Goal: Communication & Community: Connect with others

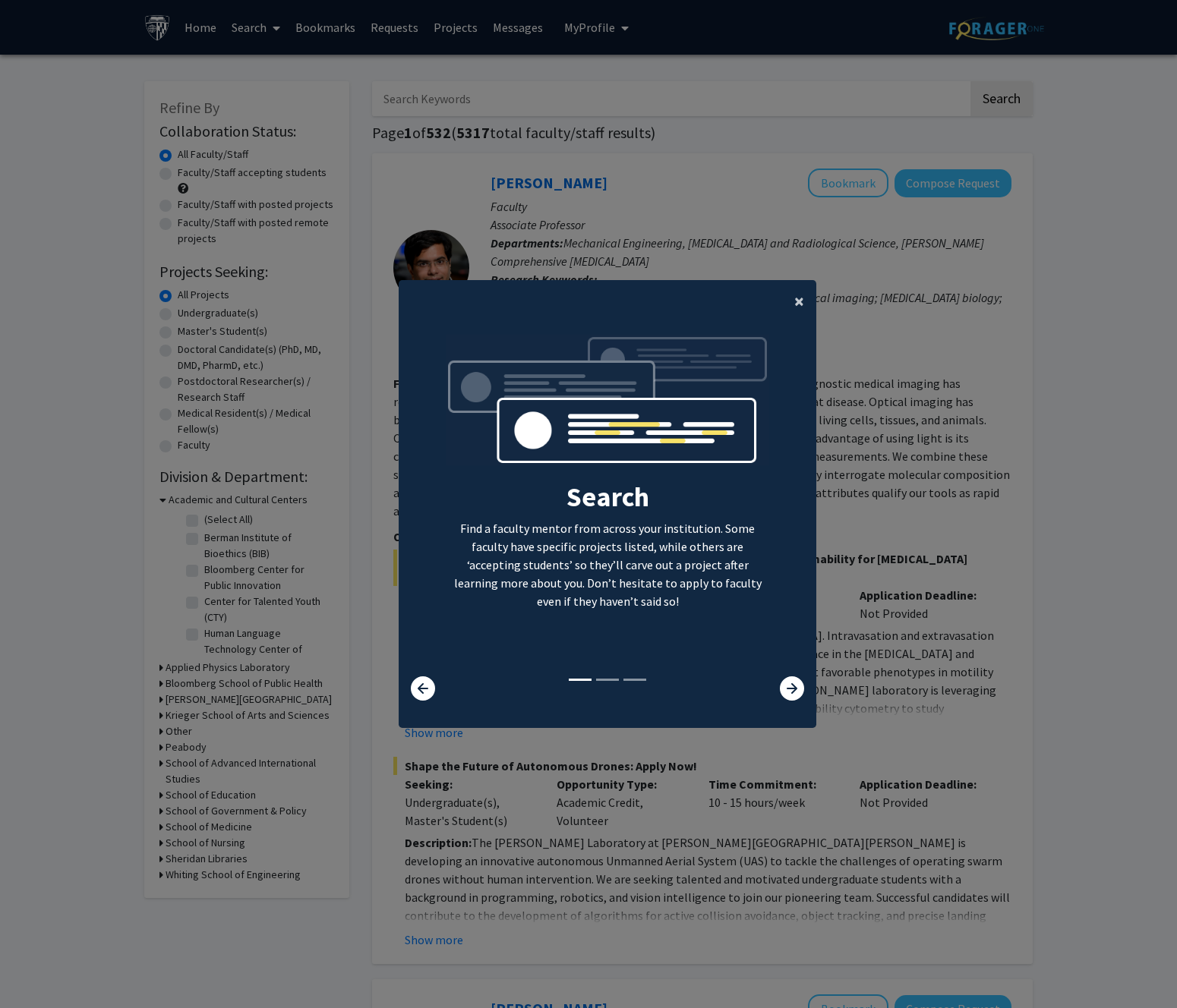
click at [795, 301] on span "×" at bounding box center [799, 301] width 10 height 24
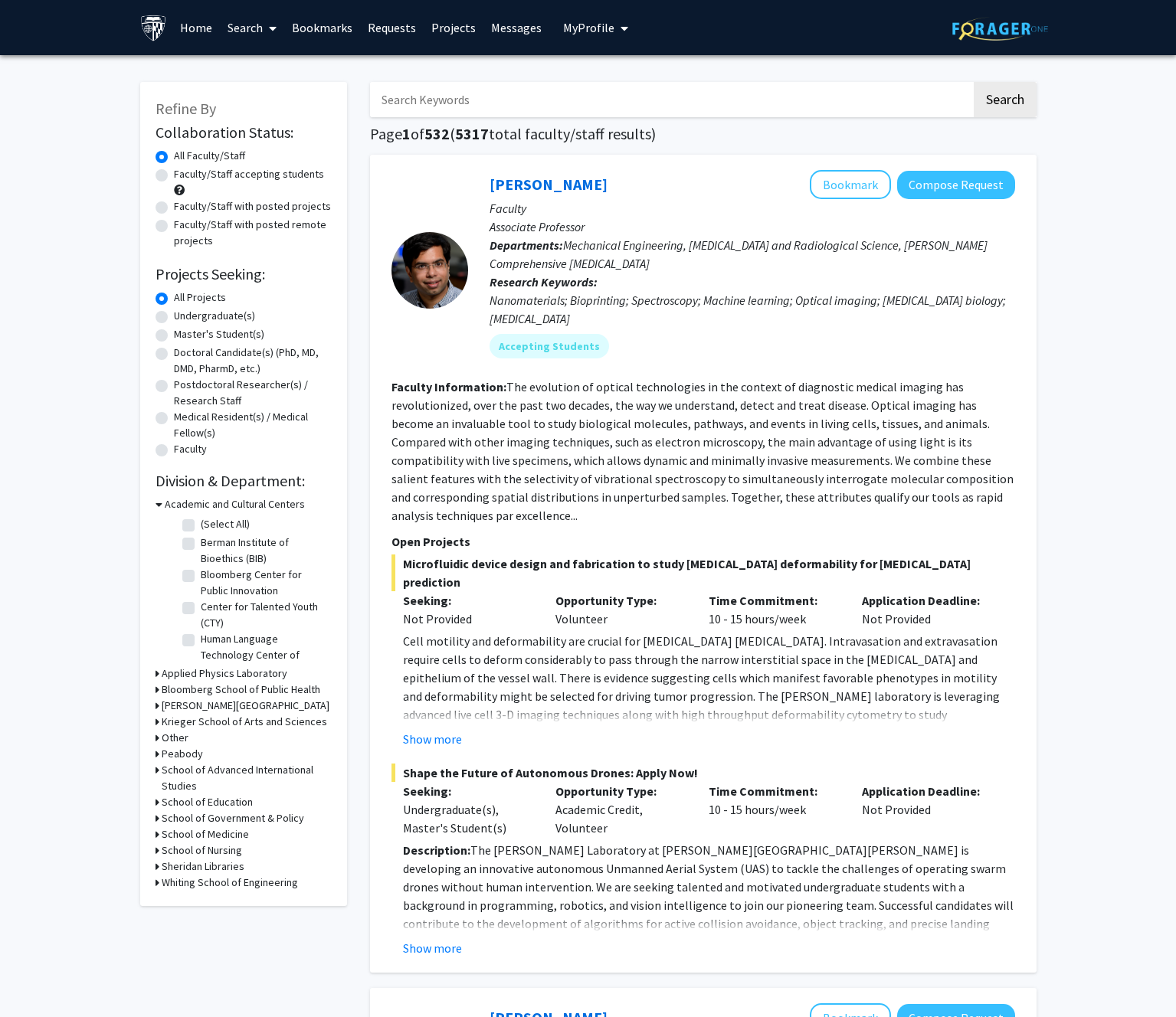
click at [469, 105] on input "Search Keywords" at bounding box center [670, 99] width 601 height 35
click at [973, 82] on button "Search" at bounding box center [1005, 99] width 63 height 35
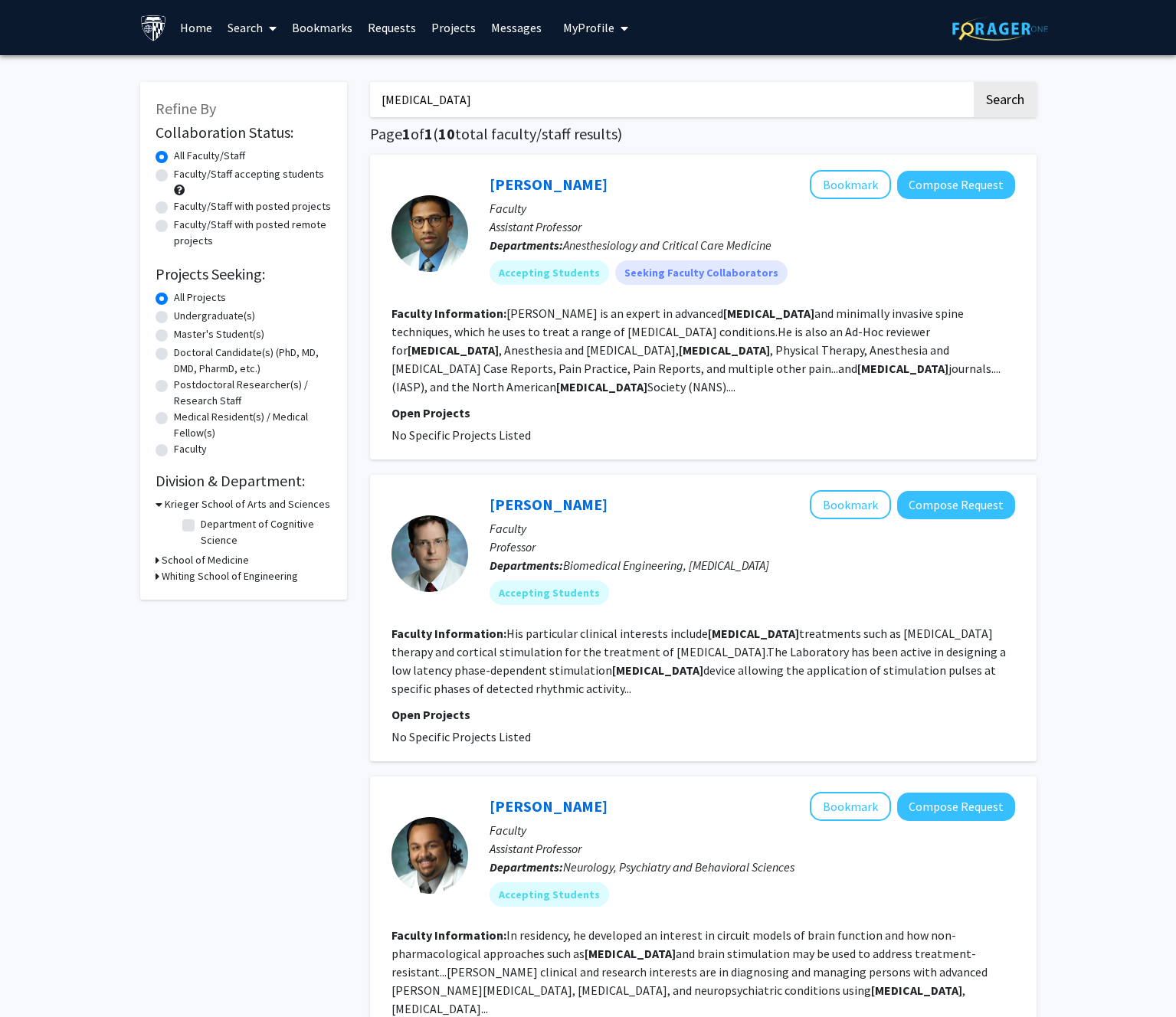
click at [426, 393] on fg-read-more "Sivanesan is an expert in advanced neuromodulation and minimally invasive spine…" at bounding box center [695, 350] width 609 height 89
click at [429, 393] on fg-read-more "Sivanesan is an expert in advanced neuromodulation and minimally invasive spine…" at bounding box center [695, 350] width 609 height 89
click at [465, 429] on span "No Specific Projects Listed" at bounding box center [461, 435] width 139 height 15
click at [857, 365] on b "neuromodulation" at bounding box center [903, 368] width 91 height 15
drag, startPoint x: 490, startPoint y: 103, endPoint x: 224, endPoint y: 90, distance: 266.3
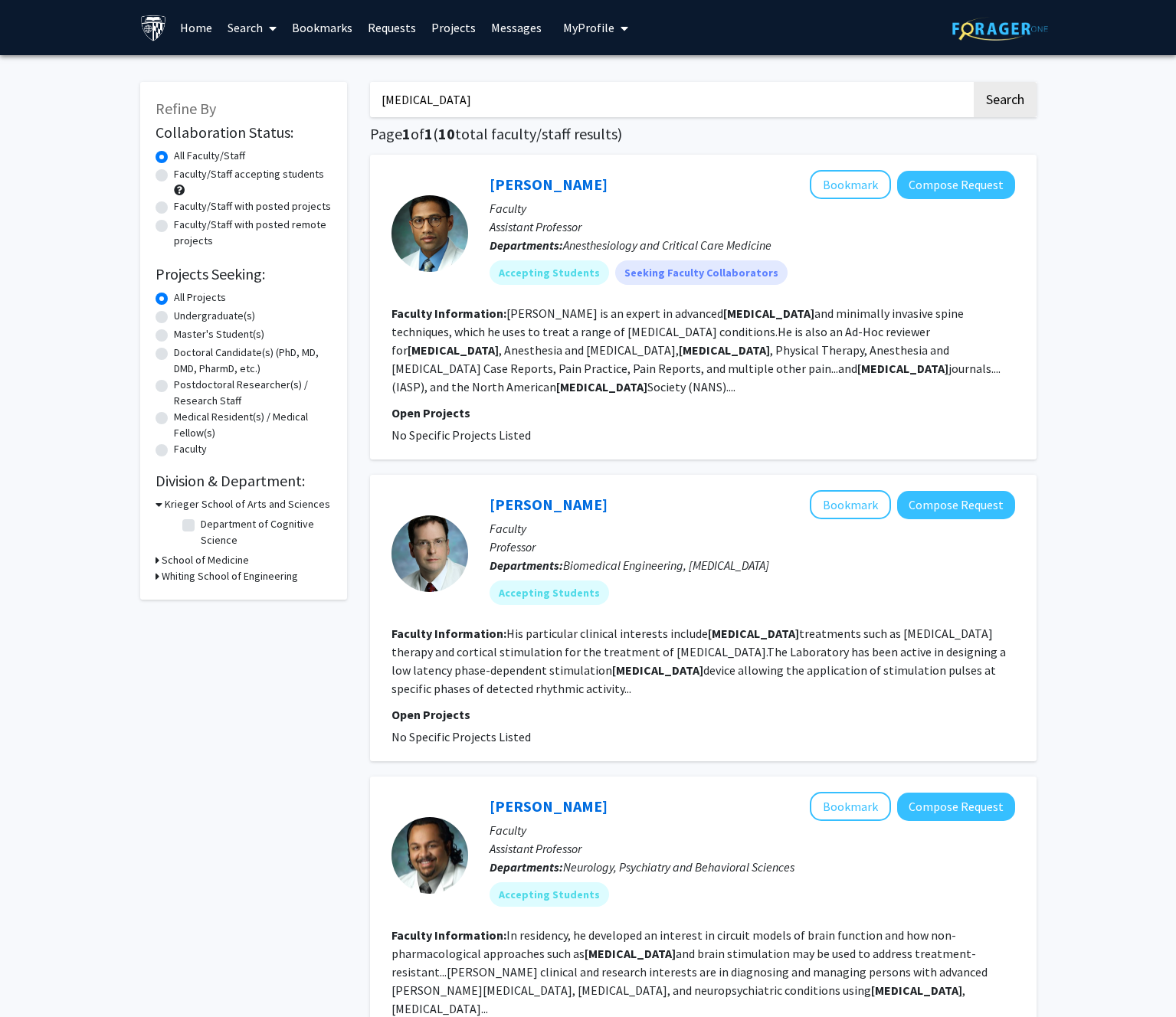
click at [973, 82] on button "Search" at bounding box center [1005, 99] width 63 height 35
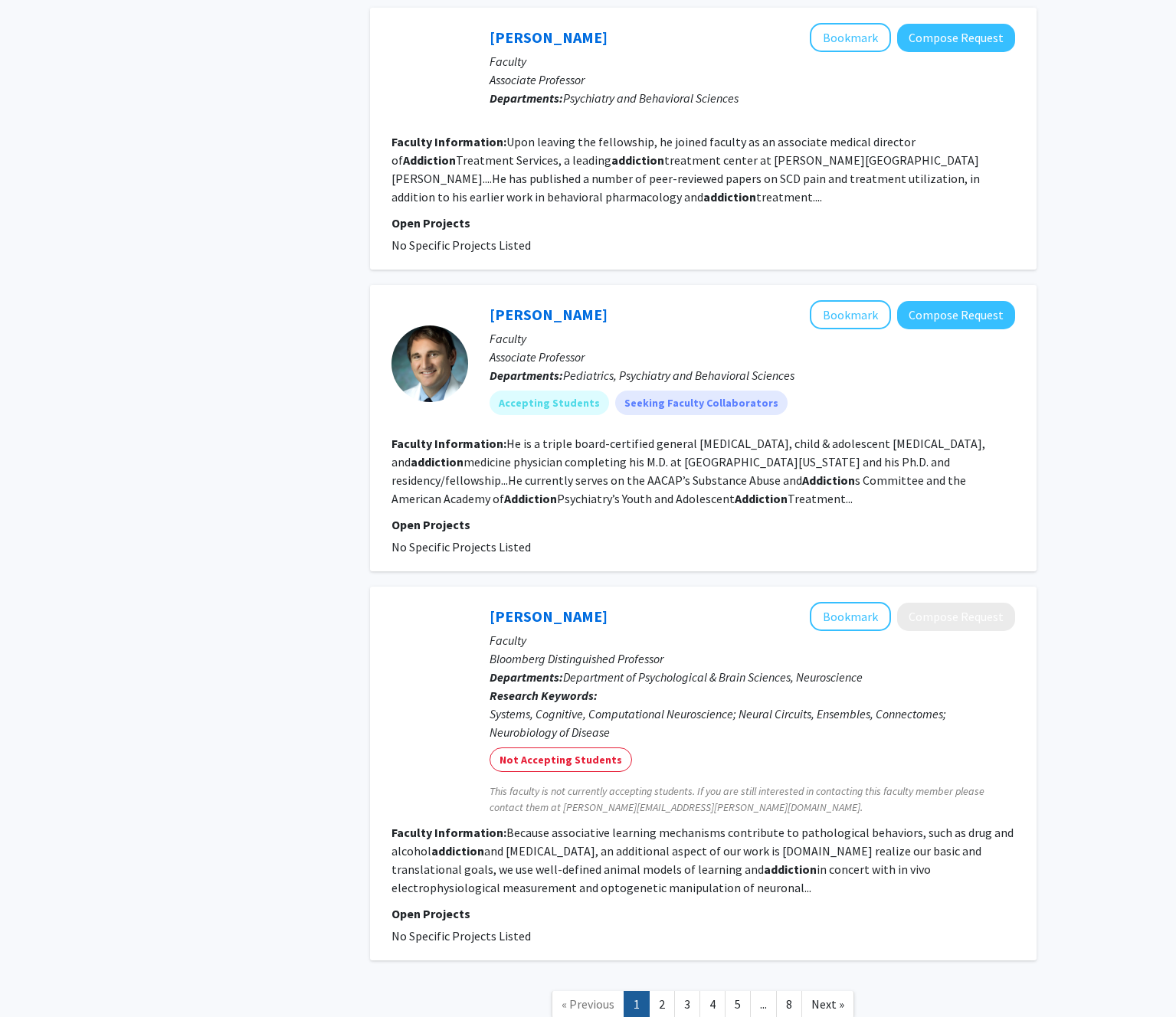
scroll to position [2013, 0]
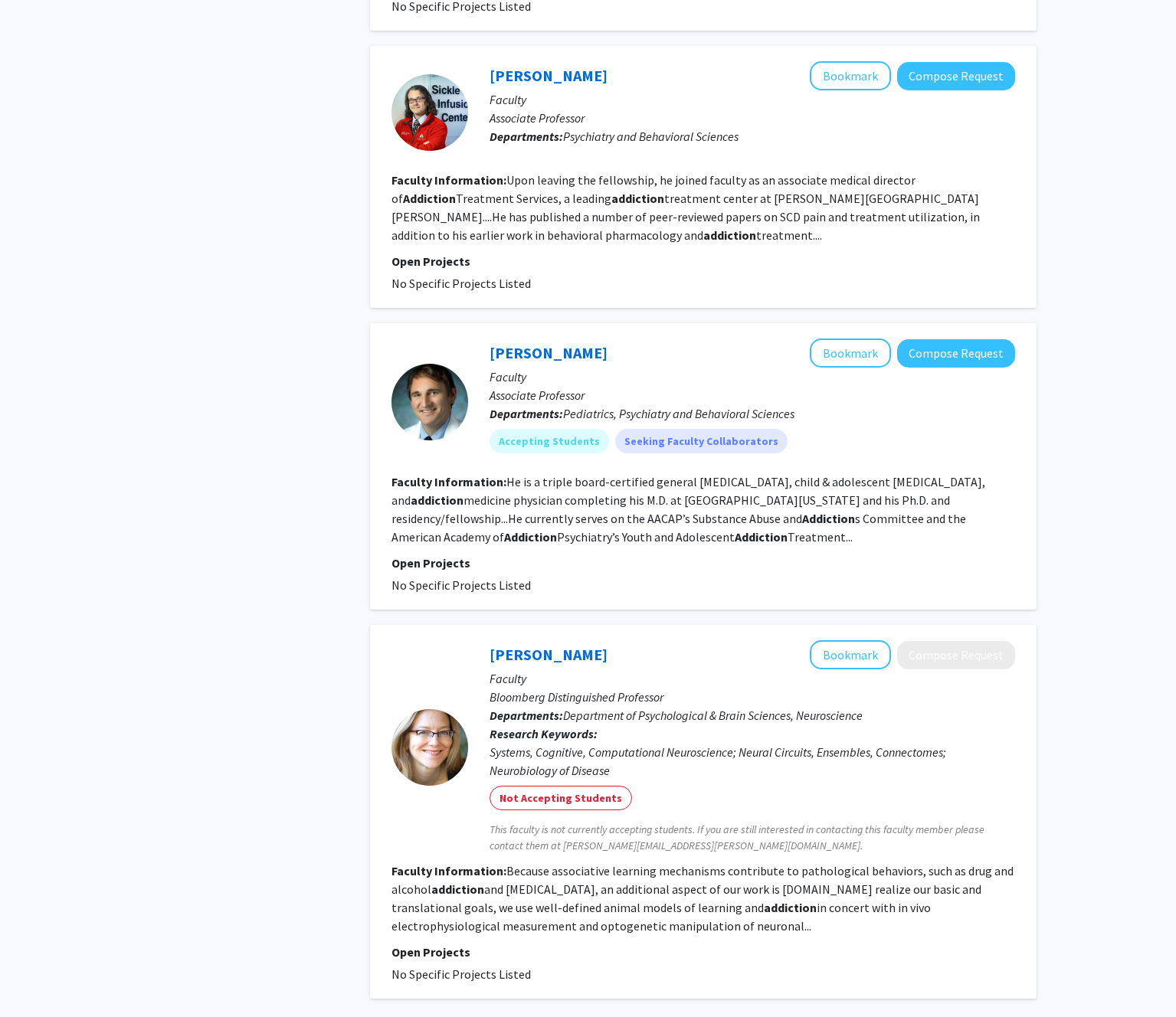
click at [704, 506] on section "Faculty Information: He is a triple board-certified general psychiatrist, child…" at bounding box center [703, 509] width 624 height 73
click at [642, 492] on section "Faculty Information: He is a triple board-certified general psychiatrist, child…" at bounding box center [703, 509] width 624 height 73
click at [604, 500] on fg-read-more "He is a triple board-certified general psychiatrist, child & adolescent psychia…" at bounding box center [688, 509] width 594 height 71
click at [815, 476] on fg-read-more "He is a triple board-certified general psychiatrist, child & adolescent psychia…" at bounding box center [688, 509] width 594 height 71
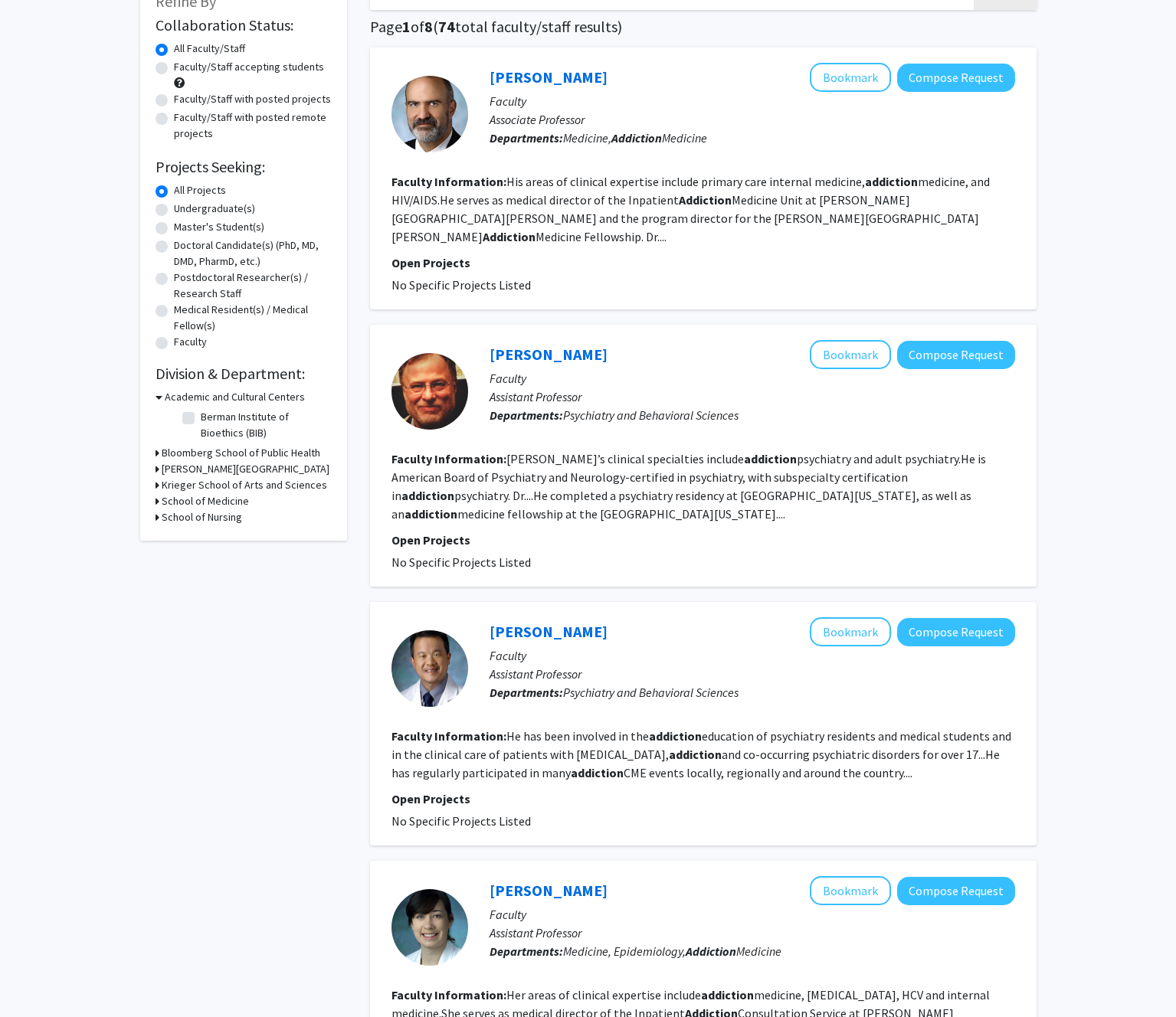
scroll to position [0, 0]
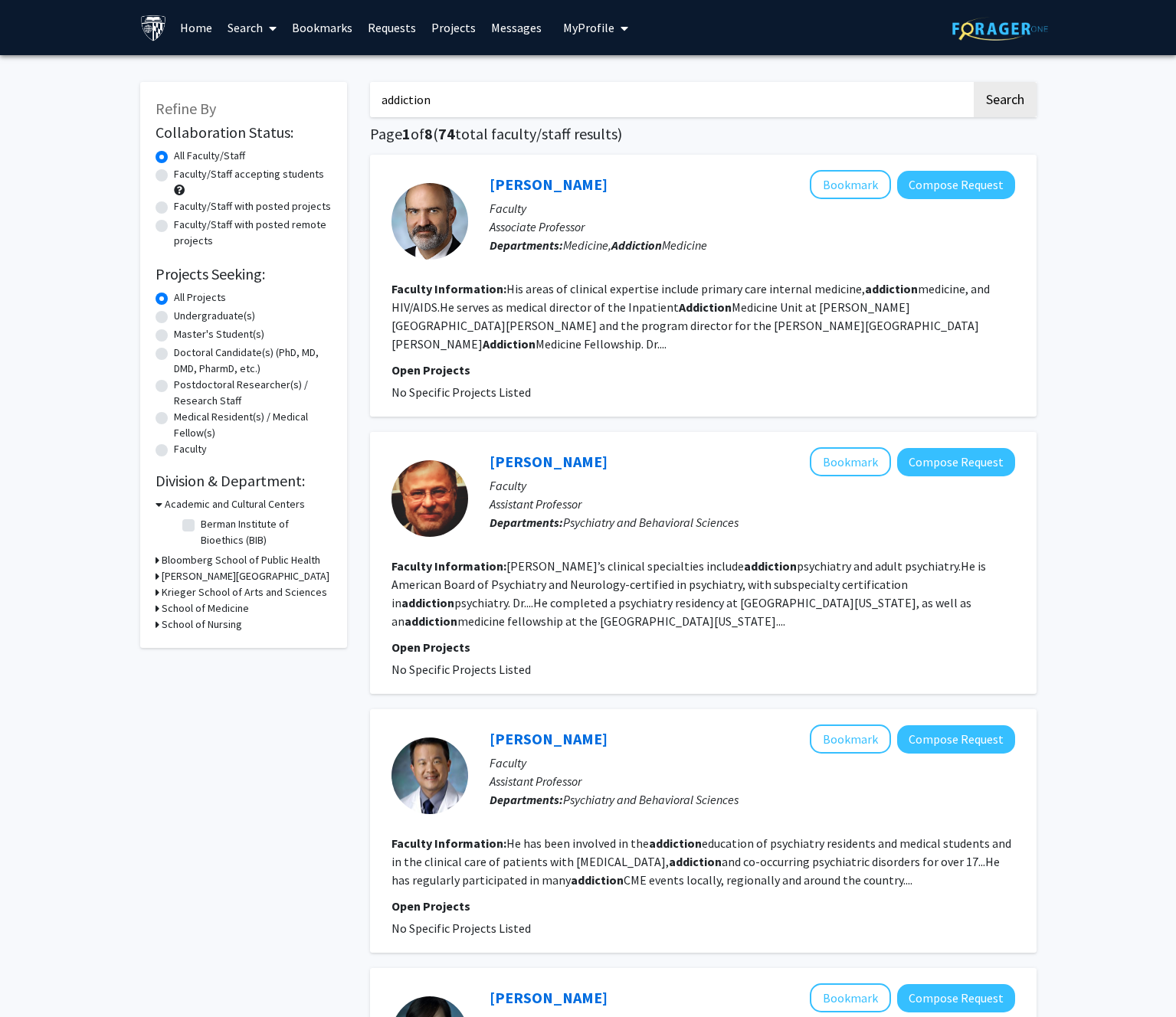
drag, startPoint x: 482, startPoint y: 100, endPoint x: 218, endPoint y: 100, distance: 264.0
click at [973, 82] on button "Search" at bounding box center [1005, 99] width 63 height 35
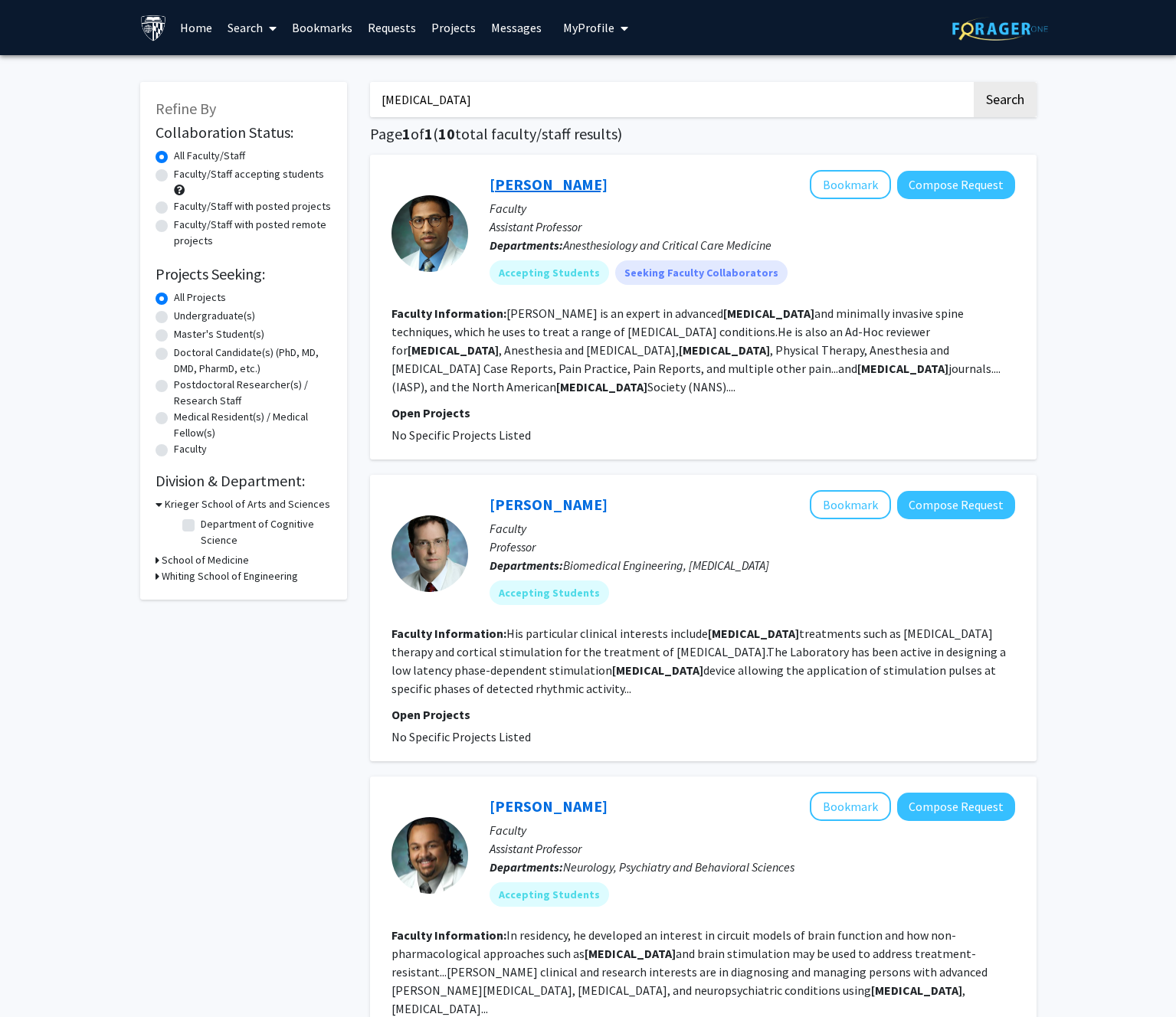
click at [589, 185] on link "Eellan Sivanesan" at bounding box center [548, 184] width 118 height 20
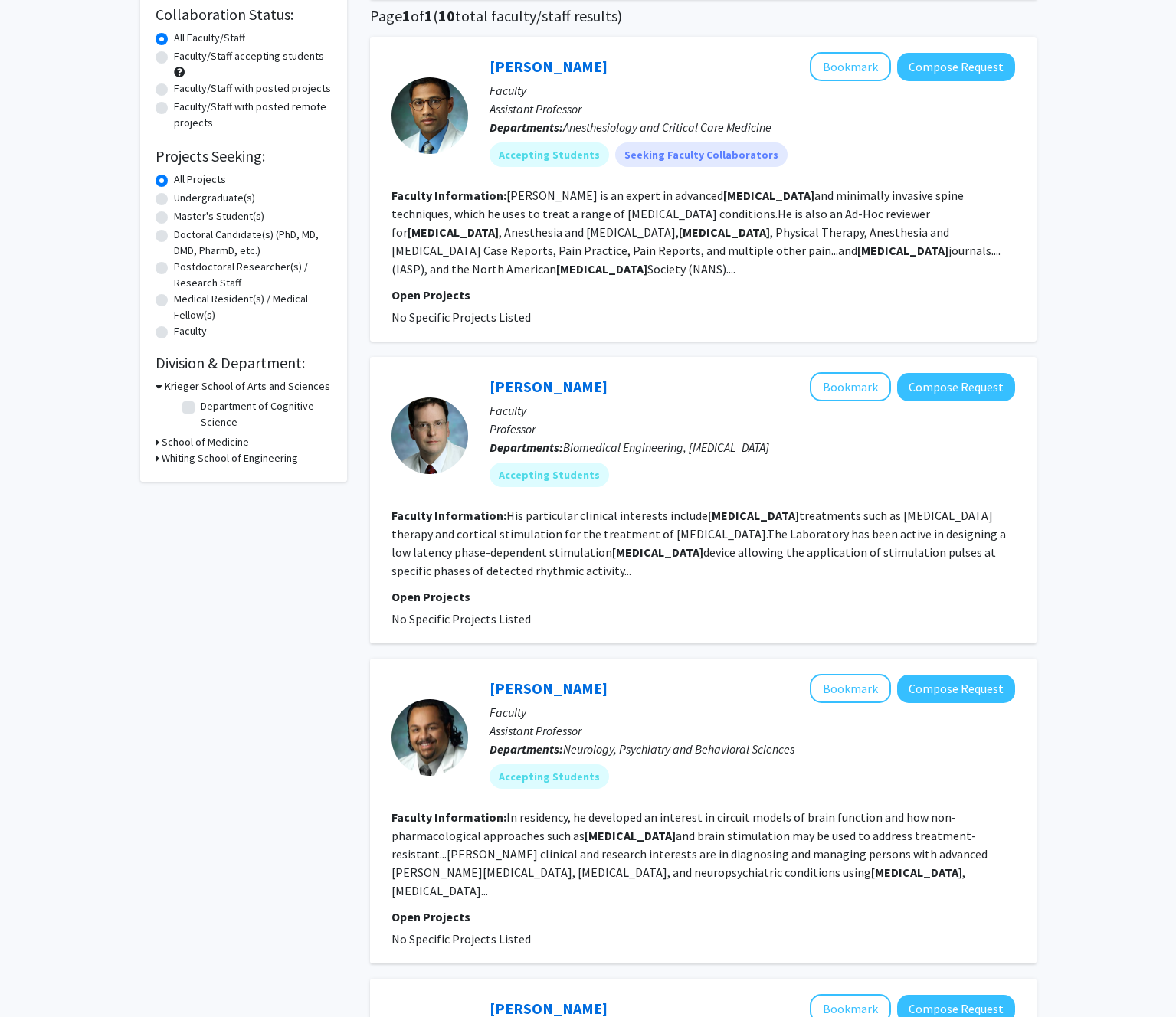
scroll to position [130, 0]
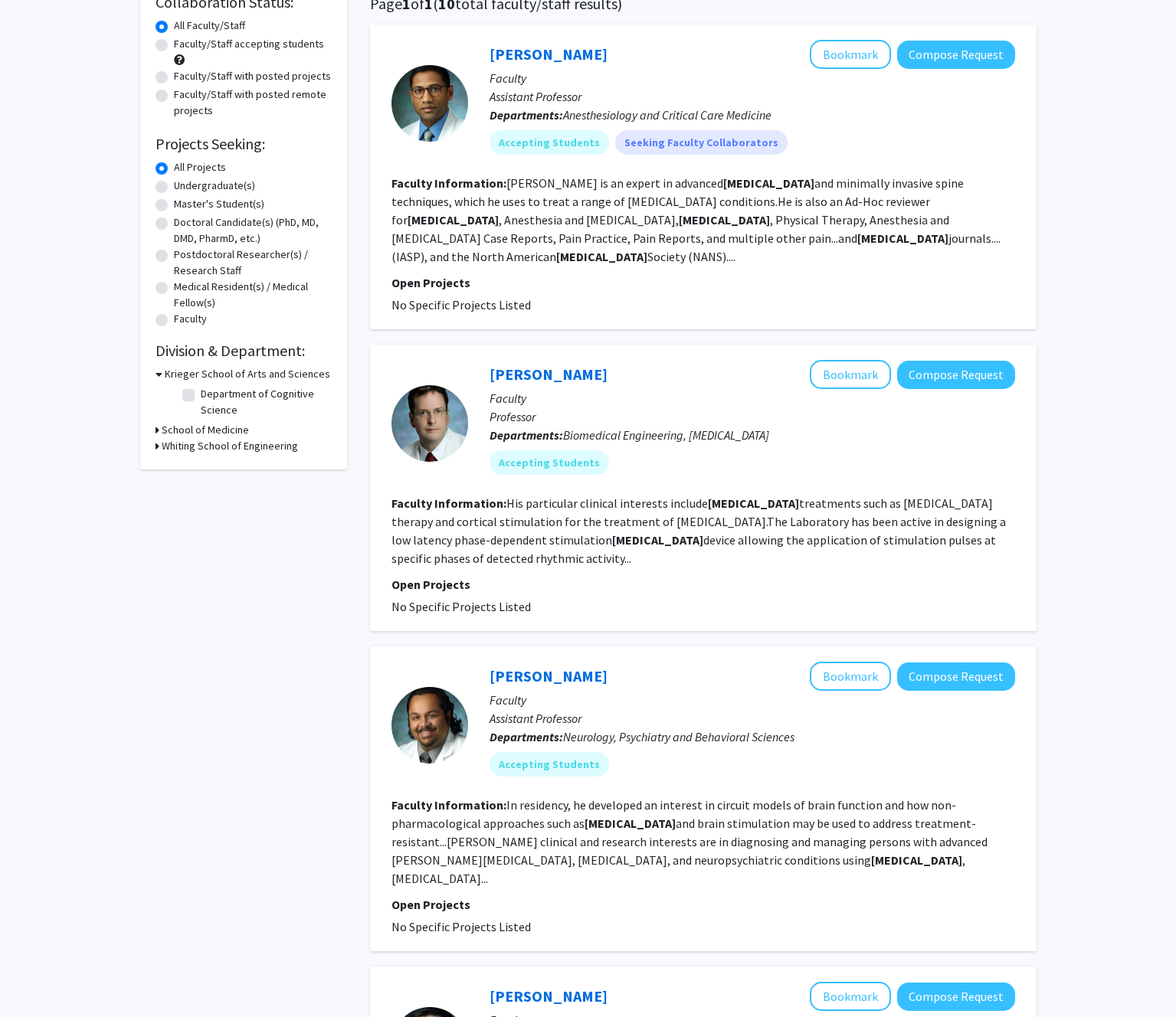
click at [573, 560] on section "Faculty Information: His particular clinical interests include neuromodulation …" at bounding box center [703, 530] width 624 height 73
click at [547, 565] on section "Faculty Information: His particular clinical interests include neuromodulation …" at bounding box center [703, 530] width 624 height 73
click at [529, 561] on fg-read-more "His particular clinical interests include neuromodulation treatments such as de…" at bounding box center [698, 531] width 614 height 71
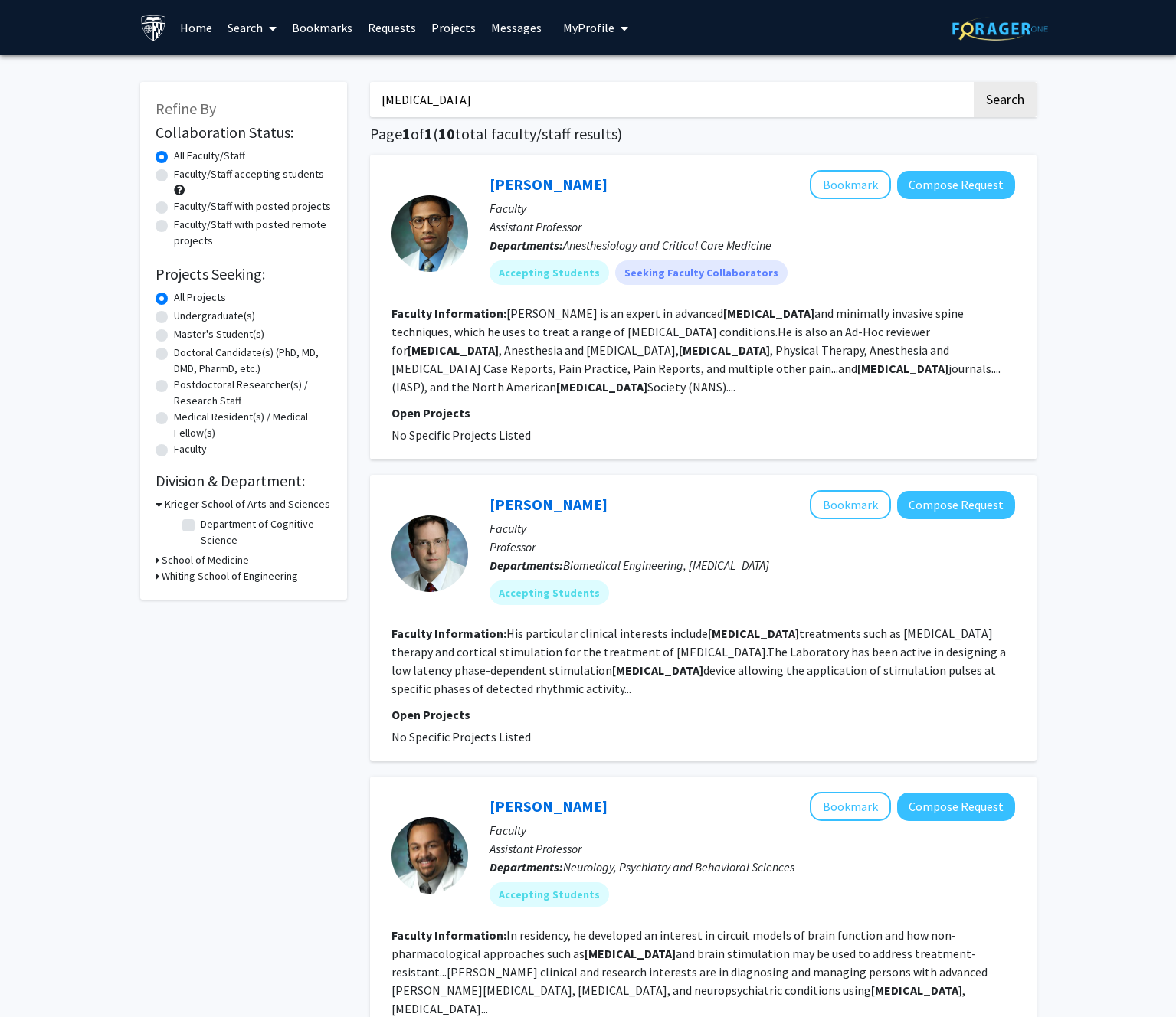
click at [381, 99] on input "neuromodulation" at bounding box center [670, 99] width 601 height 35
click at [973, 82] on button "Search" at bounding box center [1005, 99] width 63 height 35
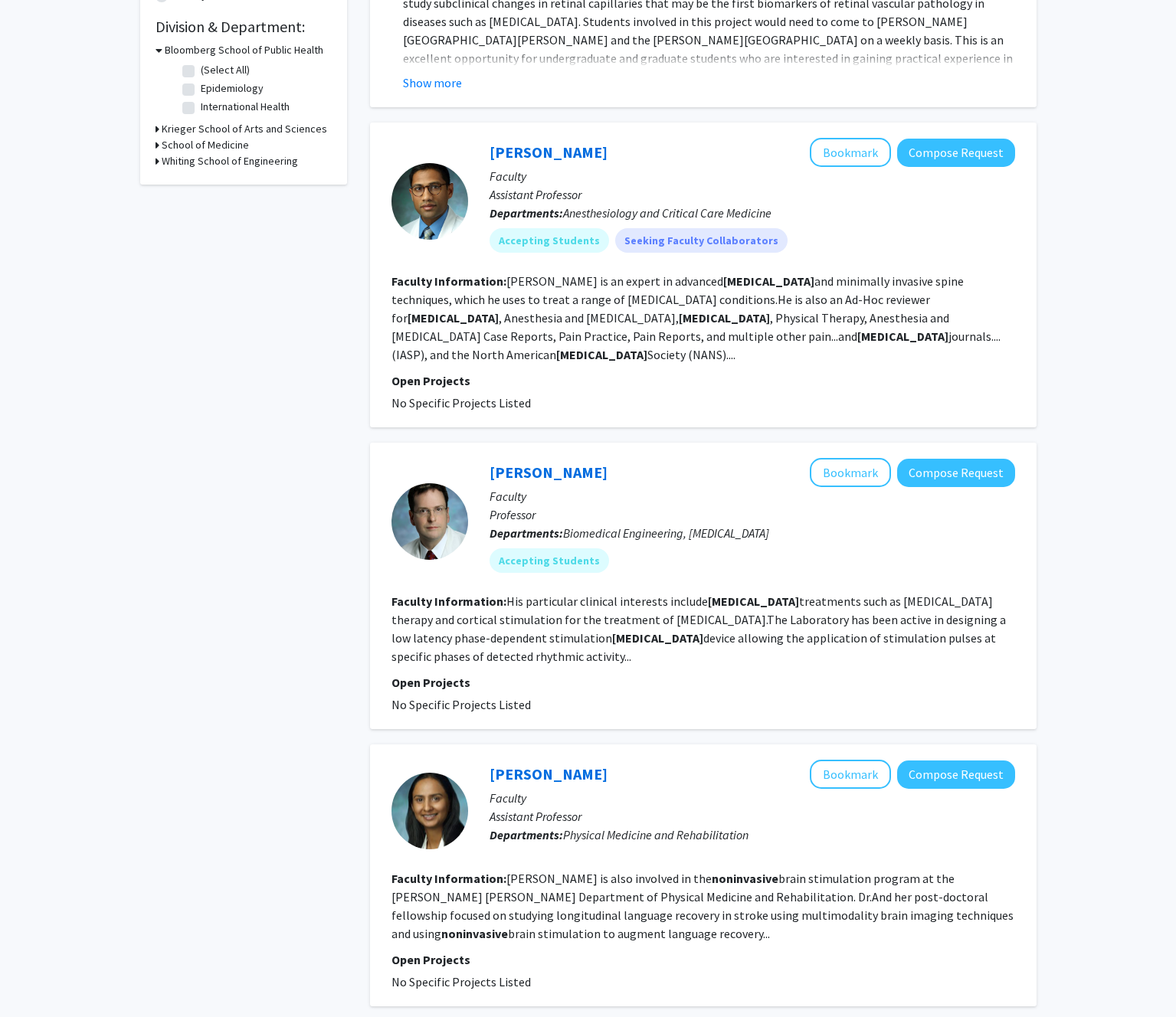
scroll to position [460, 0]
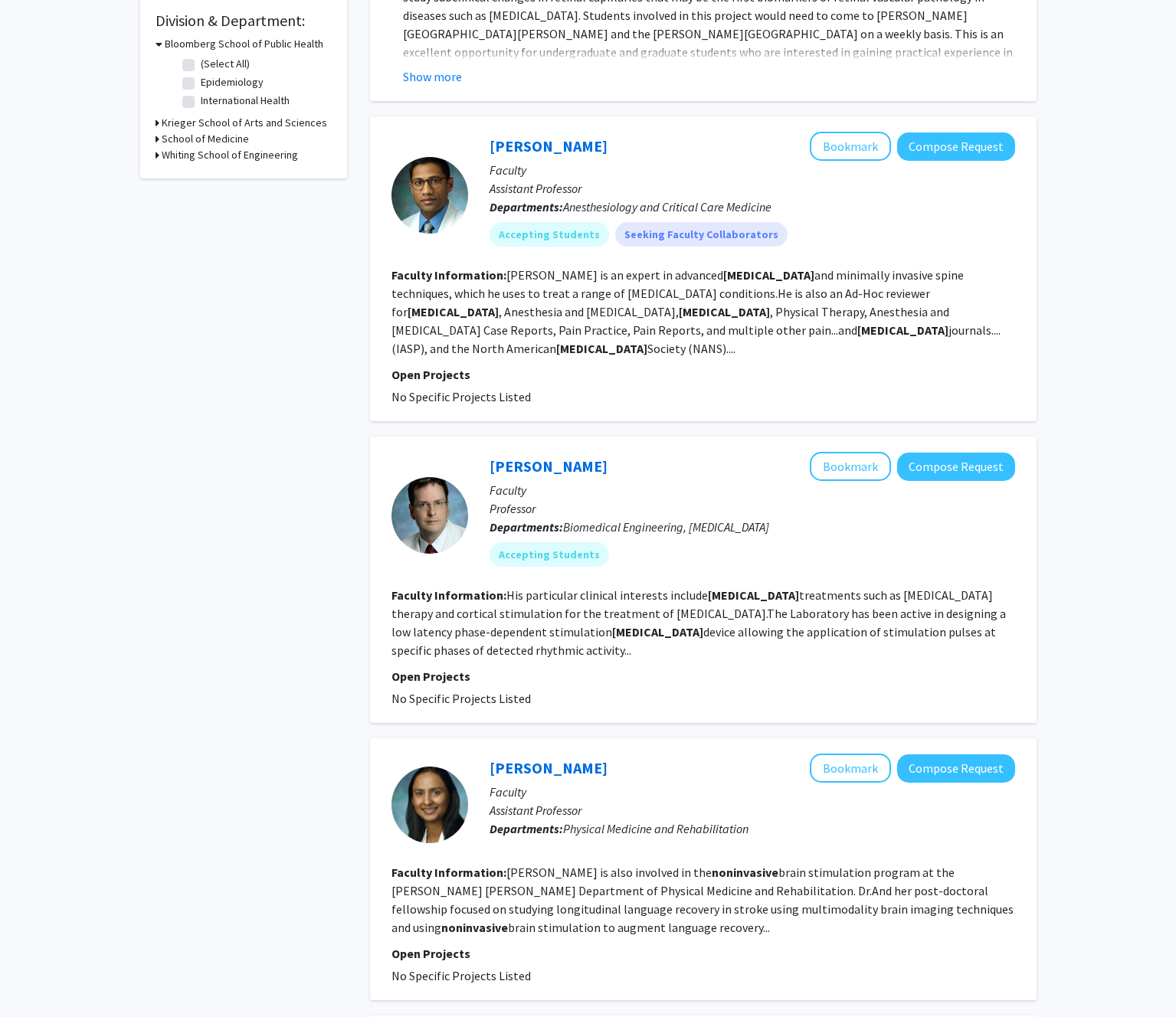
click at [612, 631] on b "[MEDICAL_DATA]" at bounding box center [657, 631] width 91 height 15
click at [552, 659] on fg-search-faculty "William Anderson Bookmark Compose Request Faculty Professor Departments: Biomed…" at bounding box center [703, 579] width 624 height 256
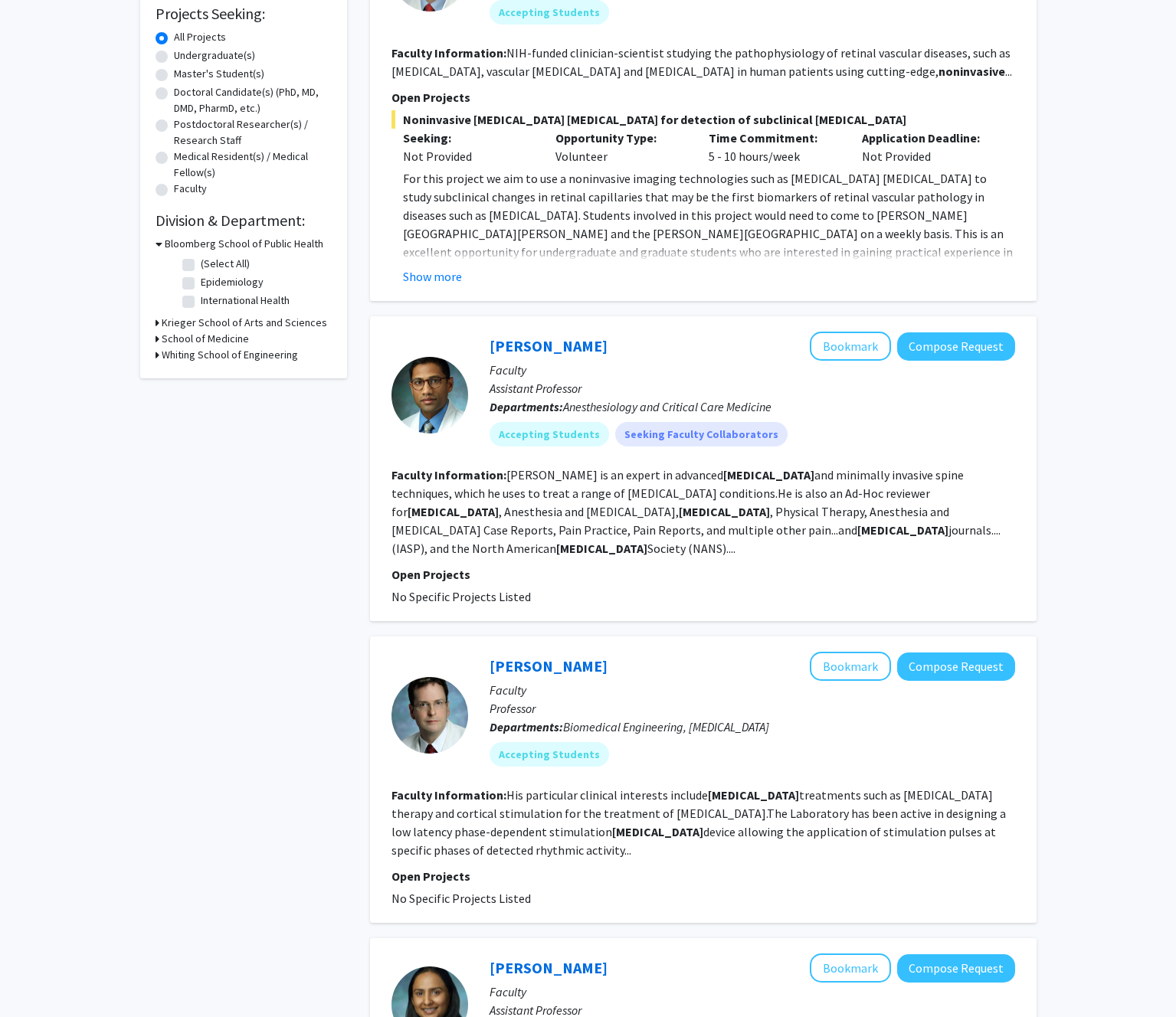
scroll to position [0, 0]
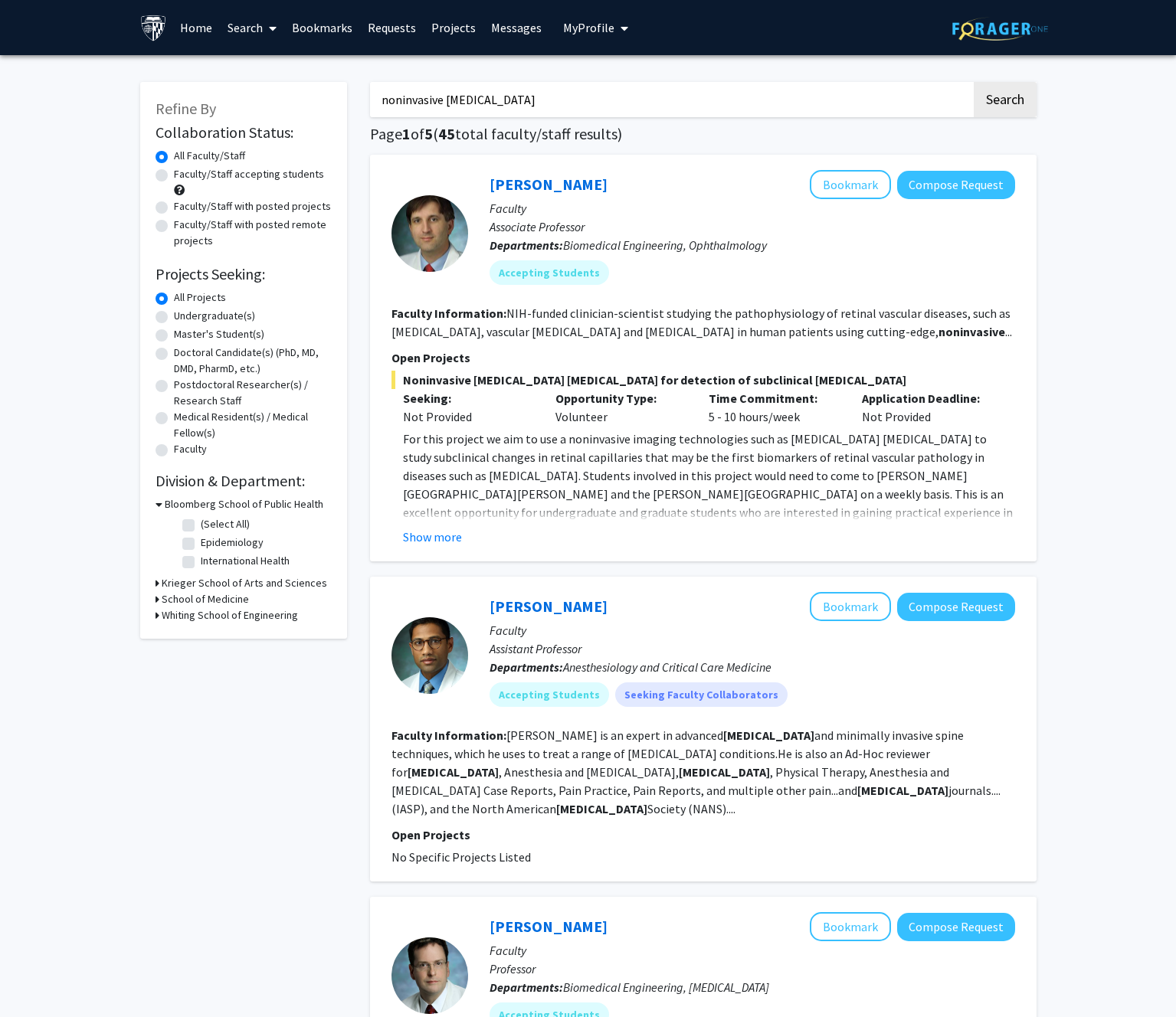
drag, startPoint x: 444, startPoint y: 102, endPoint x: 316, endPoint y: 99, distance: 128.0
type input "[MEDICAL_DATA]"
click at [973, 82] on button "Search" at bounding box center [1005, 99] width 63 height 35
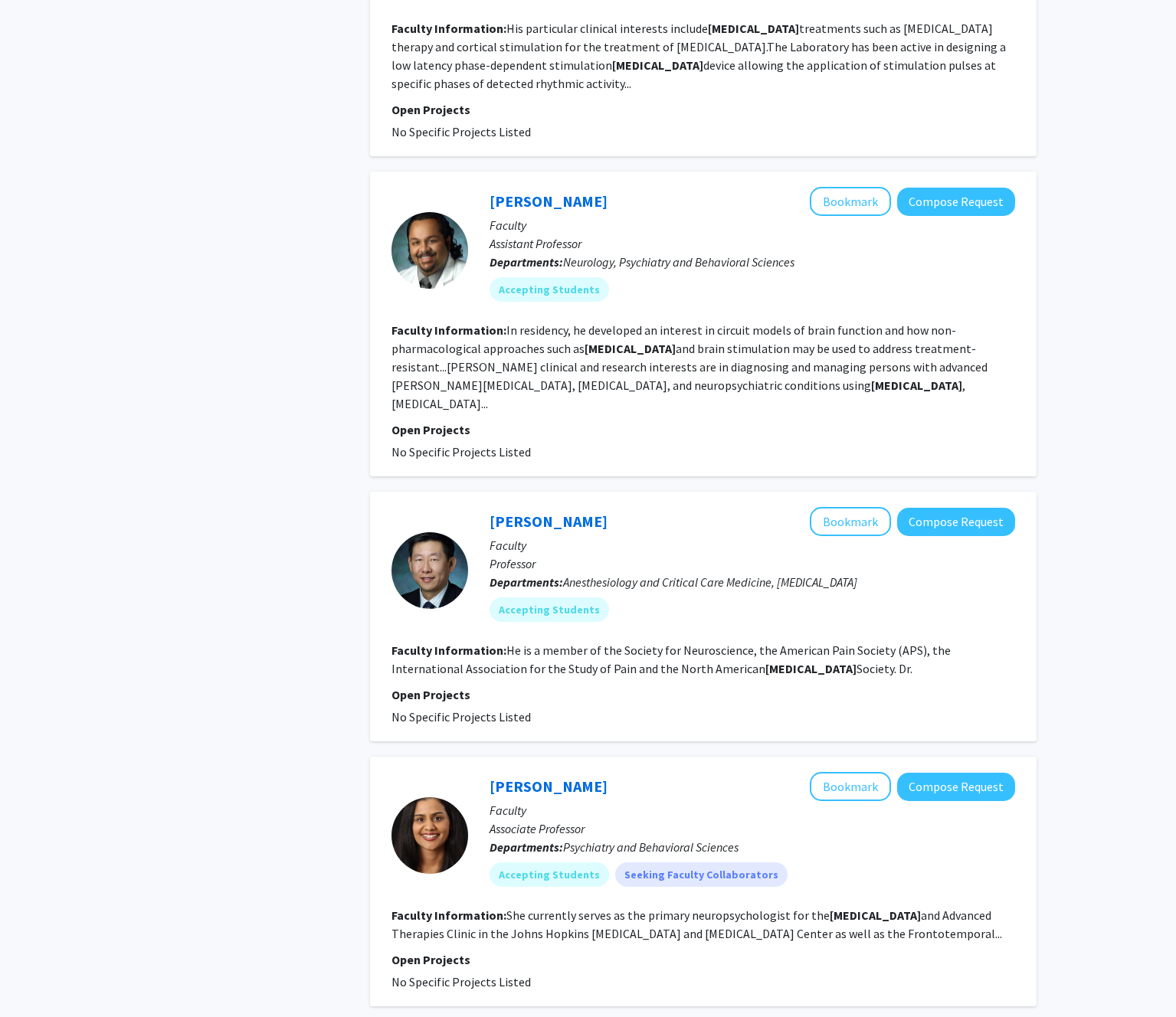
scroll to position [614, 0]
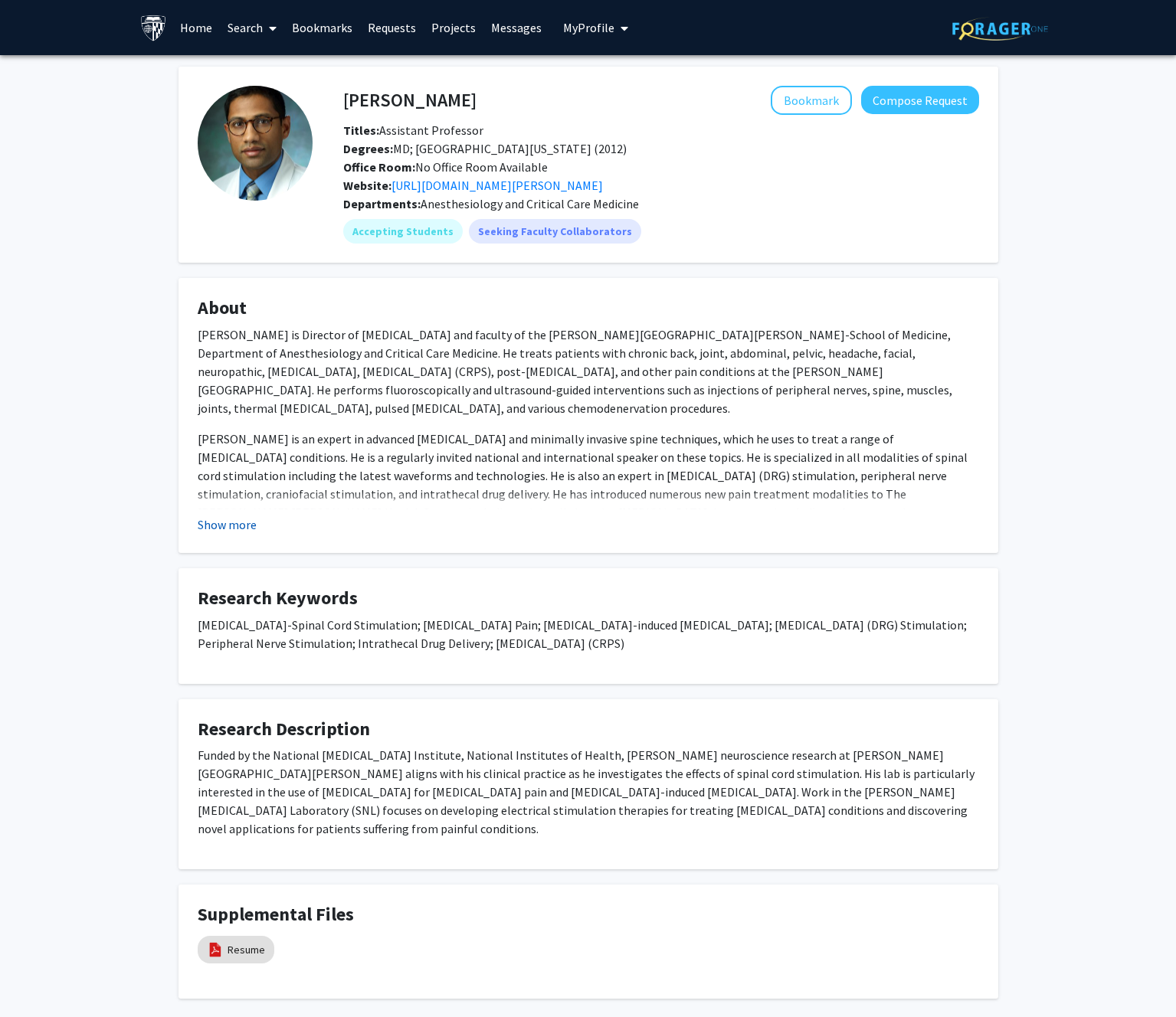
click at [242, 528] on button "Show more" at bounding box center [227, 524] width 59 height 19
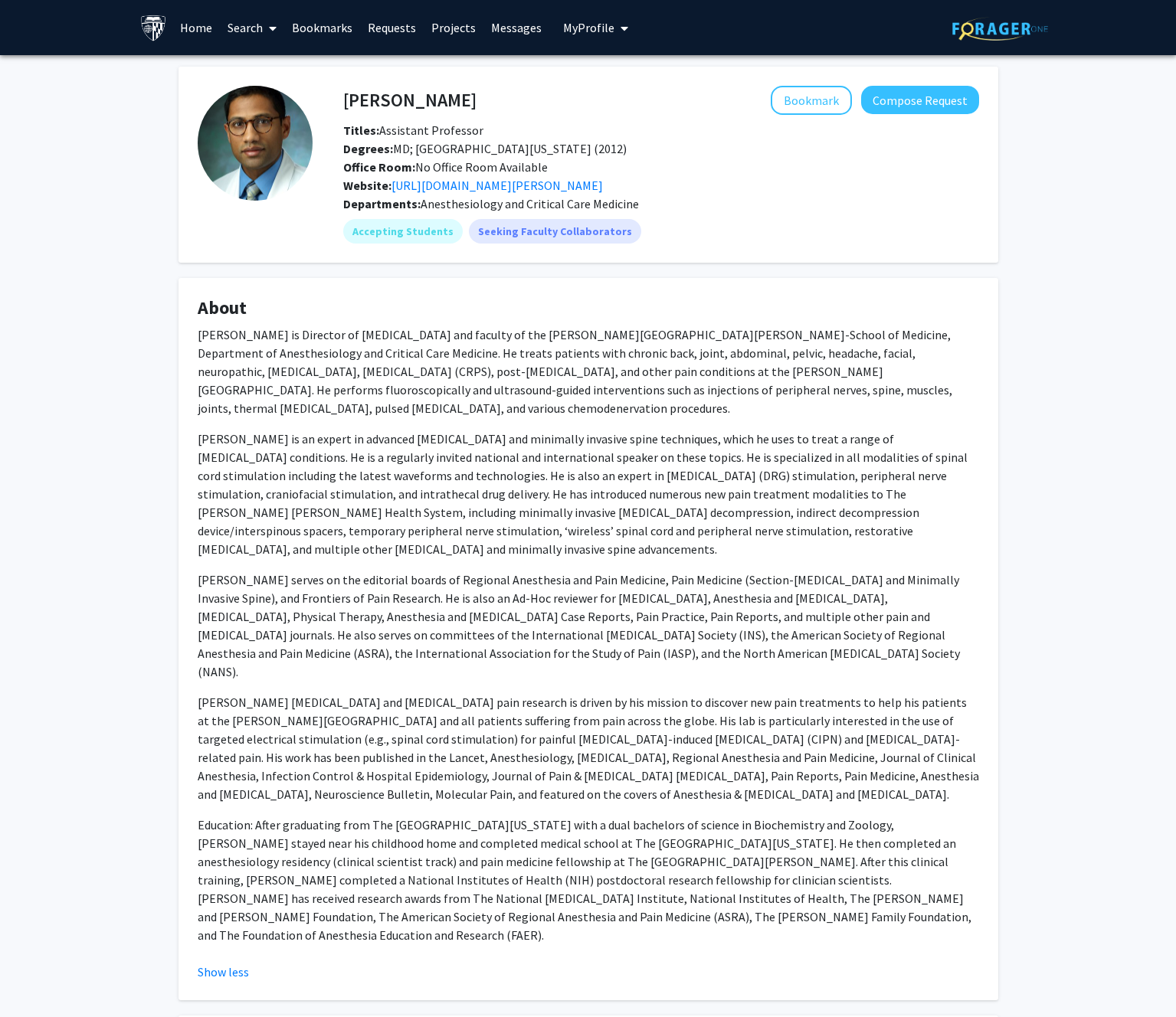
click at [614, 28] on span "My profile dropdown to access profile and logout" at bounding box center [621, 29] width 14 height 54
click at [627, 68] on span "[PERSON_NAME][MEDICAL_DATA]" at bounding box center [661, 80] width 99 height 33
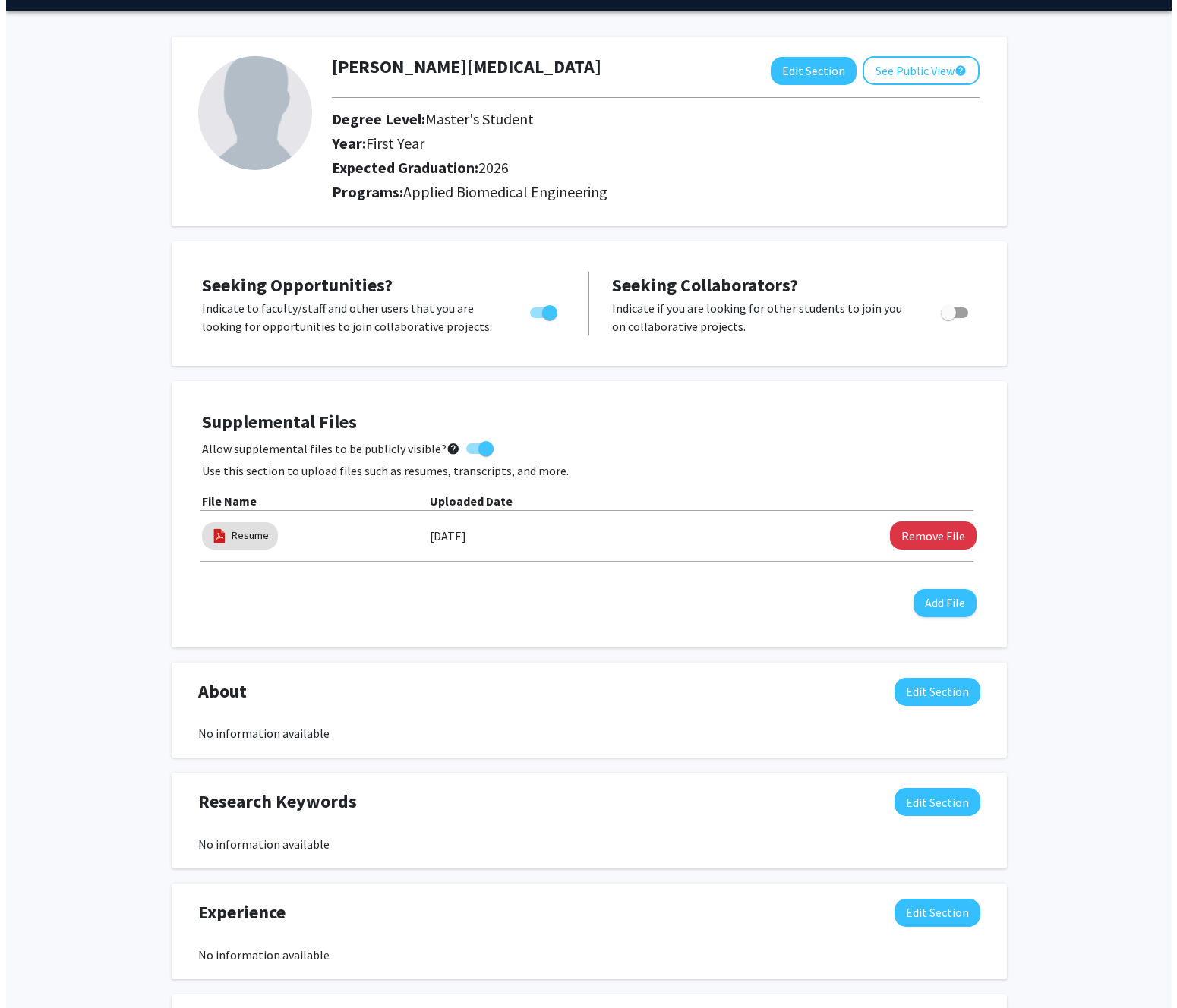
scroll to position [56, 0]
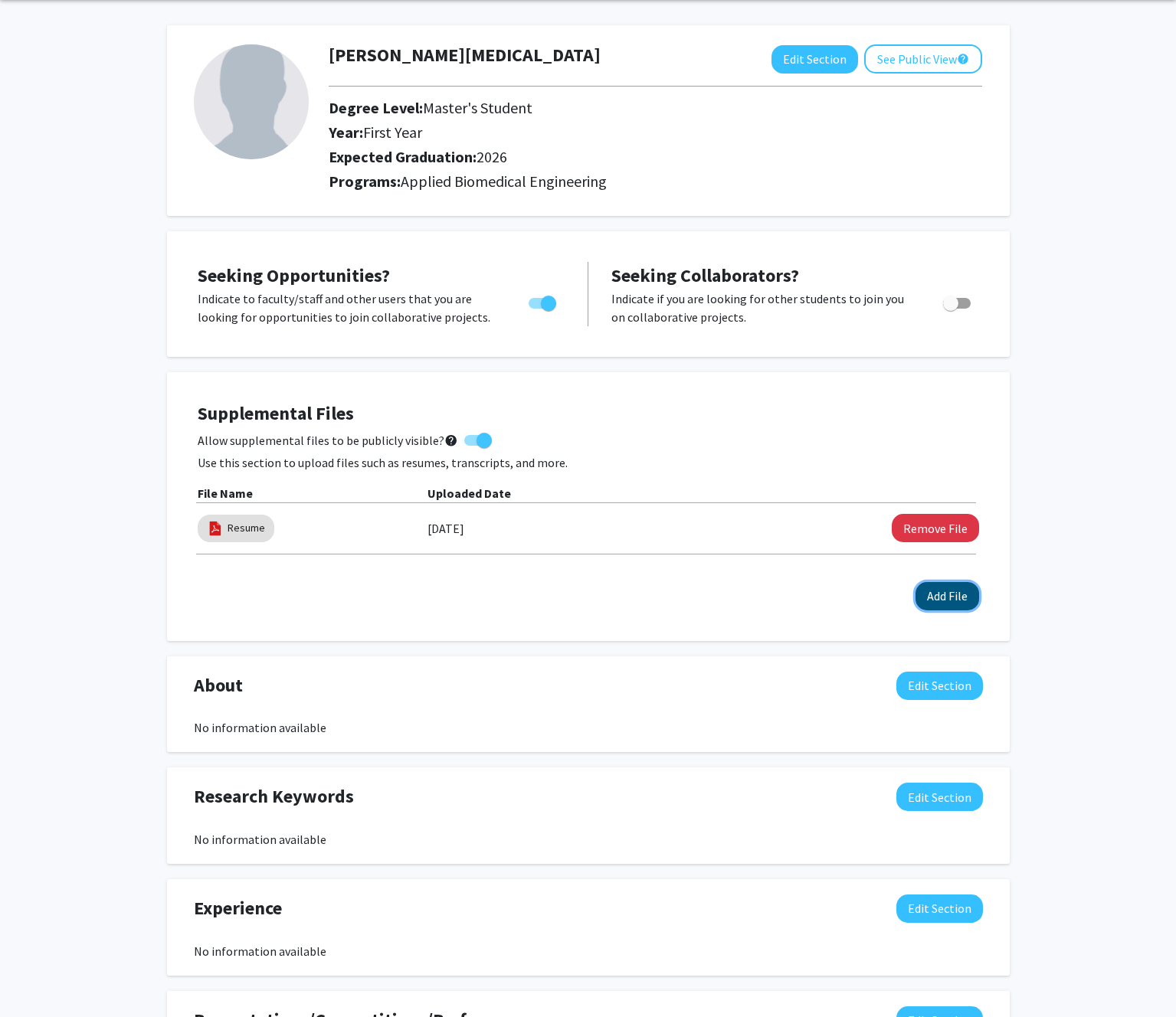
click at [946, 600] on button "Add File" at bounding box center [947, 596] width 63 height 28
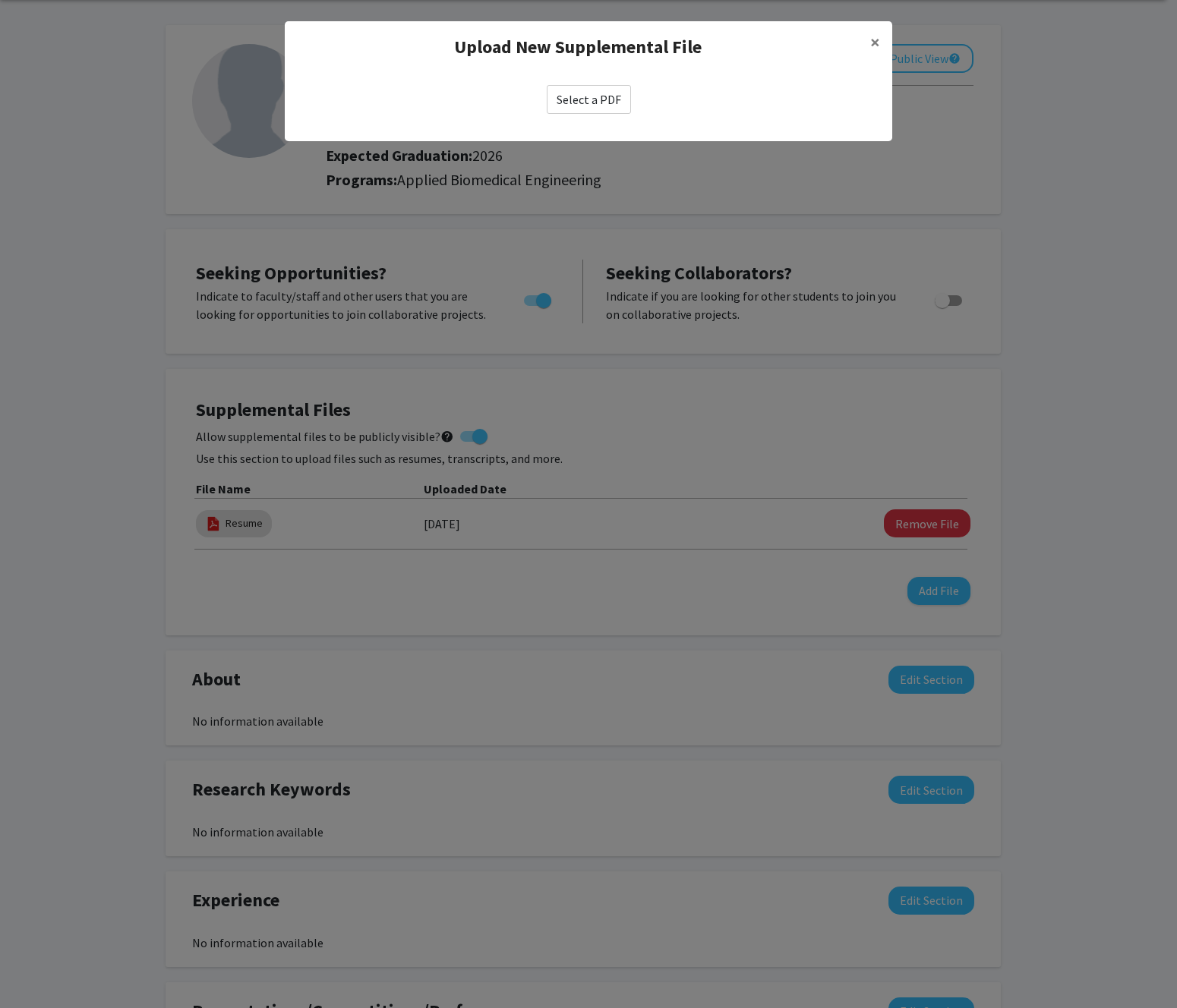
click at [606, 88] on label "Select a PDF" at bounding box center [588, 99] width 84 height 29
click at [0, 0] on input "Select a PDF" at bounding box center [0, 0] width 0 height 0
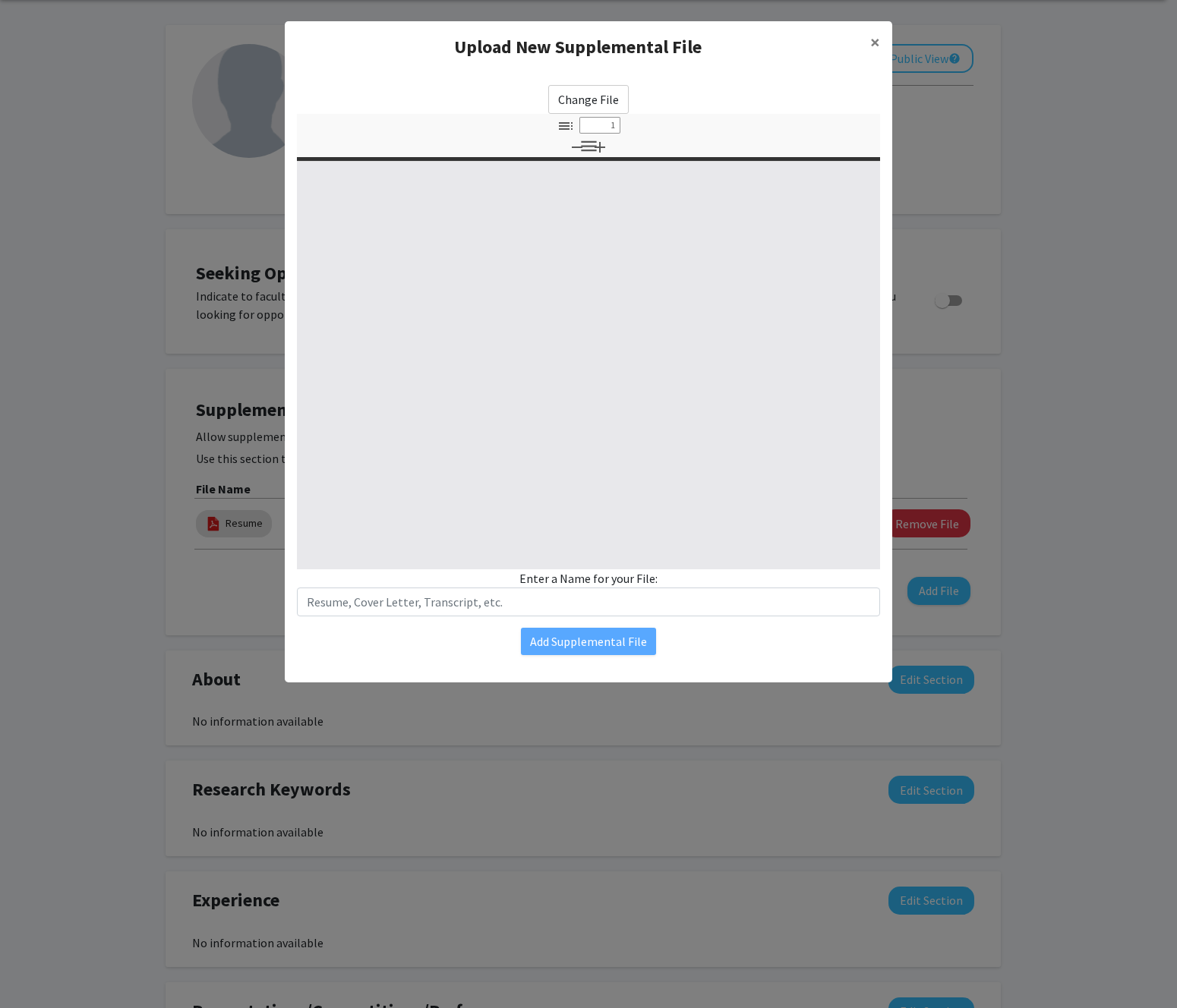
select select "custom"
type input "0"
select select "custom"
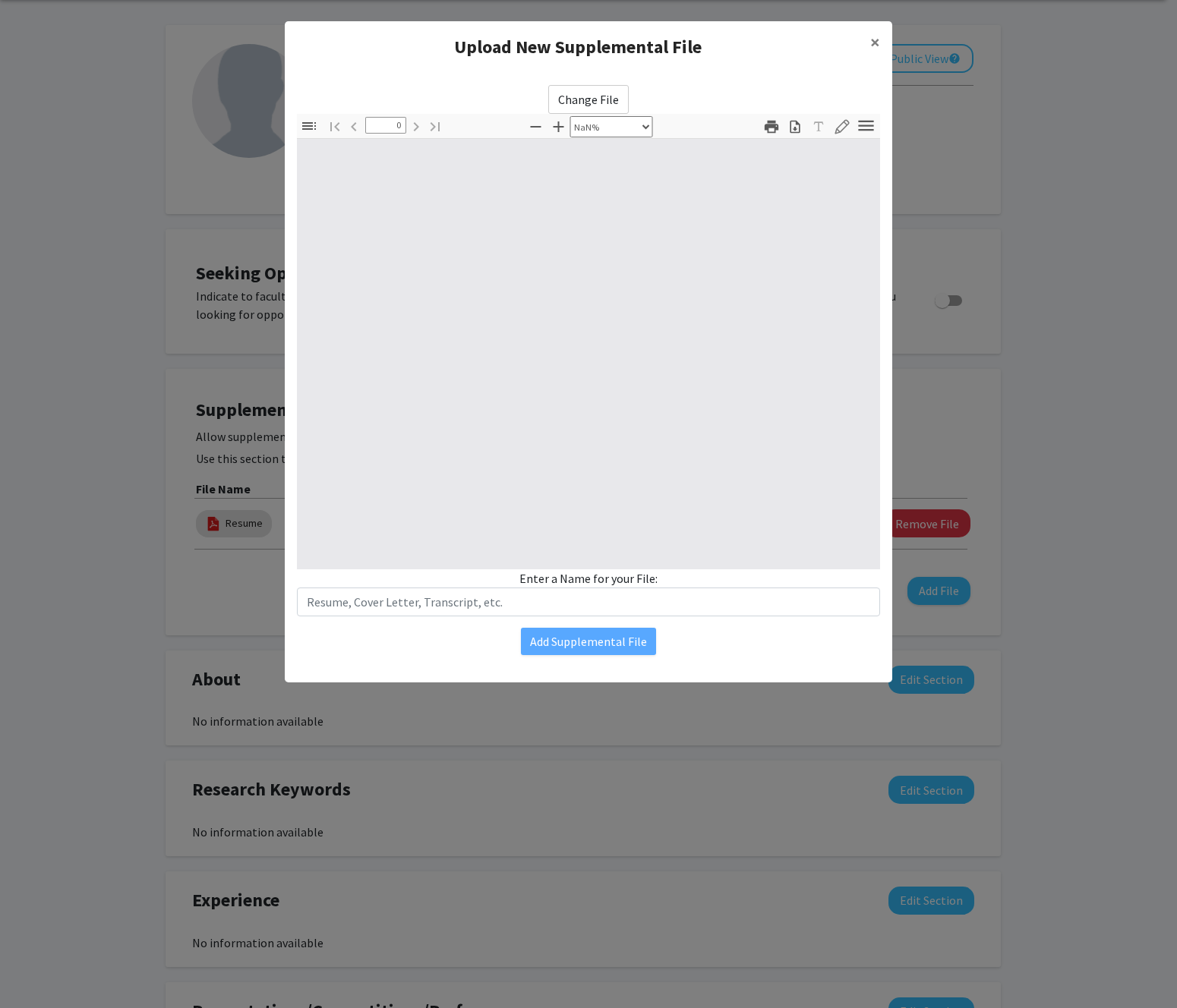
type input "1"
select select "auto"
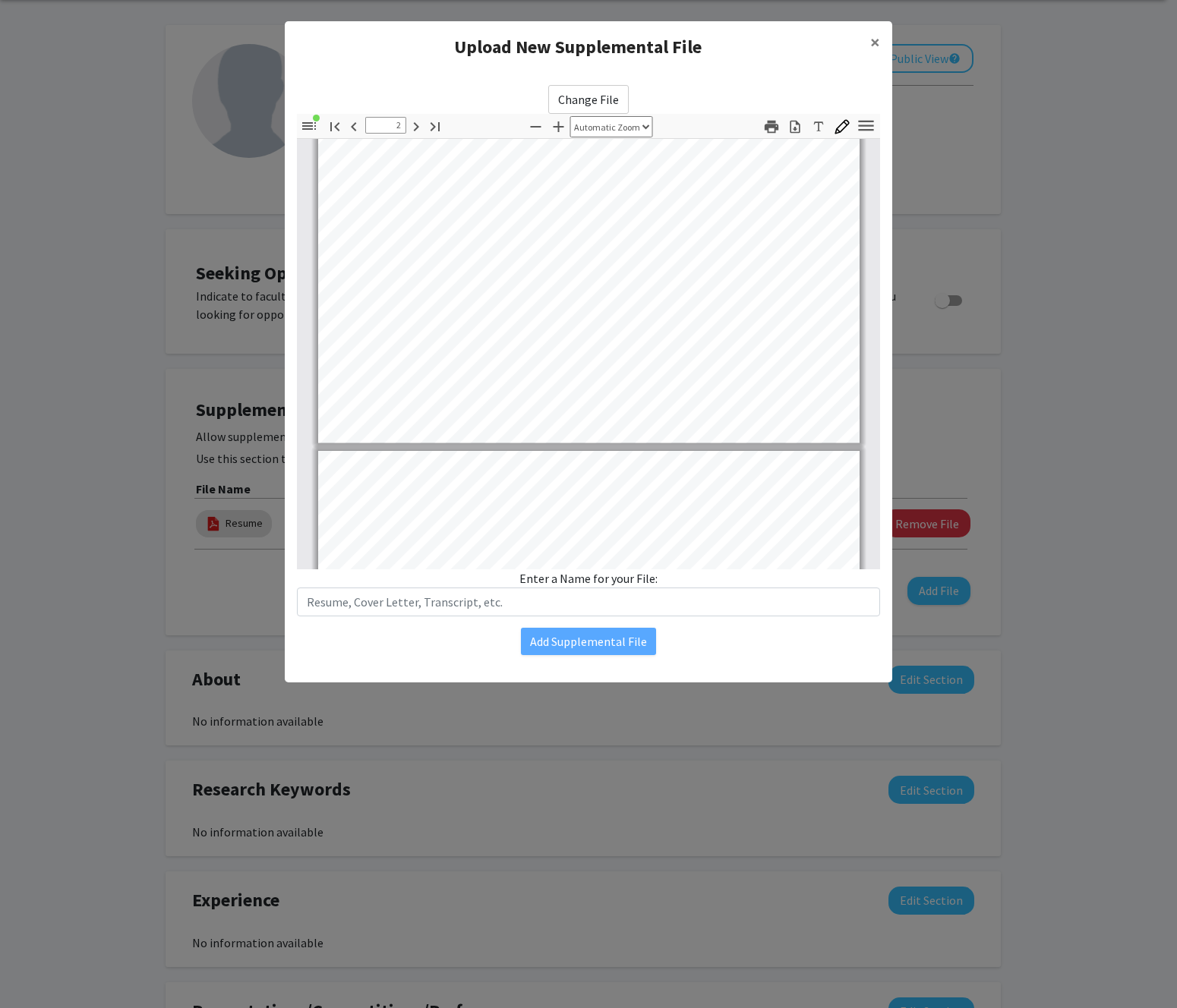
type input "3"
click at [882, 40] on button "×" at bounding box center [875, 42] width 34 height 42
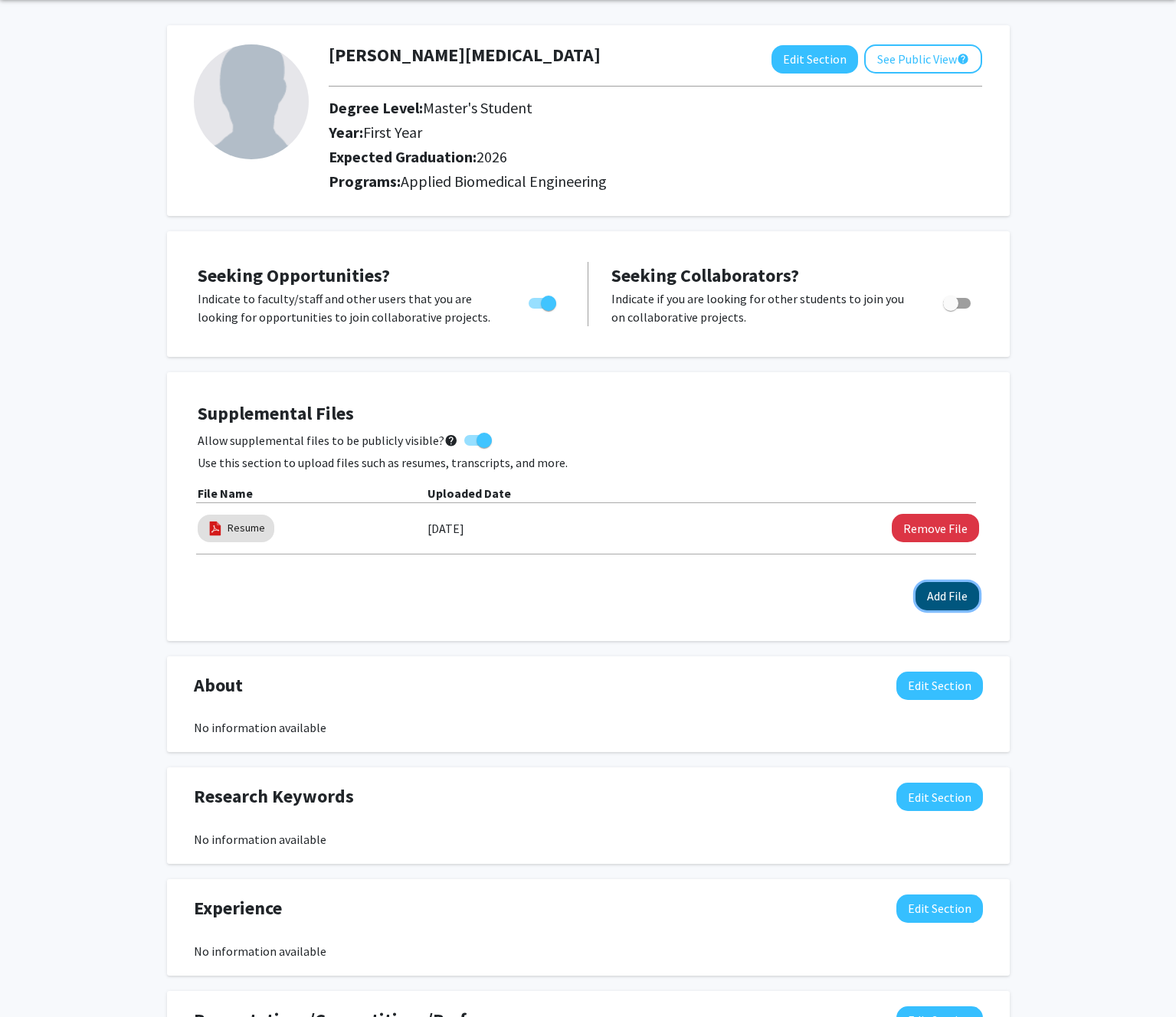
click at [929, 599] on button "Add File" at bounding box center [947, 596] width 63 height 28
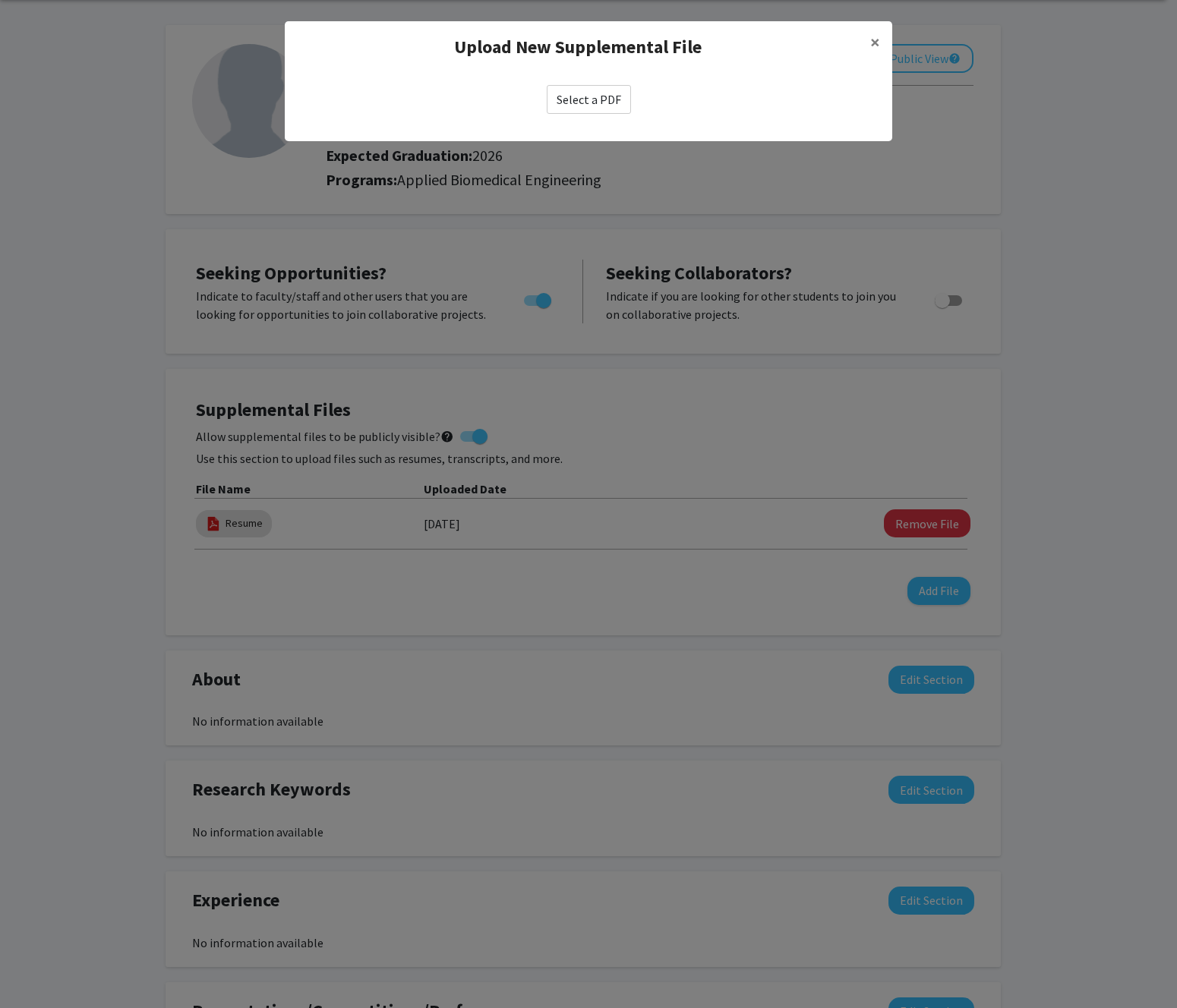
click at [590, 108] on label "Select a PDF" at bounding box center [588, 99] width 84 height 29
click at [0, 0] on input "Select a PDF" at bounding box center [0, 0] width 0 height 0
select select "custom"
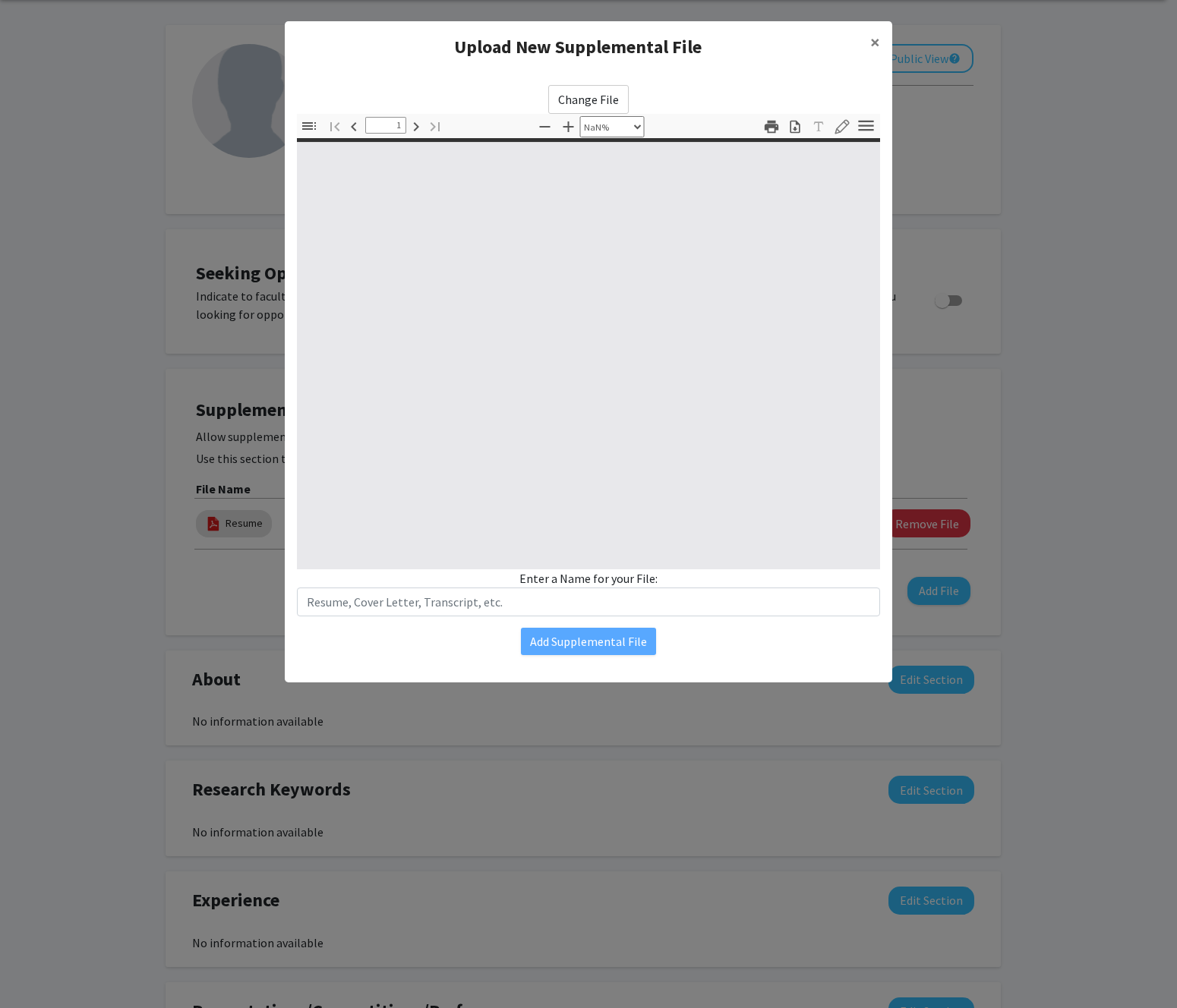
type input "0"
select select "custom"
type input "1"
select select "auto"
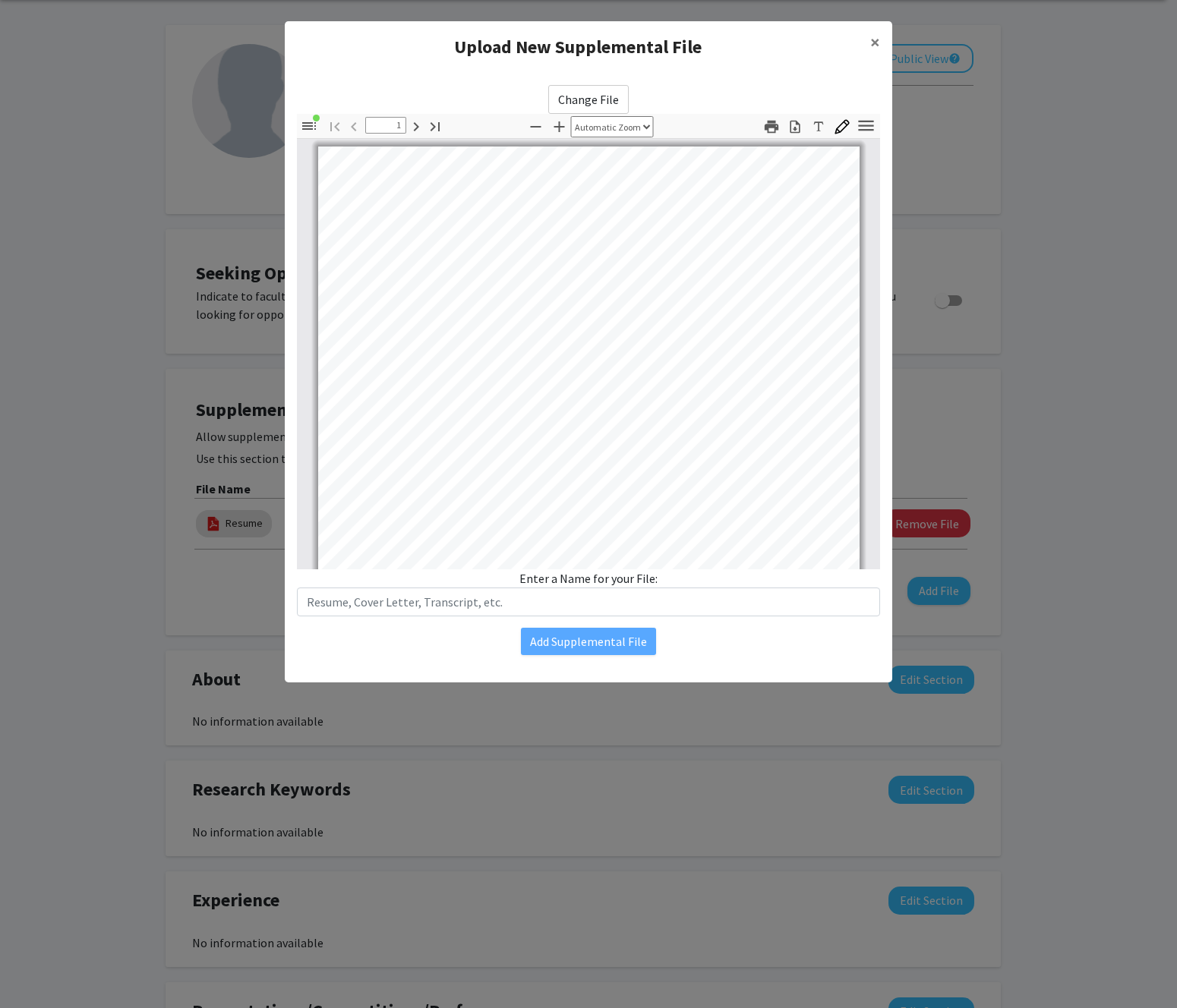
scroll to position [1, 0]
click at [658, 604] on input "text" at bounding box center [588, 602] width 583 height 29
click at [636, 642] on button "Add Supplemental File" at bounding box center [588, 641] width 135 height 28
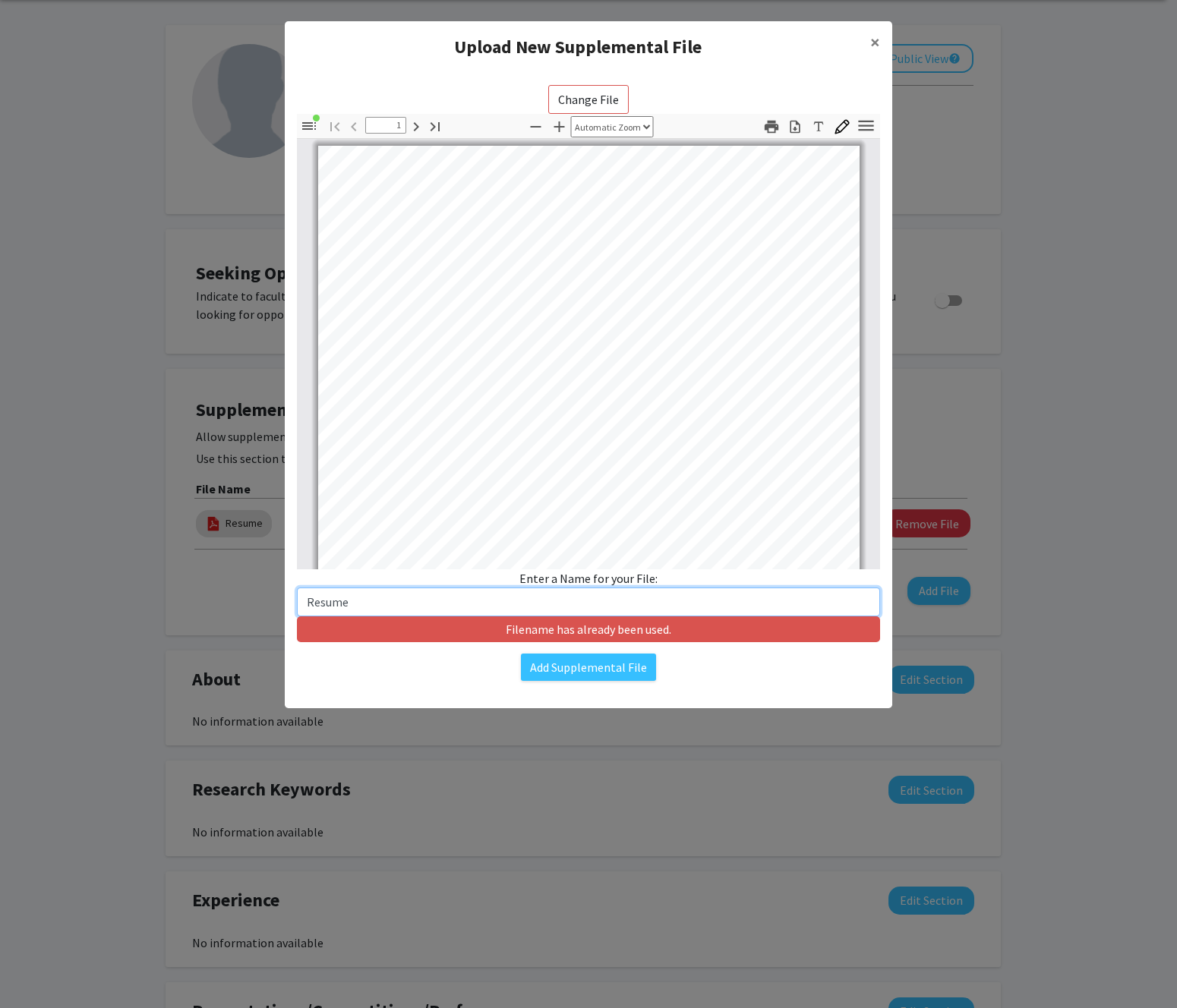
click at [641, 604] on input "Resume" at bounding box center [588, 602] width 583 height 29
type input "CV"
click at [629, 662] on button "Add Supplemental File" at bounding box center [588, 667] width 135 height 28
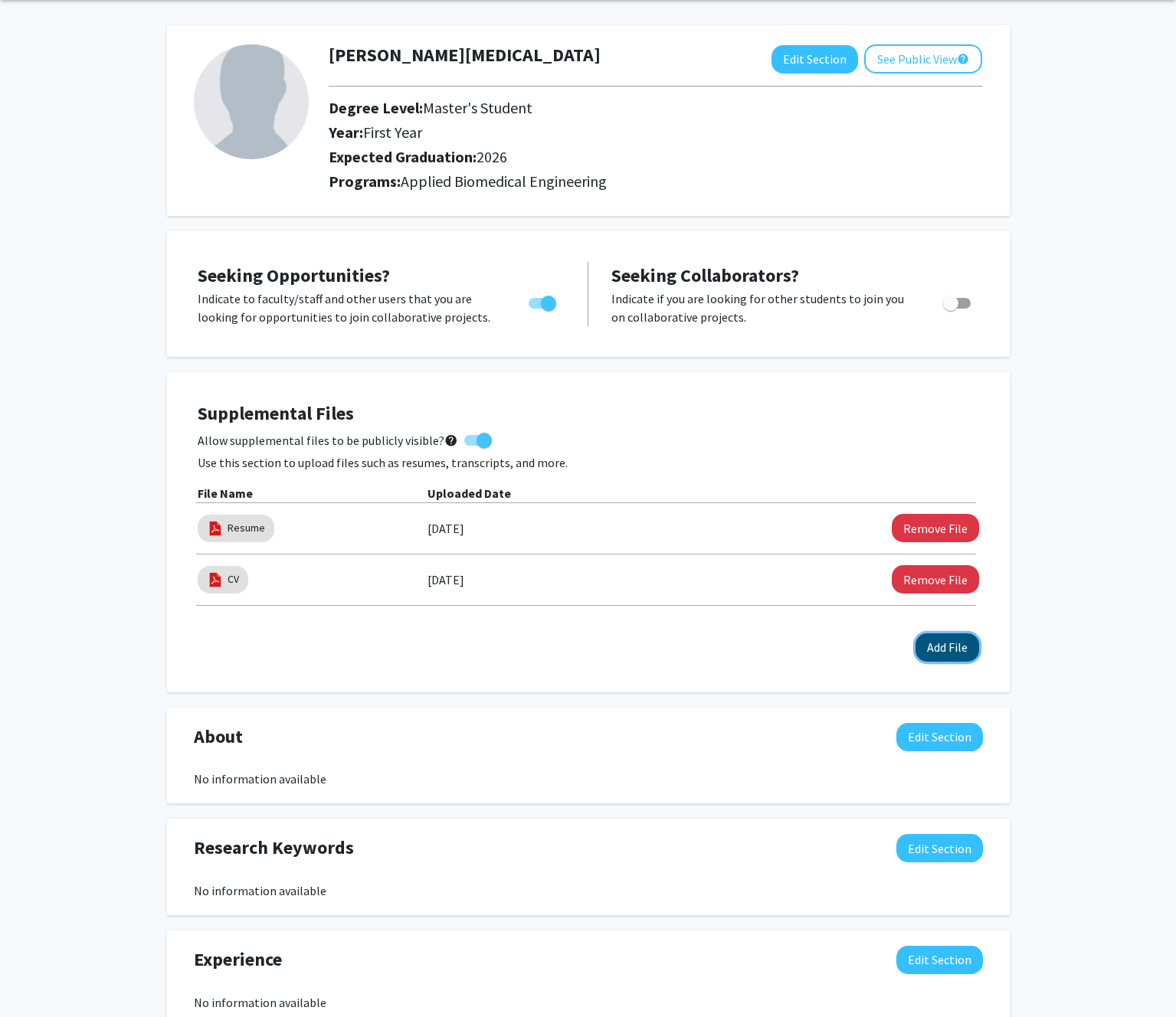
click at [948, 653] on button "Add File" at bounding box center [947, 647] width 63 height 28
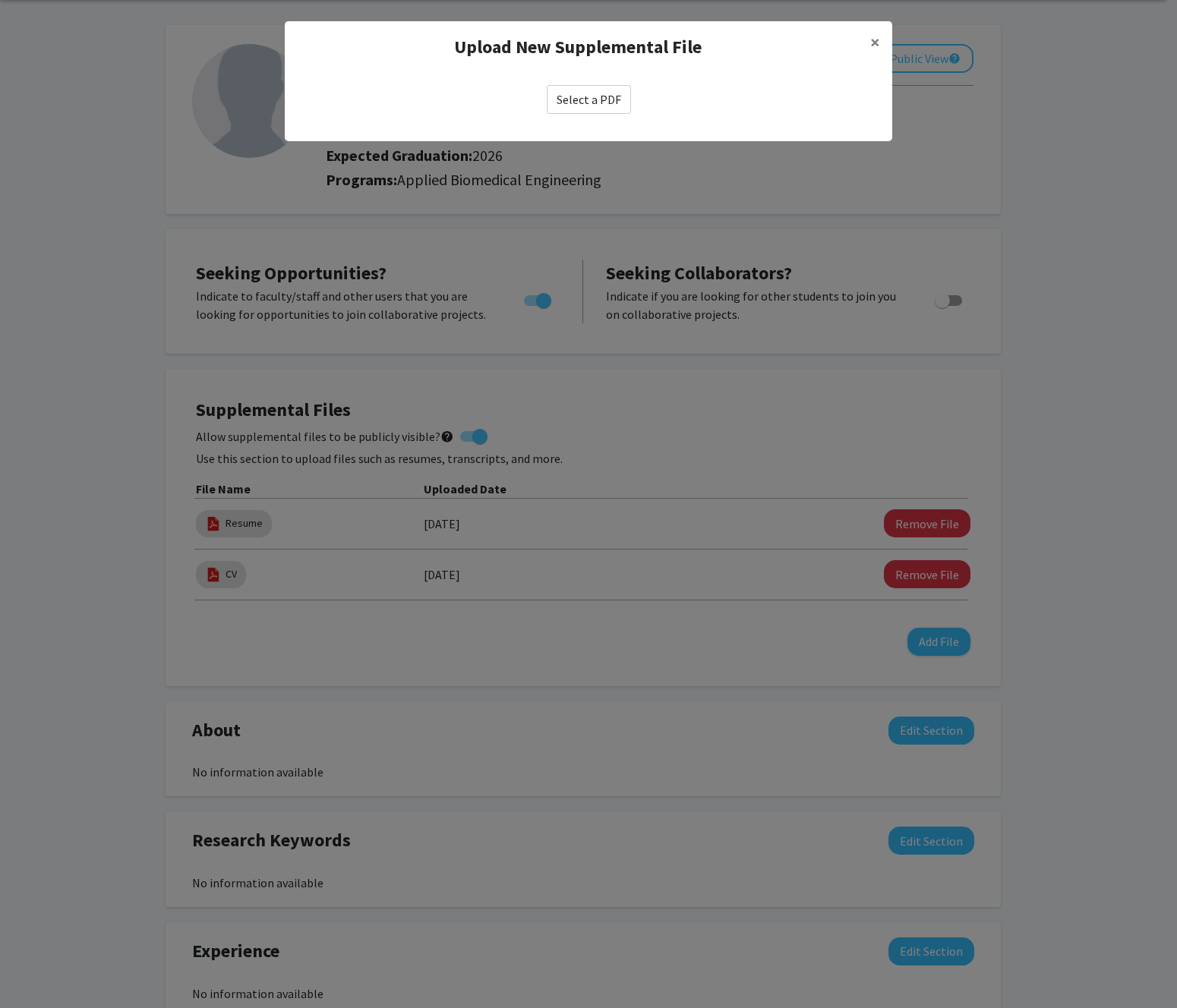
click at [579, 100] on label "Select a PDF" at bounding box center [588, 99] width 84 height 29
click at [0, 0] on input "Select a PDF" at bounding box center [0, 0] width 0 height 0
select select "custom"
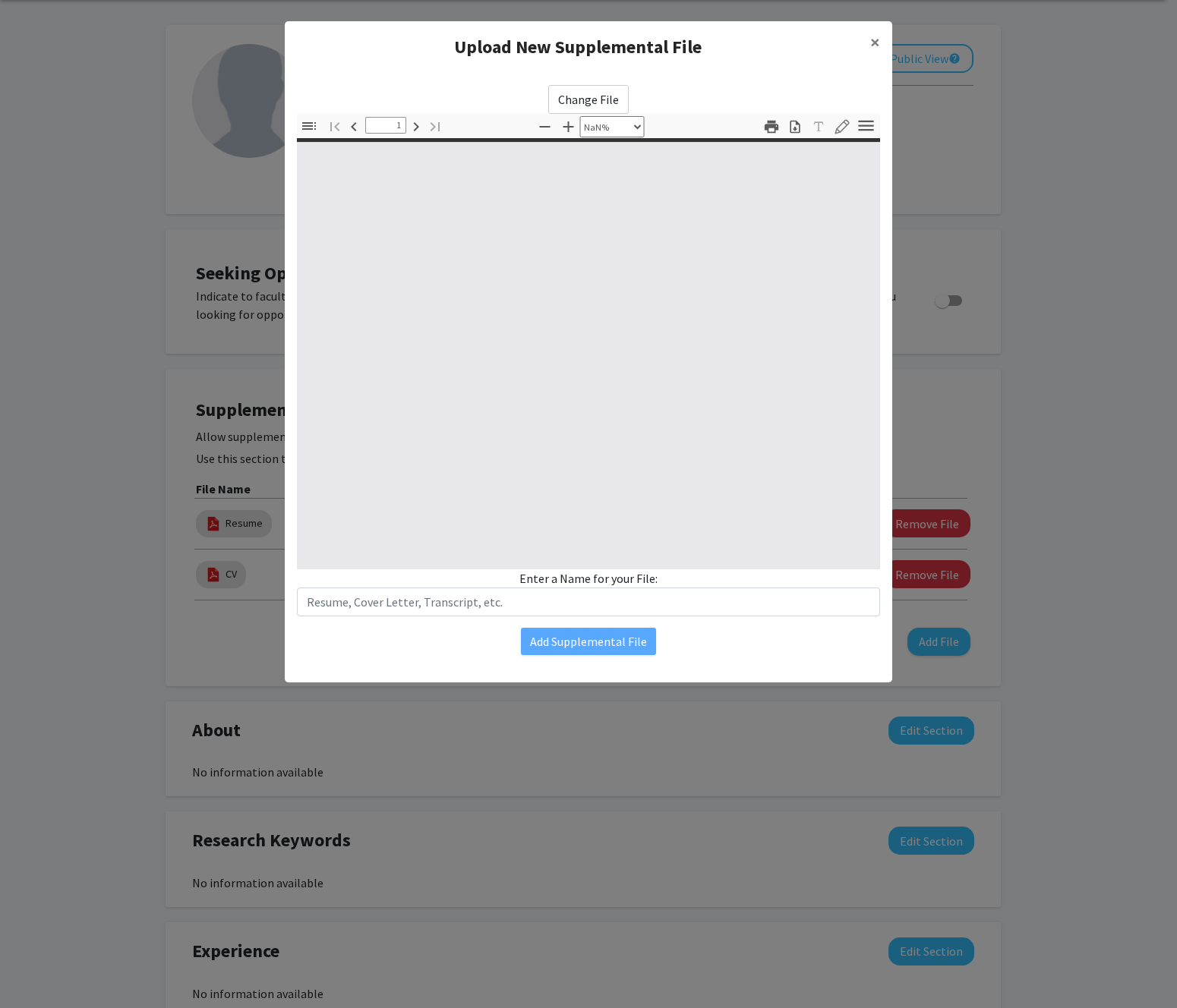
type input "0"
select select "custom"
type input "1"
select select "auto"
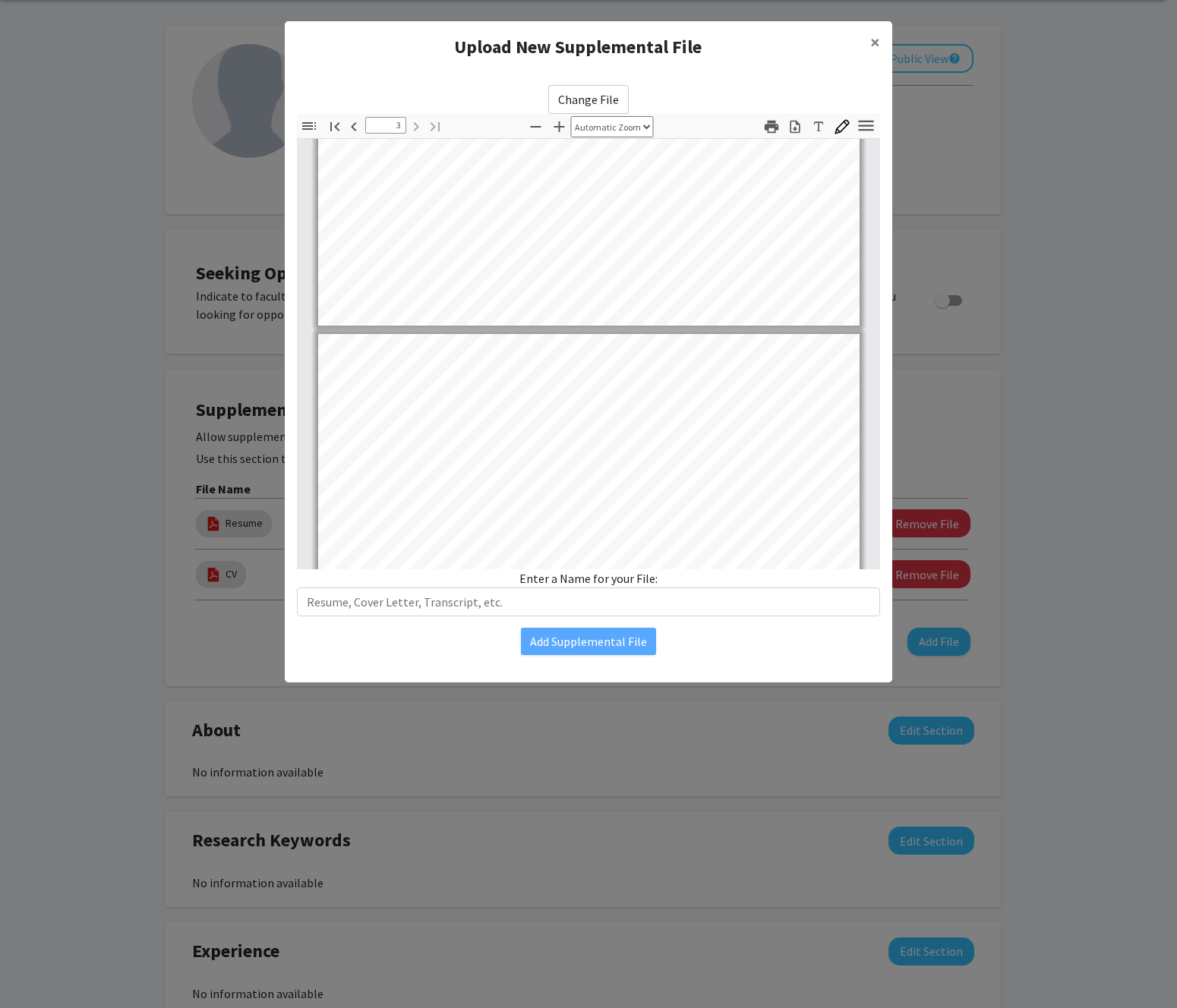
type input "2"
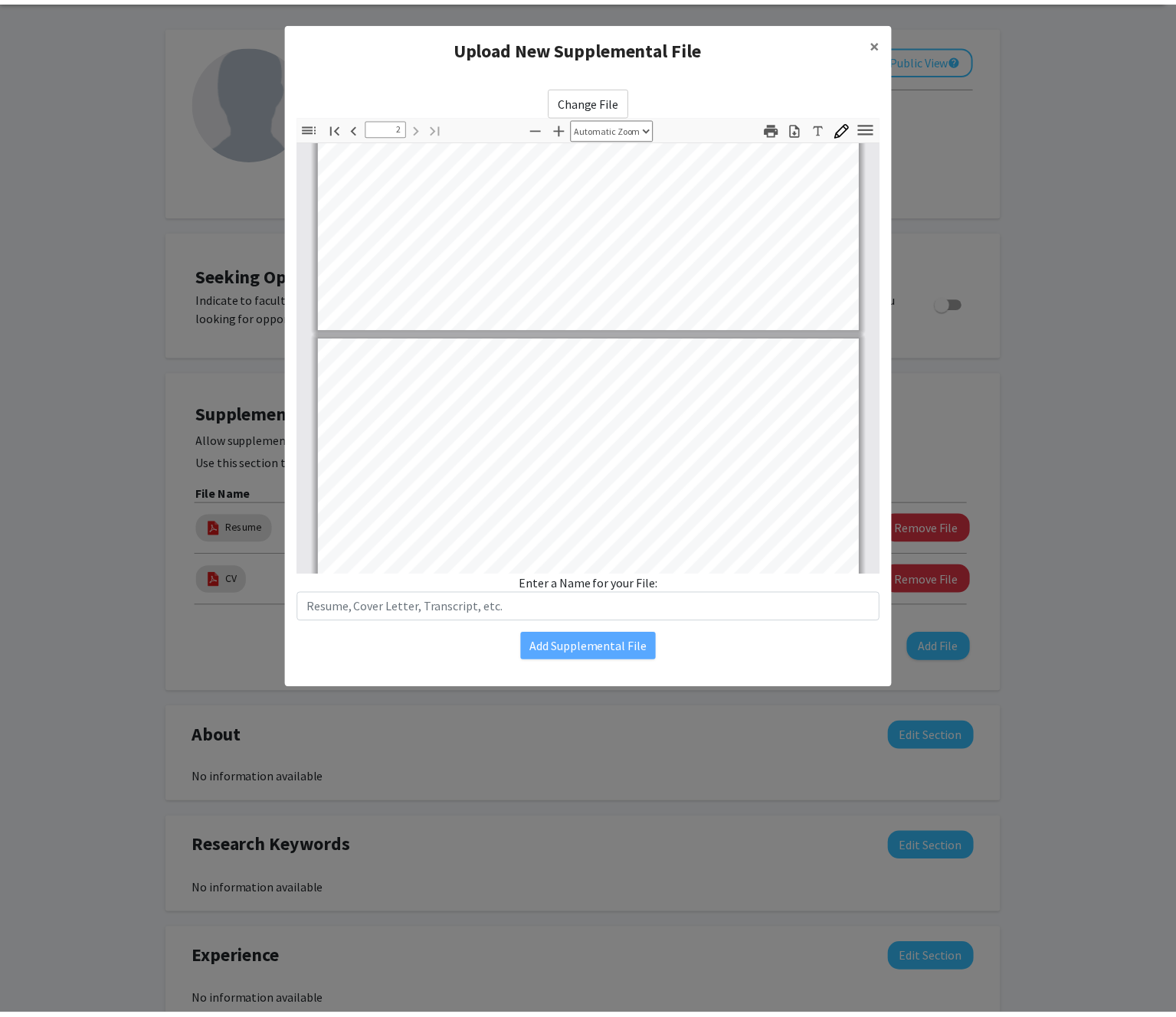
scroll to position [449, 0]
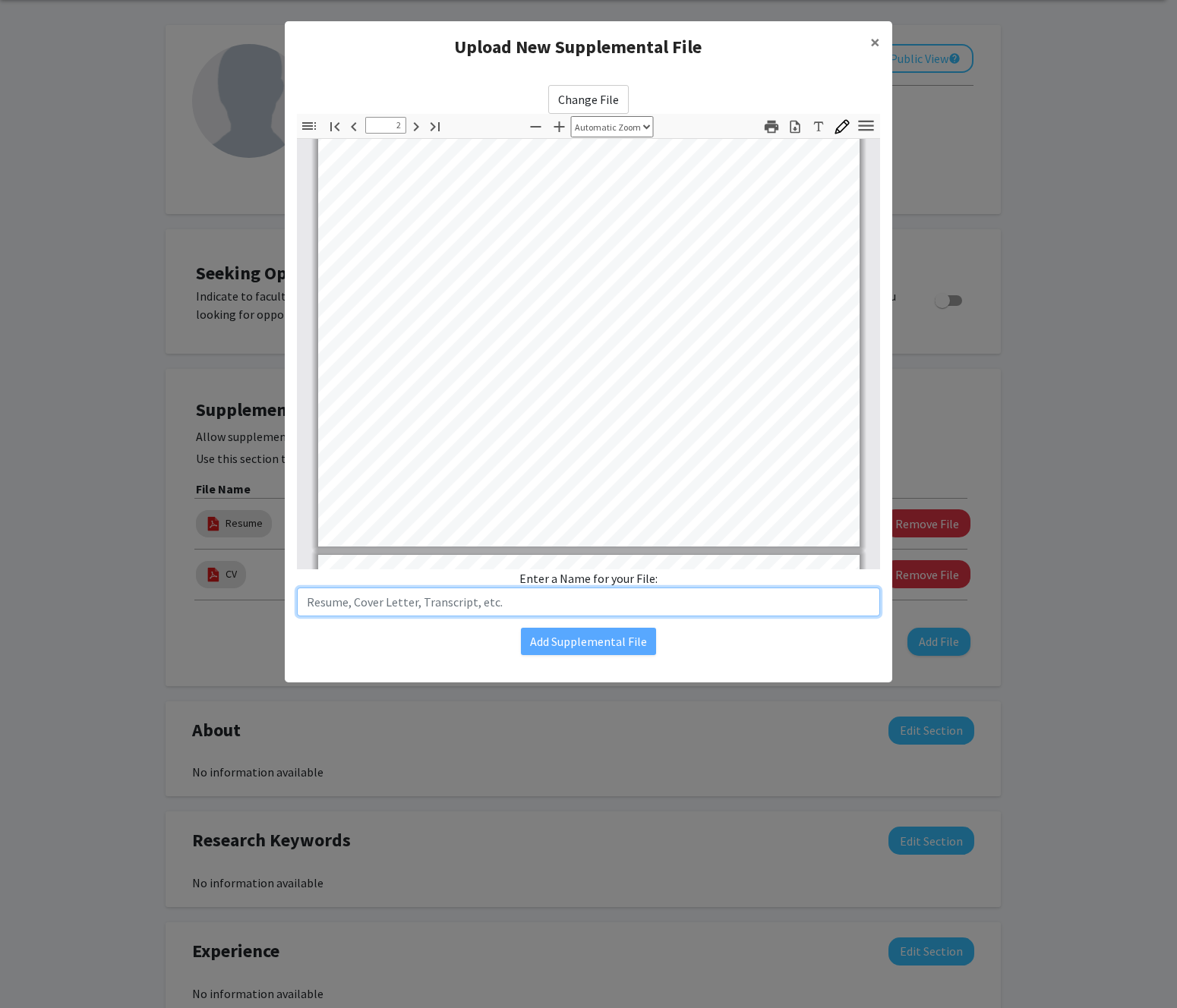
click at [597, 604] on input "text" at bounding box center [588, 602] width 583 height 29
type input "MCAT Score"
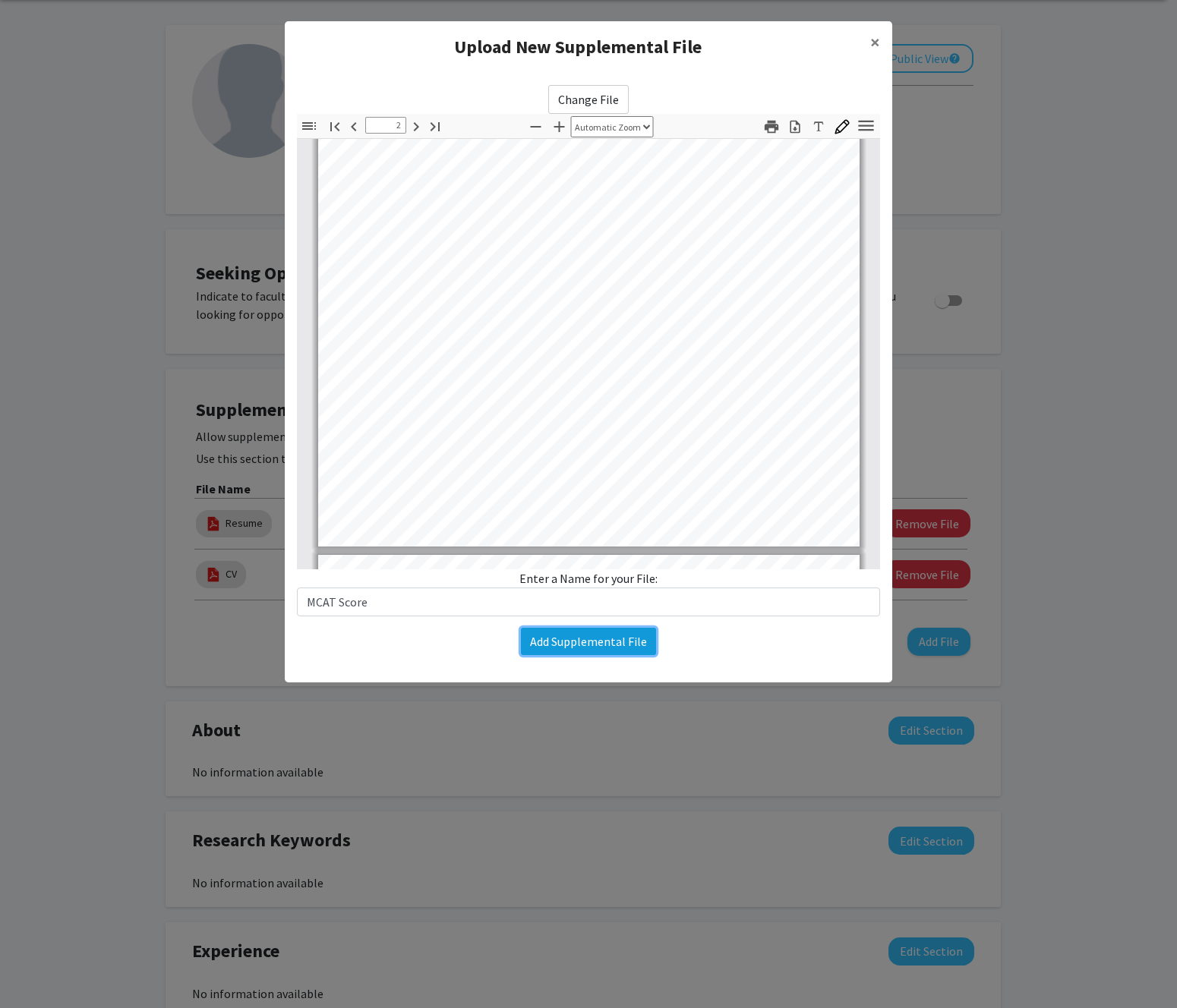
click at [636, 651] on button "Add Supplemental File" at bounding box center [588, 641] width 135 height 28
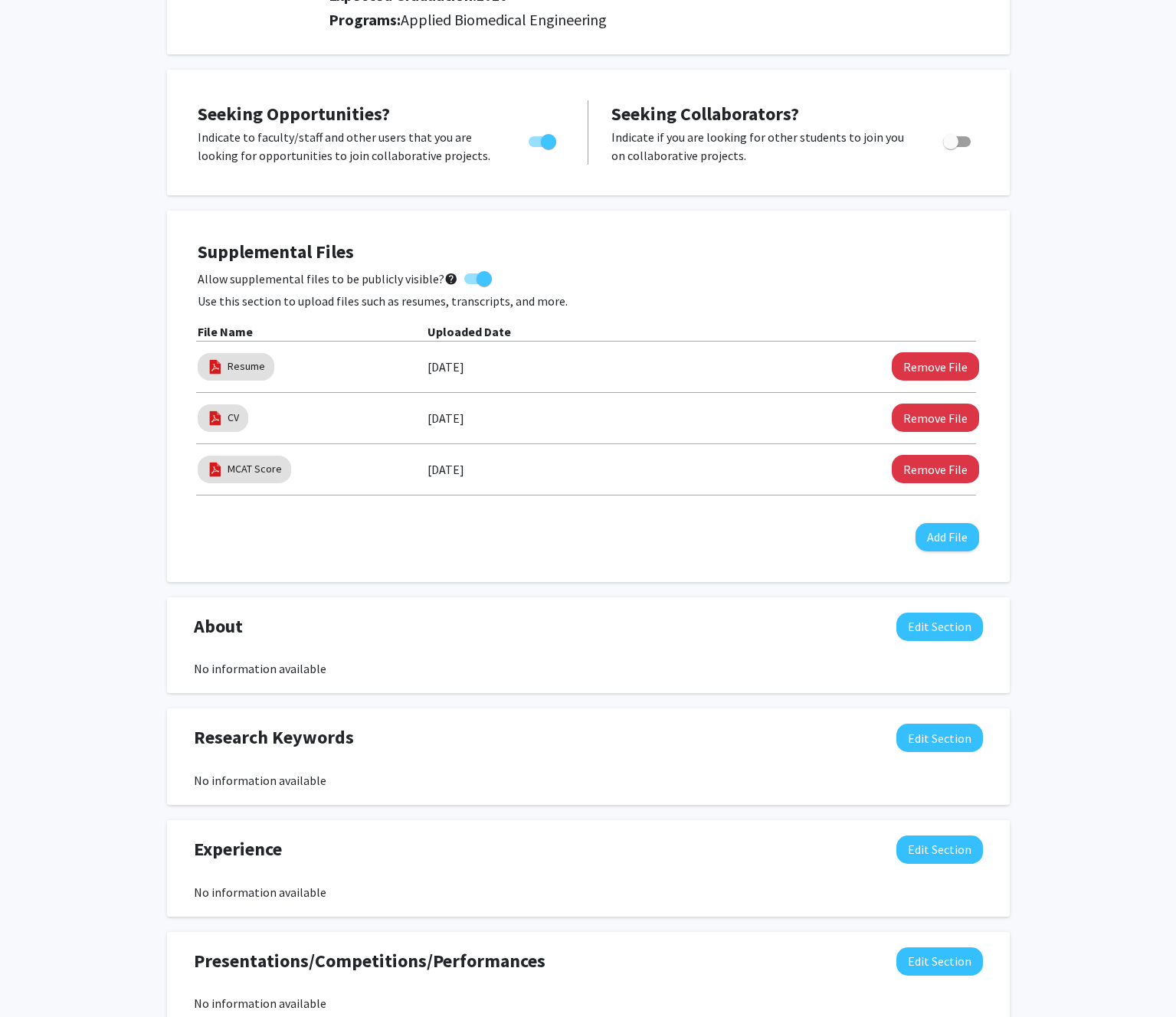
scroll to position [0, 0]
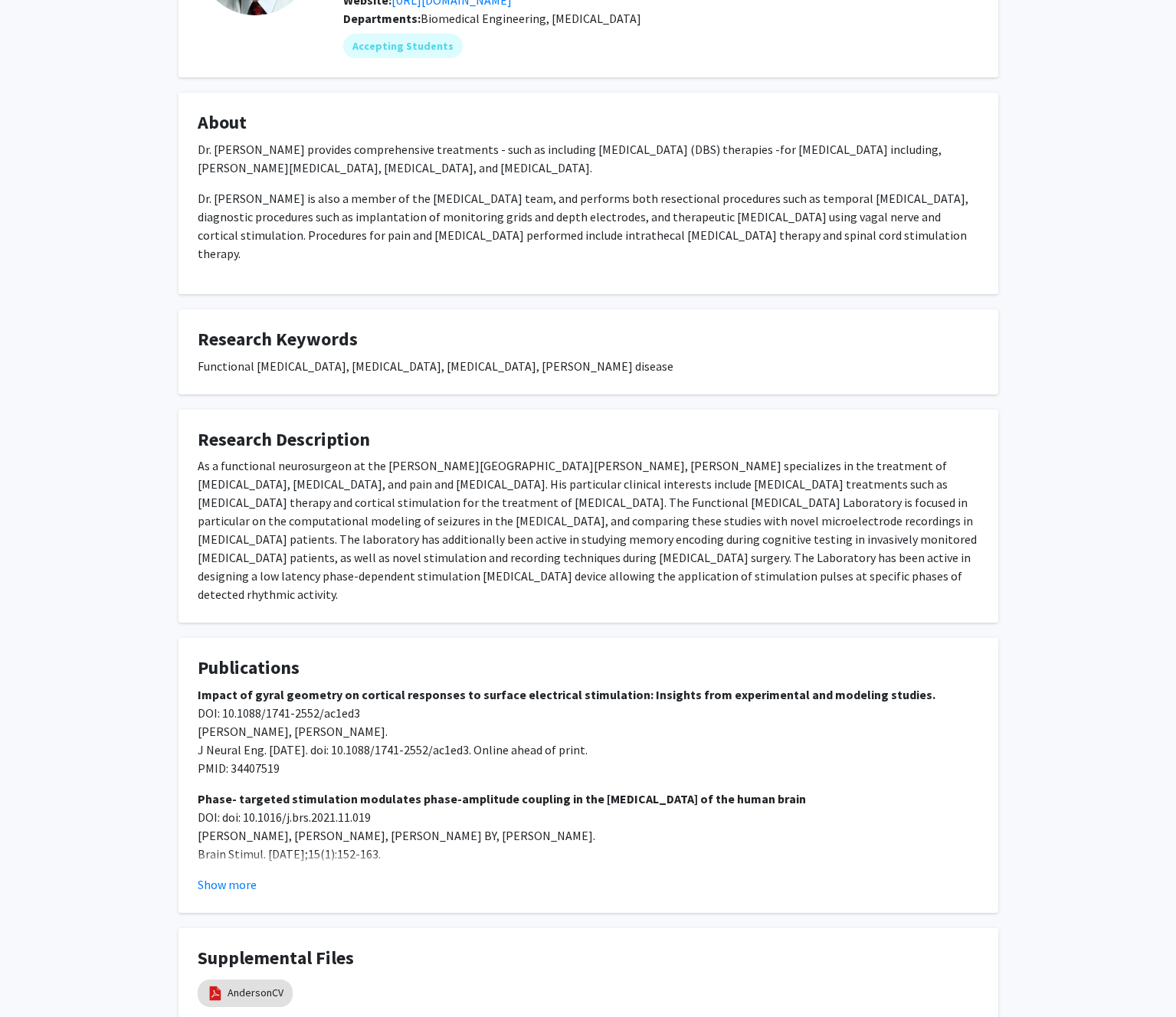
scroll to position [187, 0]
click at [581, 550] on div "As a functional neurosurgeon at the Johns Hopkins Hospital, Dr. Anderson specia…" at bounding box center [588, 528] width 781 height 147
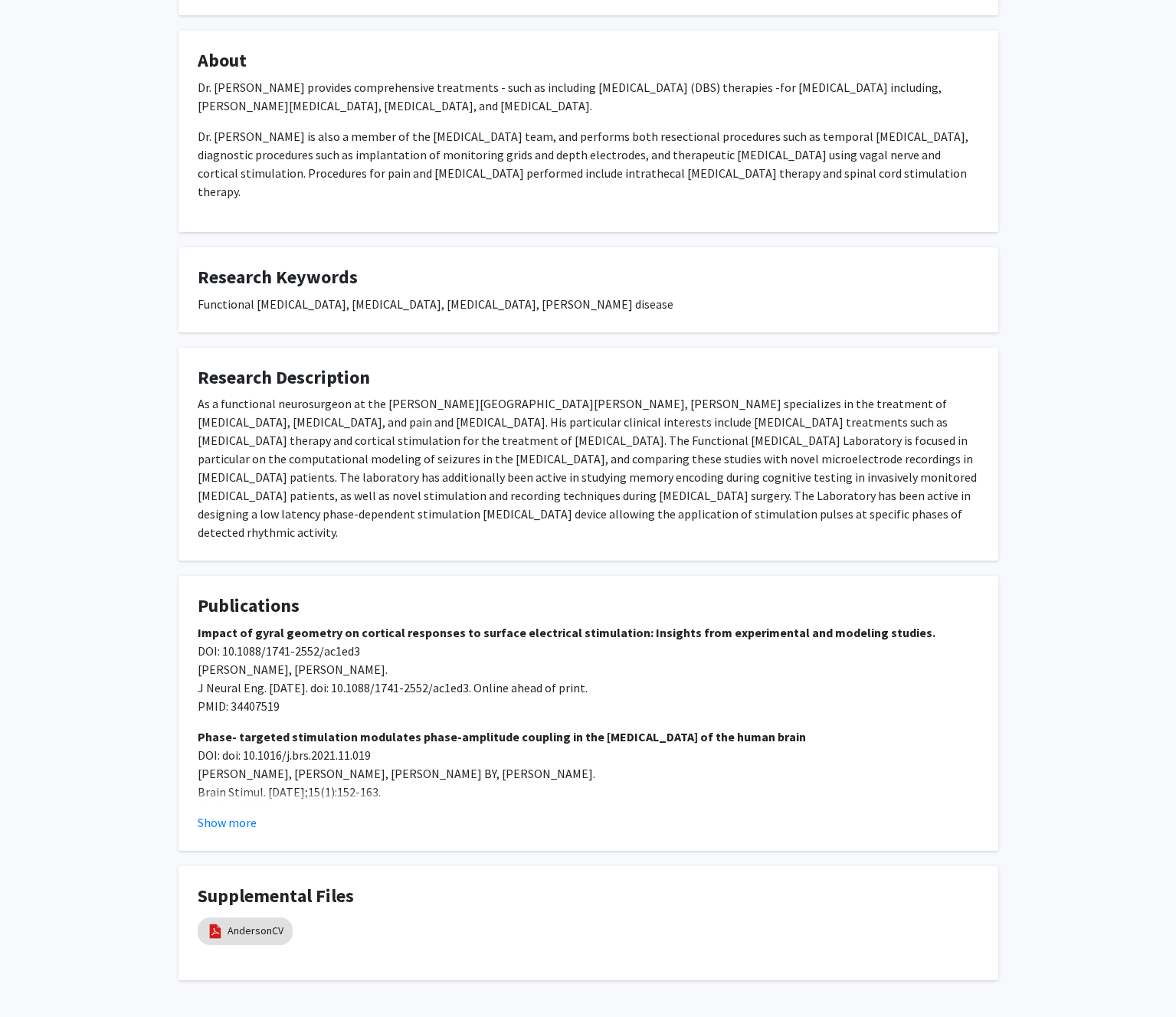
scroll to position [270, 0]
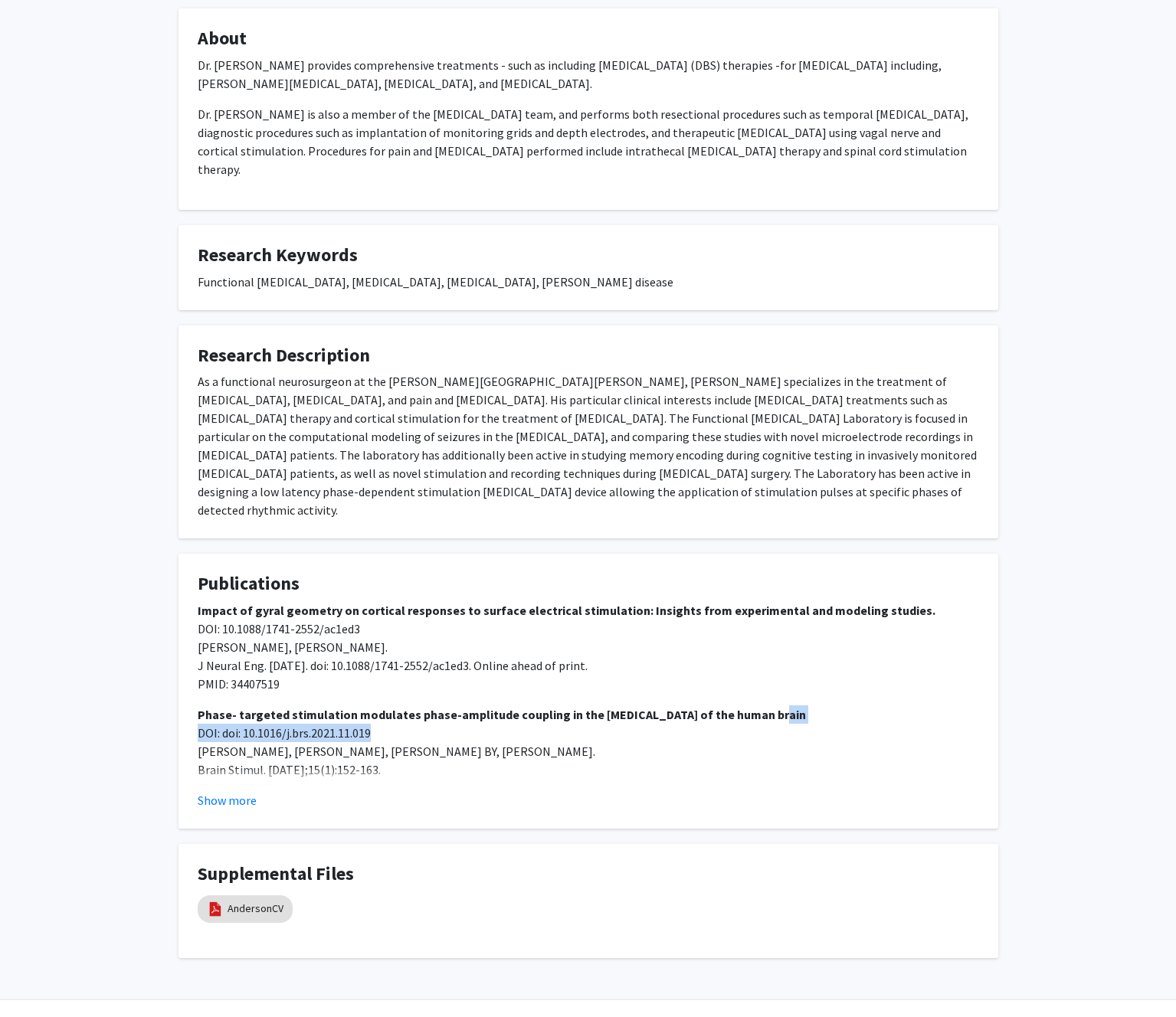
drag, startPoint x: 758, startPoint y: 676, endPoint x: 396, endPoint y: 703, distance: 363.0
click at [396, 706] on p "Phase- targeted stimulation modulates phase-amplitude coupling in the motor cor…" at bounding box center [588, 751] width 781 height 92
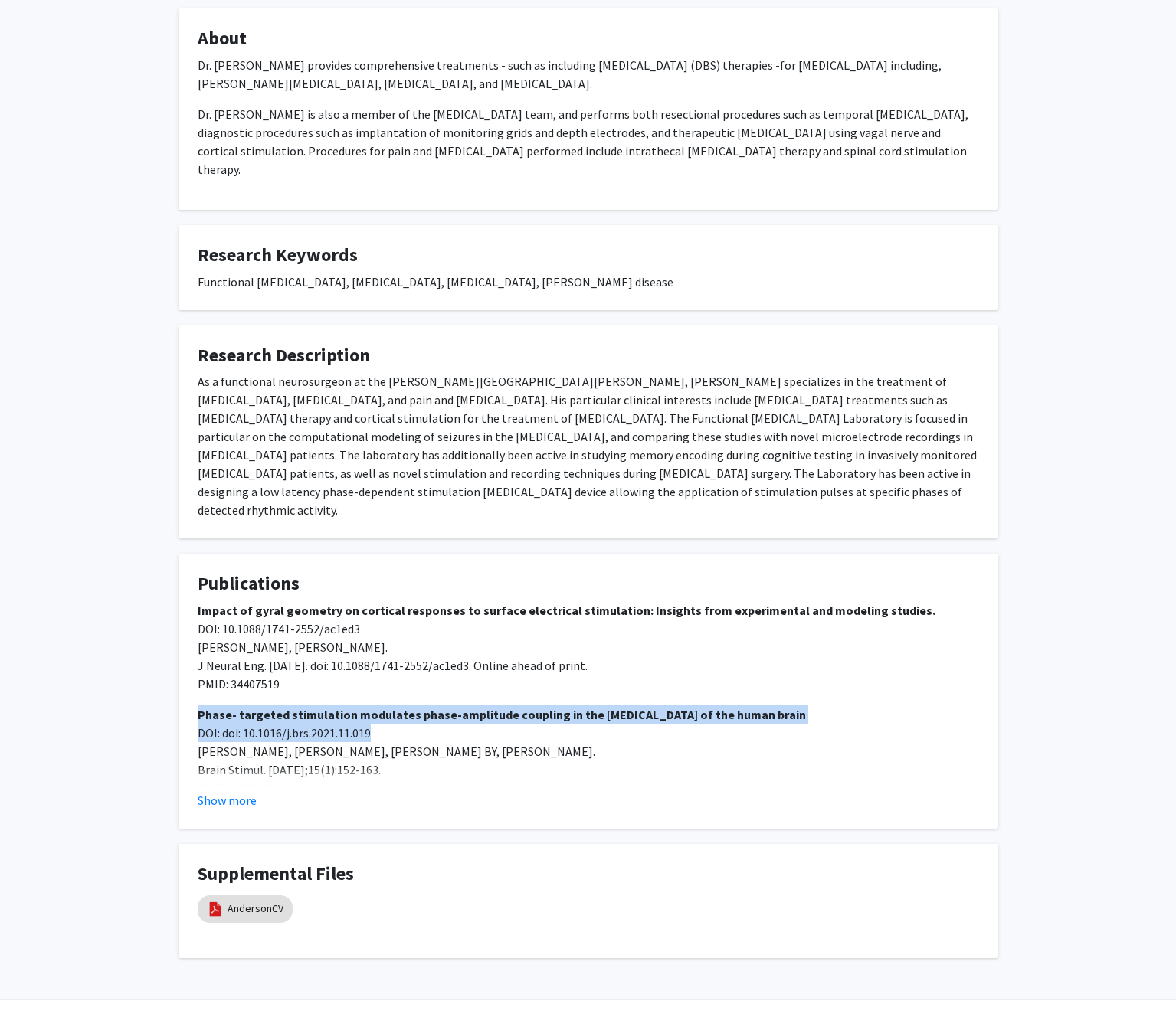
drag, startPoint x: 377, startPoint y: 697, endPoint x: 200, endPoint y: 680, distance: 177.8
click at [200, 706] on p "Phase- targeted stimulation modulates phase-amplitude coupling in the motor cor…" at bounding box center [588, 751] width 781 height 92
copy p "Phase- targeted stimulation modulates phase-amplitude coupling in the motor cor…"
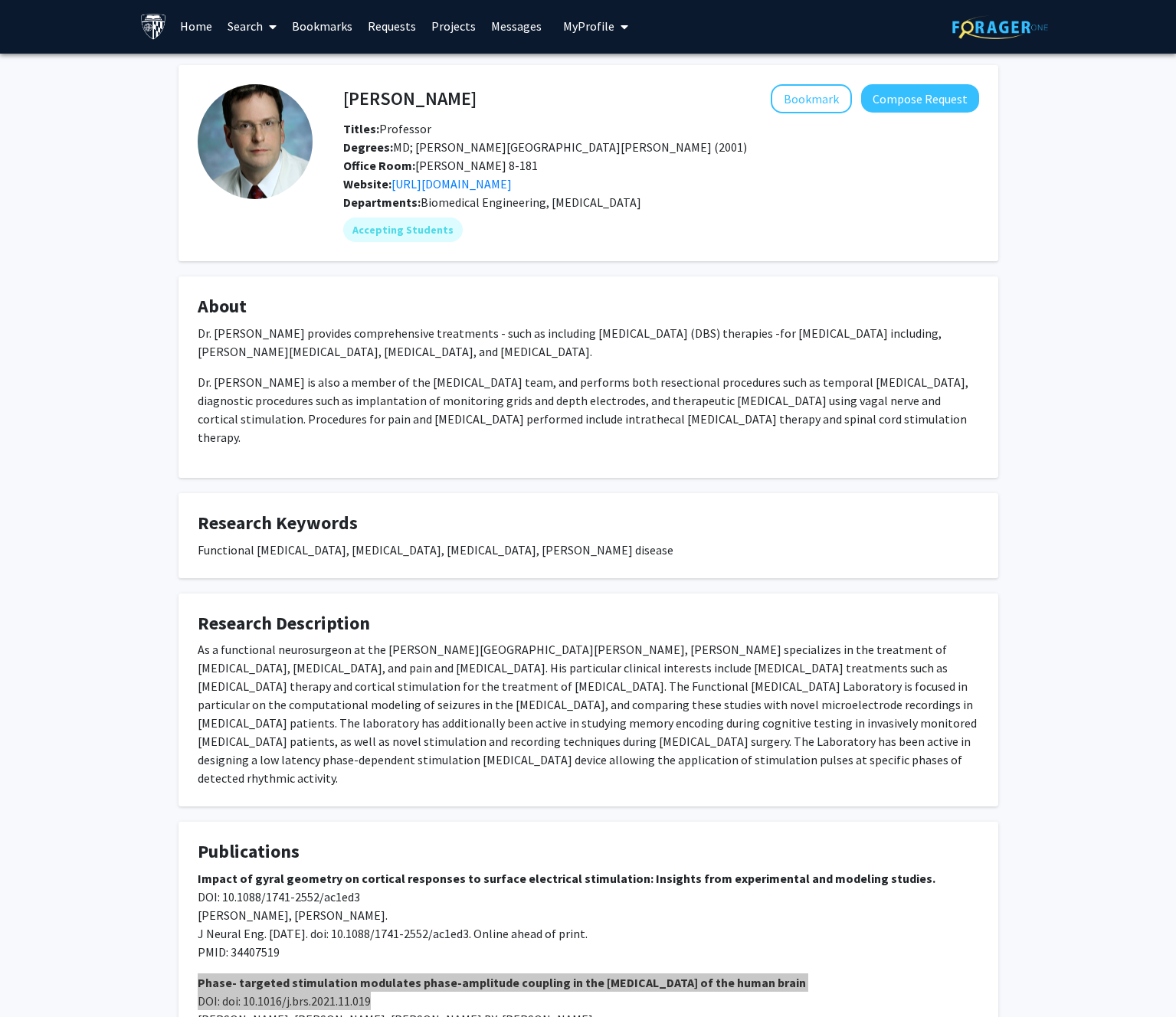
scroll to position [0, 0]
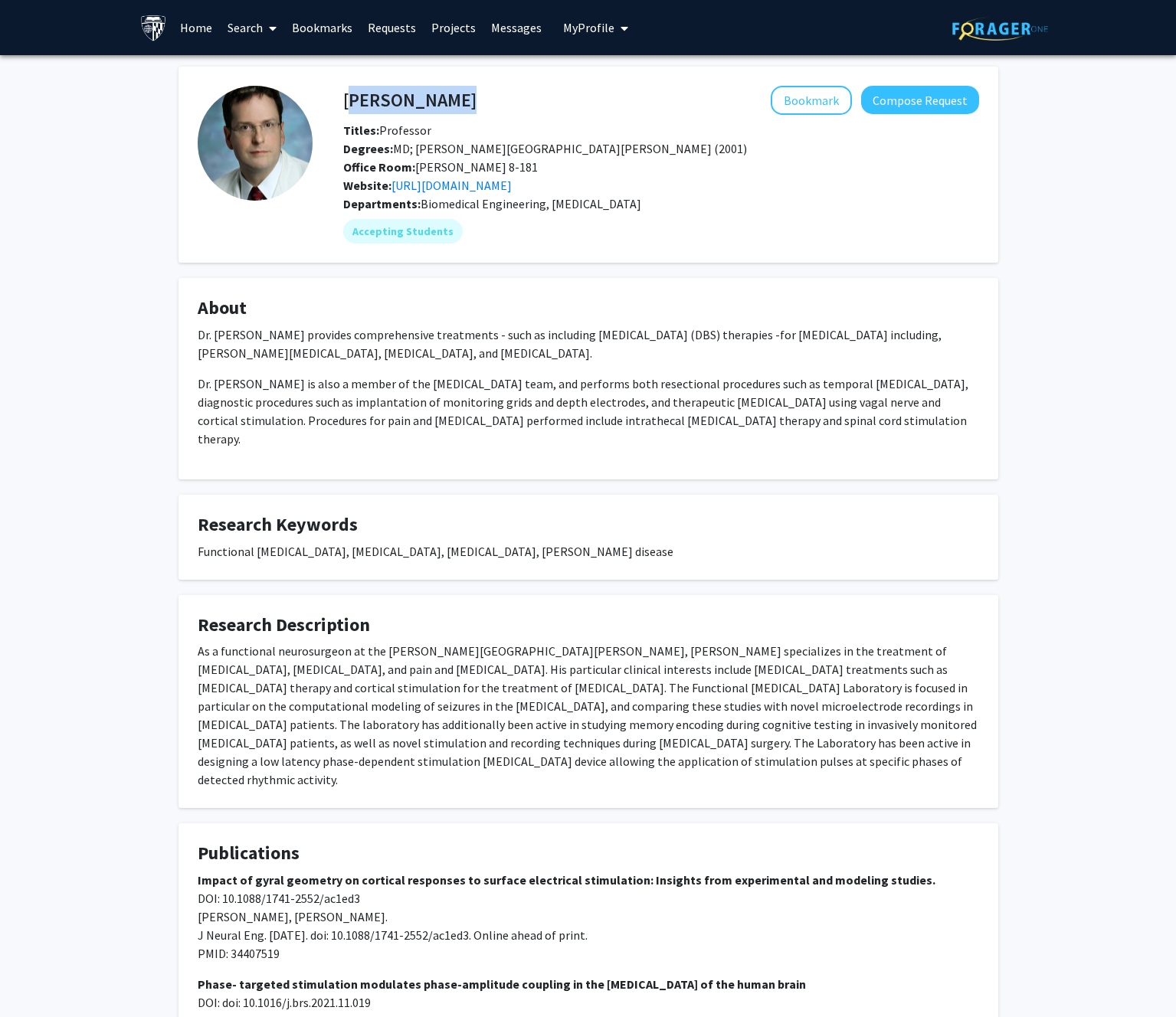
drag, startPoint x: 346, startPoint y: 93, endPoint x: 498, endPoint y: 96, distance: 152.0
click at [498, 96] on div "William Anderson Bookmark Compose Request" at bounding box center [661, 99] width 659 height 29
copy h4 "William Anderson"
click at [890, 101] on button "Compose Request" at bounding box center [919, 99] width 118 height 28
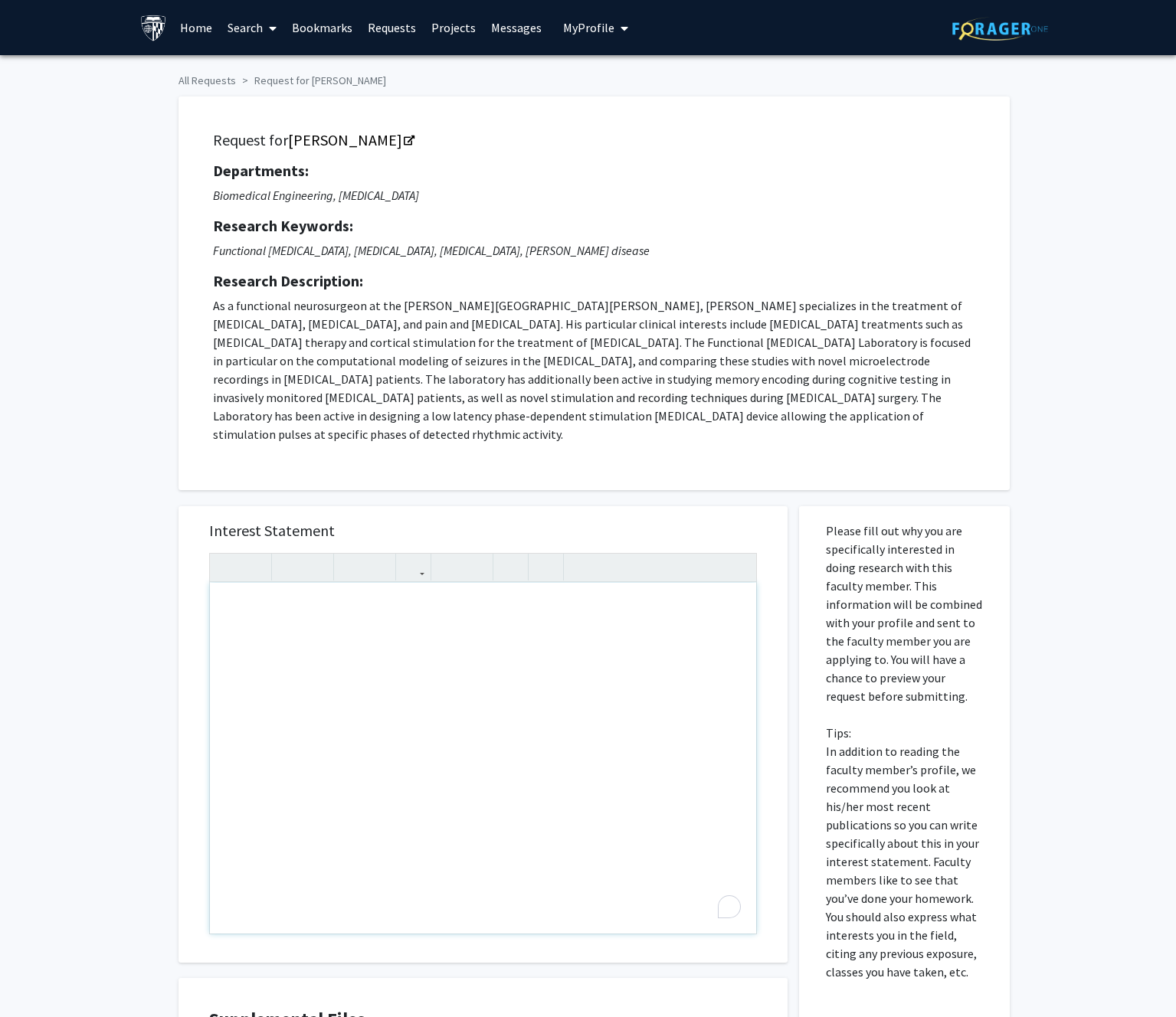
paste div "To enrich screen reader interactions, please activate Accessibility in Grammarl…"
type textarea "<p>Dear Dr. Anderson,</p><br><p>I’m an incoming MS student (JHU EP) preparing f…"
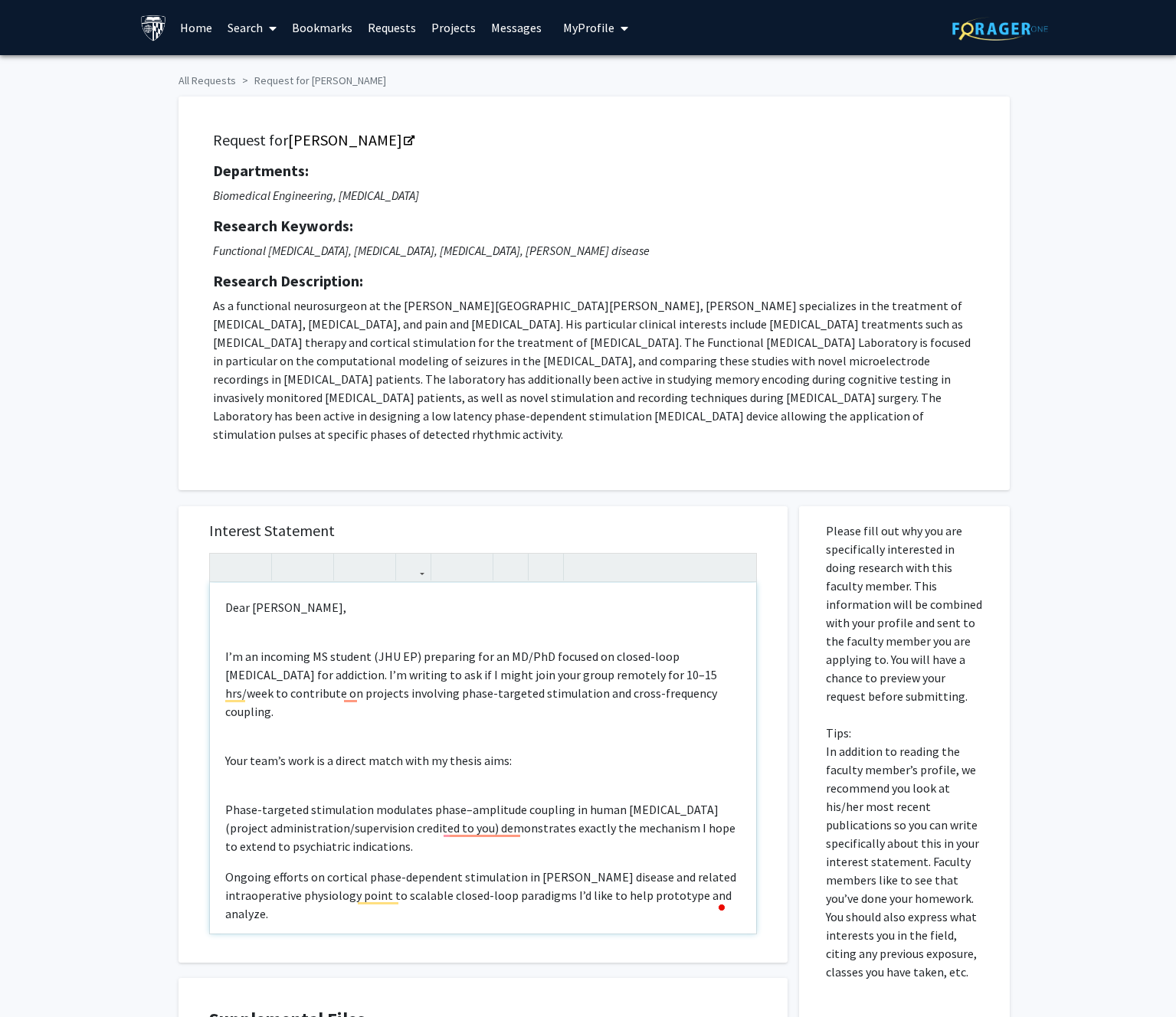
scroll to position [17, 0]
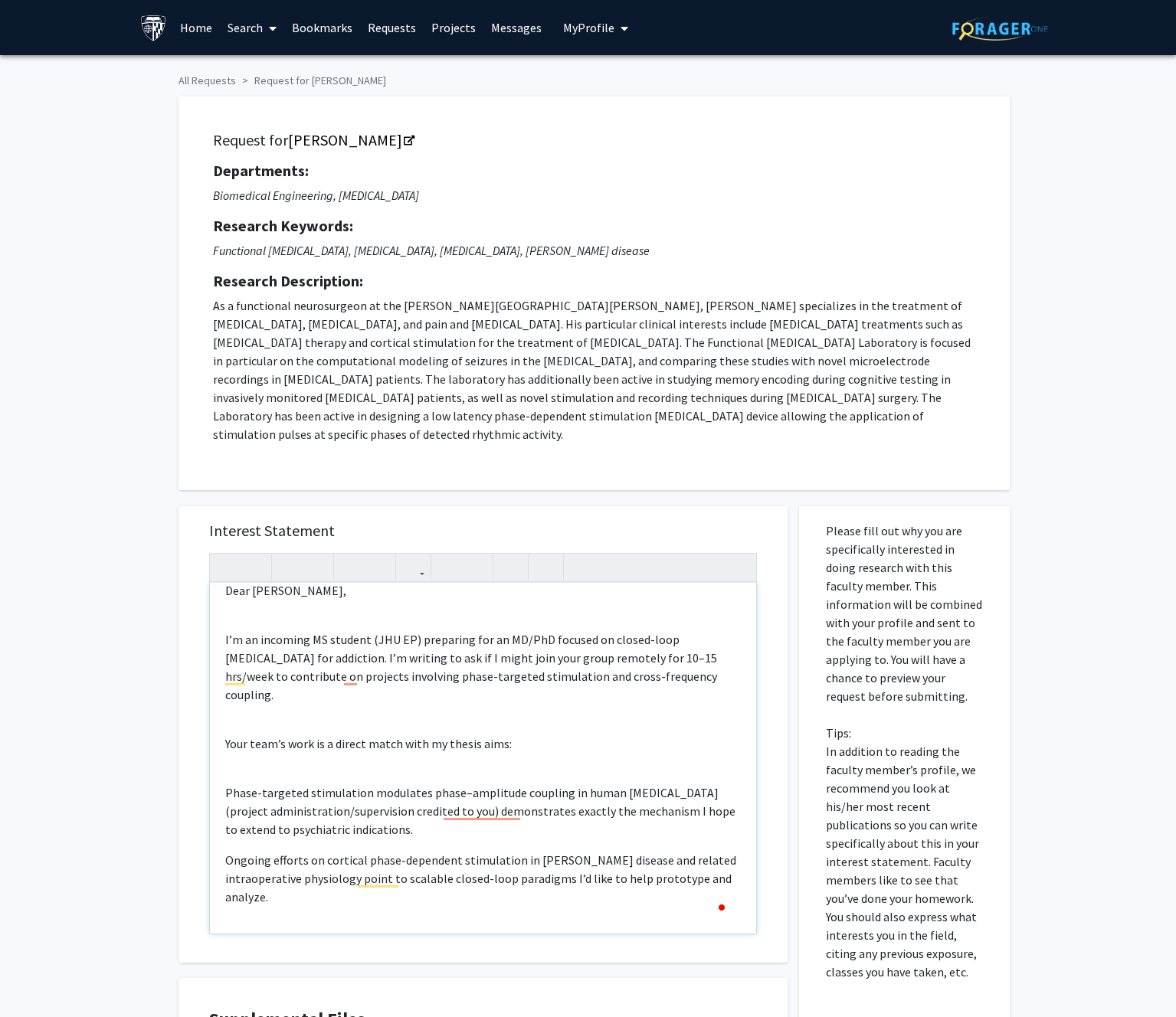
click at [323, 759] on div "Dear Dr. Anderson, I’m an incoming MS student (JHU EP) preparing for an MD/PhD …" at bounding box center [482, 758] width 546 height 350
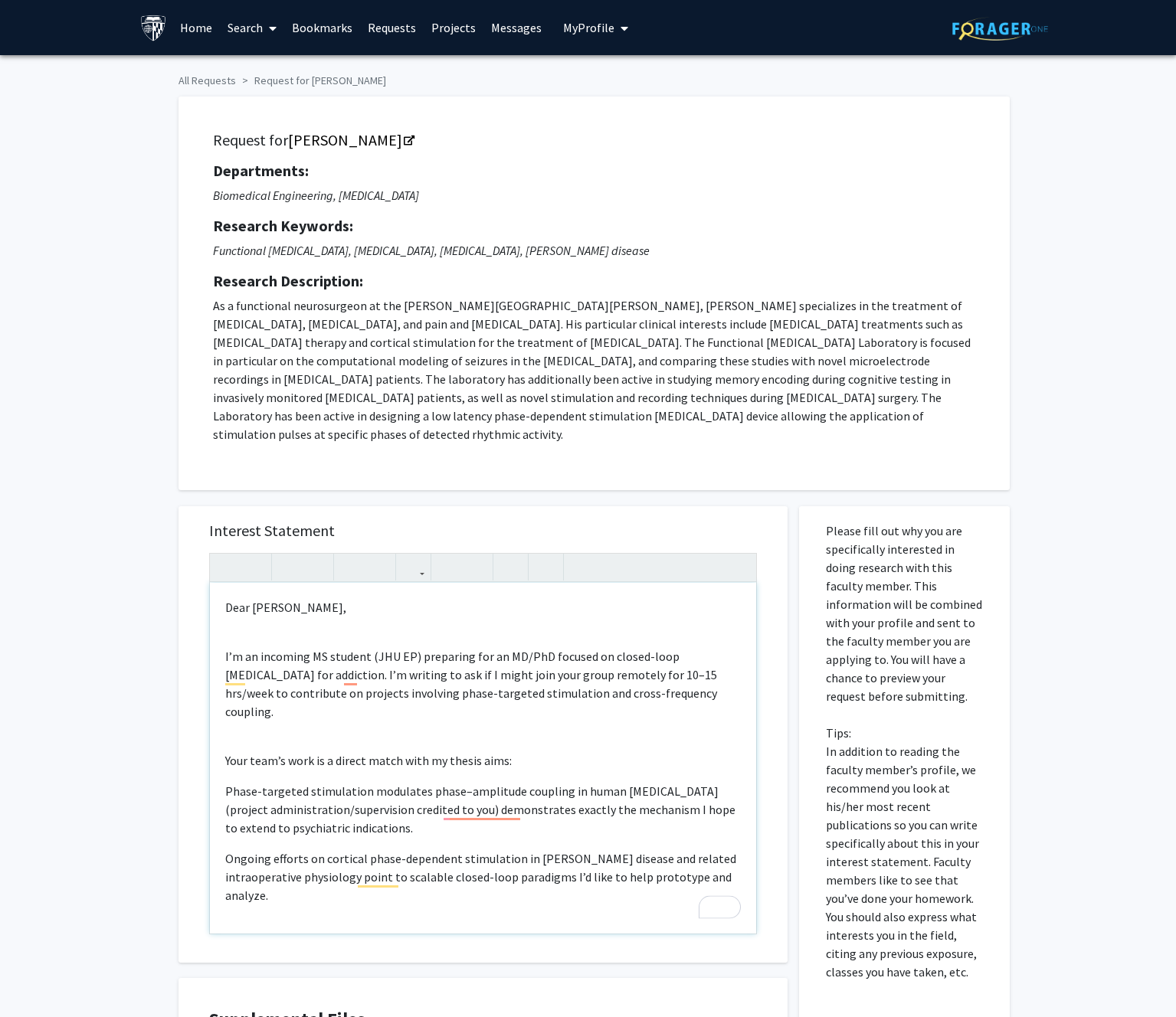
scroll to position [0, 0]
click at [302, 730] on div "Dear Dr. Anderson, I’m an incoming MS student (JHU EP) preparing for an MD/PhD …" at bounding box center [482, 758] width 546 height 350
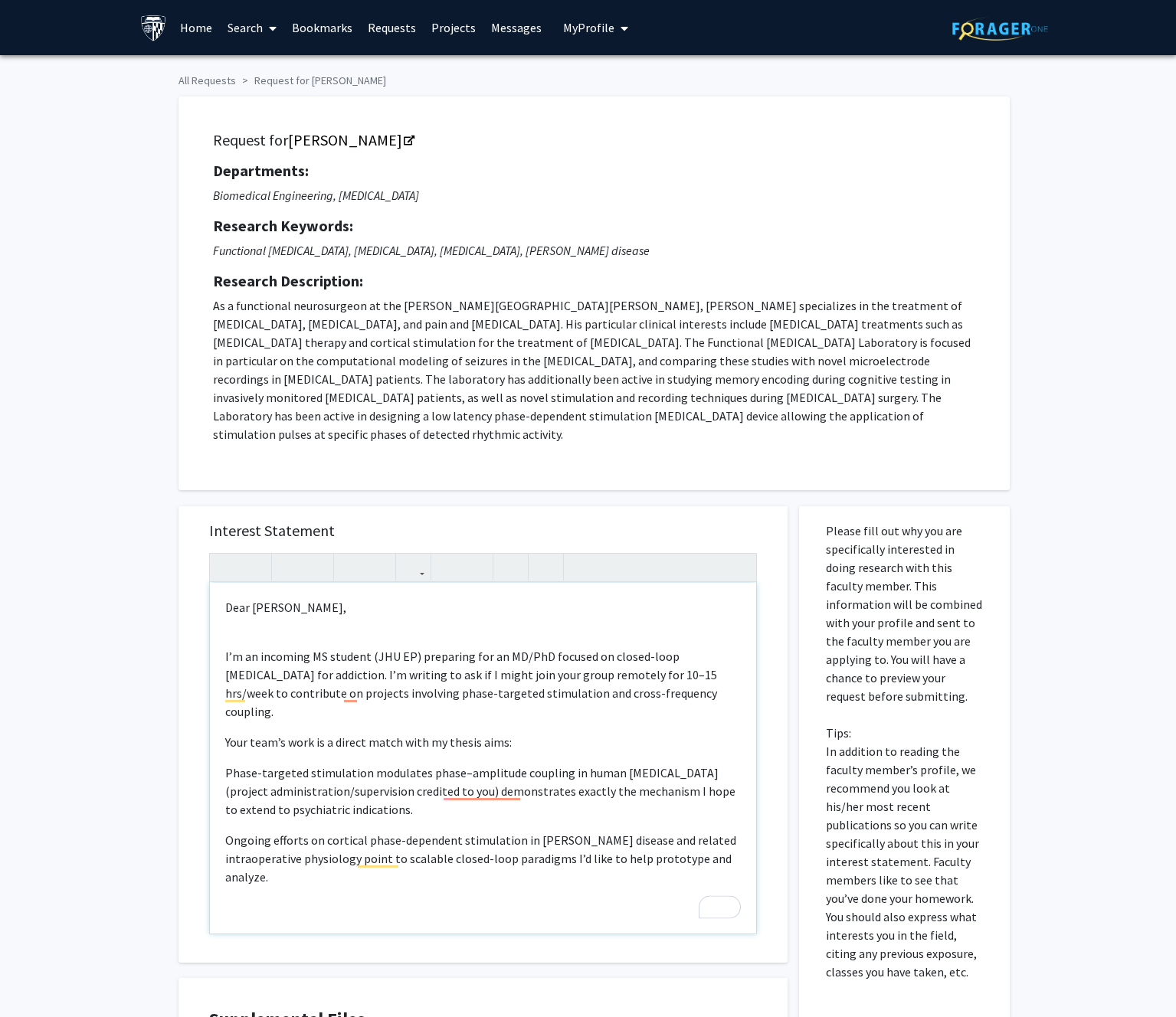
click at [251, 626] on div "Dear Dr. Anderson, I’m an incoming MS student (JHU EP) preparing for an MD/PhD …" at bounding box center [482, 758] width 546 height 350
click at [225, 733] on p "Your team’s work is a direct match with my thesis aims:" at bounding box center [482, 742] width 515 height 19
click at [300, 874] on div "Dear Dr. Anderson, I’m an incoming MS student (JHU EP) preparing for an MD/PhD …" at bounding box center [482, 758] width 546 height 350
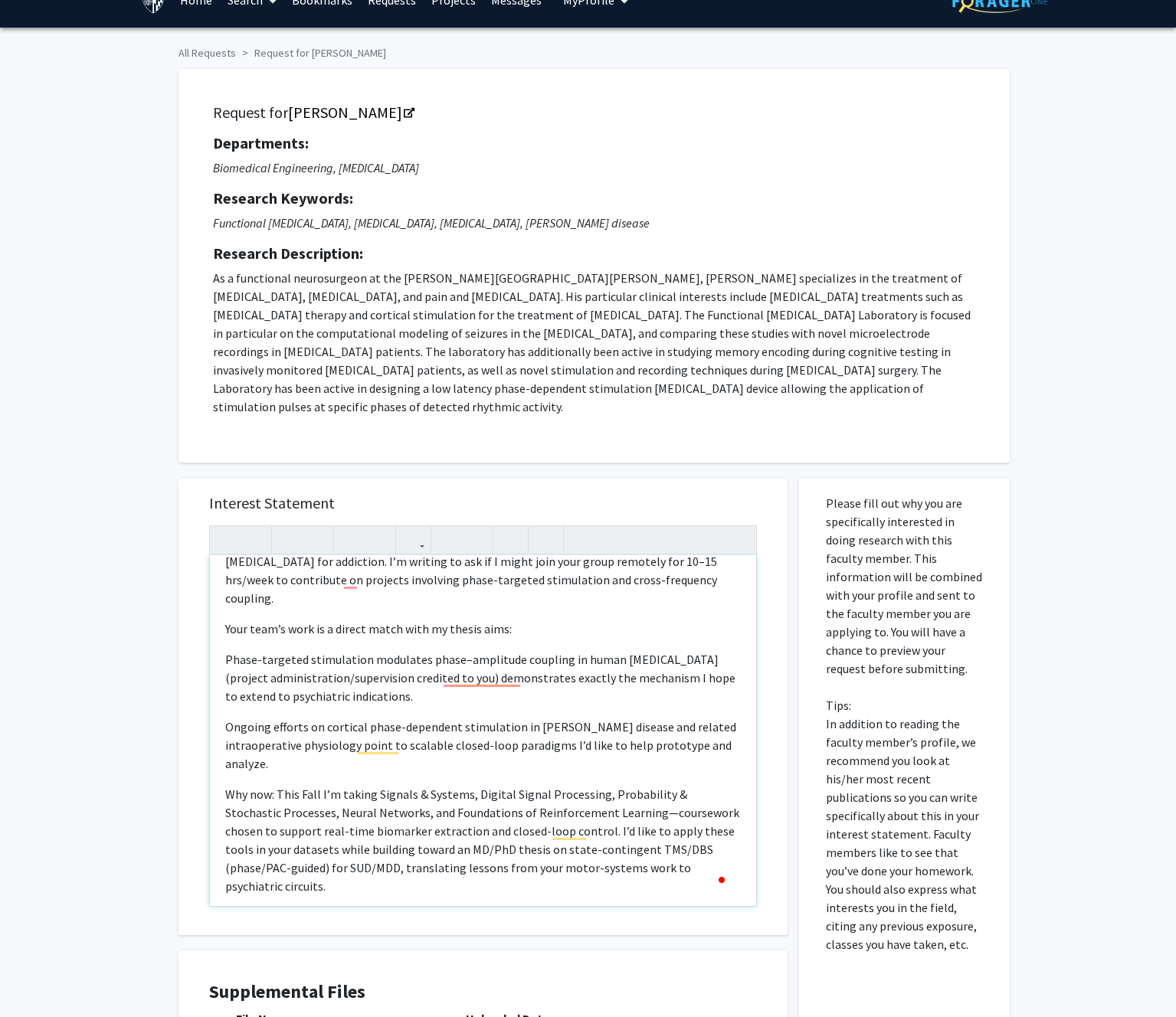
scroll to position [115, 0]
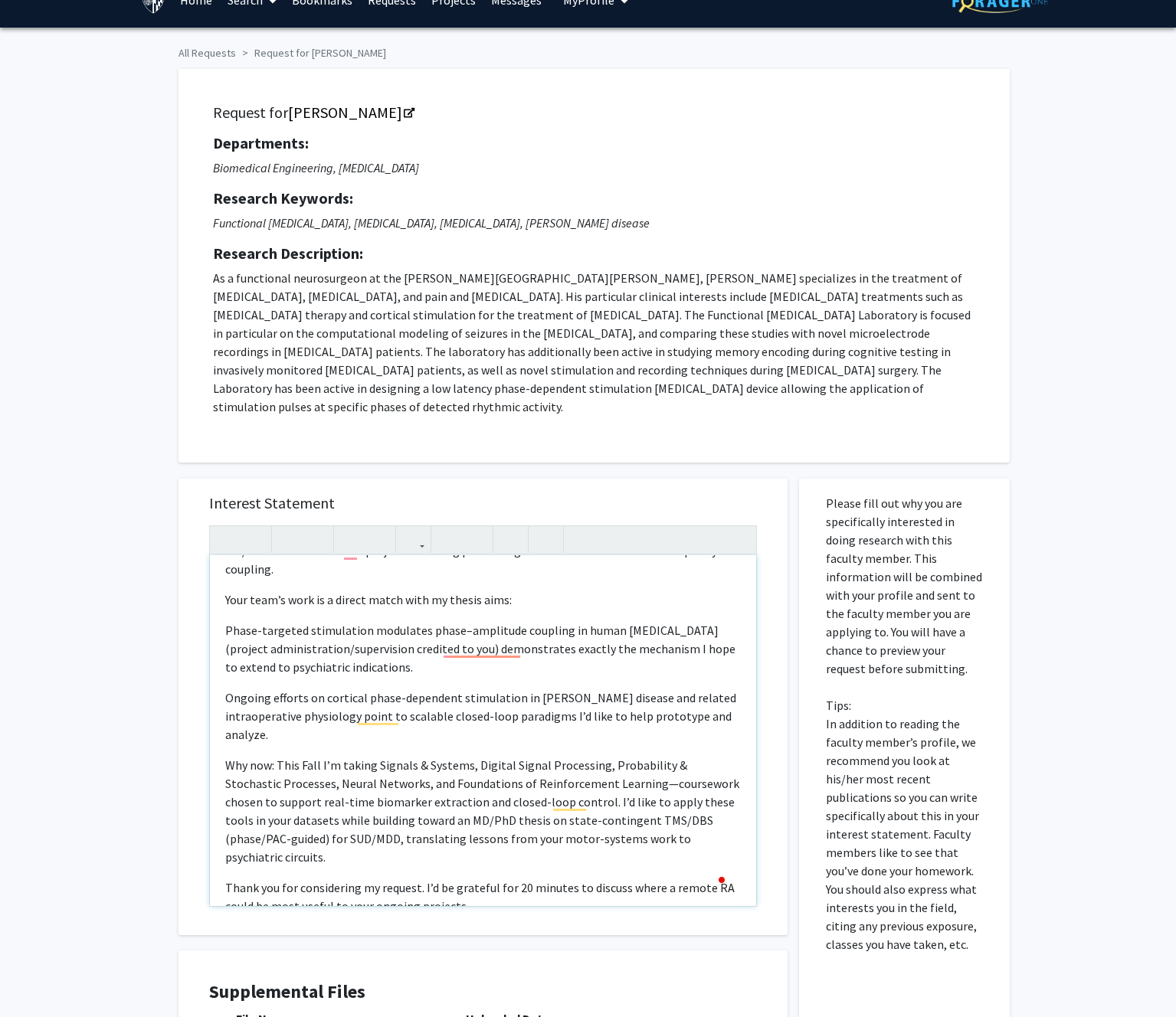
click at [568, 878] on p "Thank you for considering my request. I’d be grateful for 20 minutes to discuss…" at bounding box center [482, 897] width 515 height 37
click at [598, 878] on p "Thank you for considering my request. I’d be grateful for 20 minutes or an emai…" at bounding box center [482, 897] width 515 height 37
click at [614, 878] on p "Thank you for considering my request. I’d be grateful for 20 minutes or email d…" at bounding box center [482, 897] width 515 height 37
click at [528, 878] on p "Thank you for considering my request. I’d be grateful for 20 20-minute or email…" at bounding box center [482, 897] width 515 height 37
click at [564, 878] on p "Thank you for considering my request. I’d be grateful for 20-minute or email ba…" at bounding box center [482, 897] width 515 height 37
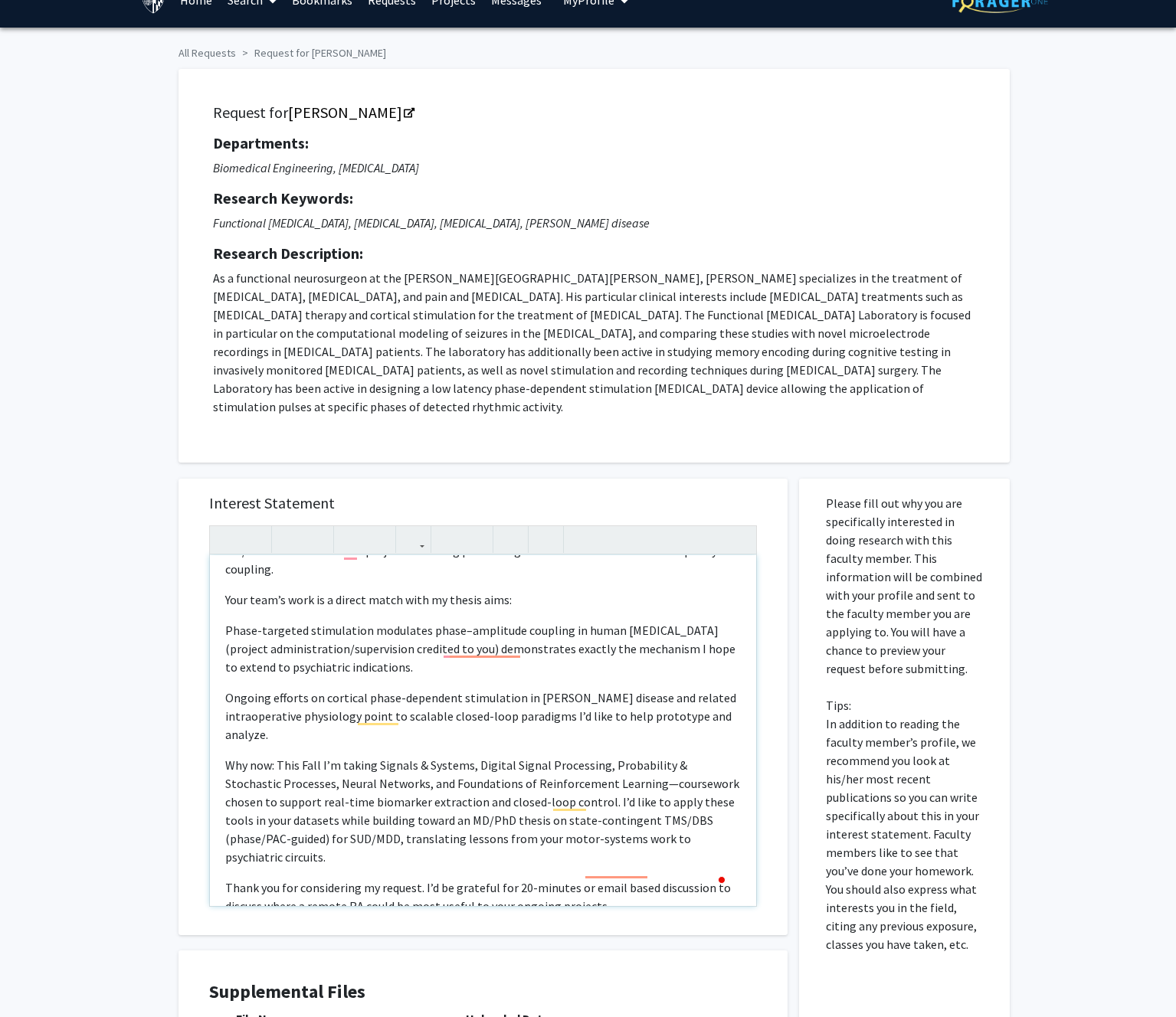
click at [650, 878] on div "Dear Dr. Anderson, I’m an incoming MS student (JHU EP) preparing for an MD/PhD …" at bounding box center [482, 730] width 546 height 350
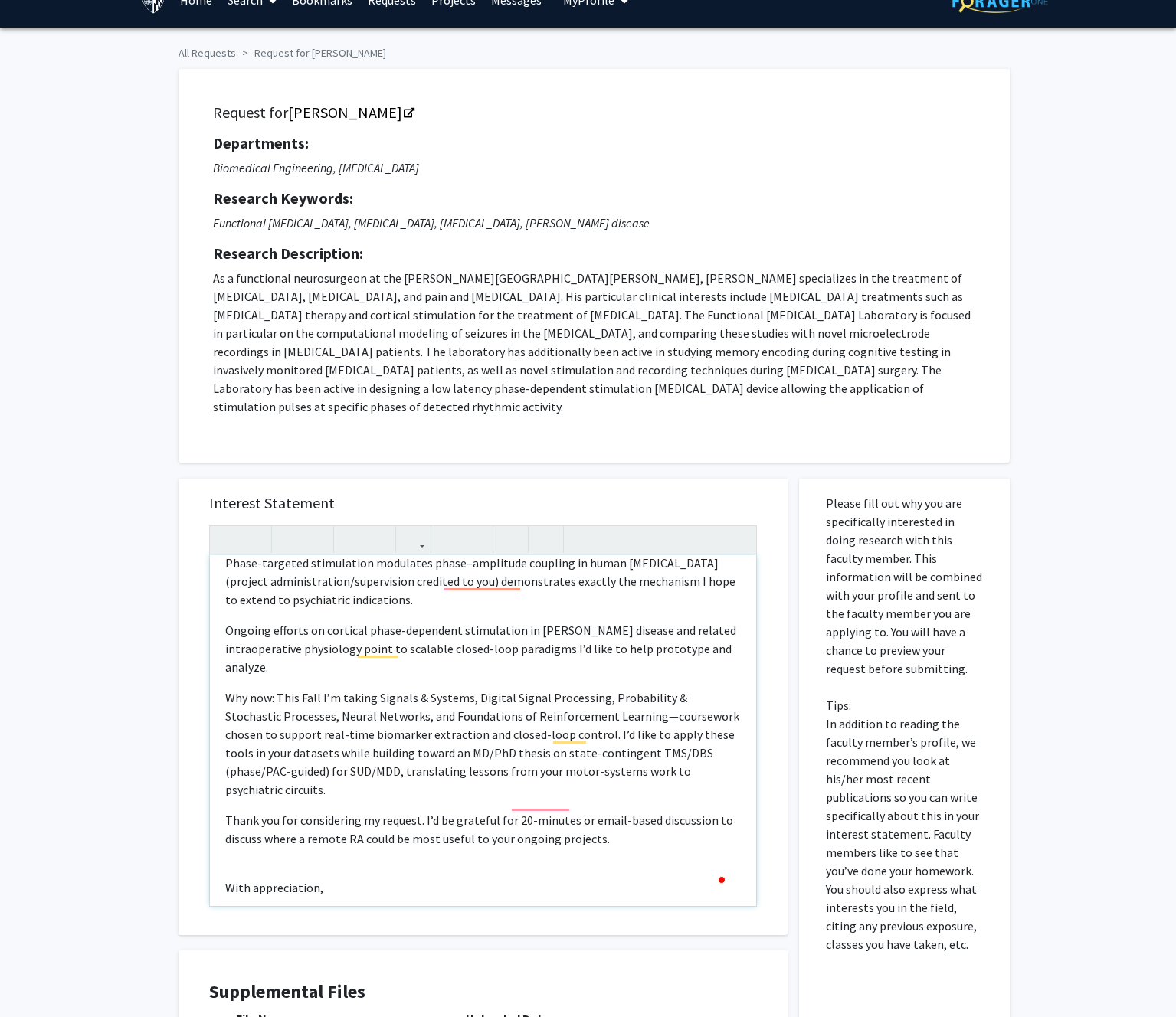
scroll to position [153, 0]
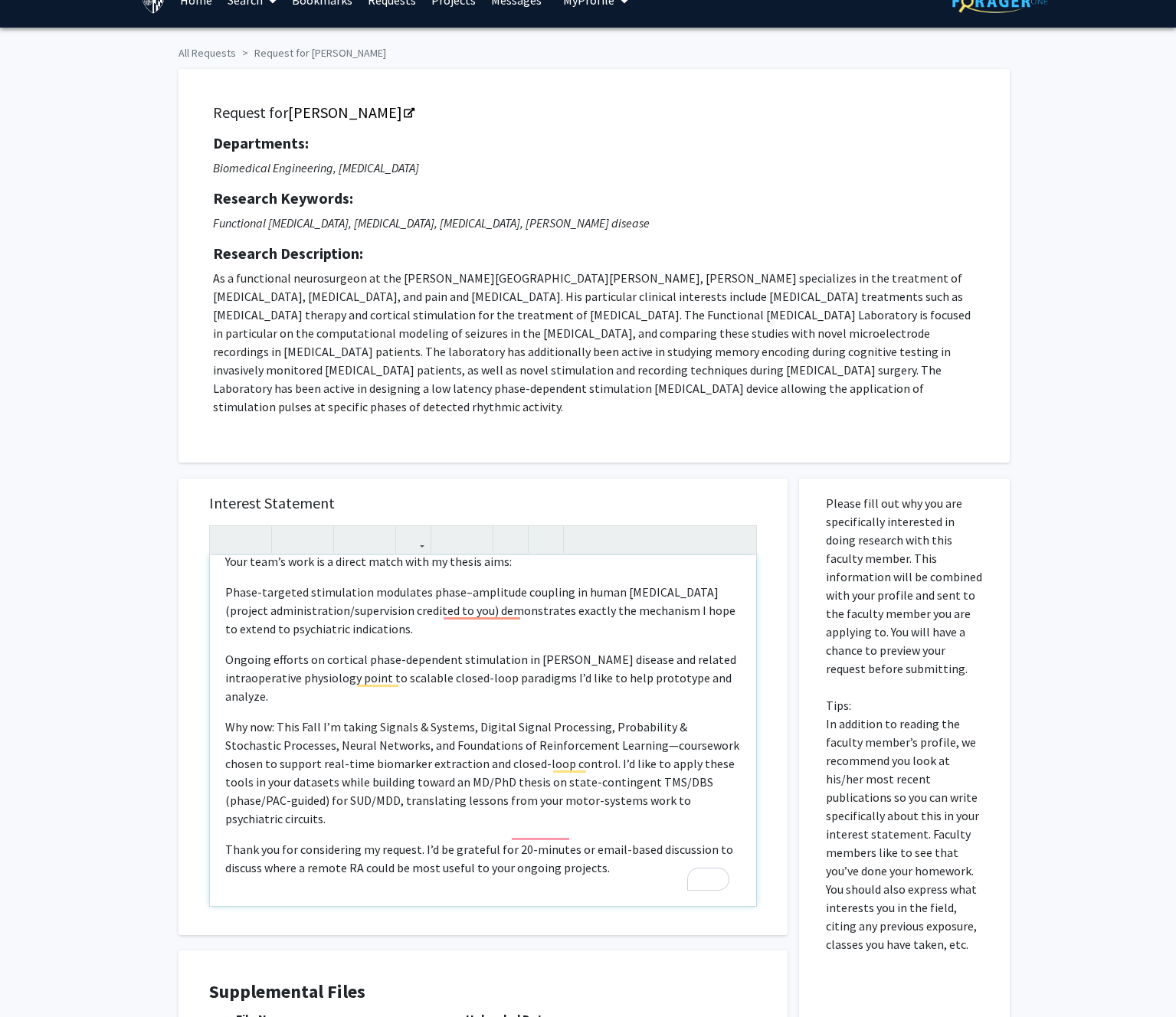
click at [289, 676] on p "Ongoing efforts on cortical phase-dependent stimulation in Parkinson’s disease …" at bounding box center [482, 677] width 515 height 55
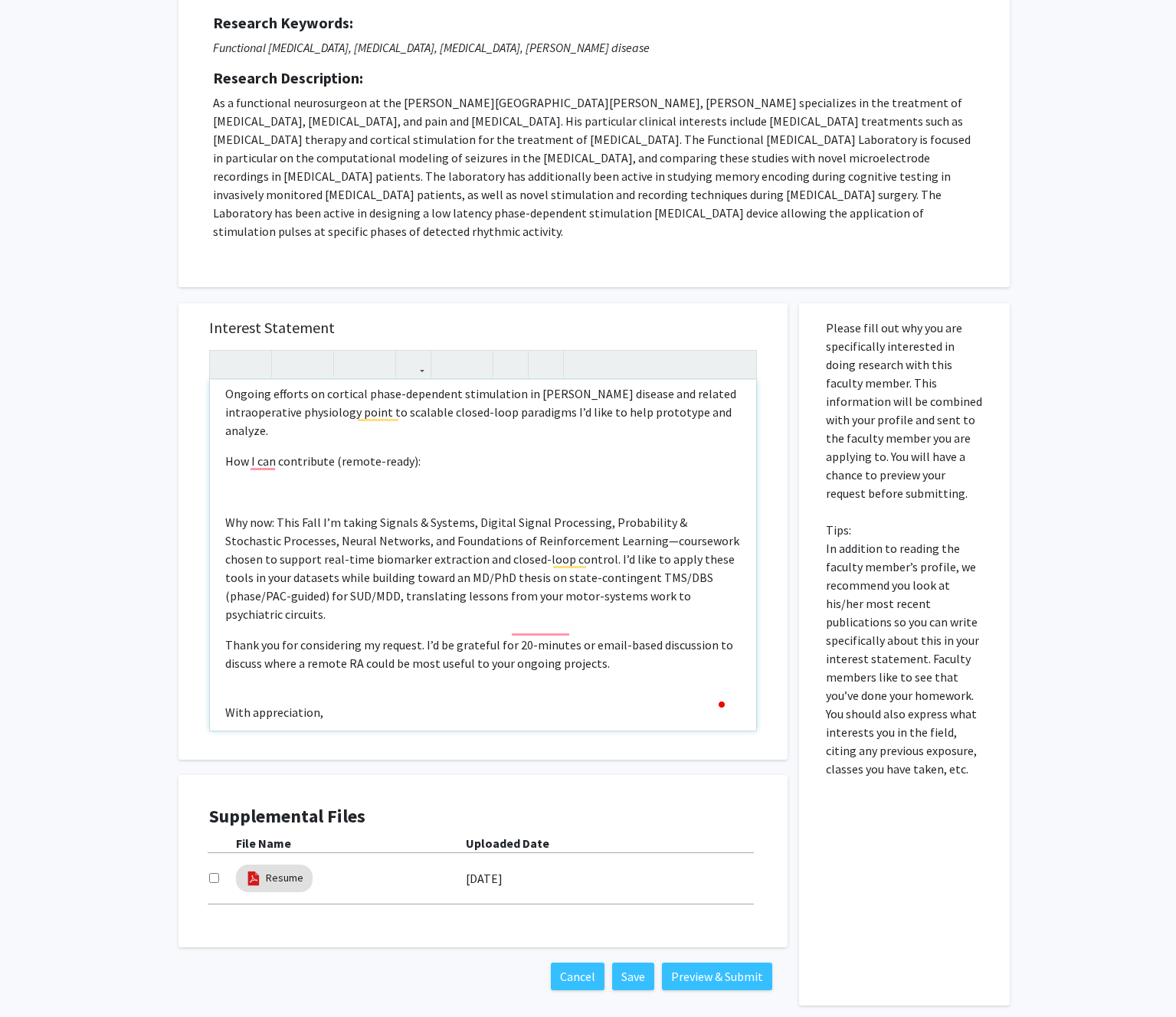
scroll to position [254, 0]
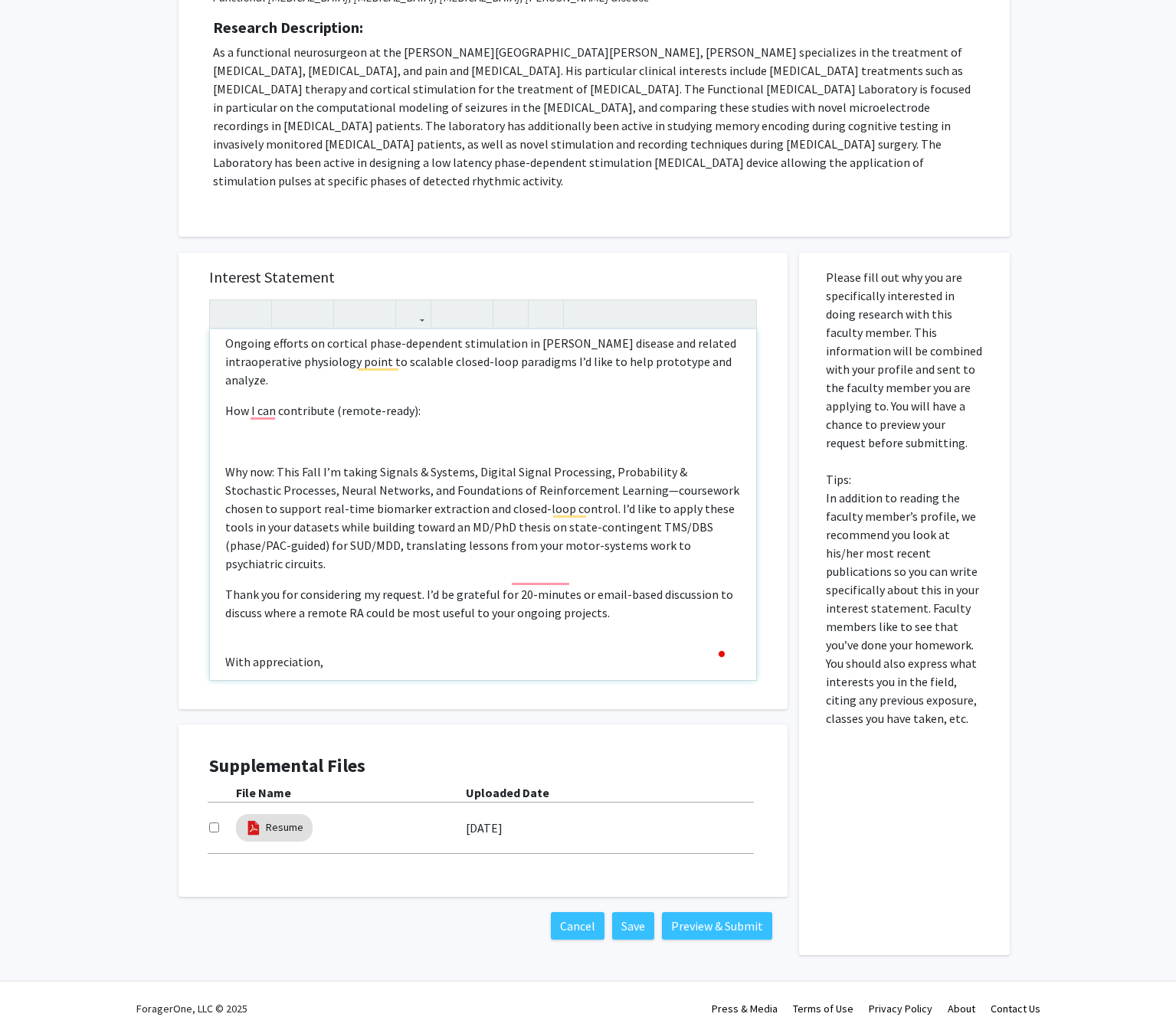
click at [370, 640] on div "Dear Dr. Anderson, I’m an incoming MS student (JHU EP) preparing for an MD/PhD …" at bounding box center [482, 504] width 546 height 350
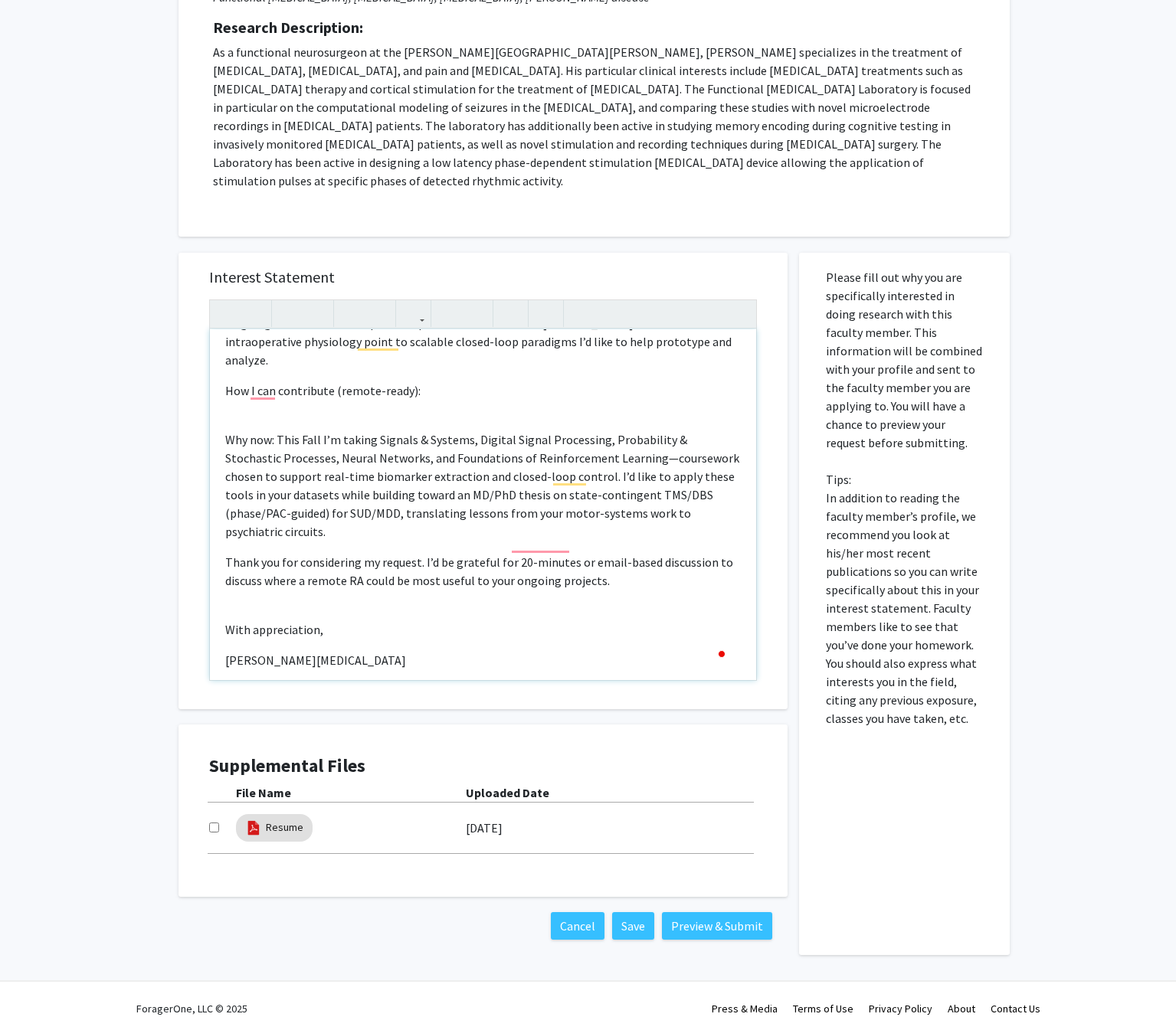
scroll to position [294, 0]
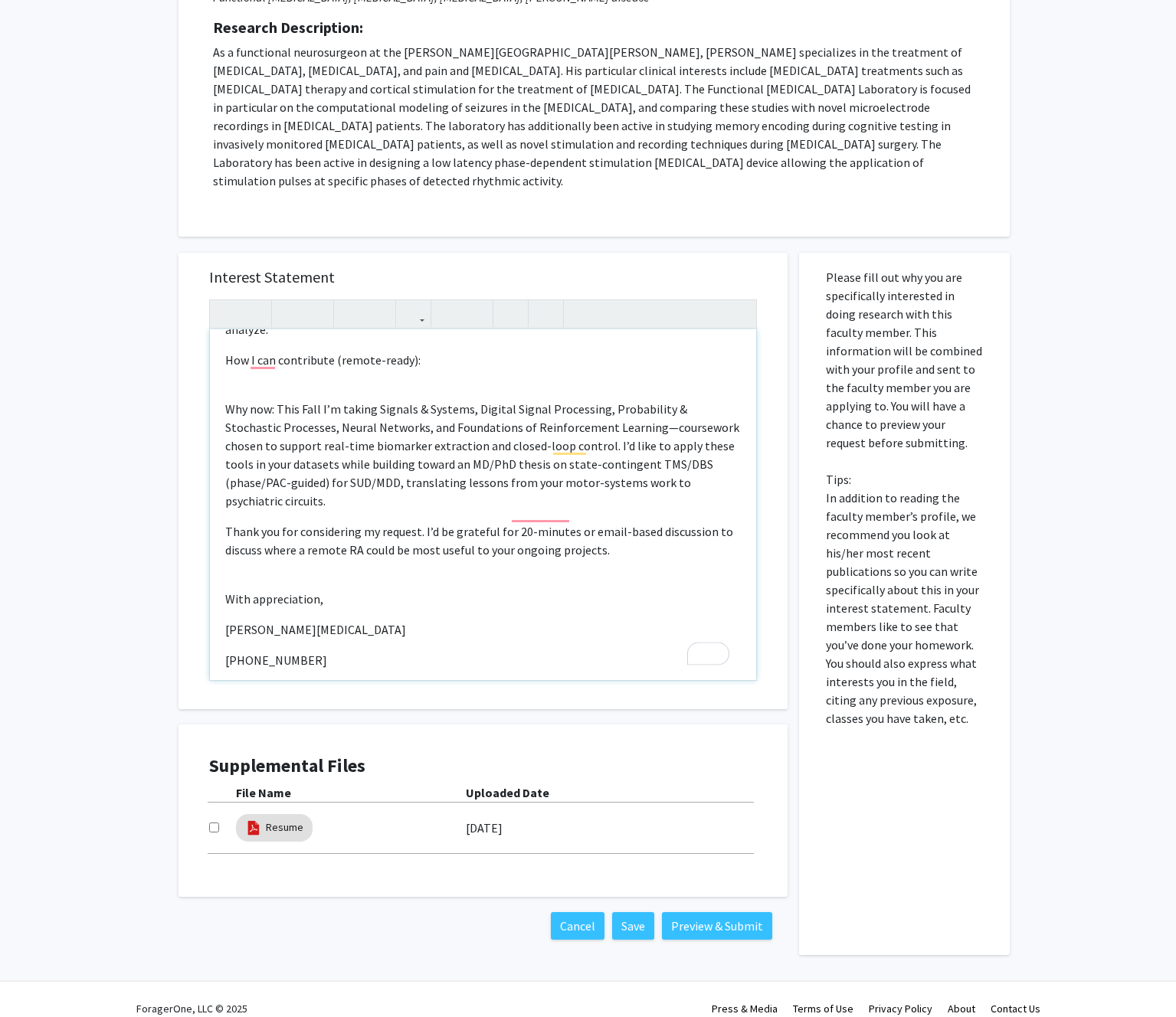
click at [297, 612] on div "Dear Dr. Anderson, I’m an incoming MS student (JHU EP) preparing for an MD/PhD …" at bounding box center [482, 504] width 546 height 350
click at [288, 615] on div "Dear Dr. Anderson, I’m an incoming MS student (JHU EP) preparing for an MD/PhD …" at bounding box center [482, 504] width 546 height 350
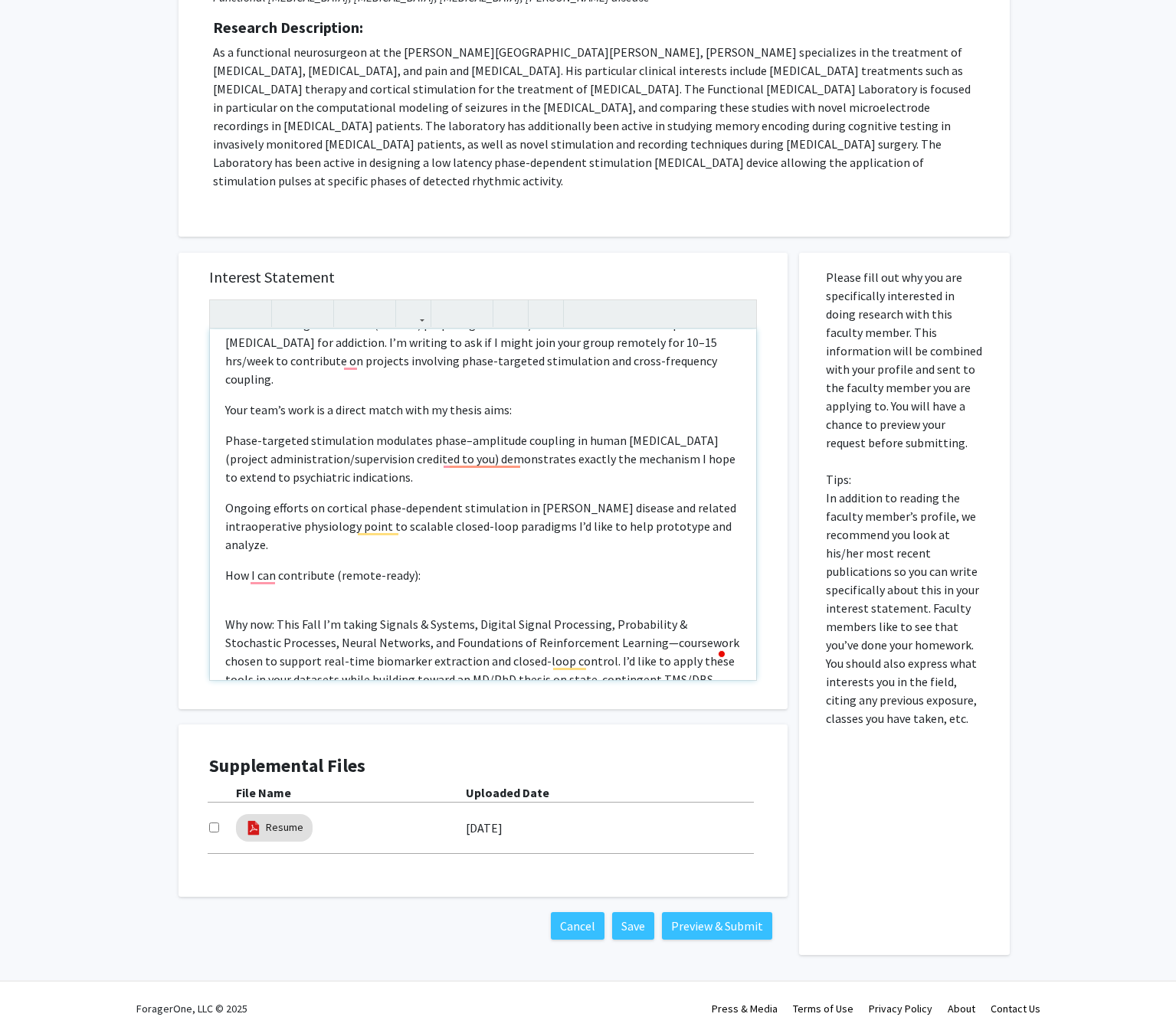
scroll to position [0, 0]
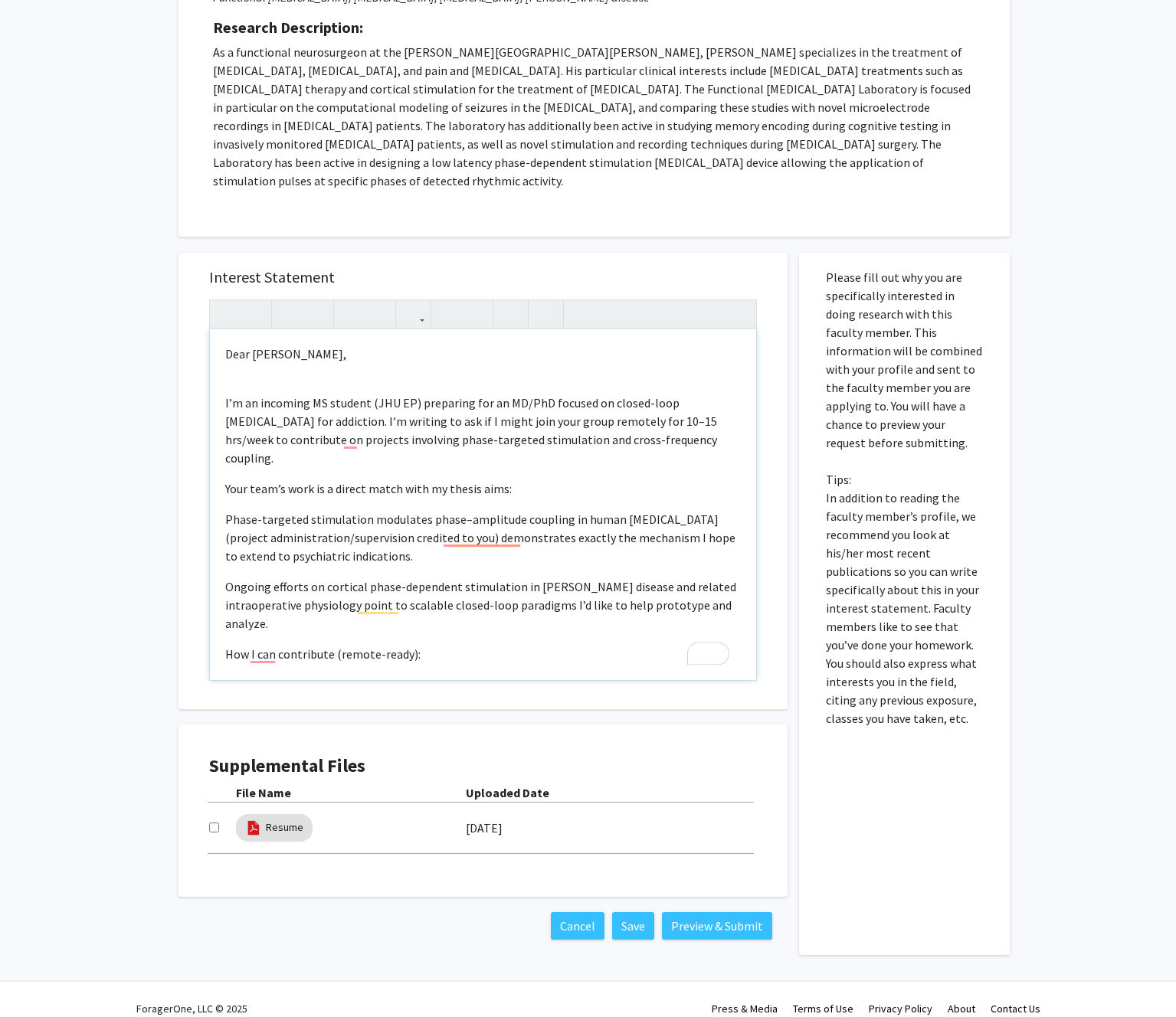
click at [544, 393] on p "I’m an incoming MS student (JHU EP) preparing for an MD/PhD focused on closed-l…" at bounding box center [482, 429] width 515 height 73
click at [406, 393] on p "I’m an incoming MS student (JHU EP) preparing for an MD/PhD (applied this cycle…" at bounding box center [482, 429] width 515 height 73
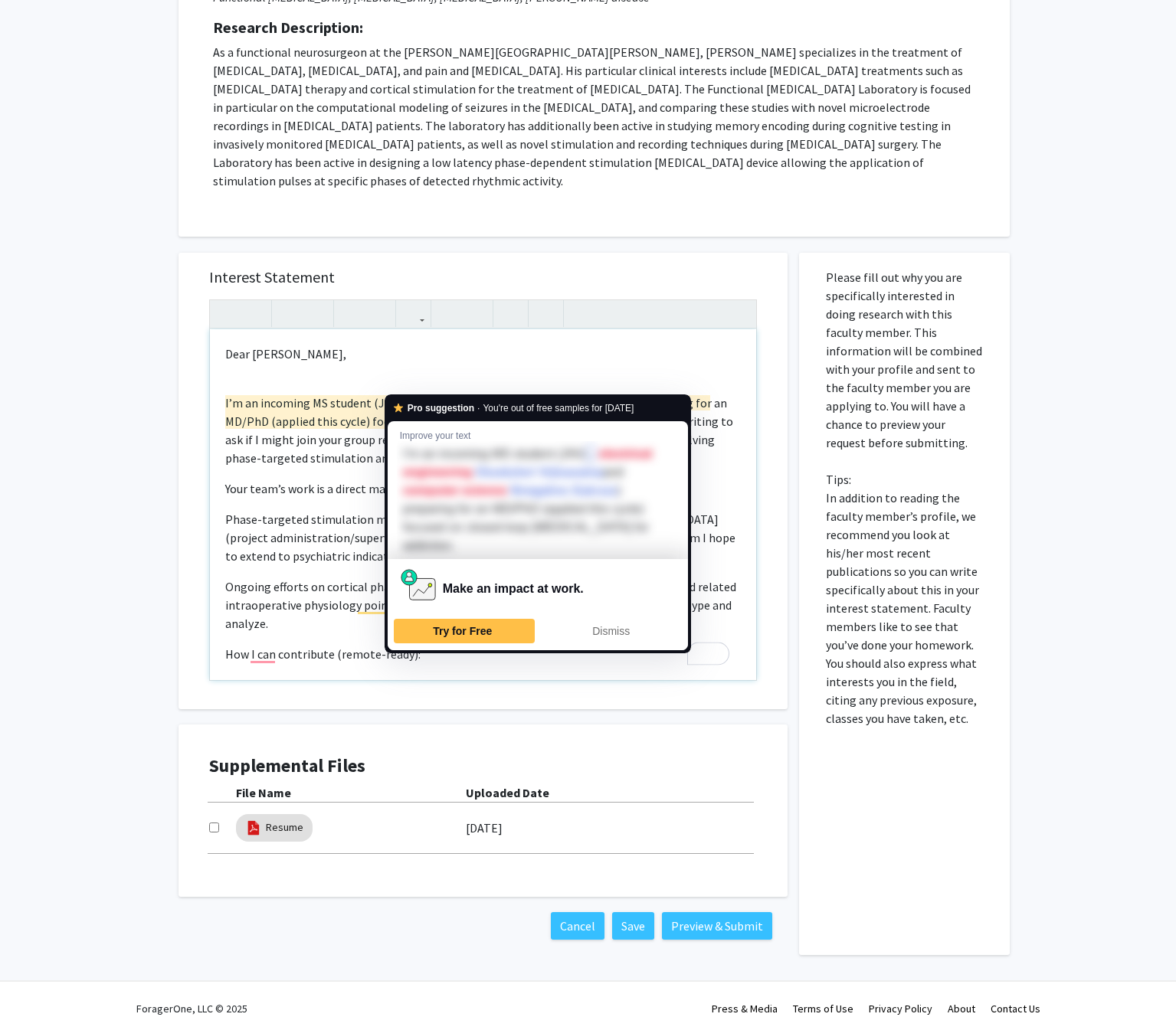
click at [321, 481] on span "Your team’s work is a direct match with my thesis aims:" at bounding box center [368, 488] width 286 height 15
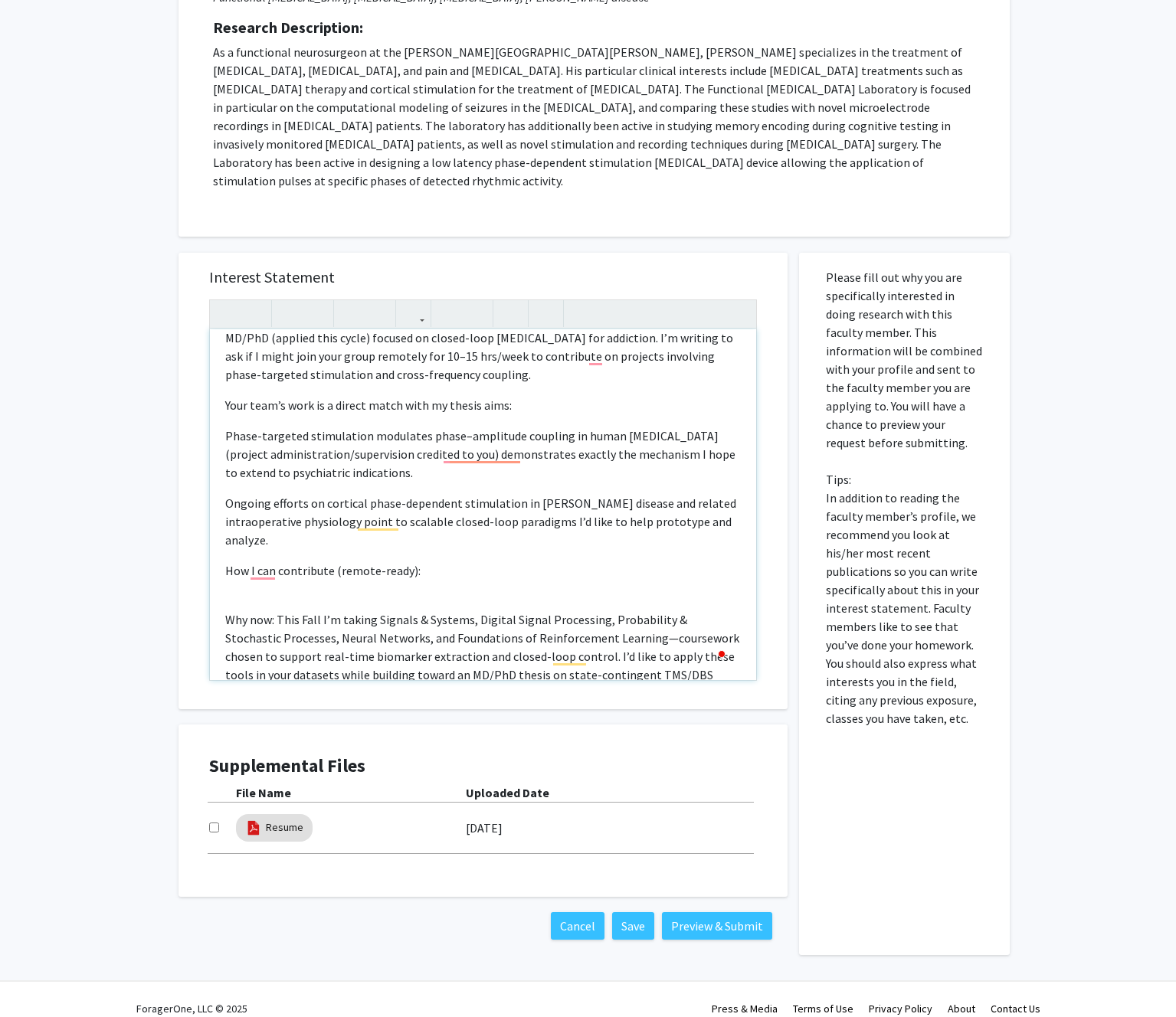
scroll to position [85, 0]
click at [229, 425] on p "Phase-targeted stimulation modulates phase–amplitude coupling in human motor co…" at bounding box center [482, 452] width 515 height 55
click at [507, 446] on p "Exploring phase-targeted stimulation modulates phase–amplitude coupling in huma…" at bounding box center [482, 452] width 515 height 55
drag, startPoint x: 279, startPoint y: 416, endPoint x: 234, endPoint y: 418, distance: 45.0
click at [234, 425] on p "Exploring phase-targeted stimulation modulates phase–amplitude coupling in huma…" at bounding box center [482, 452] width 515 height 55
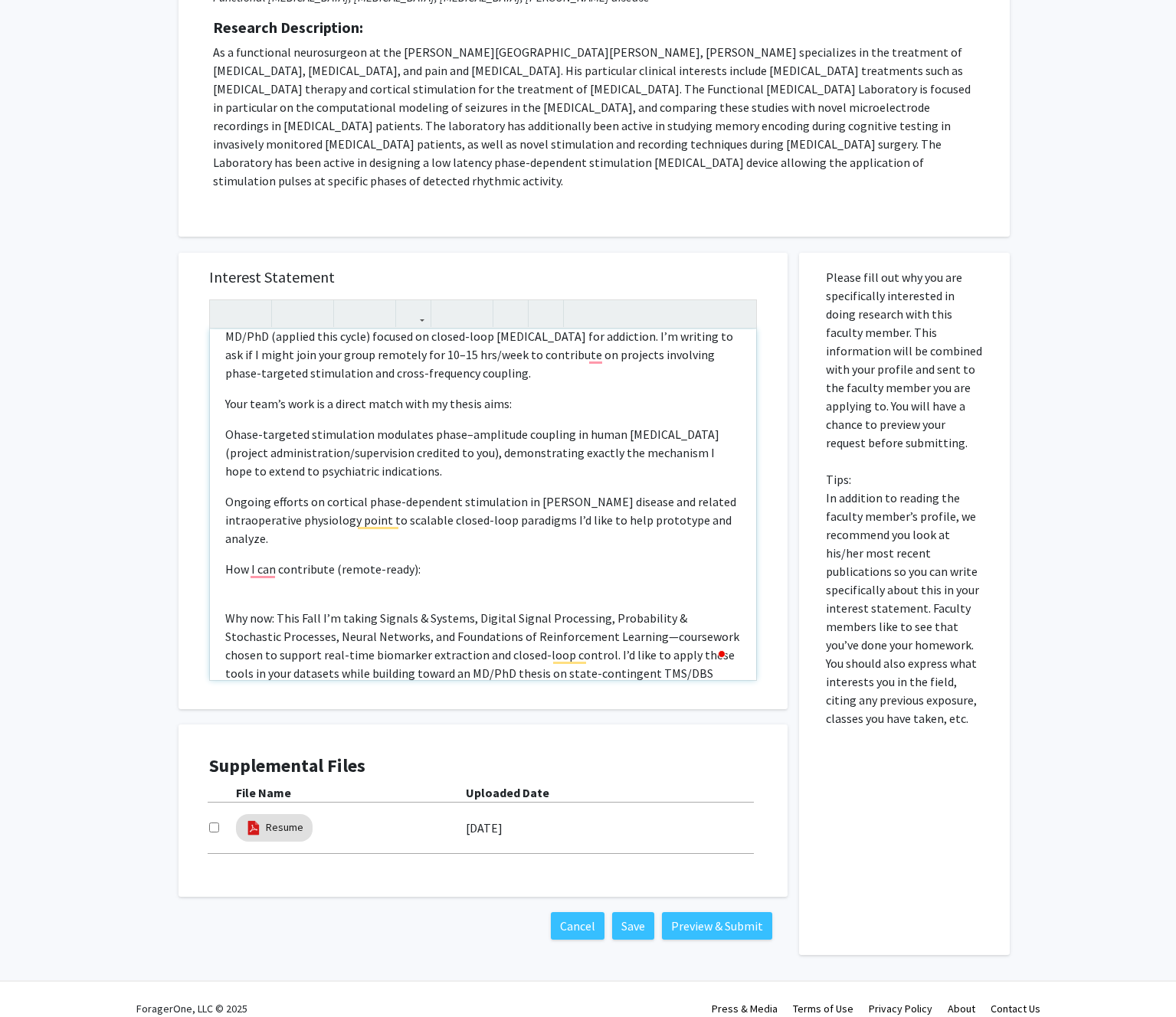
click at [570, 437] on p "Ohase-targeted stimulation modulates phase–amplitude coupling in human motor co…" at bounding box center [482, 452] width 515 height 55
click at [547, 436] on p "Ohase-targeted stimulation modulates phase–amplitude coupling in human motor co…" at bounding box center [482, 452] width 515 height 55
click at [618, 452] on p "Ohase-targeted stimulation modulates phase–amplitude coupling in human motor co…" at bounding box center [482, 452] width 515 height 55
click at [631, 438] on p "Ohase-targeted stimulation modulates phase–amplitude coupling in human motor co…" at bounding box center [482, 452] width 515 height 55
click at [716, 437] on p "Ohase-targeted stimulation modulates phase–amplitude coupling in human motor co…" at bounding box center [482, 452] width 515 height 55
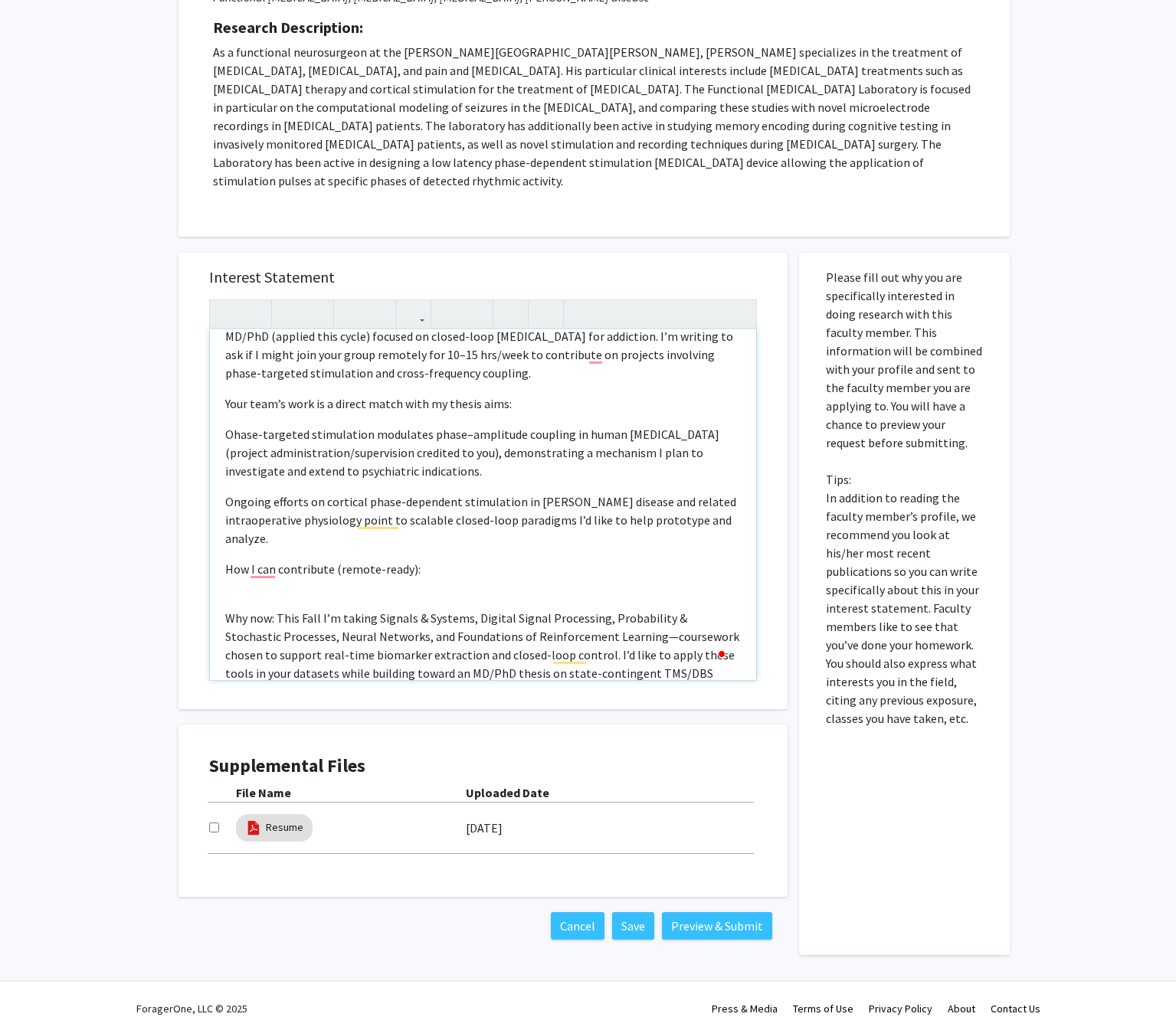
click at [566, 459] on p "Ohase-targeted stimulation modulates phase–amplitude coupling in human motor co…" at bounding box center [482, 452] width 515 height 55
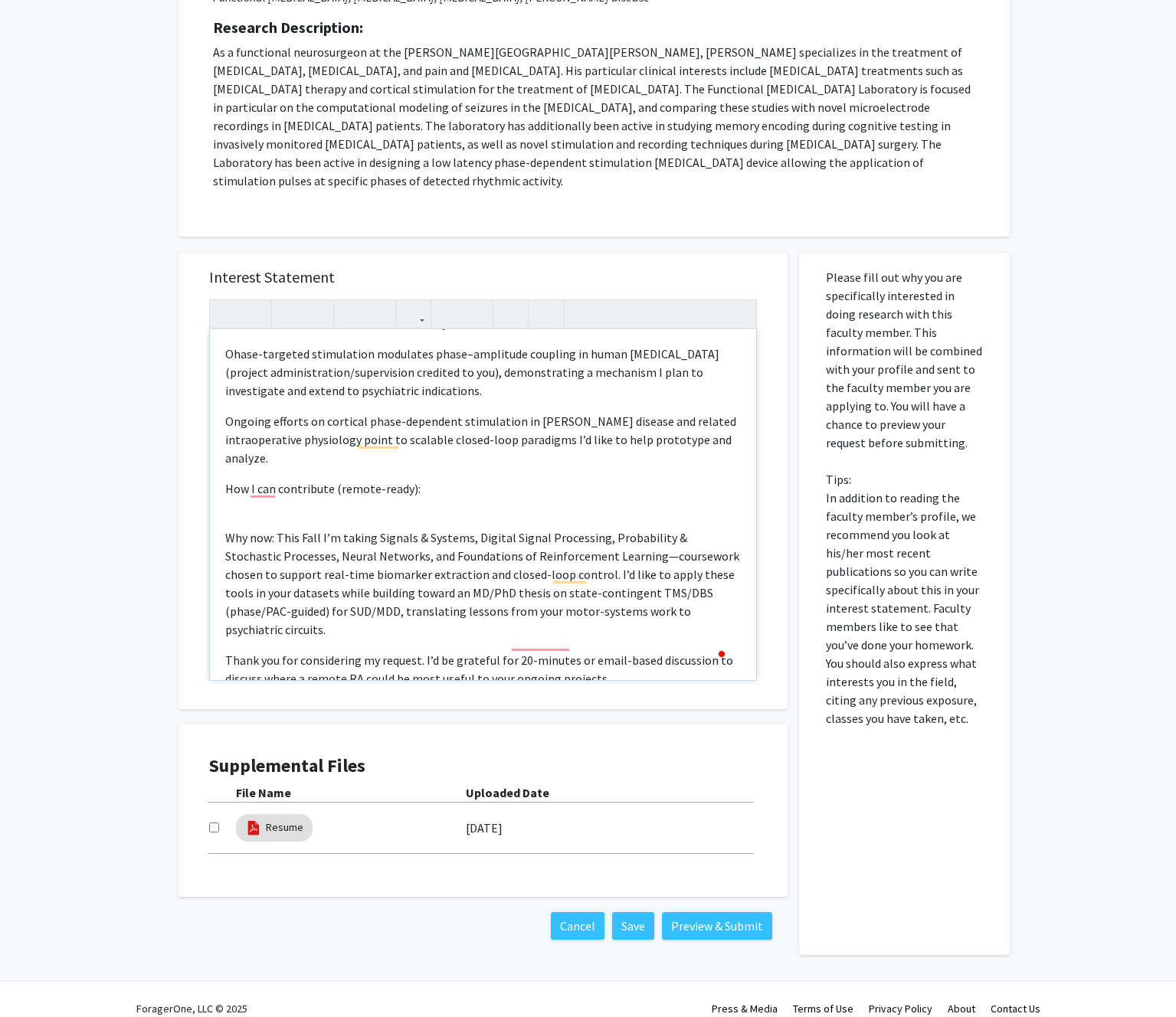
scroll to position [184, 0]
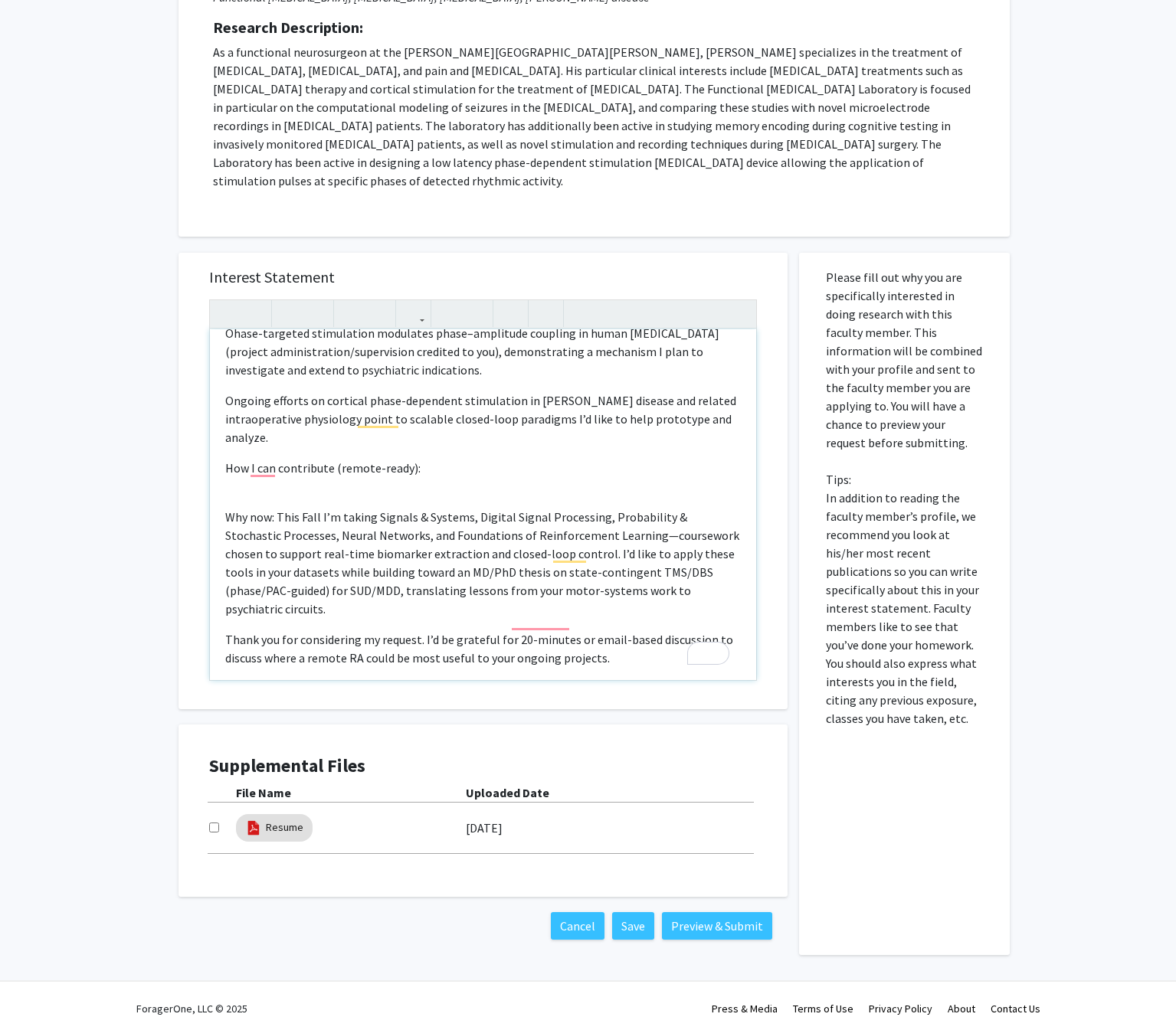
click at [432, 486] on div "Dear Dr. Anderson, I’m an incoming MS student (JHU electrical engineering and c…" at bounding box center [482, 504] width 546 height 350
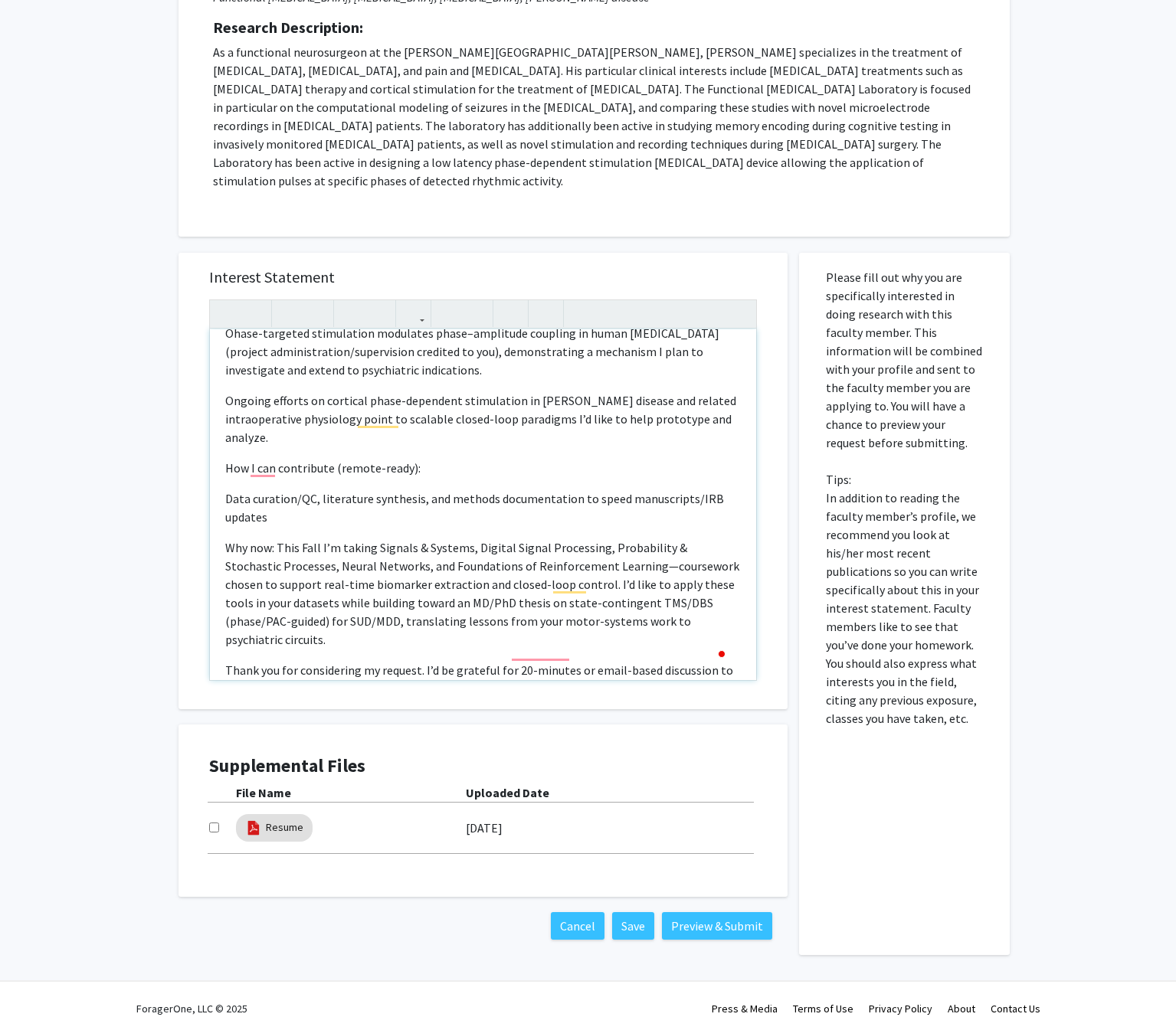
click at [437, 463] on div "Dear Dr. Anderson, I’m an incoming MS student (JHU electrical engineering and c…" at bounding box center [482, 504] width 546 height 350
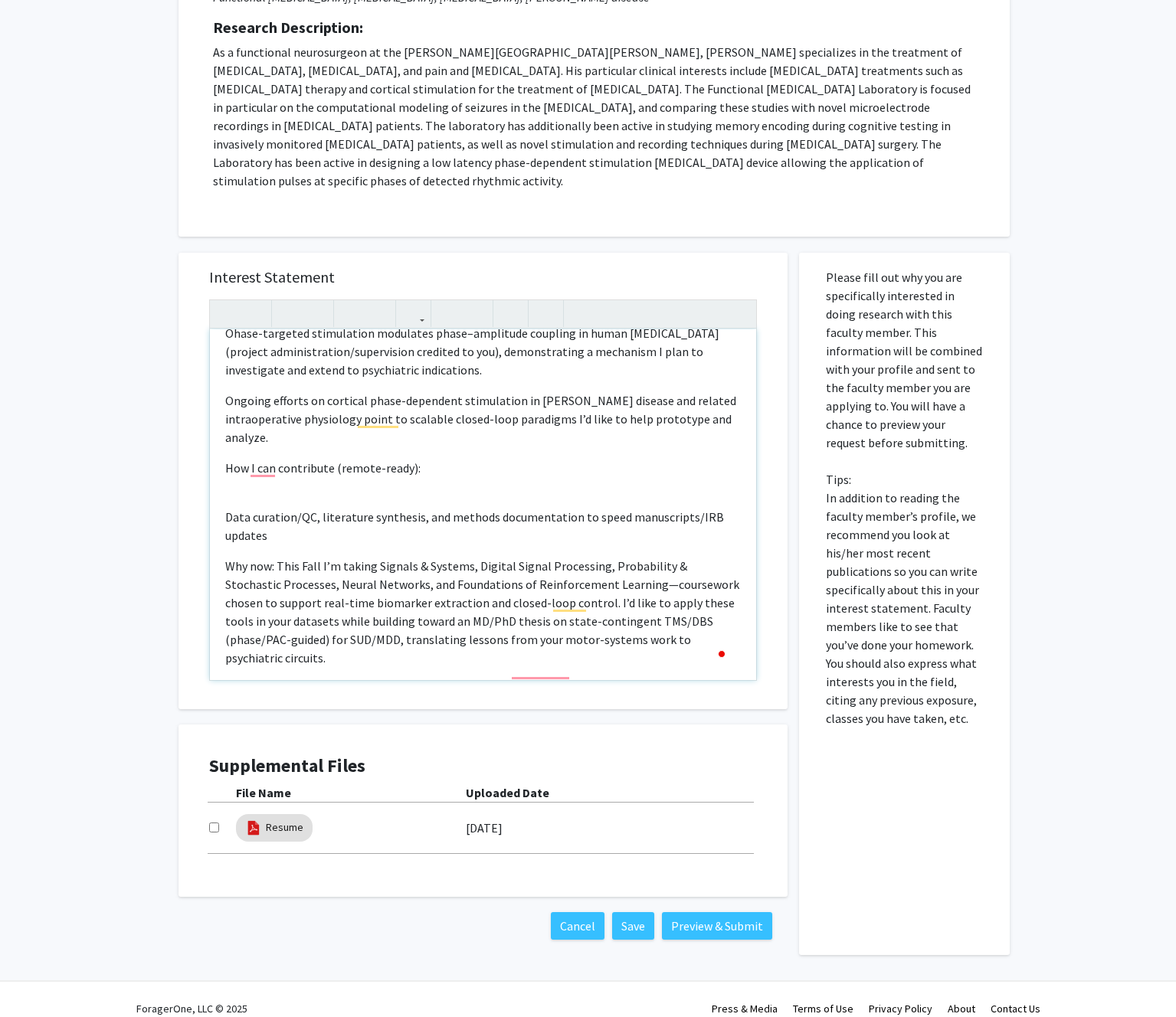
click at [381, 474] on div "Dear Dr. Anderson, I’m an incoming MS student (JHU electrical engineering and c…" at bounding box center [482, 504] width 546 height 350
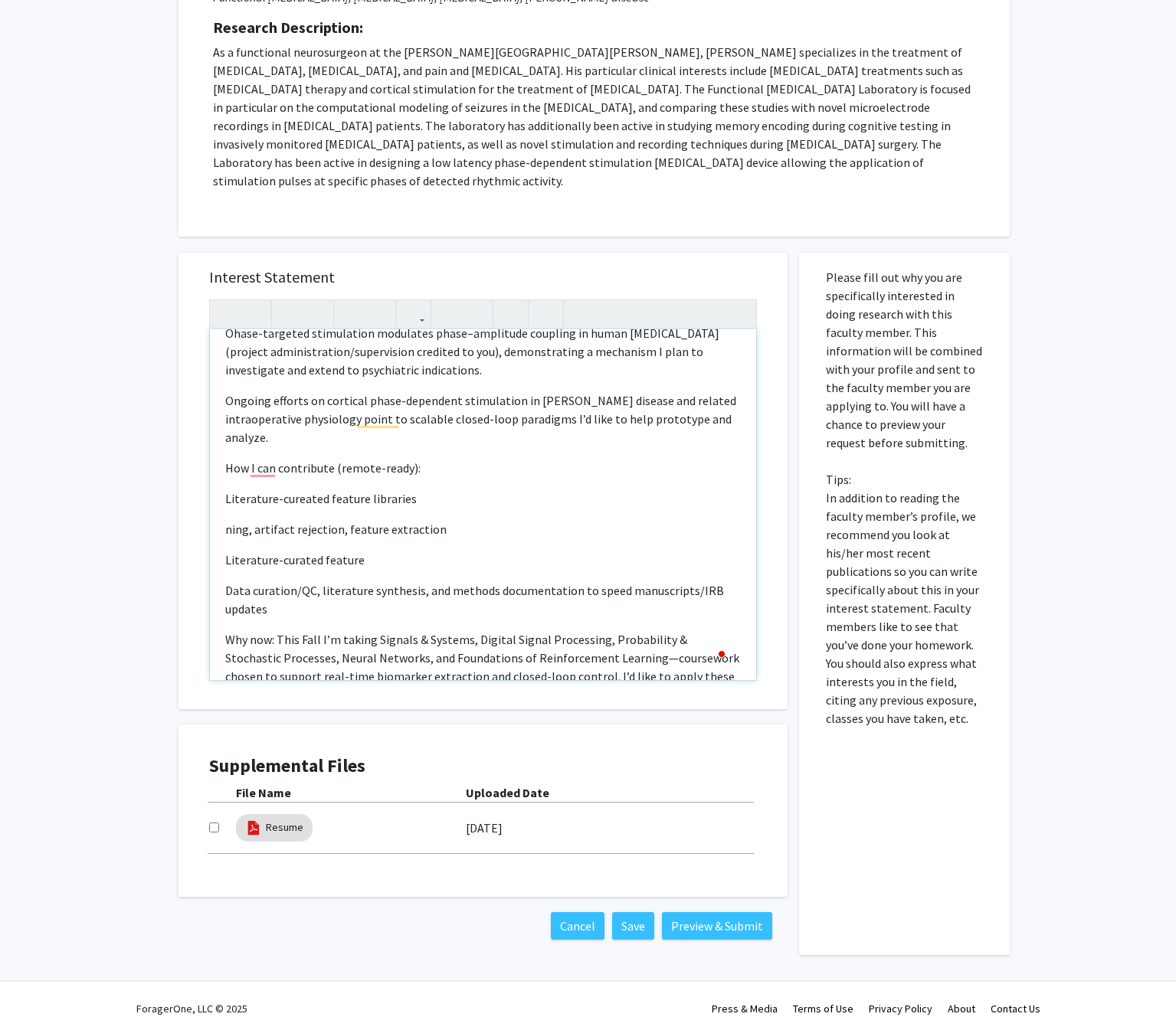
click at [356, 559] on div "Dear Dr. Anderson, I’m an incoming MS student (JHU electrical engineering and c…" at bounding box center [482, 504] width 546 height 350
click at [376, 550] on p "Literature-curated feature" at bounding box center [482, 560] width 515 height 19
drag, startPoint x: 419, startPoint y: 481, endPoint x: 223, endPoint y: 483, distance: 196.0
click at [223, 483] on div "Dear Dr. Anderson, I’m an incoming MS student (JHU electrical engineering and c…" at bounding box center [482, 504] width 546 height 350
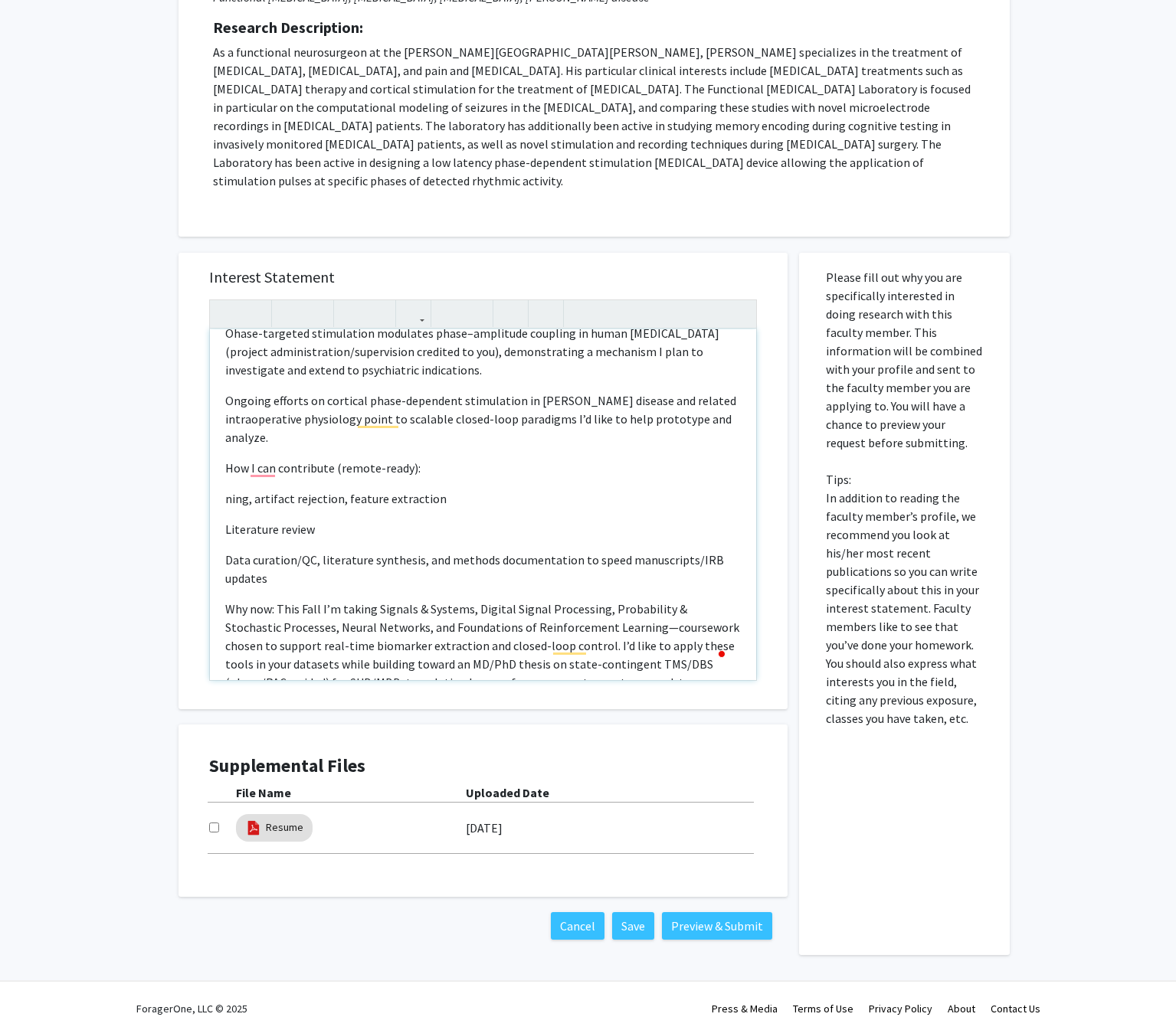
click at [225, 491] on span "ning, artifact rejection, feature extraction" at bounding box center [336, 498] width 221 height 15
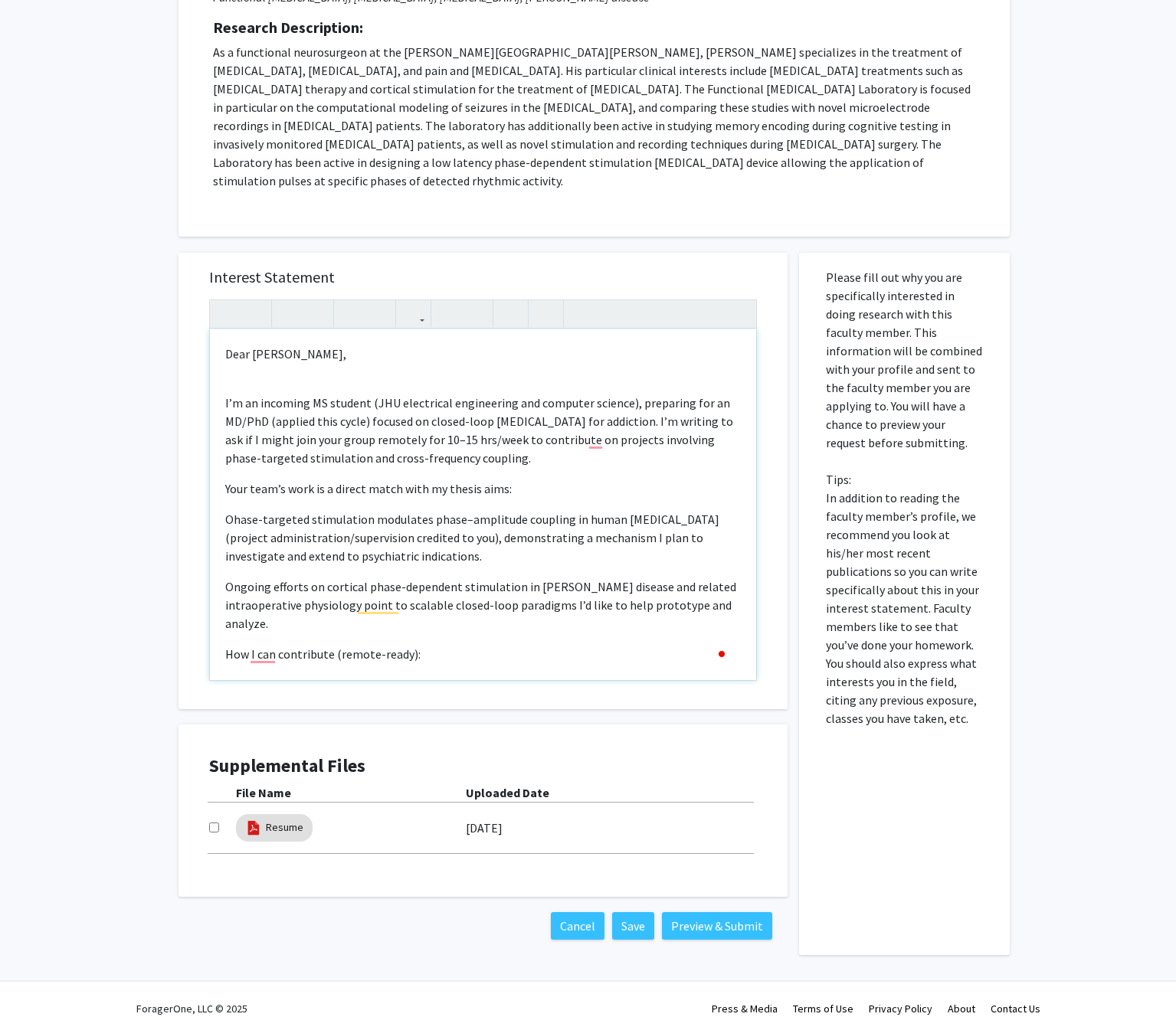
scroll to position [251, 0]
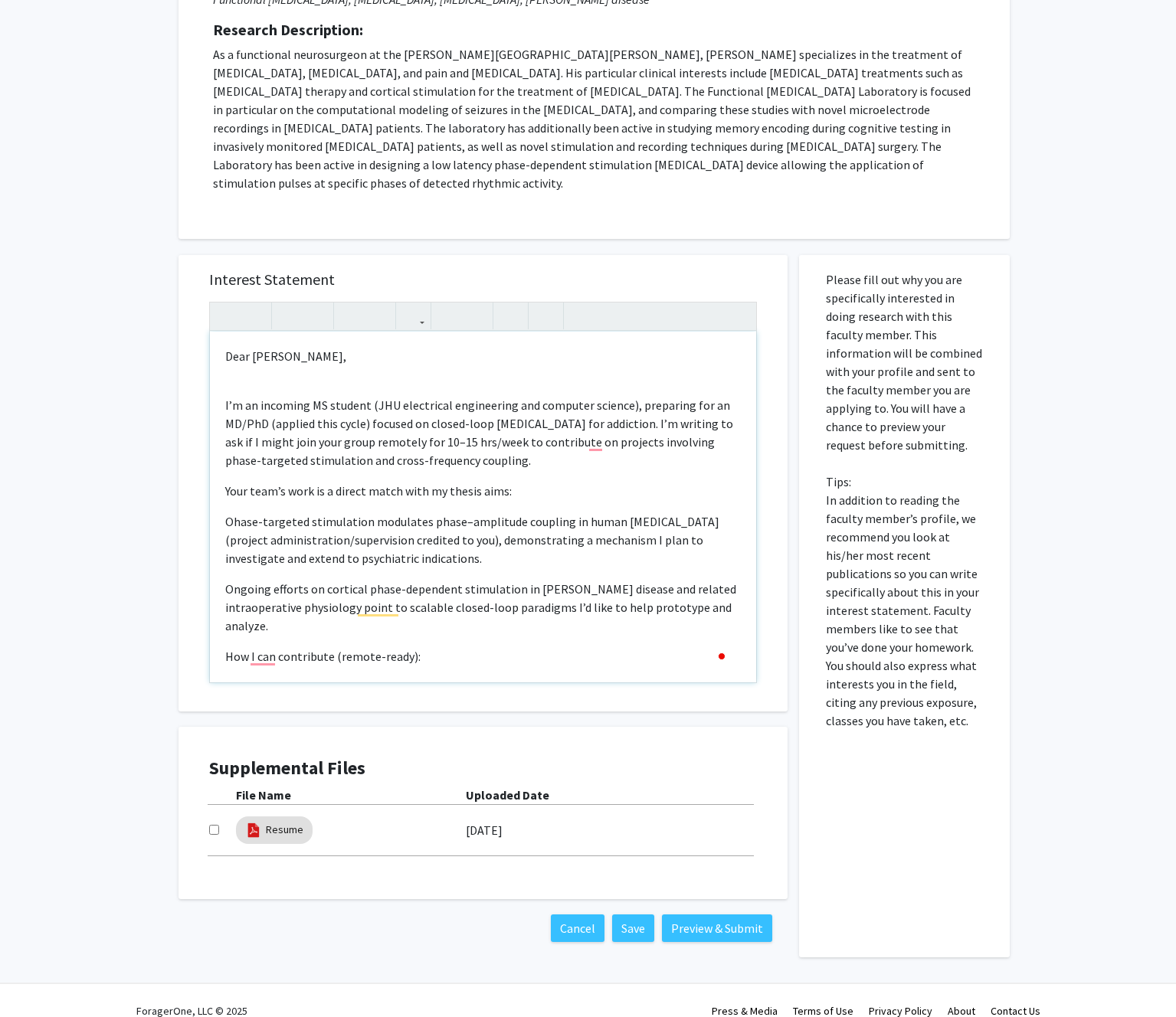
click at [531, 438] on p "I’m an incoming MS student (JHU electrical engineering and computer science), p…" at bounding box center [482, 432] width 515 height 73
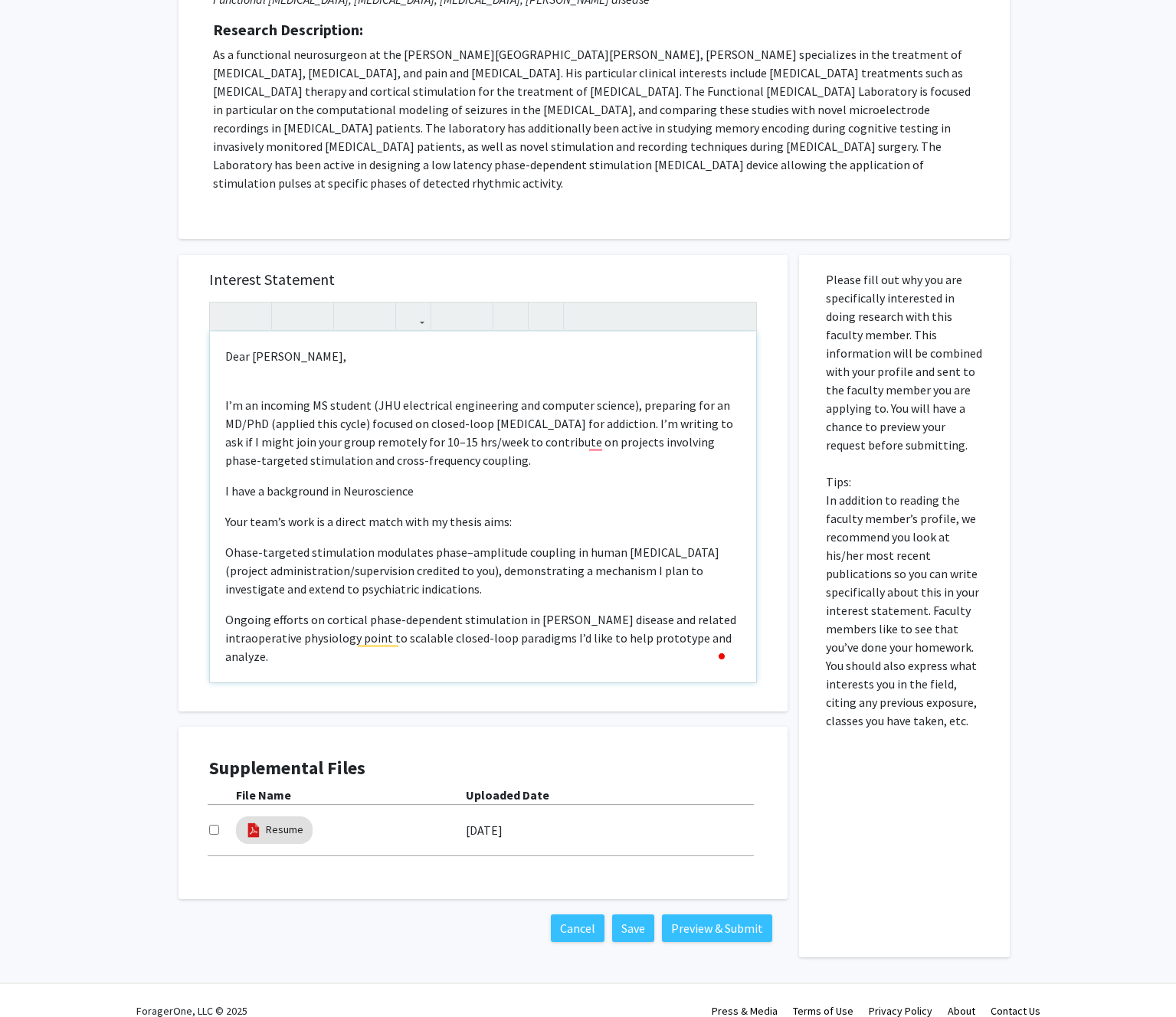
click at [341, 482] on p "I have a background in Neuroscience" at bounding box center [482, 491] width 515 height 19
click at [499, 482] on p "I have a background in Psychology and Neuroscience" at bounding box center [482, 491] width 515 height 19
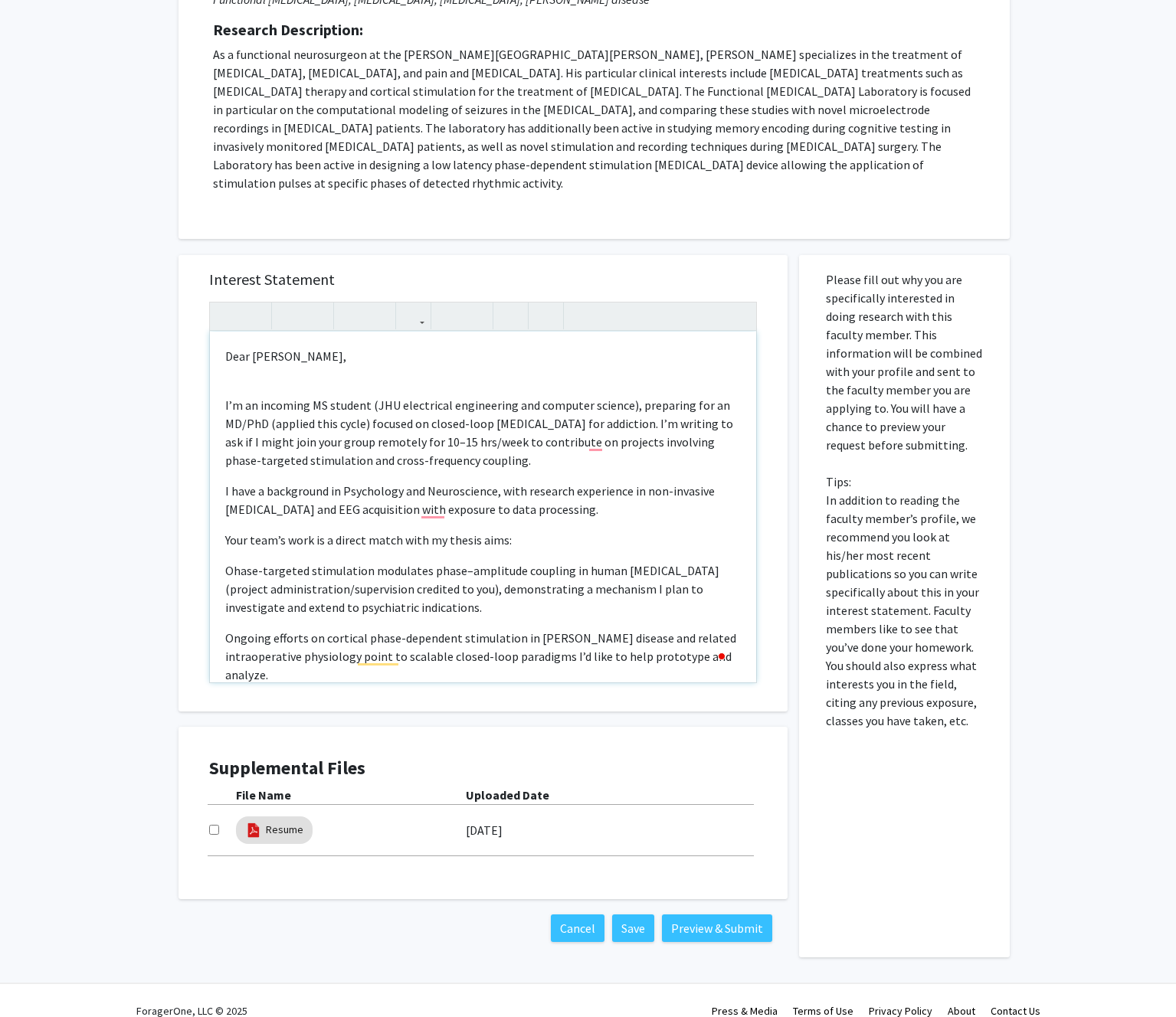
click at [340, 493] on p "I have a background in Psychology and Neuroscience, with research experience in…" at bounding box center [482, 500] width 515 height 37
click at [316, 492] on p "I have a background in Psychology and Neuroscience, with research experience in…" at bounding box center [482, 500] width 515 height 37
click at [631, 482] on p "I have a background in Psychology and Neuroscience, with research experience in…" at bounding box center [482, 500] width 515 height 37
click at [646, 482] on p "I have a background in Psychology and Neuroscience, with research experience in…" at bounding box center [482, 500] width 515 height 37
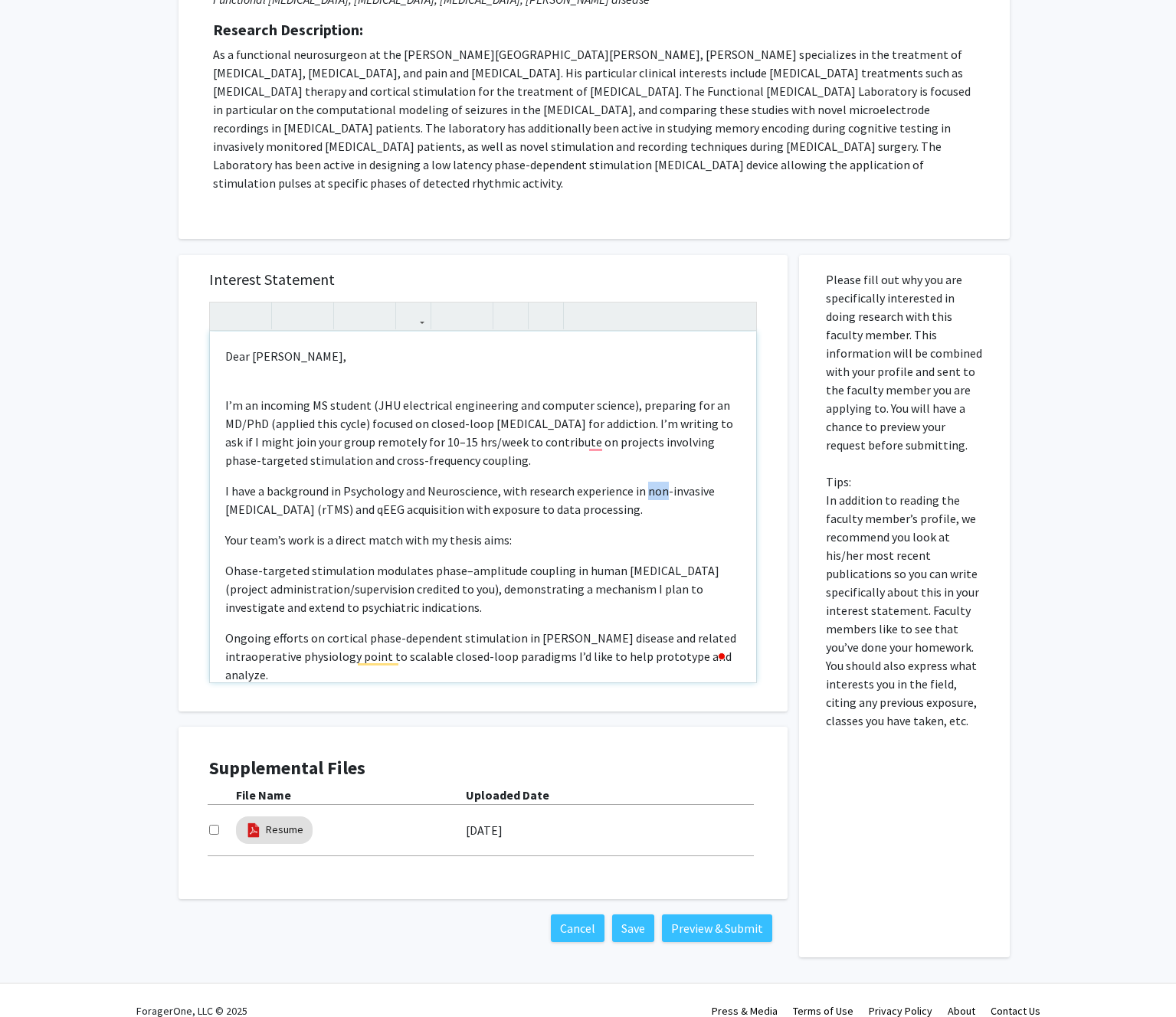
click at [646, 482] on p "I have a background in Psychology and Neuroscience, with research experience in…" at bounding box center [482, 500] width 515 height 37
click at [643, 482] on p "I have a background in Psychology and Neuroscience, with research experience in…" at bounding box center [482, 500] width 515 height 37
drag, startPoint x: 417, startPoint y: 492, endPoint x: 203, endPoint y: 493, distance: 214.0
click at [203, 493] on div "Interest Statement Dear Dr. Anderson, I’m an incoming MS student (JHU electrica…" at bounding box center [482, 482] width 578 height 456
drag, startPoint x: 538, startPoint y: 489, endPoint x: 276, endPoint y: 490, distance: 262.0
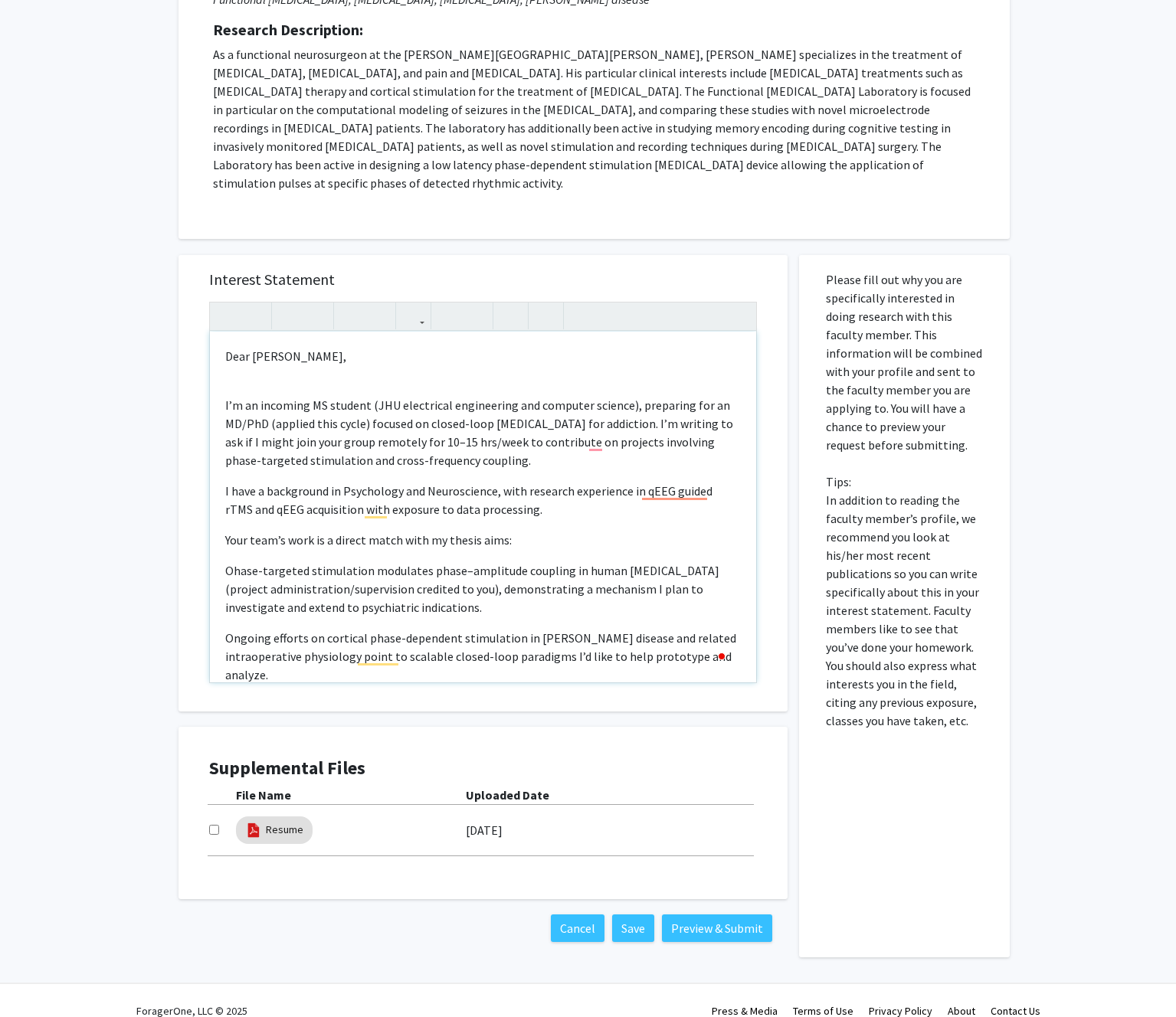
click at [276, 490] on p "I have a background in Psychology and Neuroscience, with research experience in…" at bounding box center [482, 500] width 515 height 37
click at [529, 482] on p "I have a background in Psychology and Neuroscience, with research experience in…" at bounding box center [482, 500] width 515 height 37
type textarea "<p>Dear Dr. Anderson,</p><br><p>I’m an incoming MS student (JHU electrical engi…"
click at [409, 498] on p "I have a background in Psychology and Neuroscience, with clinical human patient…" at bounding box center [482, 500] width 515 height 37
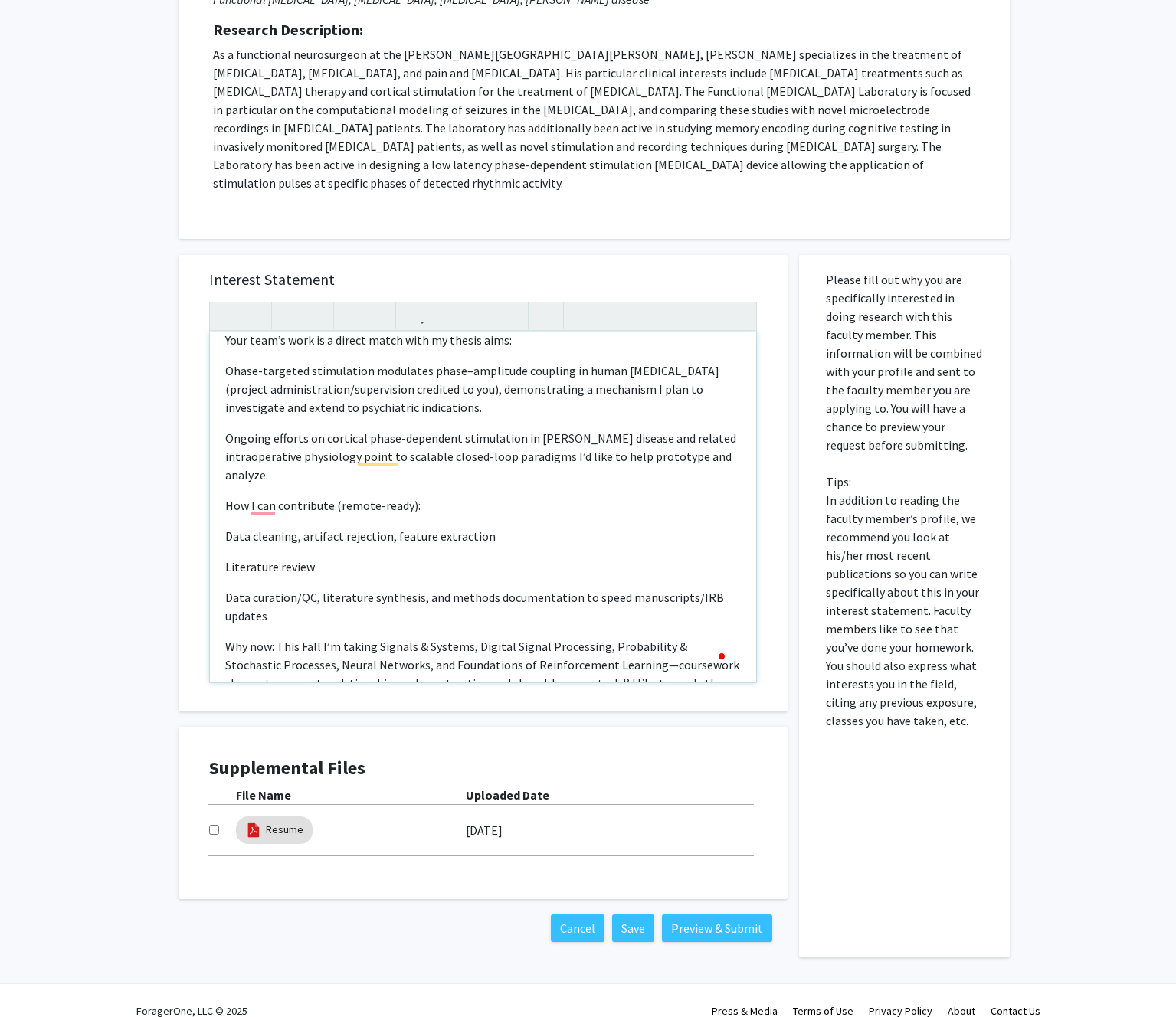
scroll to position [211, 0]
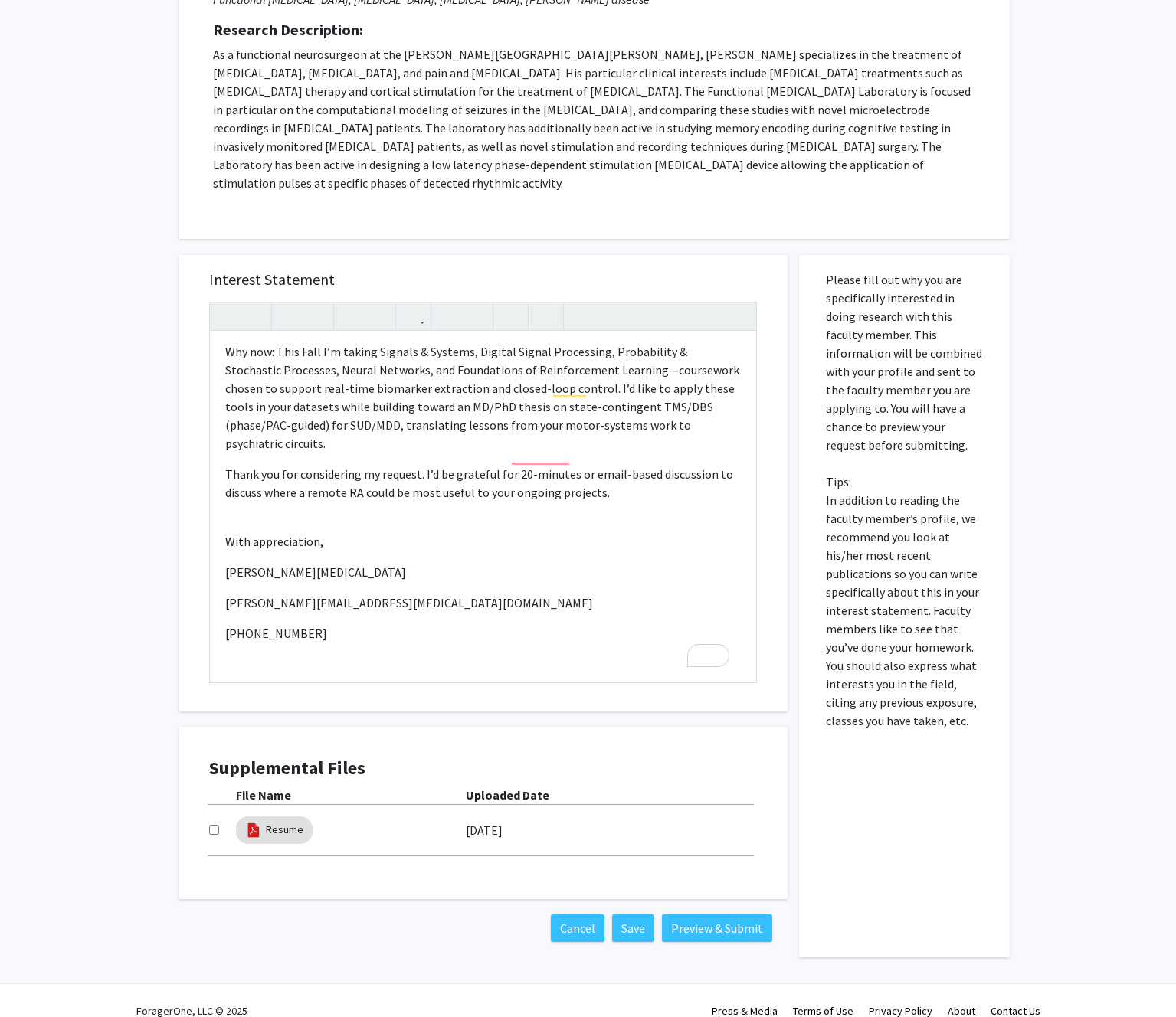
click at [435, 899] on div "Cancel Save Preview & Submit" at bounding box center [482, 928] width 609 height 59
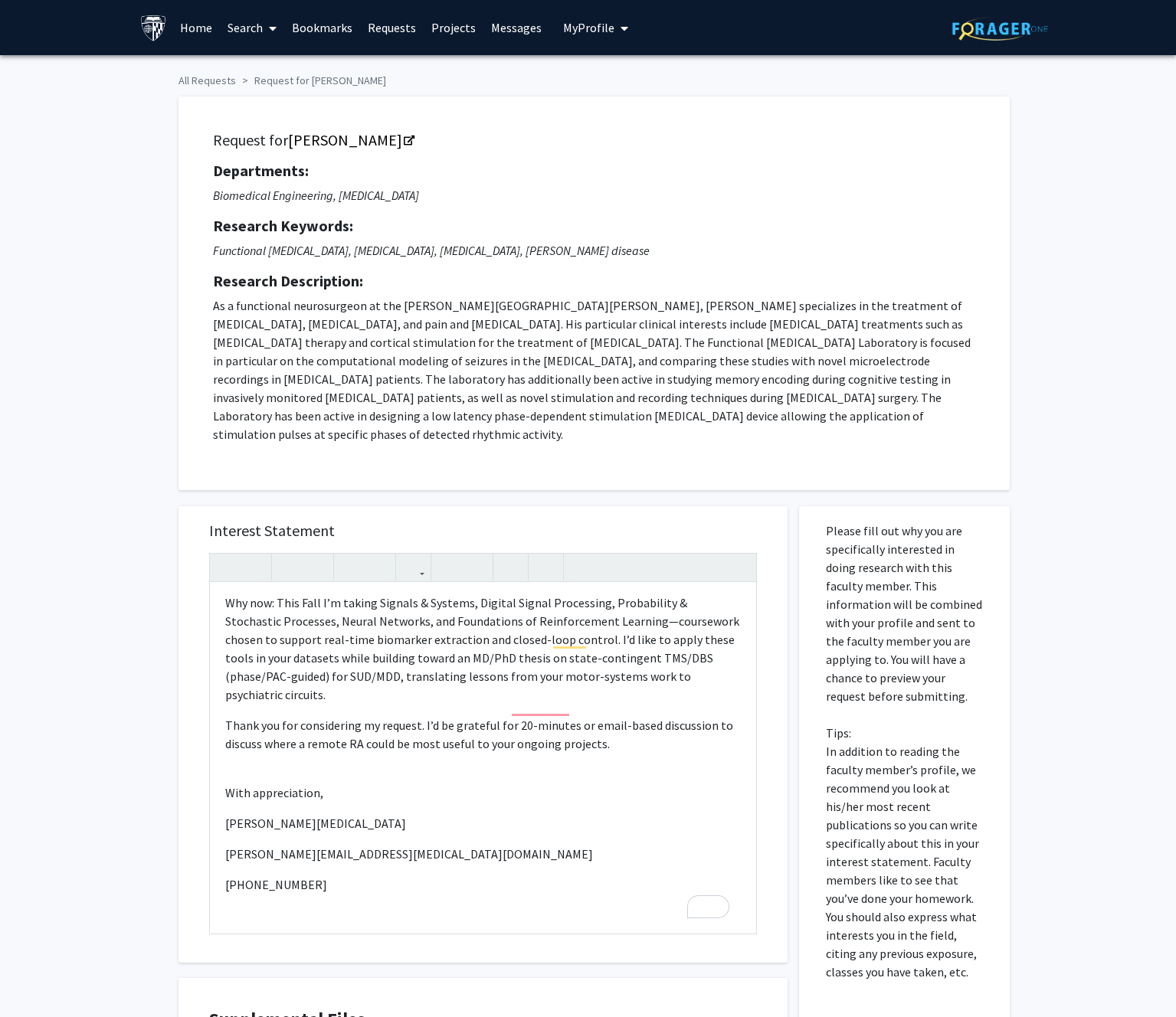
scroll to position [254, 0]
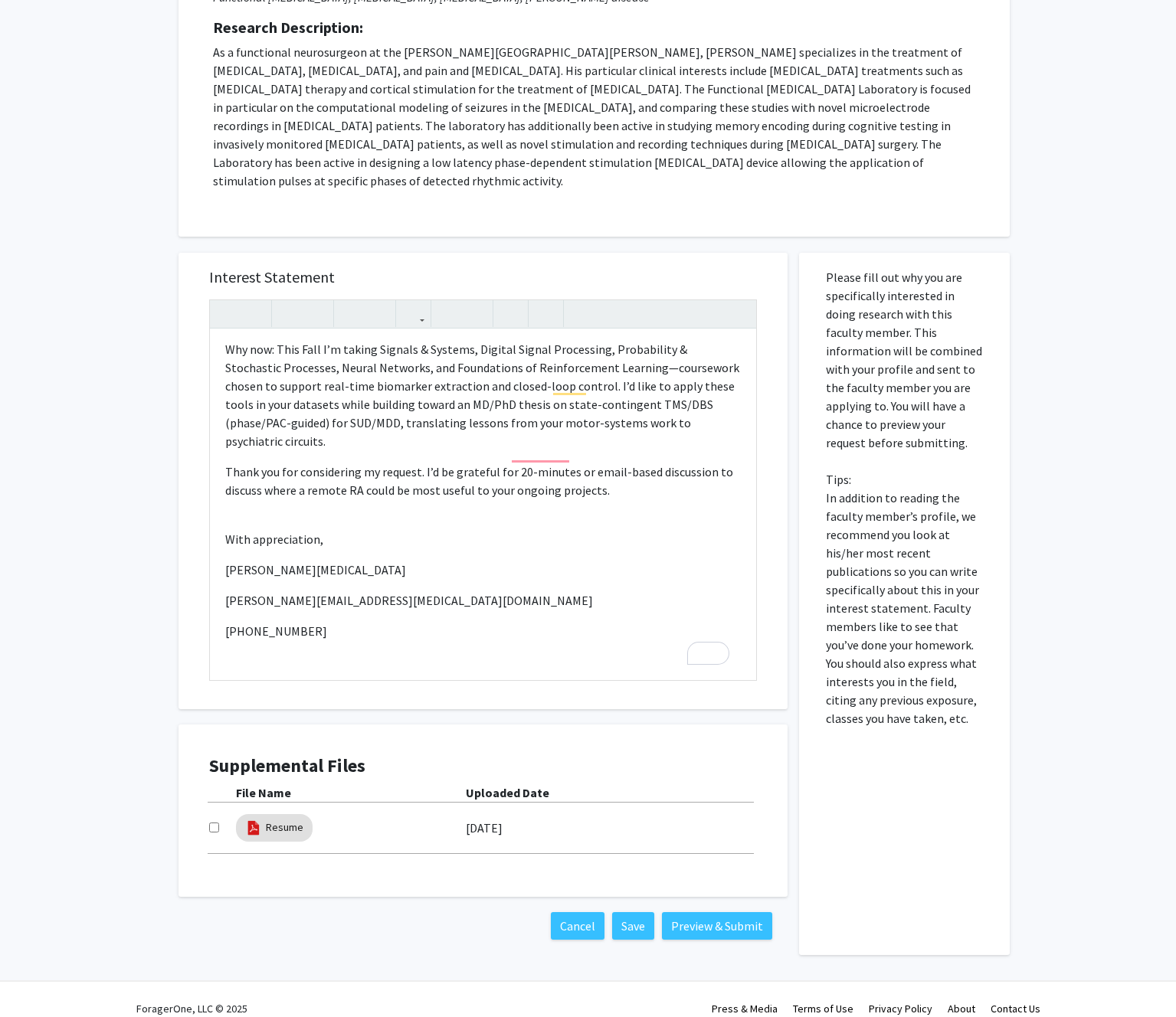
click at [493, 897] on div "Cancel Save Preview & Submit" at bounding box center [482, 926] width 609 height 59
click at [624, 912] on button "Save" at bounding box center [632, 926] width 42 height 28
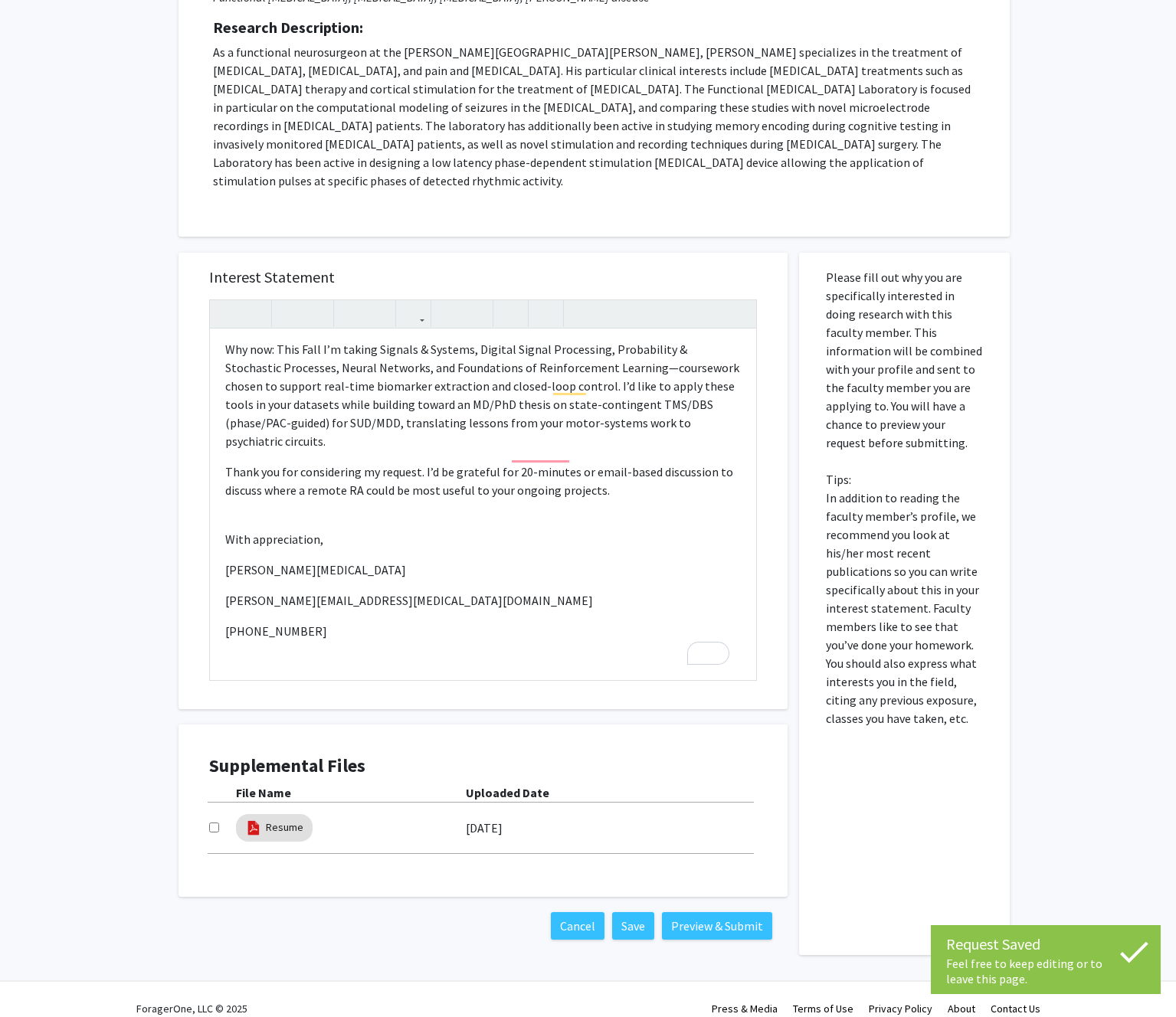
click at [437, 811] on div "Resume" at bounding box center [350, 828] width 230 height 35
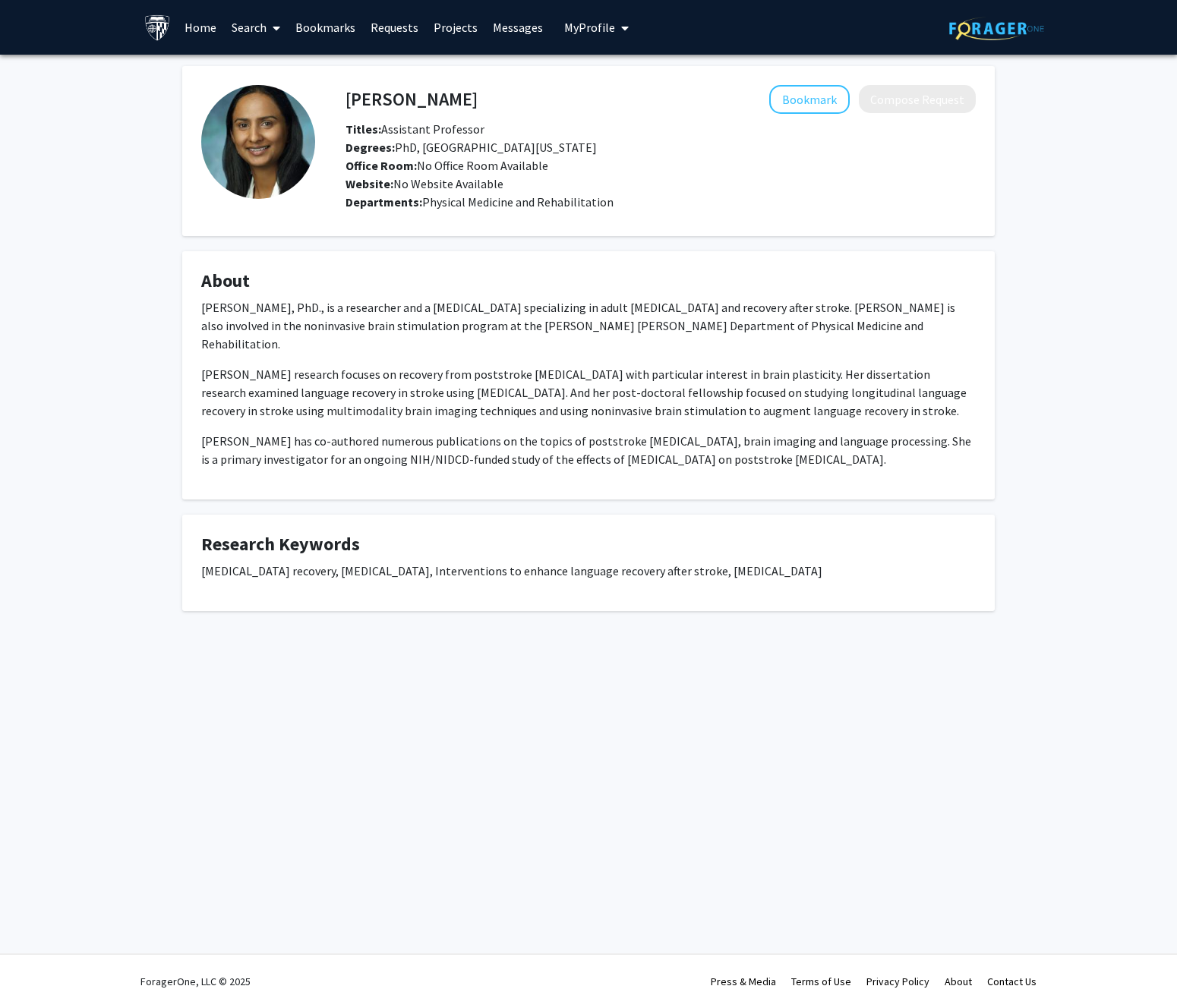
click at [648, 199] on div "Departments: Physical Medicine and Rehabilitation" at bounding box center [661, 202] width 630 height 18
click at [631, 315] on p "[PERSON_NAME], PhD., is a researcher and a [MEDICAL_DATA] specializing in adult…" at bounding box center [588, 325] width 774 height 54
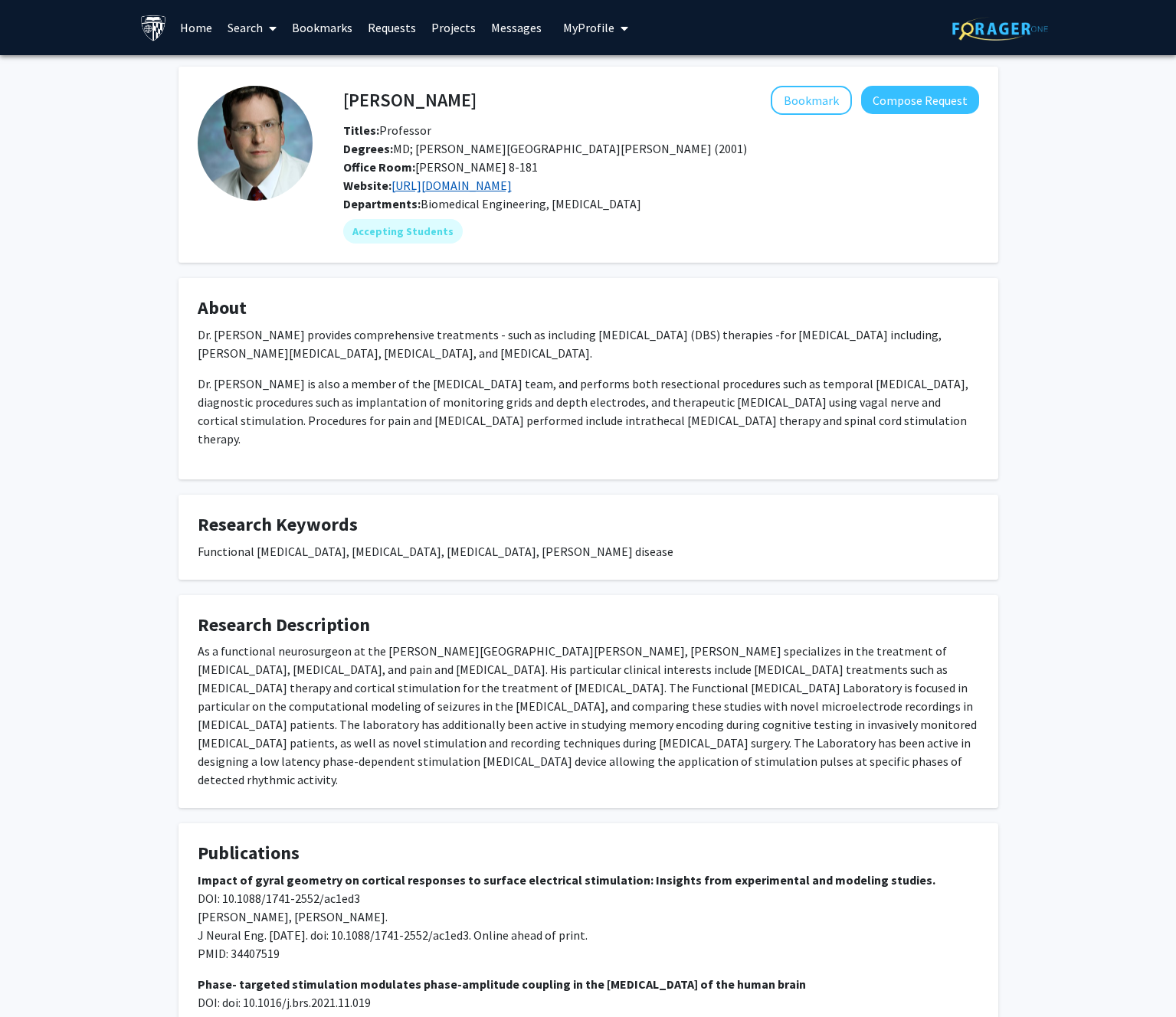
click at [476, 191] on link "[URL][DOMAIN_NAME]" at bounding box center [451, 185] width 120 height 15
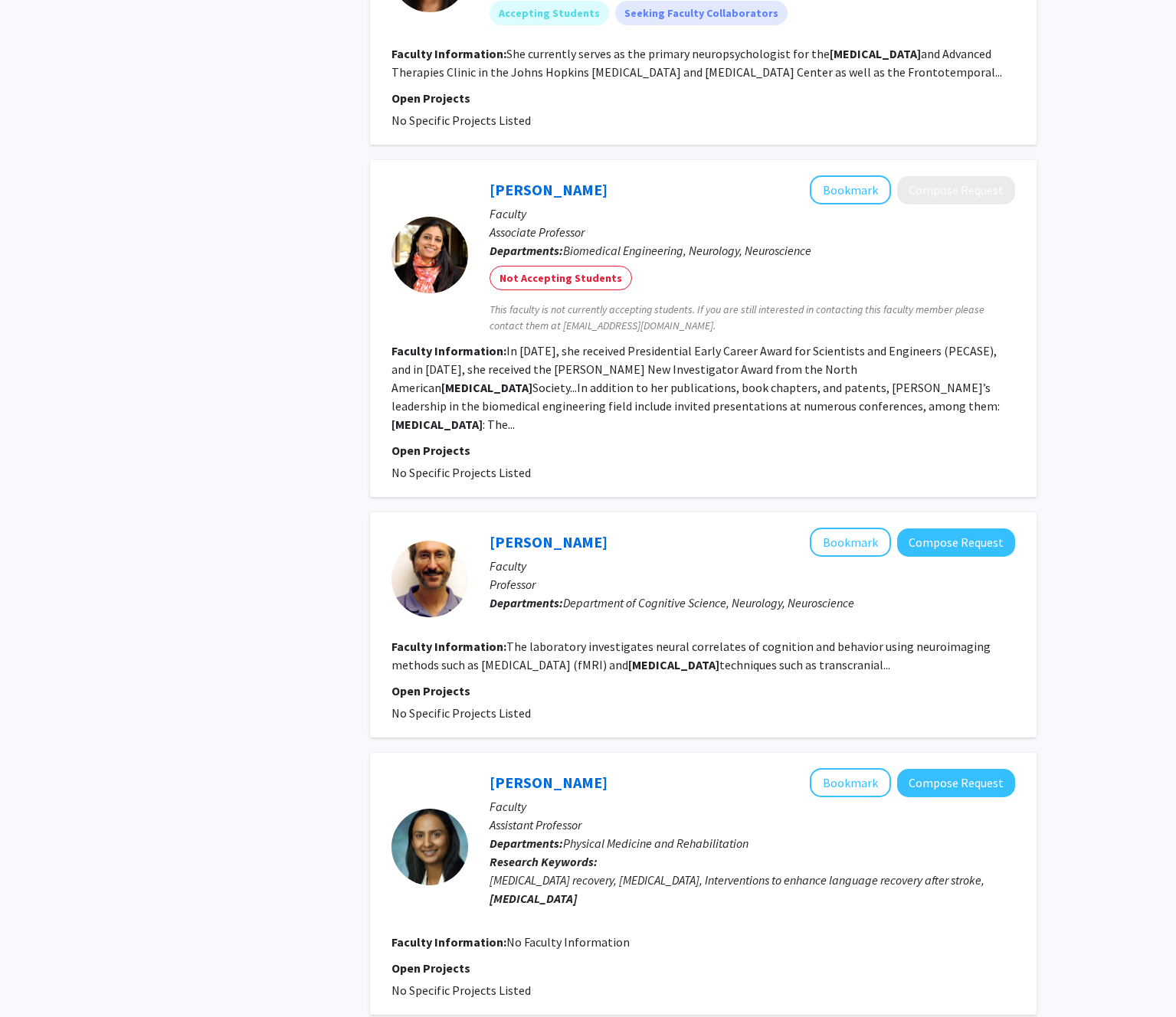
scroll to position [1610, 0]
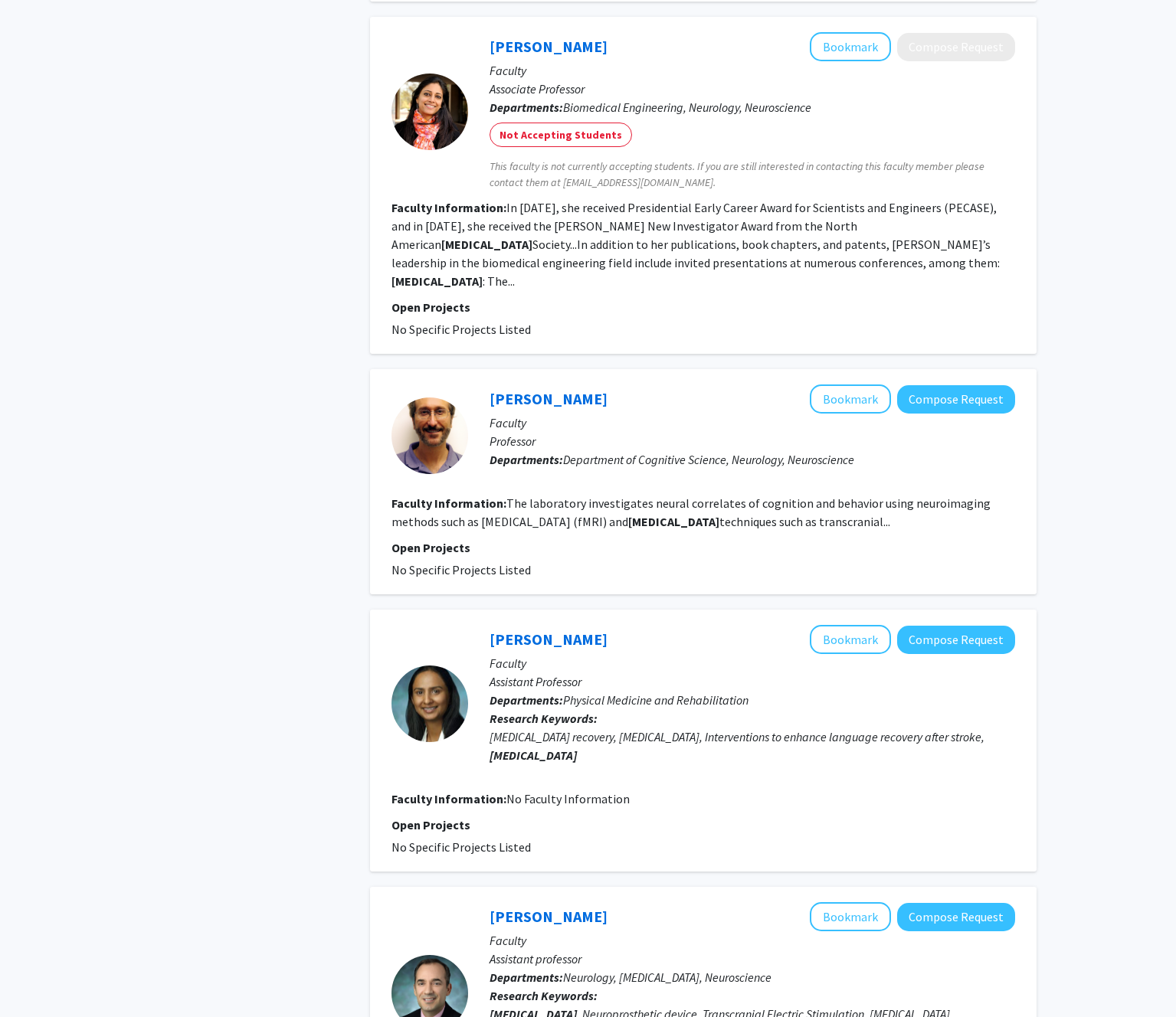
click at [607, 495] on fg-read-more "The laboratory investigates neural correlates of cognition and behavior using n…" at bounding box center [691, 512] width 599 height 33
click at [720, 514] on b "[MEDICAL_DATA]" at bounding box center [674, 522] width 91 height 15
click at [959, 385] on button "Compose Request" at bounding box center [956, 399] width 118 height 28
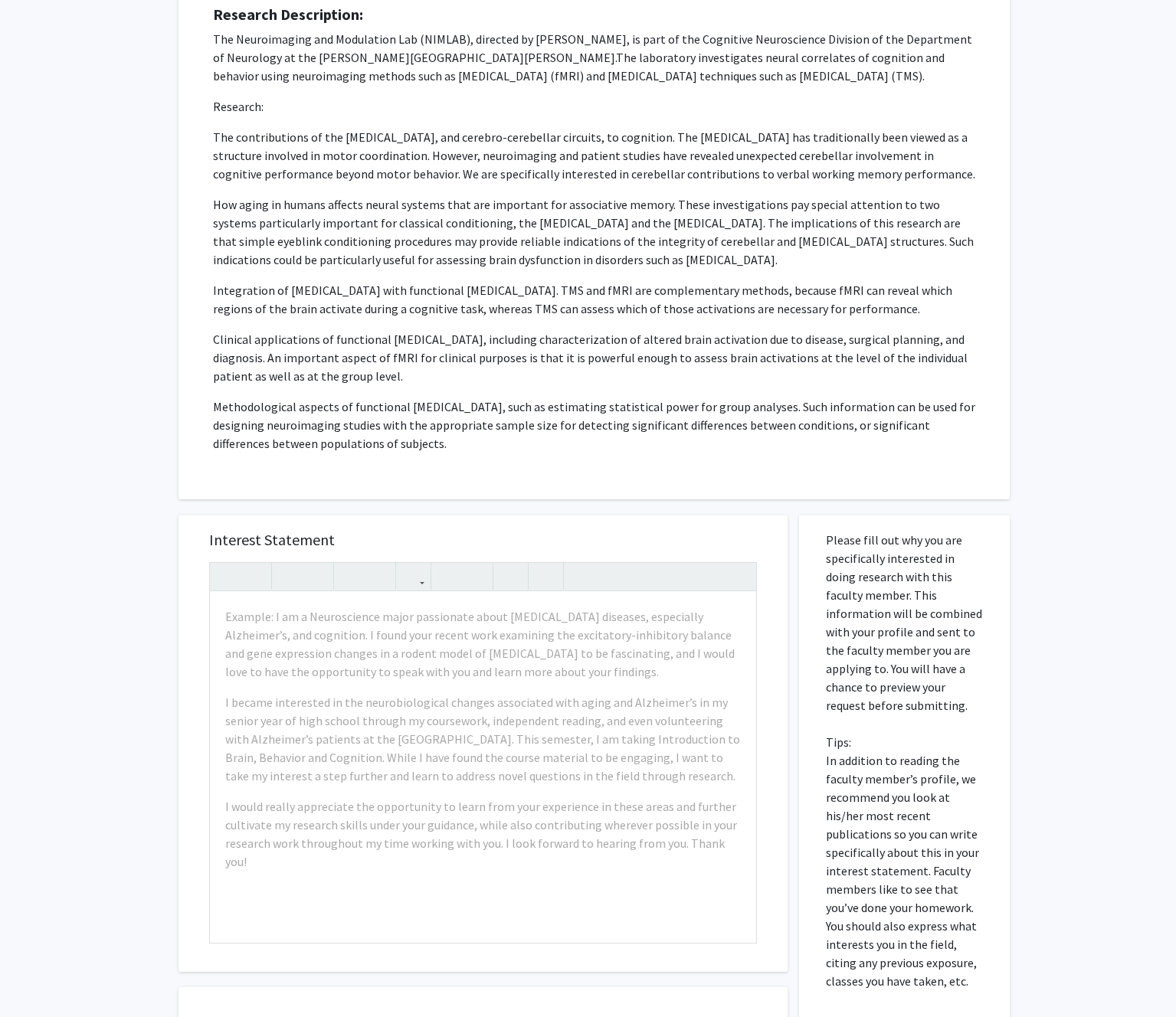
scroll to position [212, 0]
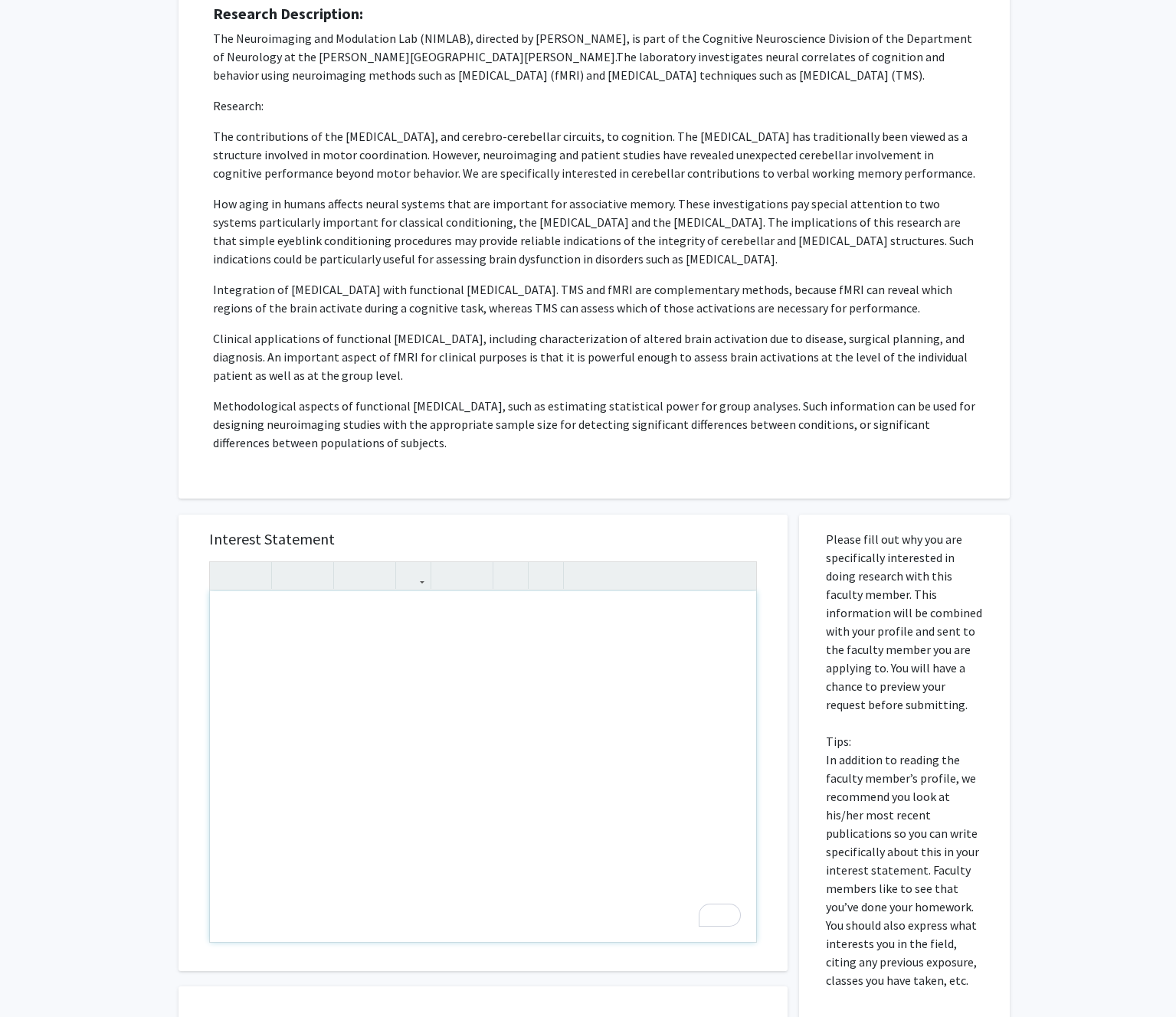
click at [343, 665] on div "To enrich screen reader interactions, please activate Accessibility in Grammarl…" at bounding box center [482, 766] width 546 height 350
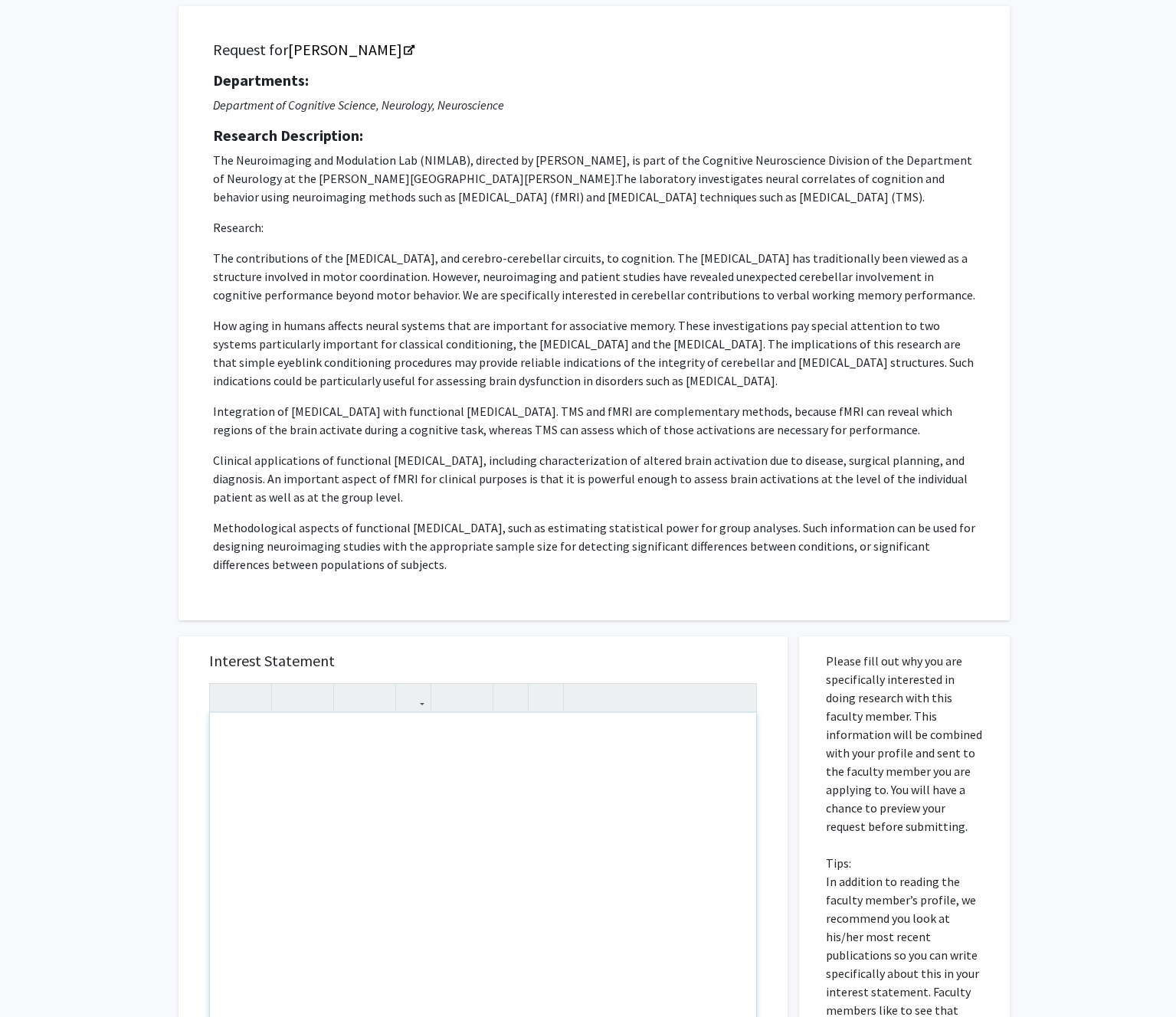
scroll to position [98, 0]
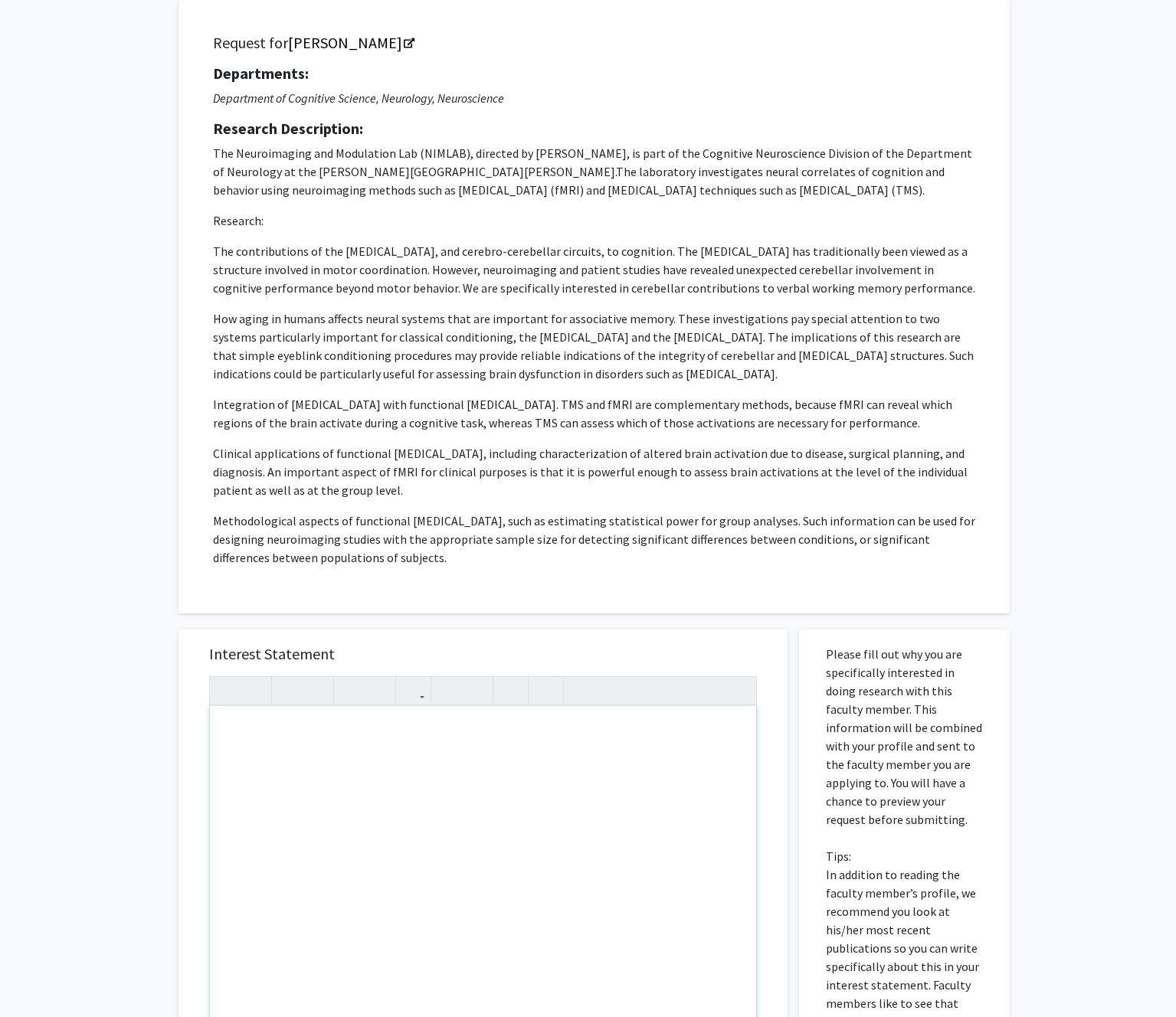
paste div "To enrich screen reader interactions, please activate Accessibility in Grammarl…"
type textarea "<p>Dear Dr. Desmond,</p><br><p>I hope you’re well. My name is [Your Name], and …"
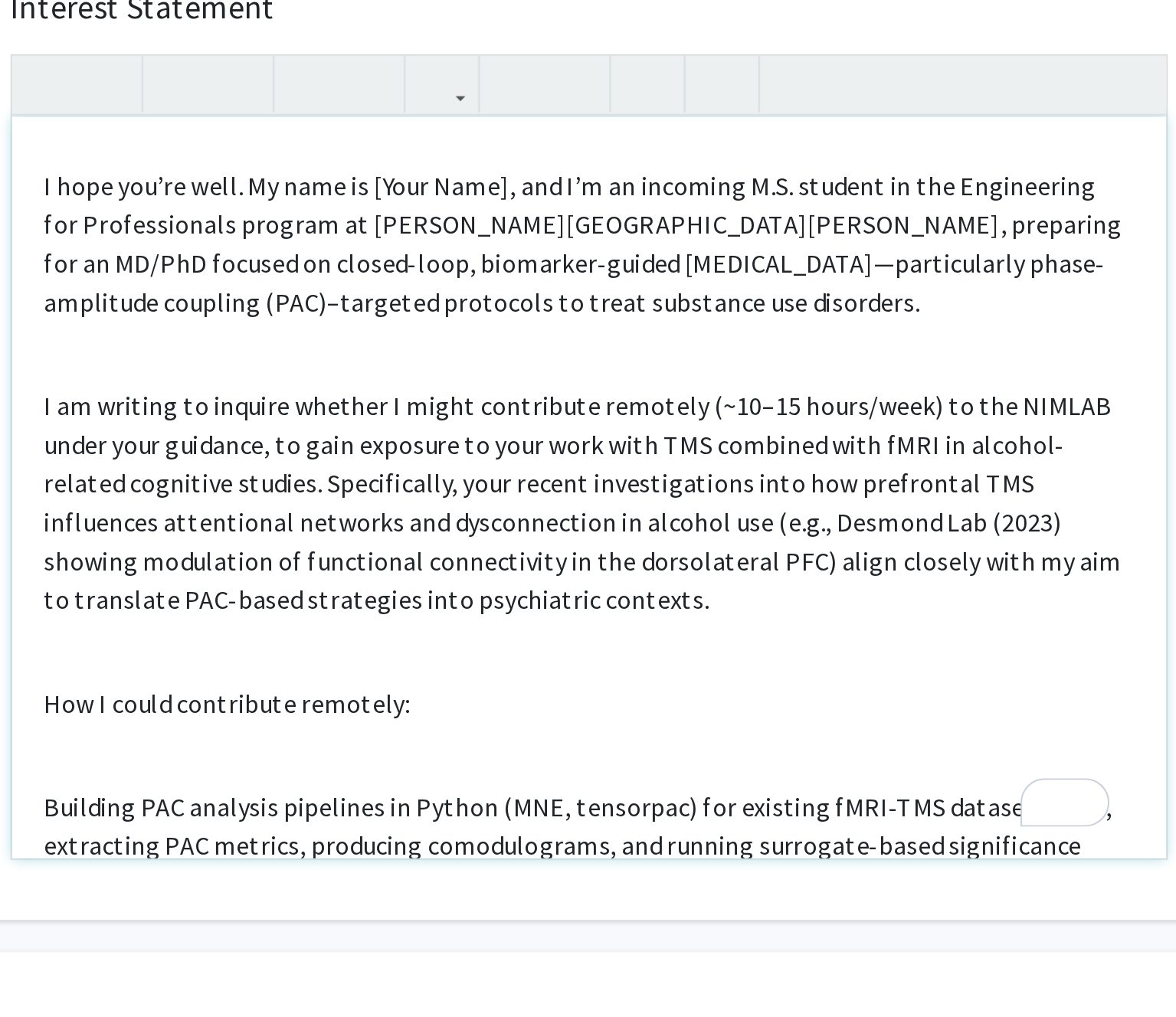
scroll to position [215, 0]
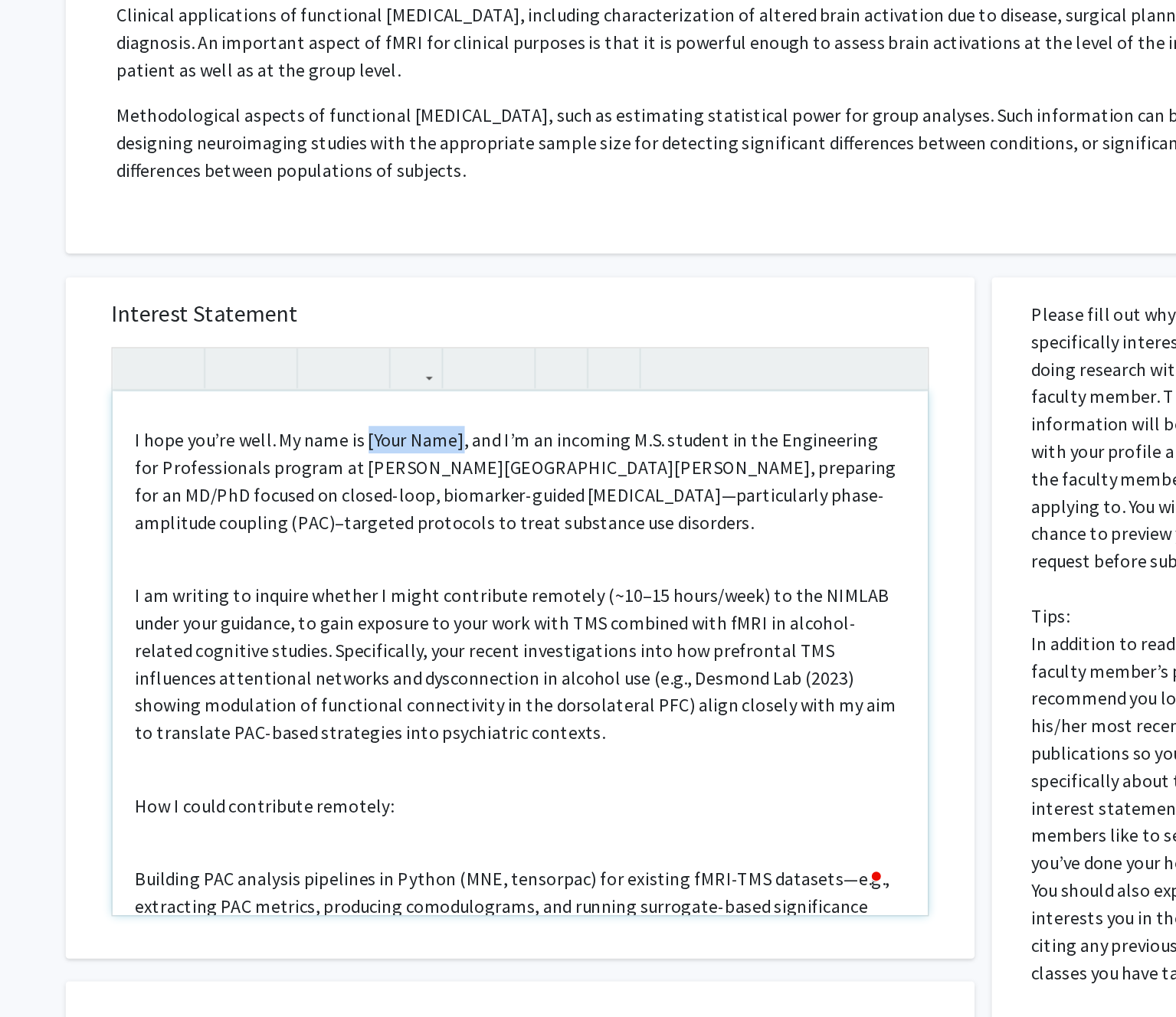
drag, startPoint x: 442, startPoint y: 639, endPoint x: 379, endPoint y: 639, distance: 63.0
click at [379, 639] on p "I hope you’re well. My name is [Your Name], and I’m an incoming M.S. student in…" at bounding box center [482, 648] width 515 height 73
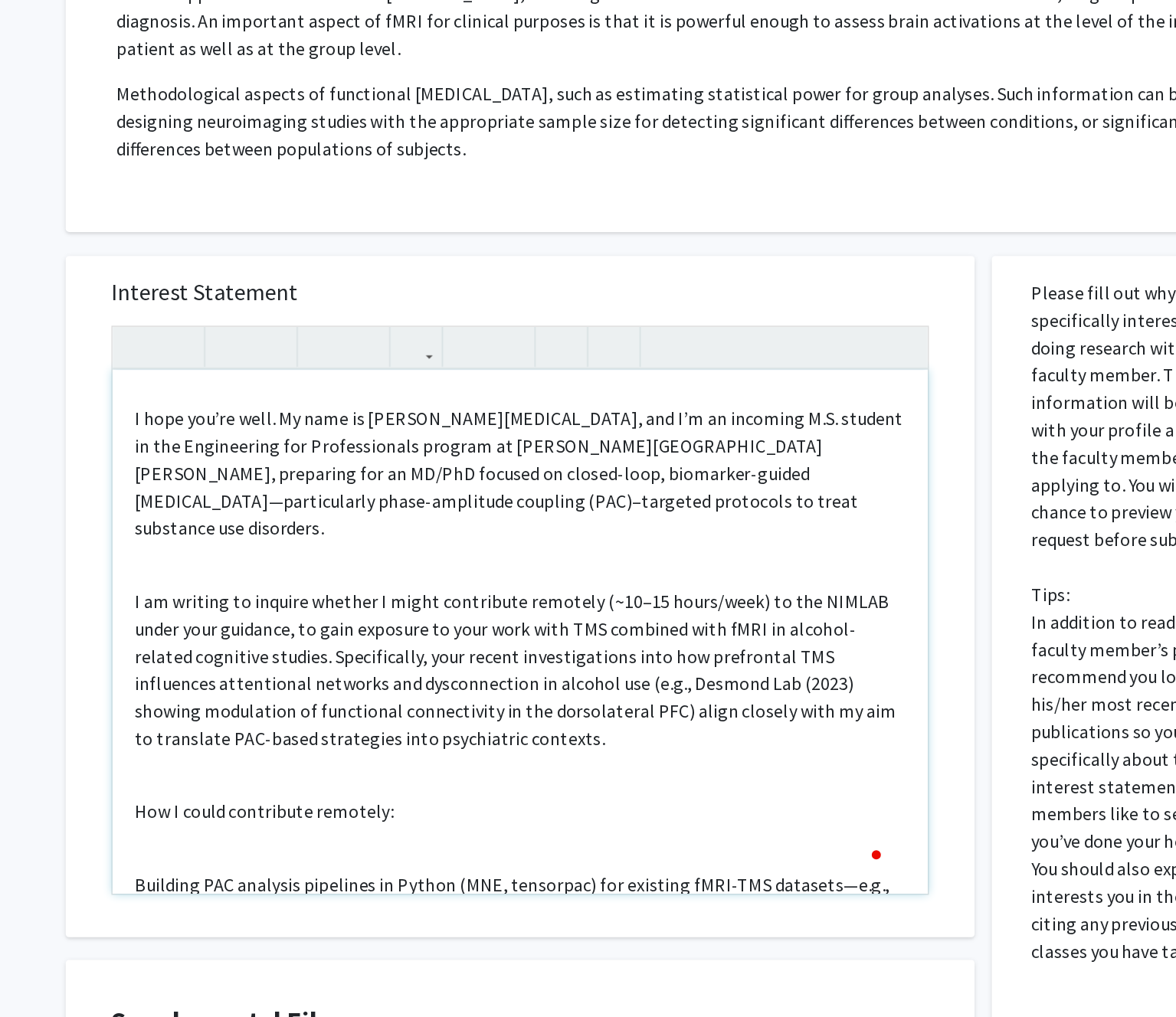
scroll to position [219, 0]
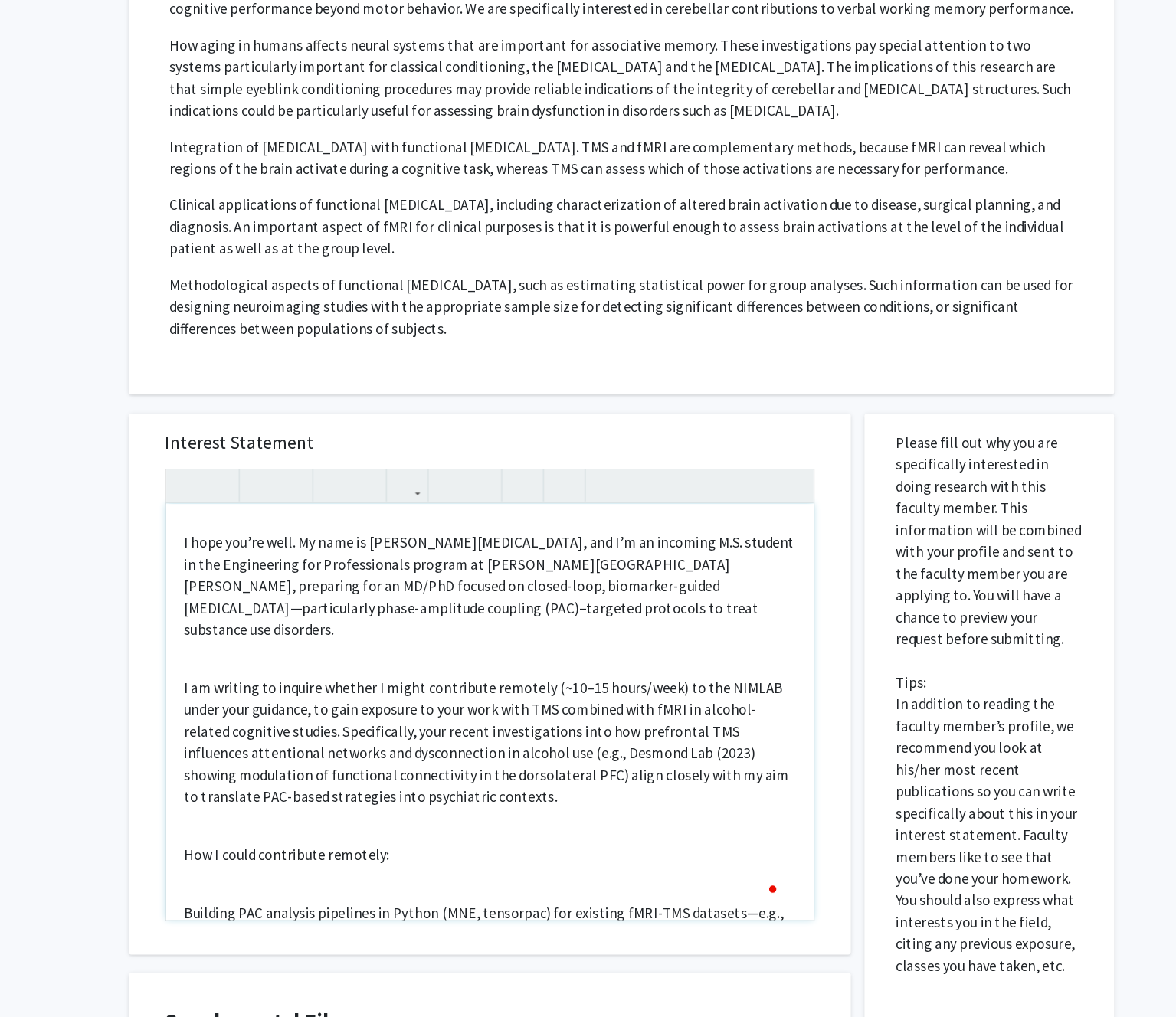
click at [559, 633] on p "I hope you’re well. My name is Cody Moxam, and I’m an incoming M.S. student in …" at bounding box center [482, 653] width 515 height 92
drag, startPoint x: 374, startPoint y: 653, endPoint x: 308, endPoint y: 654, distance: 66.0
click at [308, 654] on p "I hope you’re well. My name is Cody Moxam, and I’m an incoming EE&CS M.S. stude…" at bounding box center [482, 653] width 515 height 92
click at [419, 680] on p "I hope you’re well. My name is Cody Moxam, and I’m an incoming EE&CS M.S. stude…" at bounding box center [482, 653] width 515 height 92
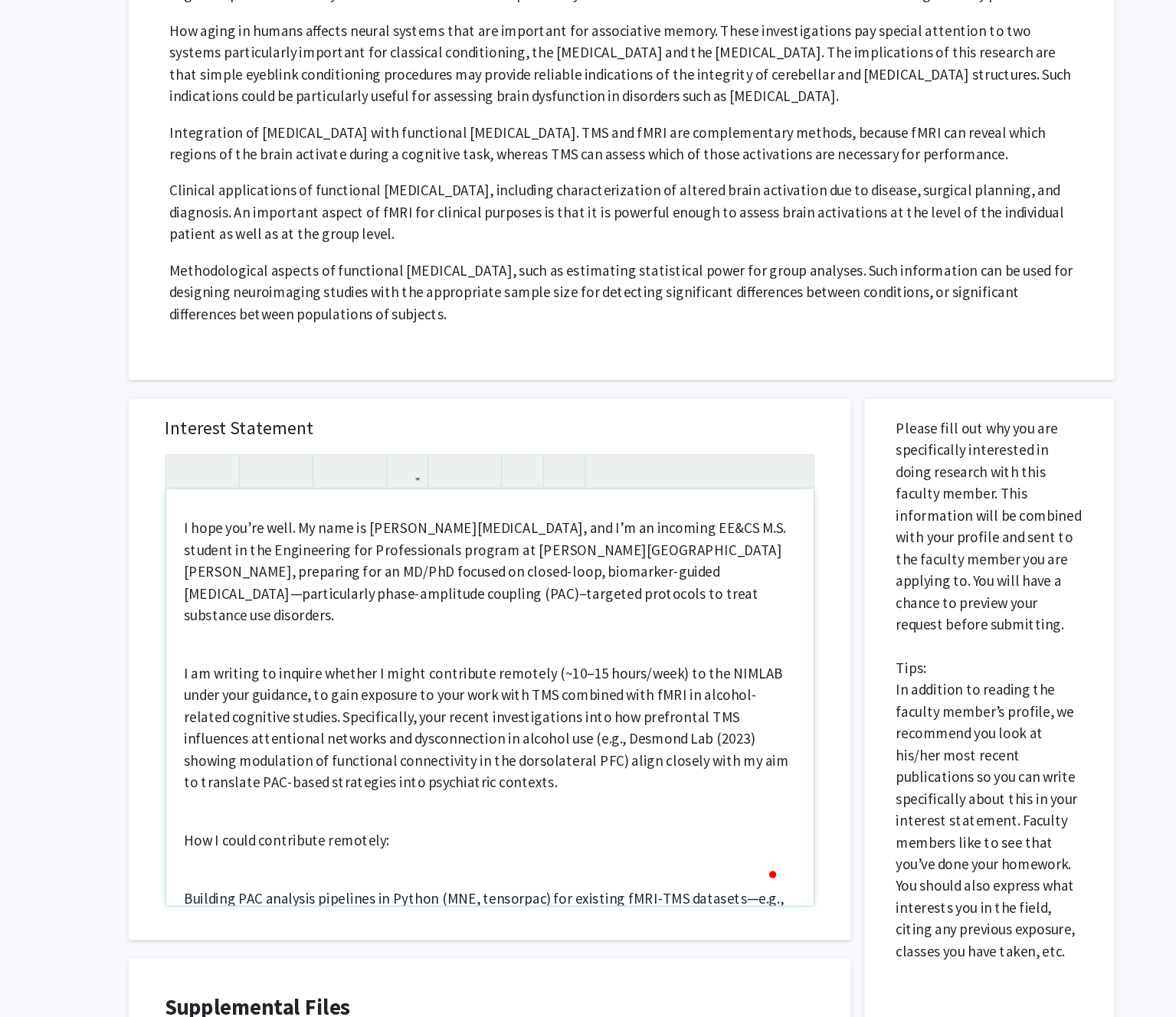
scroll to position [234, 0]
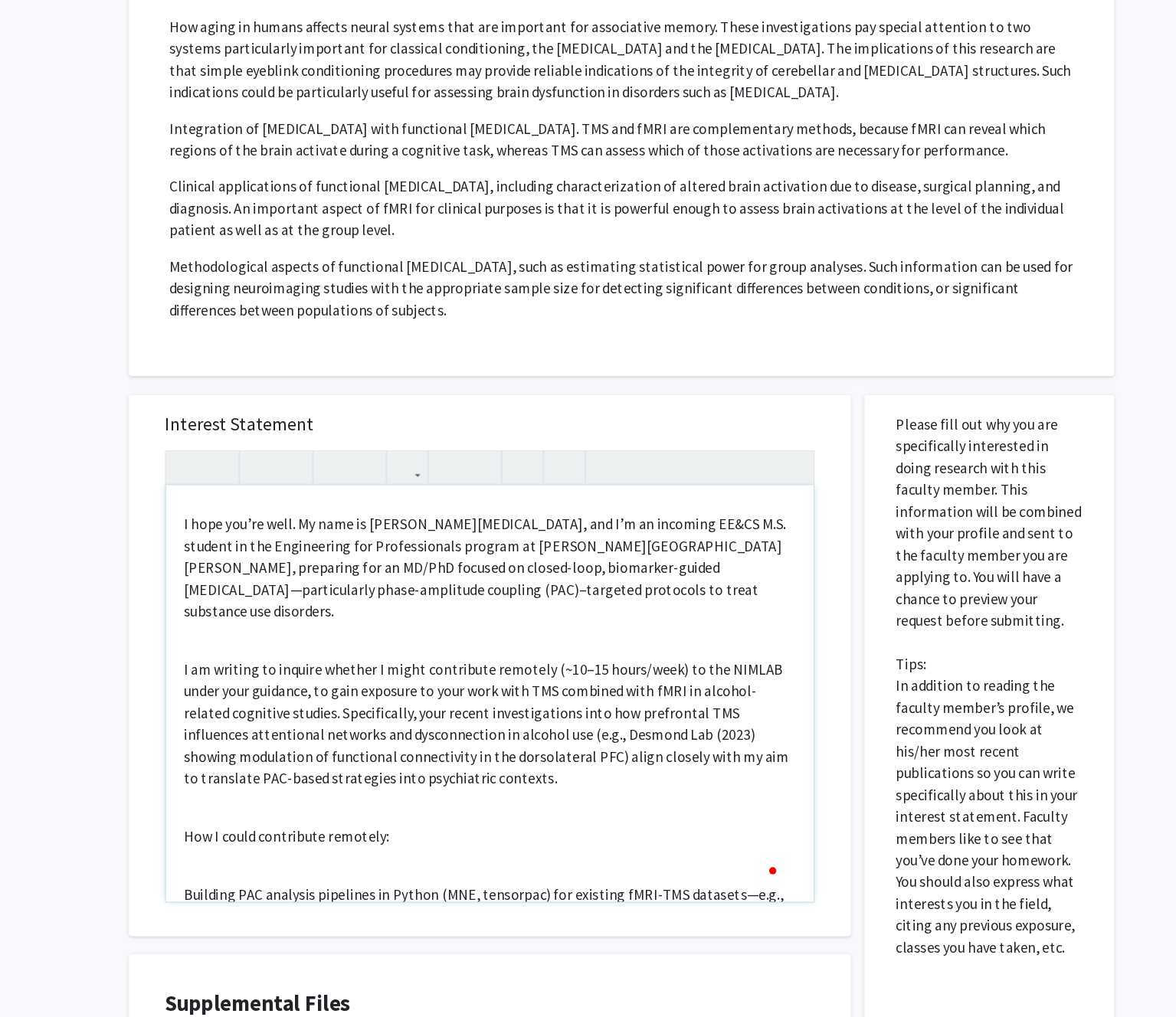
click at [645, 638] on p "I hope you’re well. My name is Cody Moxam, and I’m an incoming EE&CS M.S. stude…" at bounding box center [482, 638] width 515 height 92
click at [599, 669] on p "I hope you’re well. My name is Cody Moxam, and I’m an incoming EE&CS M.S. stude…" at bounding box center [482, 638] width 515 height 92
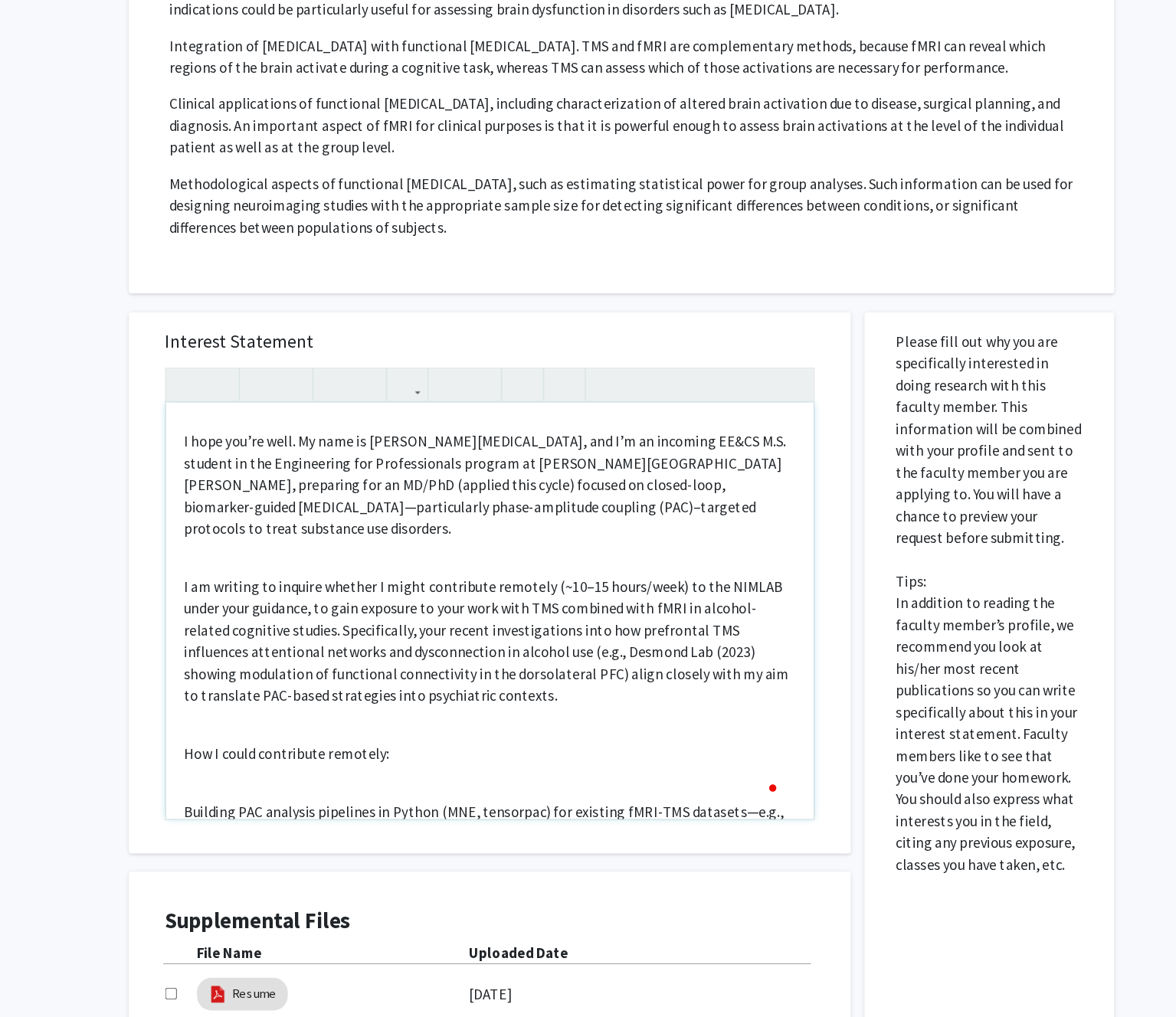
scroll to position [306, 0]
click at [638, 584] on p "I hope you’re well. My name is Cody Moxam, and I’m an incoming EE&CS M.S. stude…" at bounding box center [482, 566] width 515 height 92
click at [481, 634] on div "Dear Dr. Desmond, I hope you’re well. My name is Cody Moxam, and I’m an incomin…" at bounding box center [482, 673] width 546 height 350
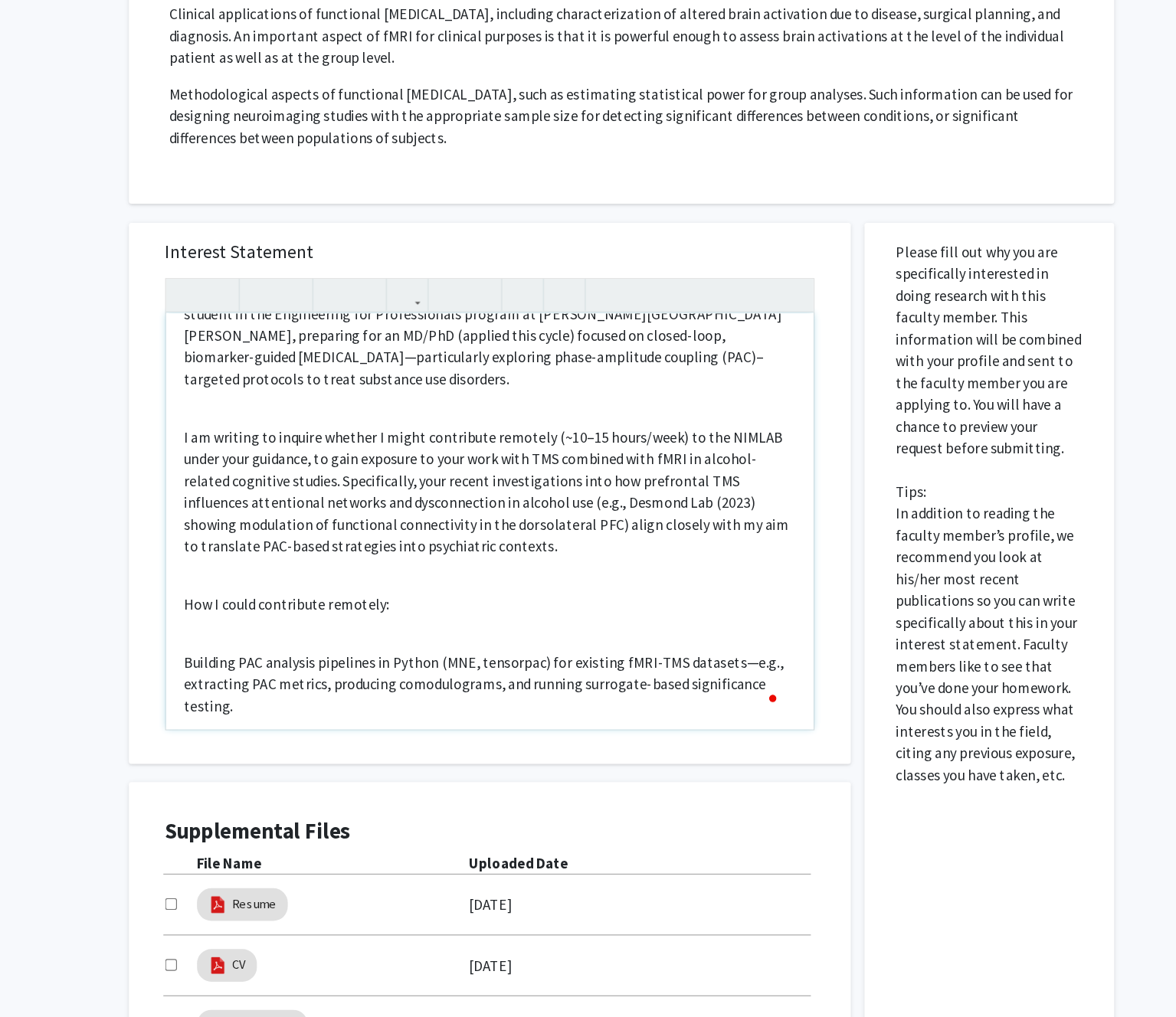
scroll to position [0, 0]
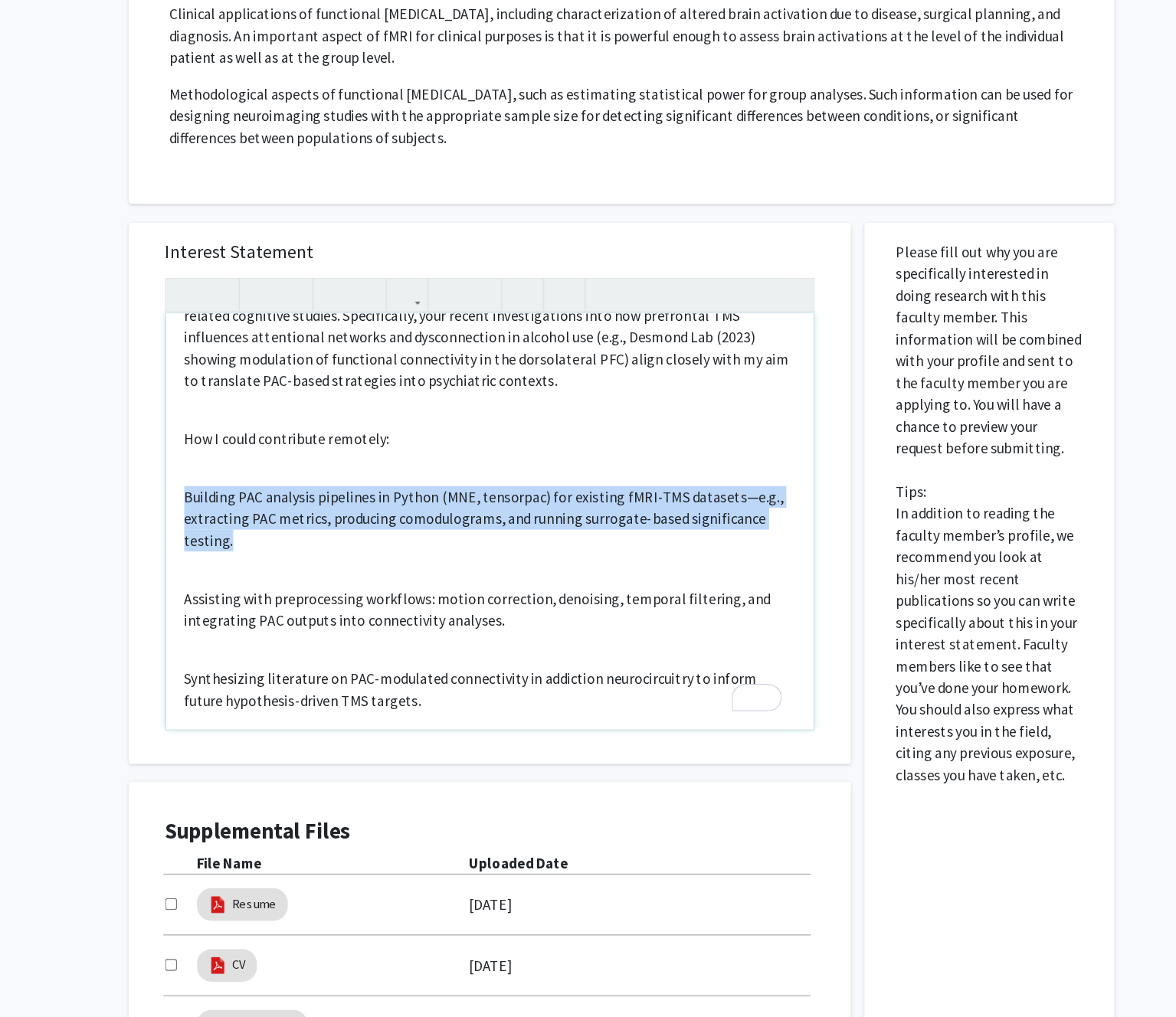
drag, startPoint x: 311, startPoint y: 614, endPoint x: 223, endPoint y: 575, distance: 96.3
click at [223, 575] on div "Dear Dr. Desmond, I hope you’re well. My name is Cody Moxam, and I’m an incomin…" at bounding box center [482, 599] width 546 height 350
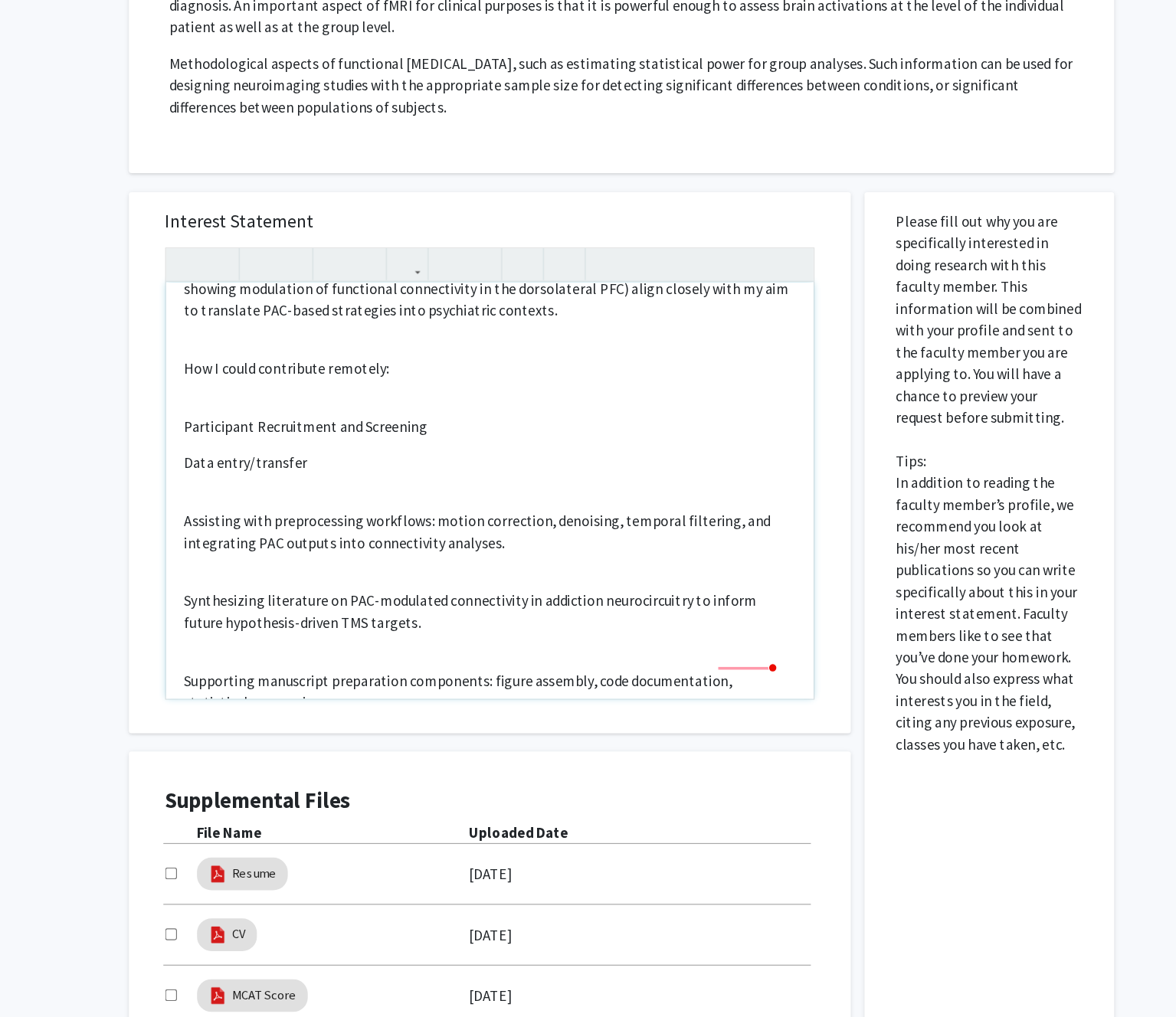
click at [489, 613] on p "Assisting with preprocessing workflows: motion correction, denoising, temporal …" at bounding box center [482, 608] width 515 height 37
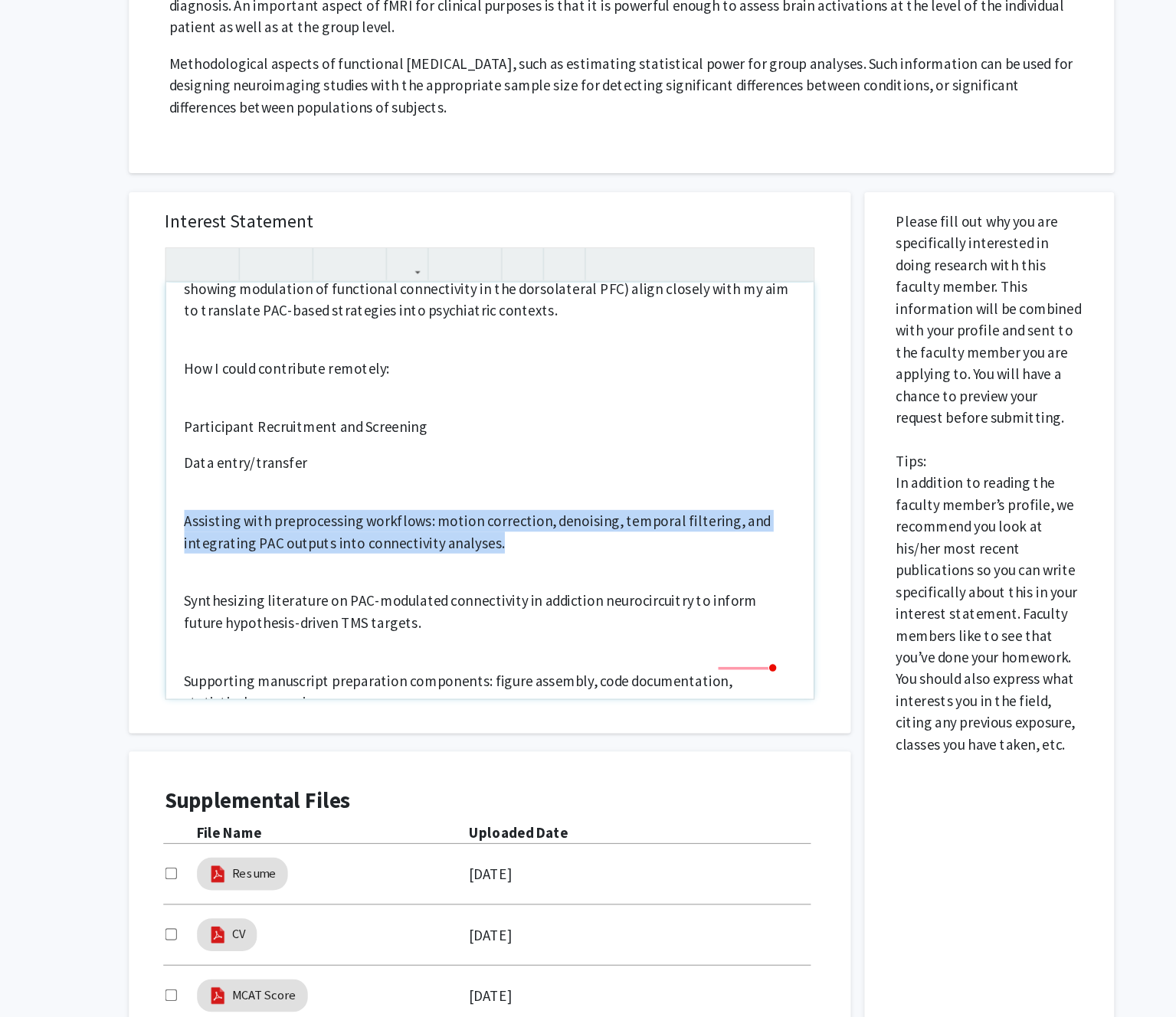
drag, startPoint x: 489, startPoint y: 613, endPoint x: 227, endPoint y: 594, distance: 262.7
click at [227, 593] on p "Assisting with preprocessing workflows: motion correction, denoising, temporal …" at bounding box center [482, 608] width 515 height 37
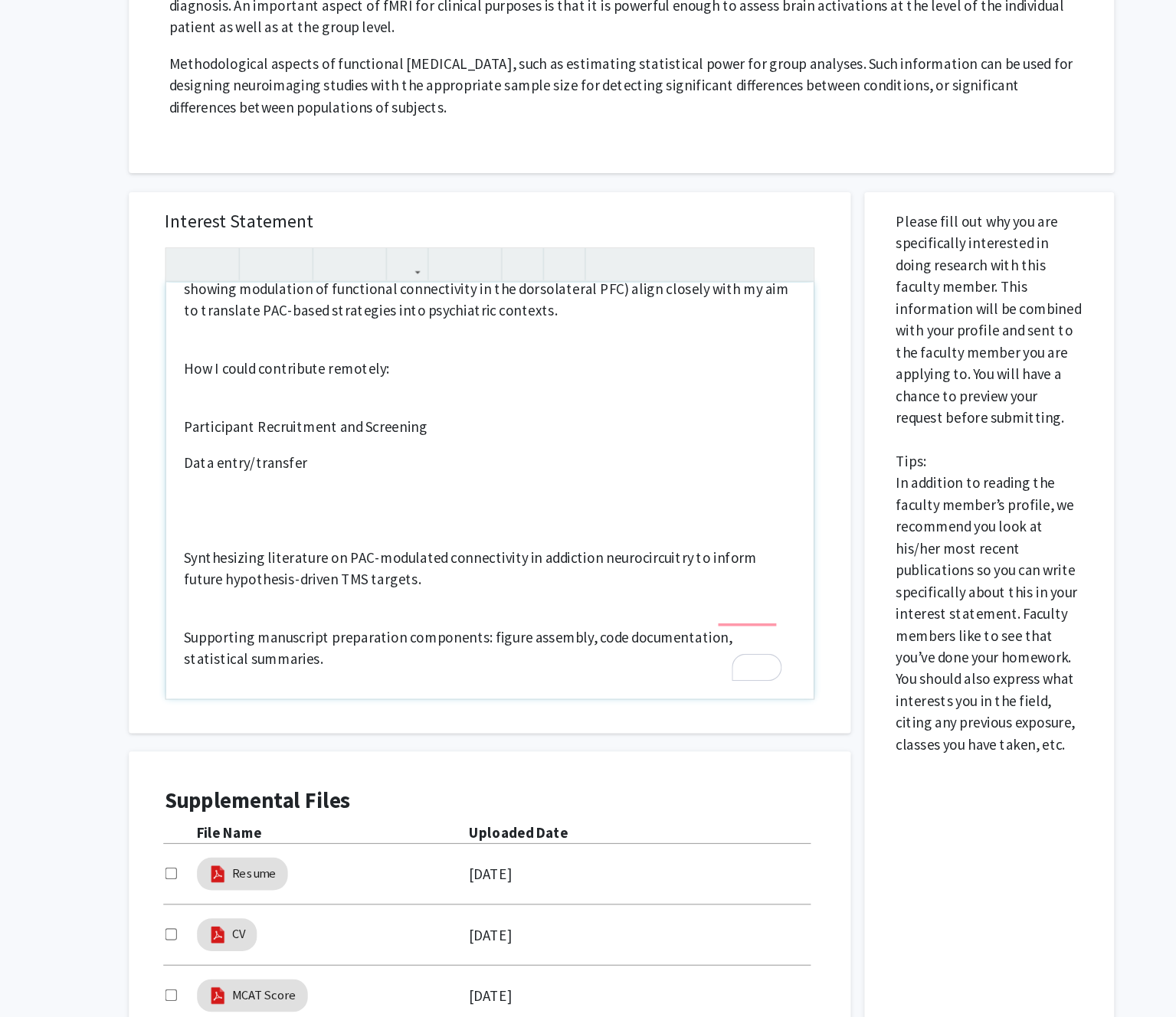
click at [303, 498] on div "Dear Dr. Desmond, I hope you’re well. My name is Cody Moxam, and I’m an incomin…" at bounding box center [482, 573] width 546 height 350
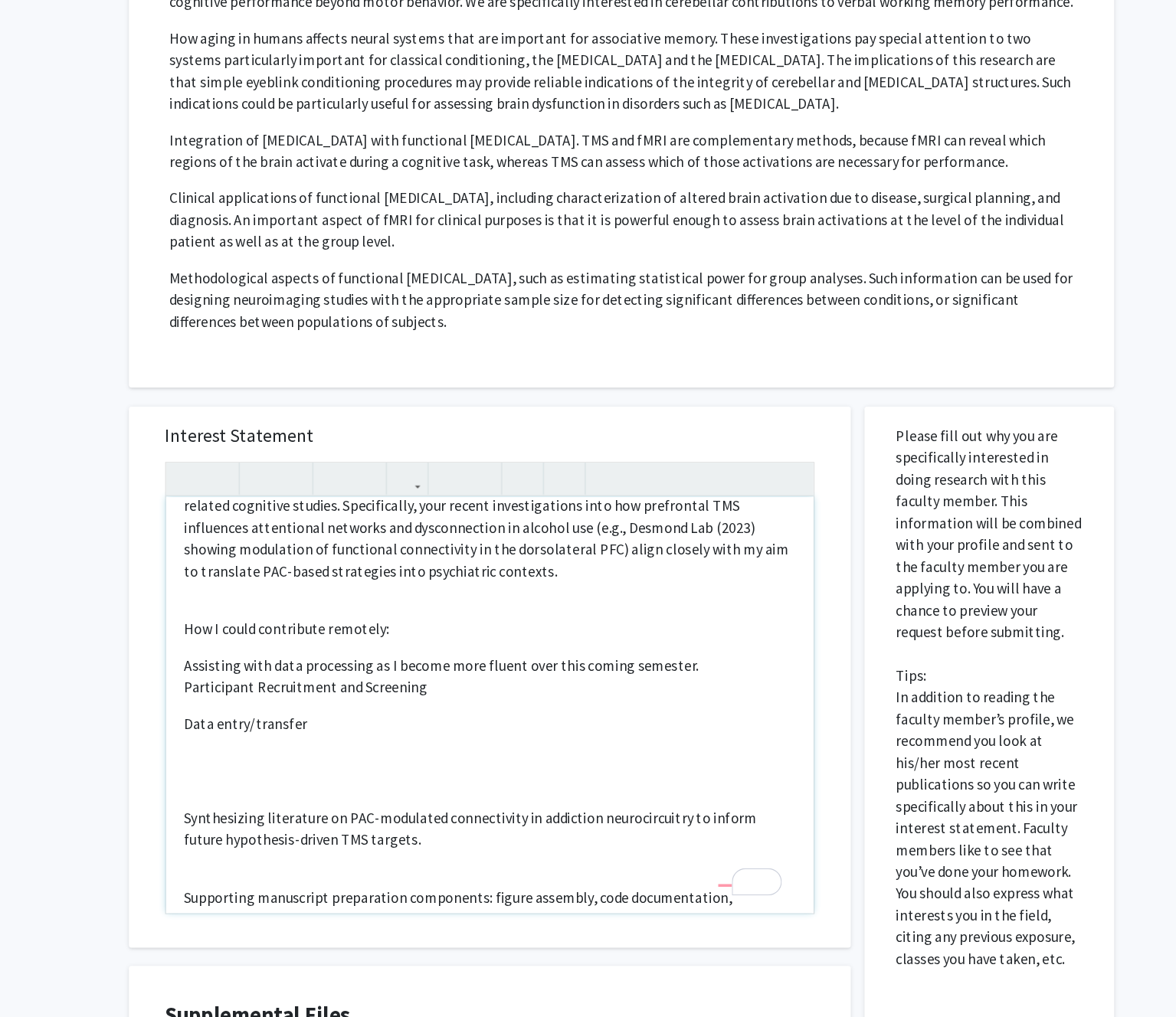
scroll to position [246, 0]
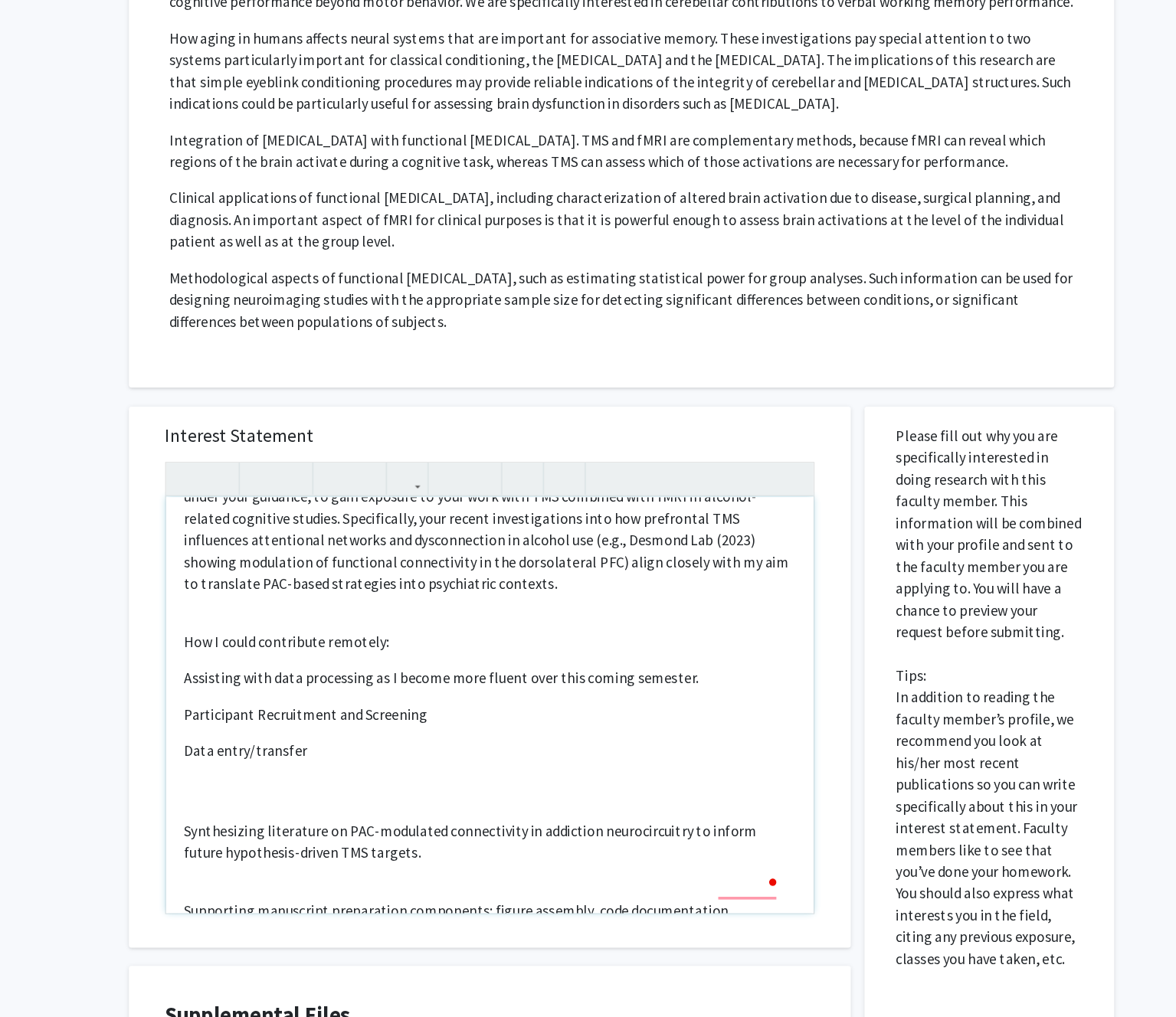
click at [304, 681] on p "Participant Recruitment and Screening Data entry/transfer Synthesizing literatu…" at bounding box center [482, 1023] width 515 height 858
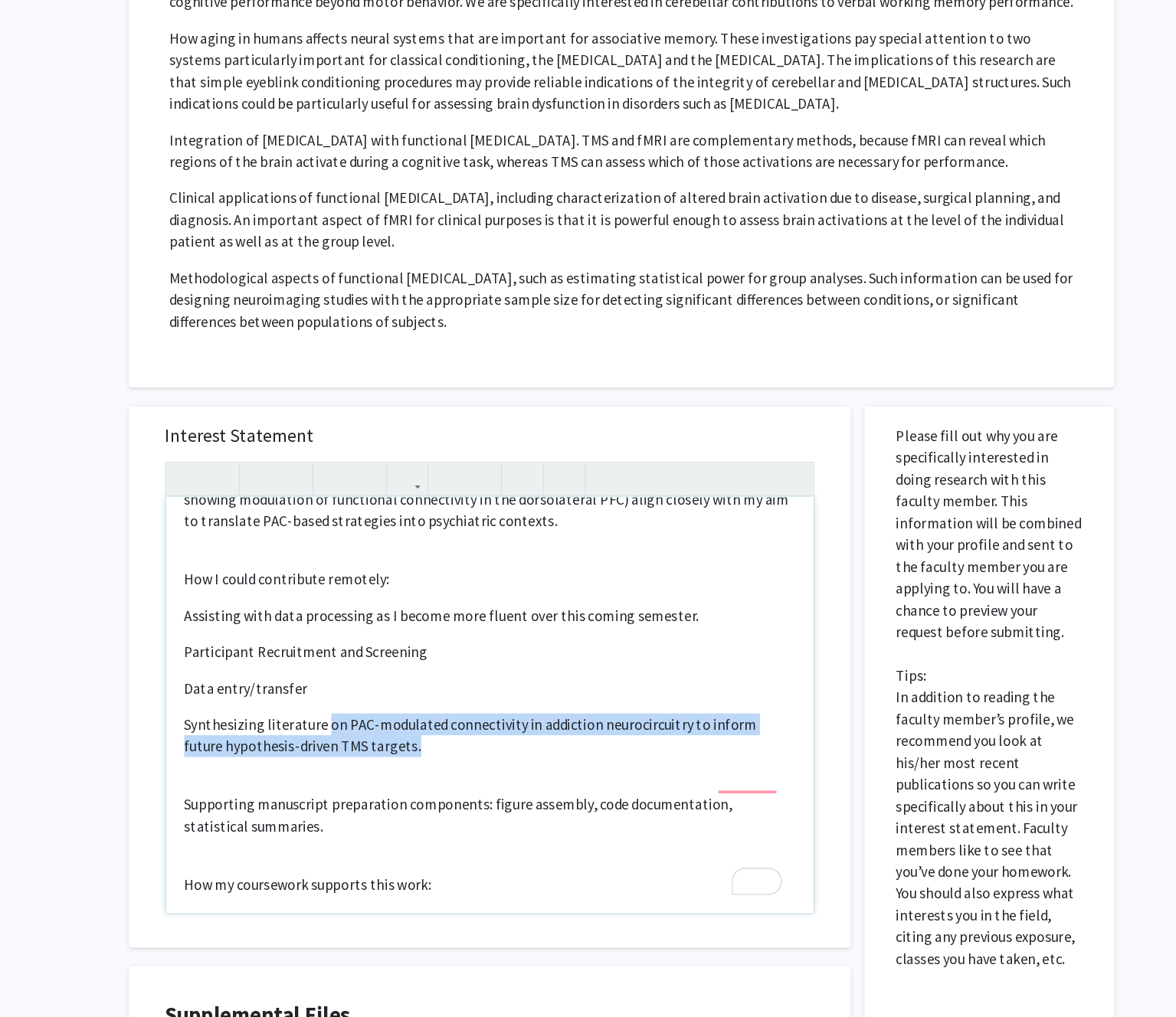
drag, startPoint x: 387, startPoint y: 631, endPoint x: 344, endPoint y: 606, distance: 49.7
click at [344, 606] on p "Synthesizing literature on PAC-modulated connectivity in addiction neurocircuit…" at bounding box center [482, 621] width 515 height 37
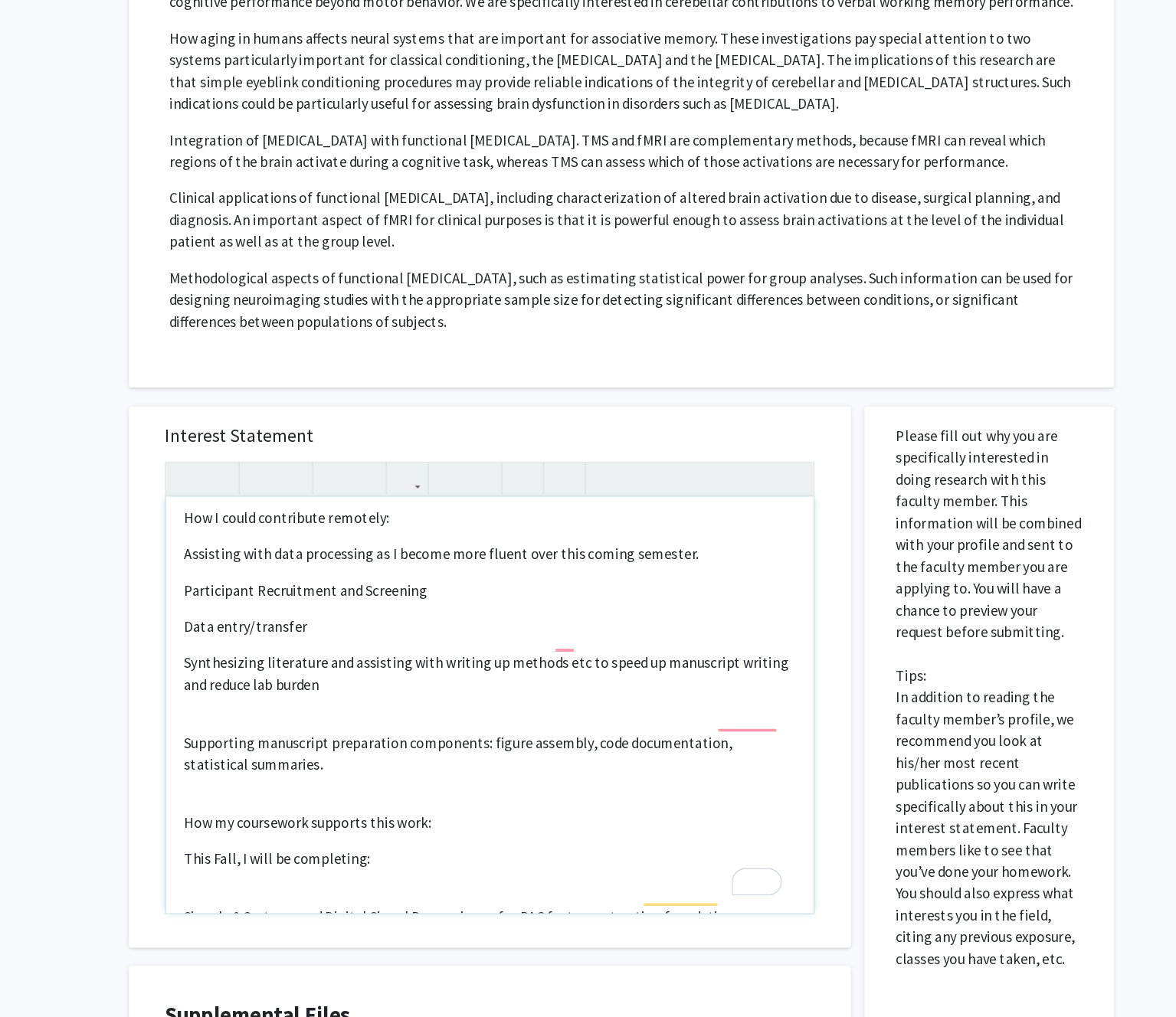
click at [311, 609] on p "Participant Recruitment and Screening Data entry/transfer Synthesizing literatu…" at bounding box center [482, 899] width 515 height 821
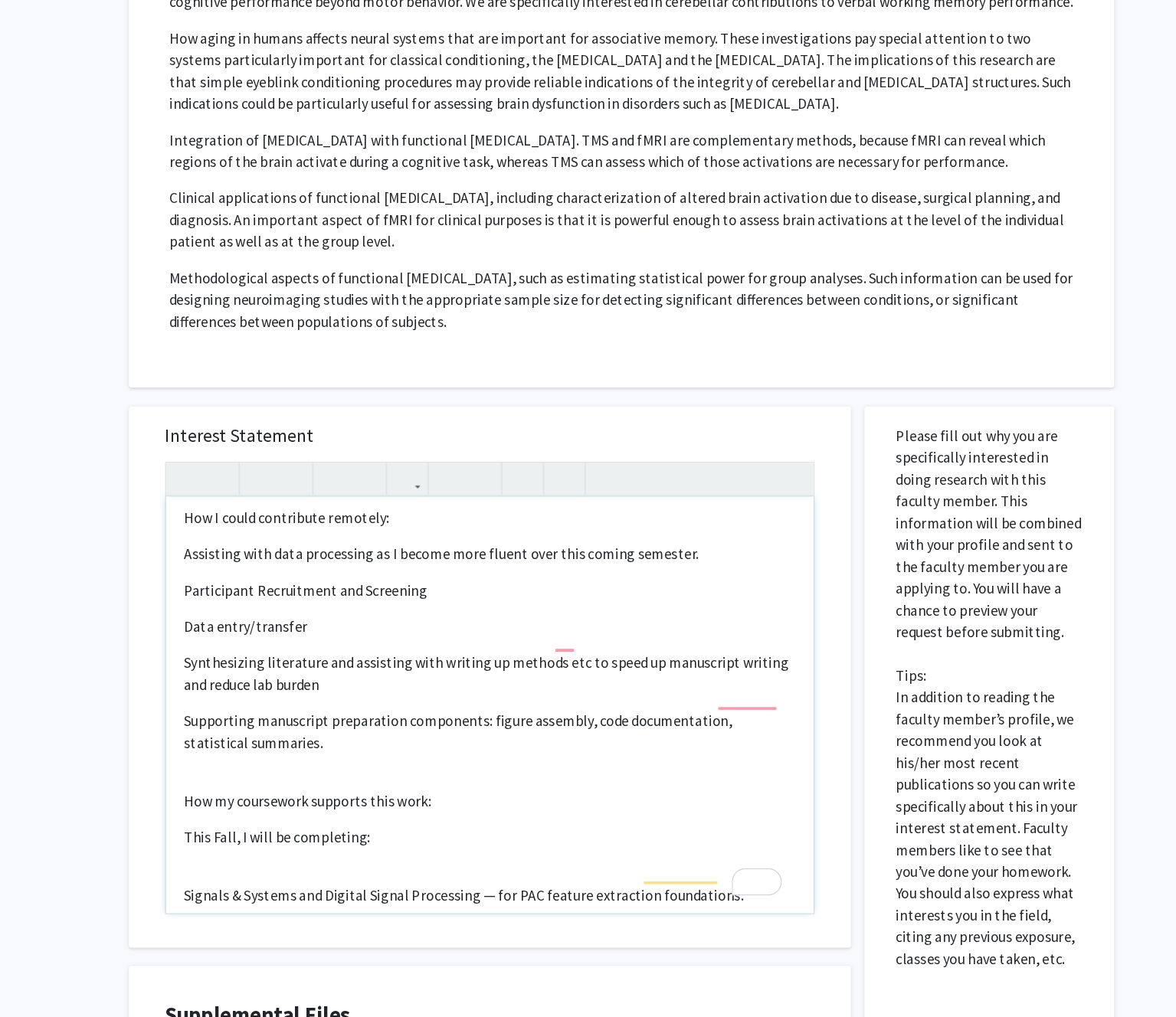
click at [330, 648] on p "Participant Recruitment and Screening Data entry/transfer Synthesizing literatu…" at bounding box center [482, 890] width 515 height 802
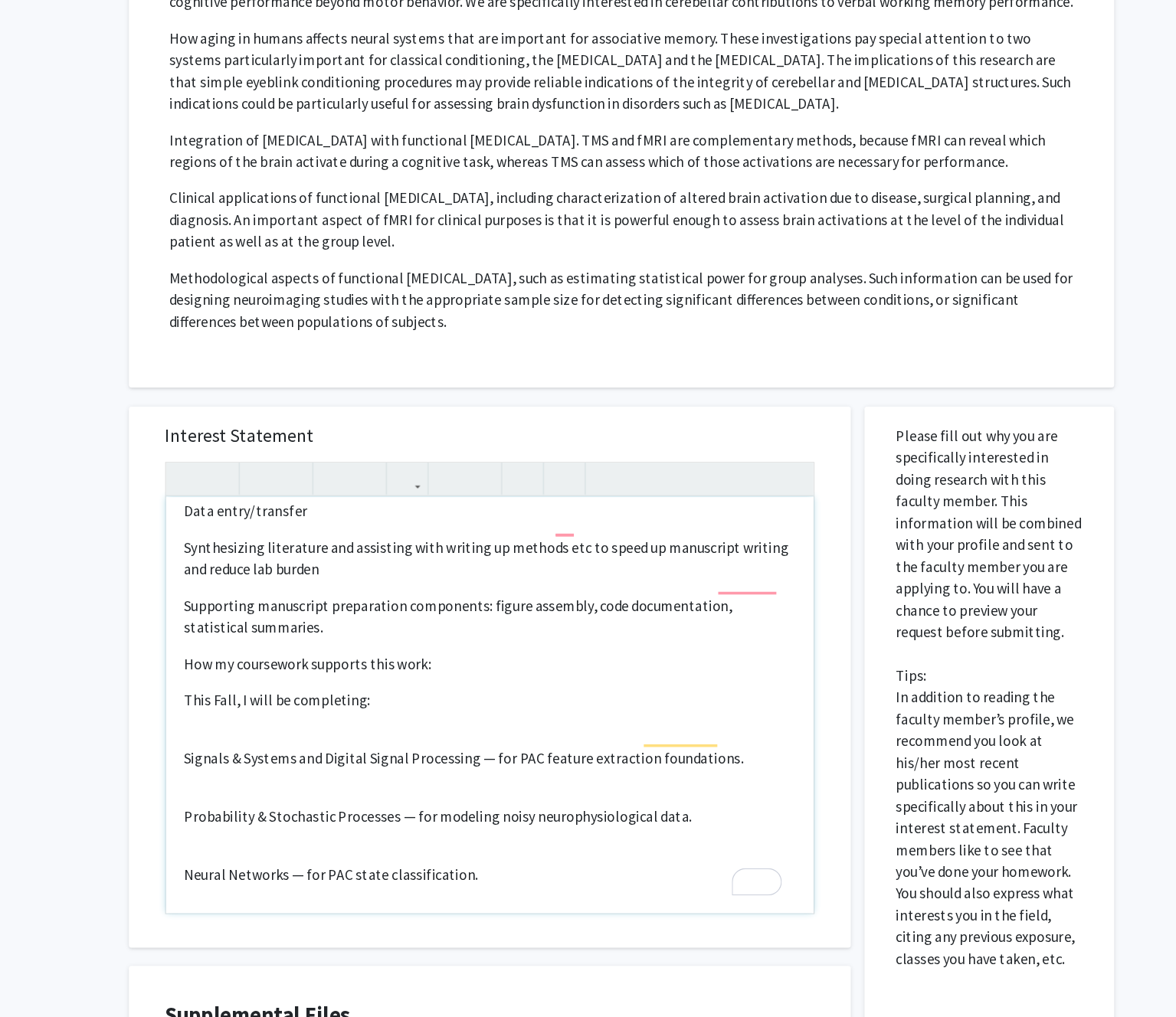
click at [356, 617] on p "Participant Recruitment and Screening Data entry/transfer Synthesizing literatu…" at bounding box center [482, 784] width 515 height 785
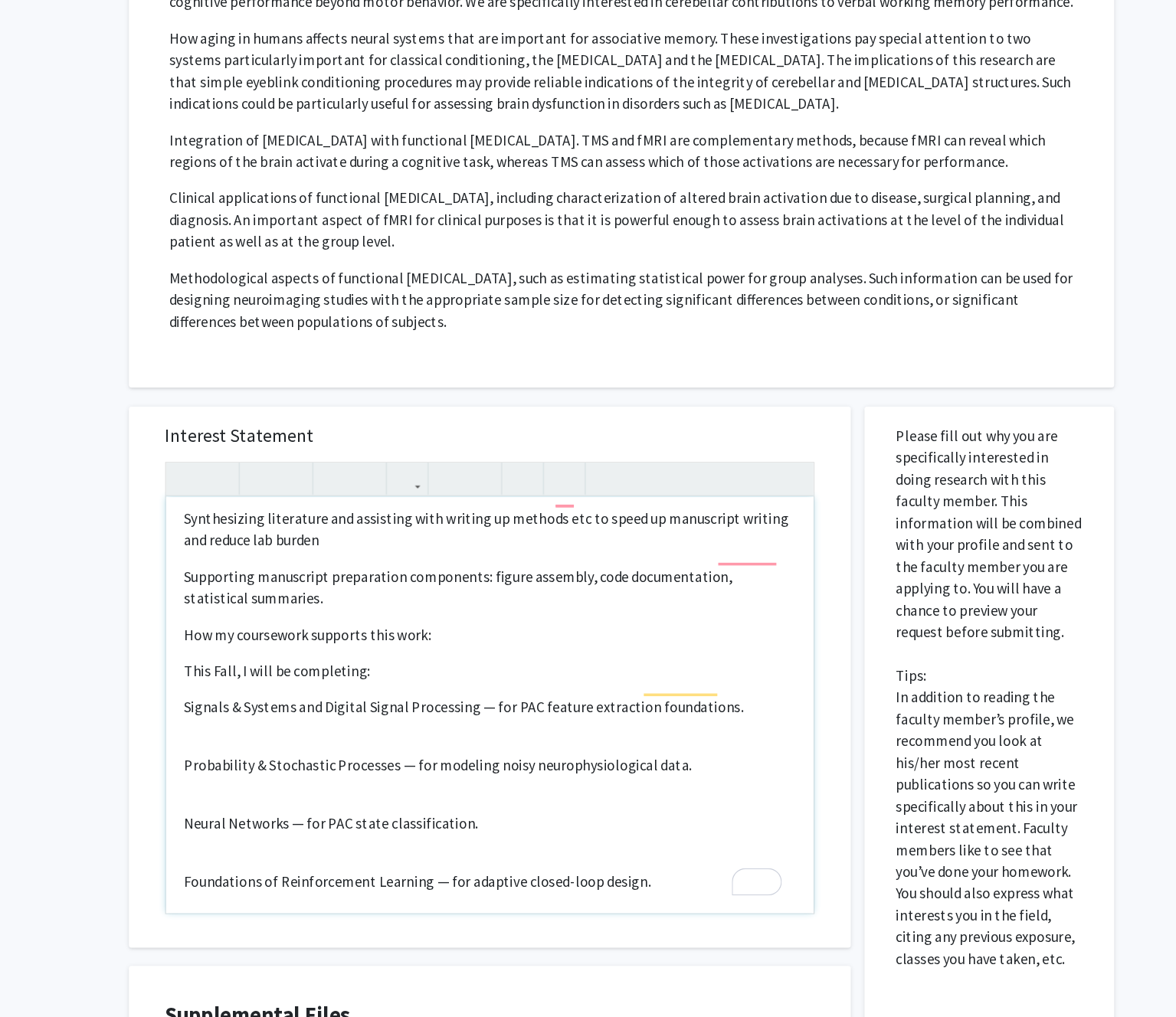
click at [371, 625] on p "Participant Recruitment and Screening Data entry/transfer Synthesizing literatu…" at bounding box center [482, 750] width 515 height 766
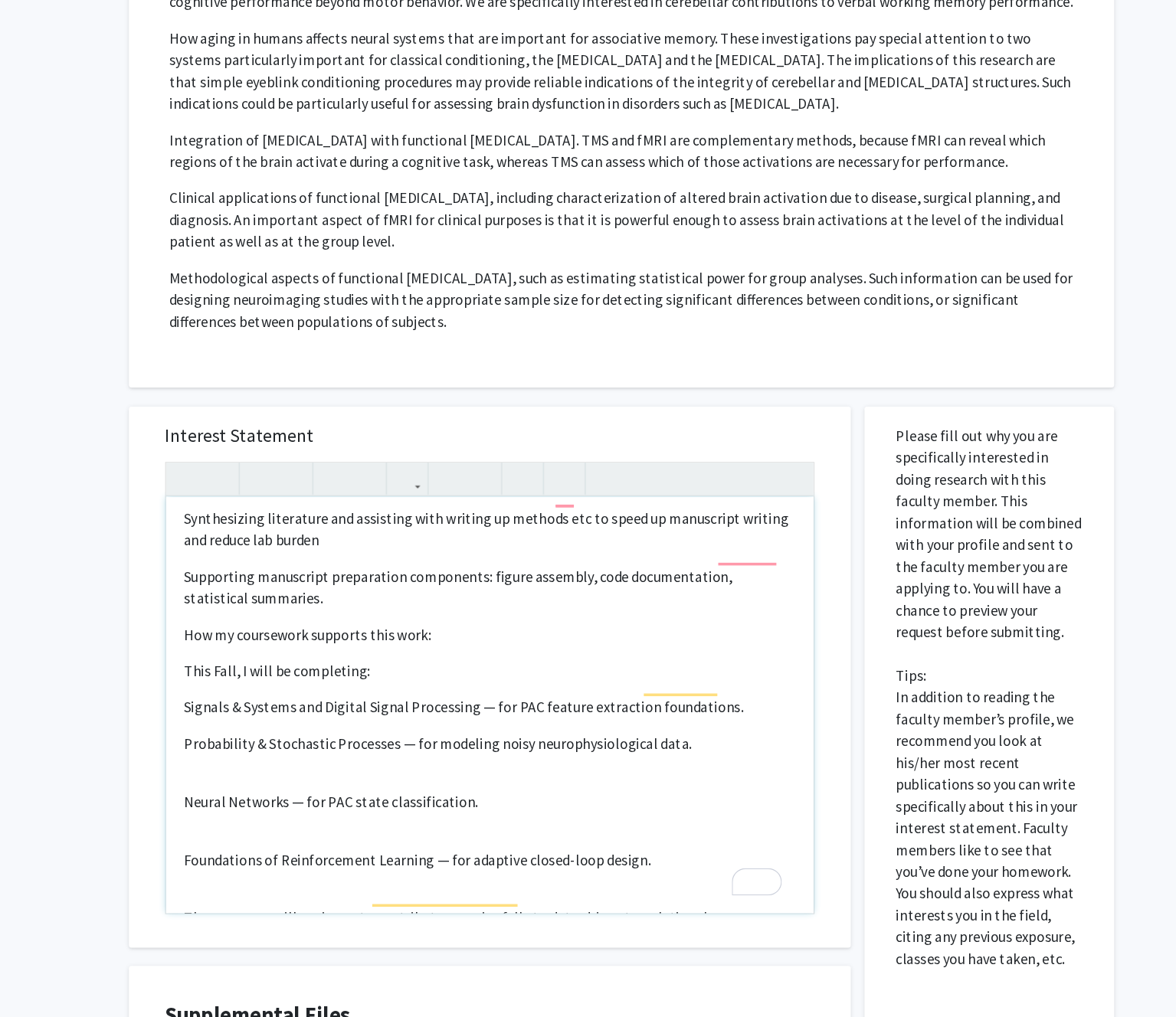
click at [351, 654] on p "Participant Recruitment and Screening Data entry/transfer Synthesizing literatu…" at bounding box center [482, 741] width 515 height 747
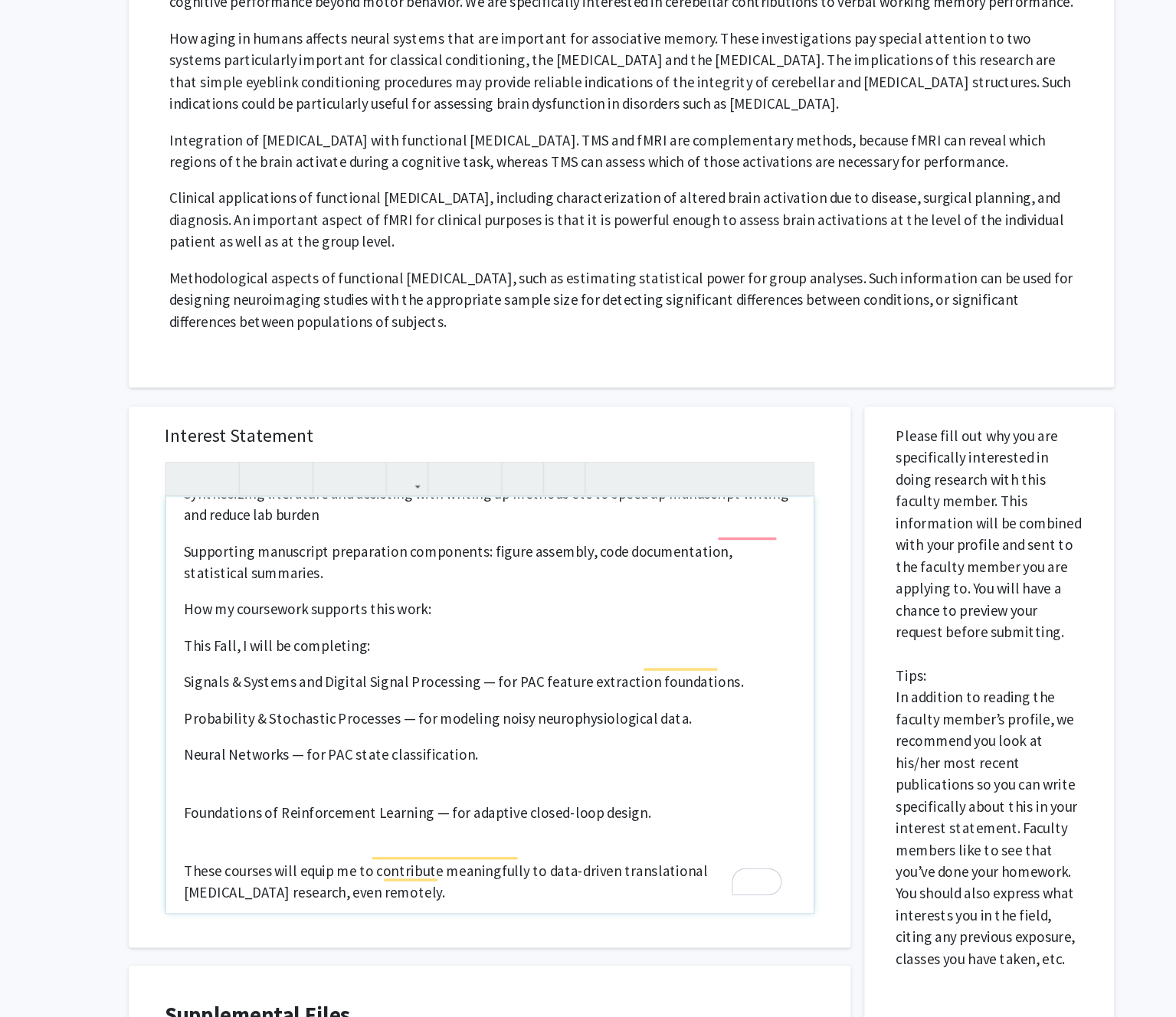
click at [356, 659] on p "Participant Recruitment and Screening Data entry/transfer Synthesizing literatu…" at bounding box center [482, 710] width 515 height 729
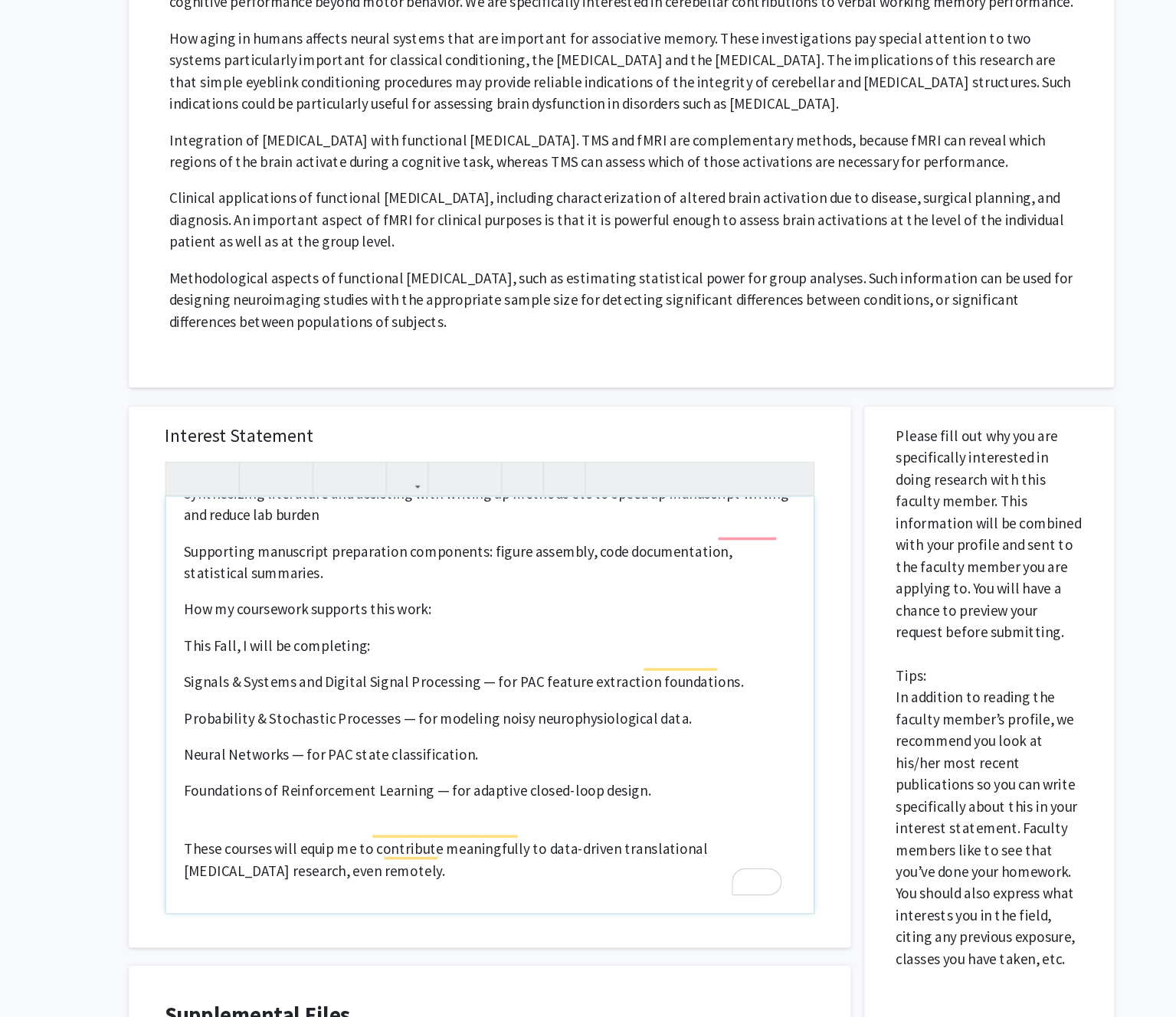
click at [354, 683] on p "Participant Recruitment and Screening Data entry/transfer Synthesizing literatu…" at bounding box center [482, 701] width 515 height 711
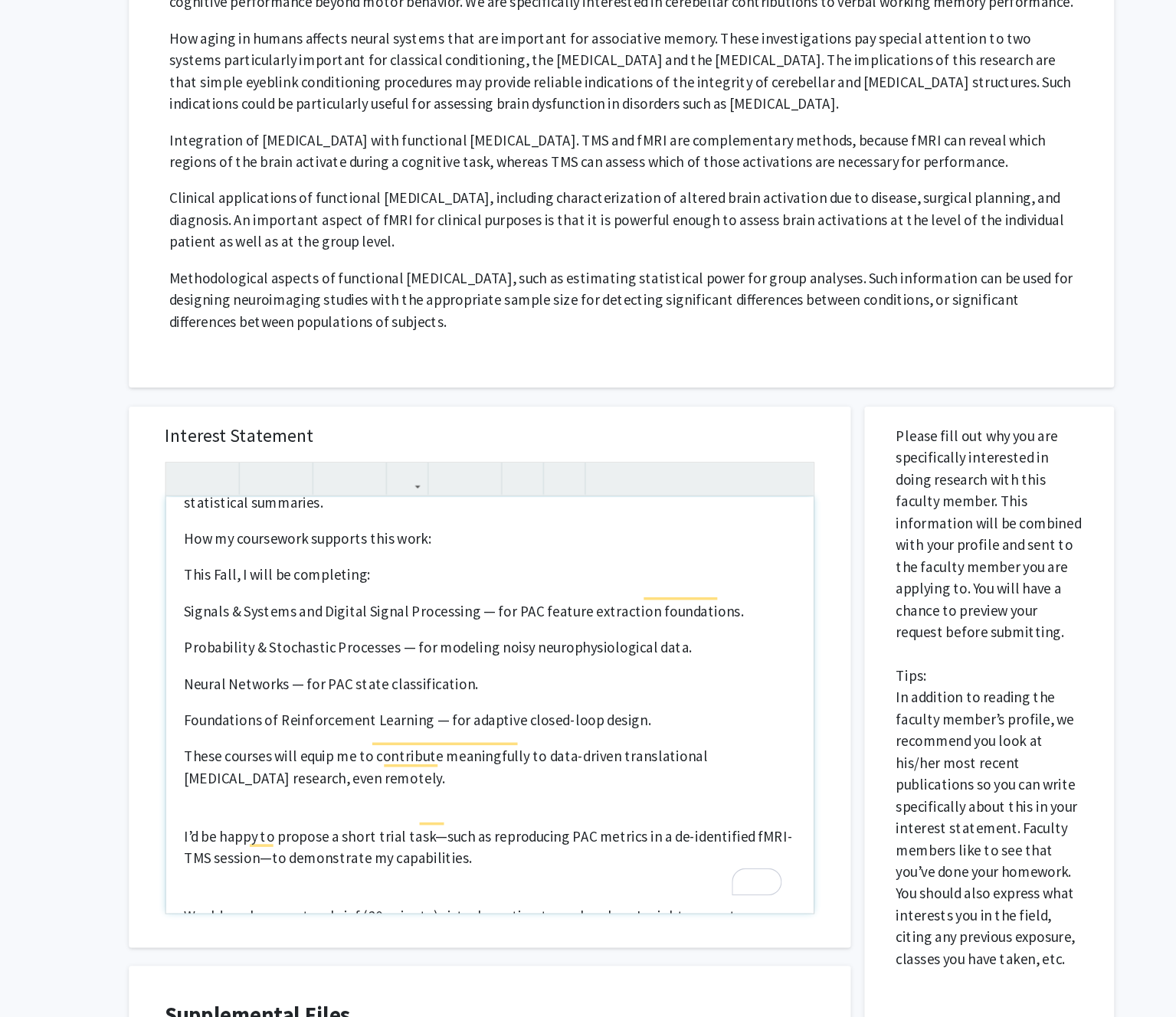
click at [351, 681] on p "Participant Recruitment and Screening Data entry/transfer Synthesizing literatu…" at bounding box center [482, 631] width 515 height 693
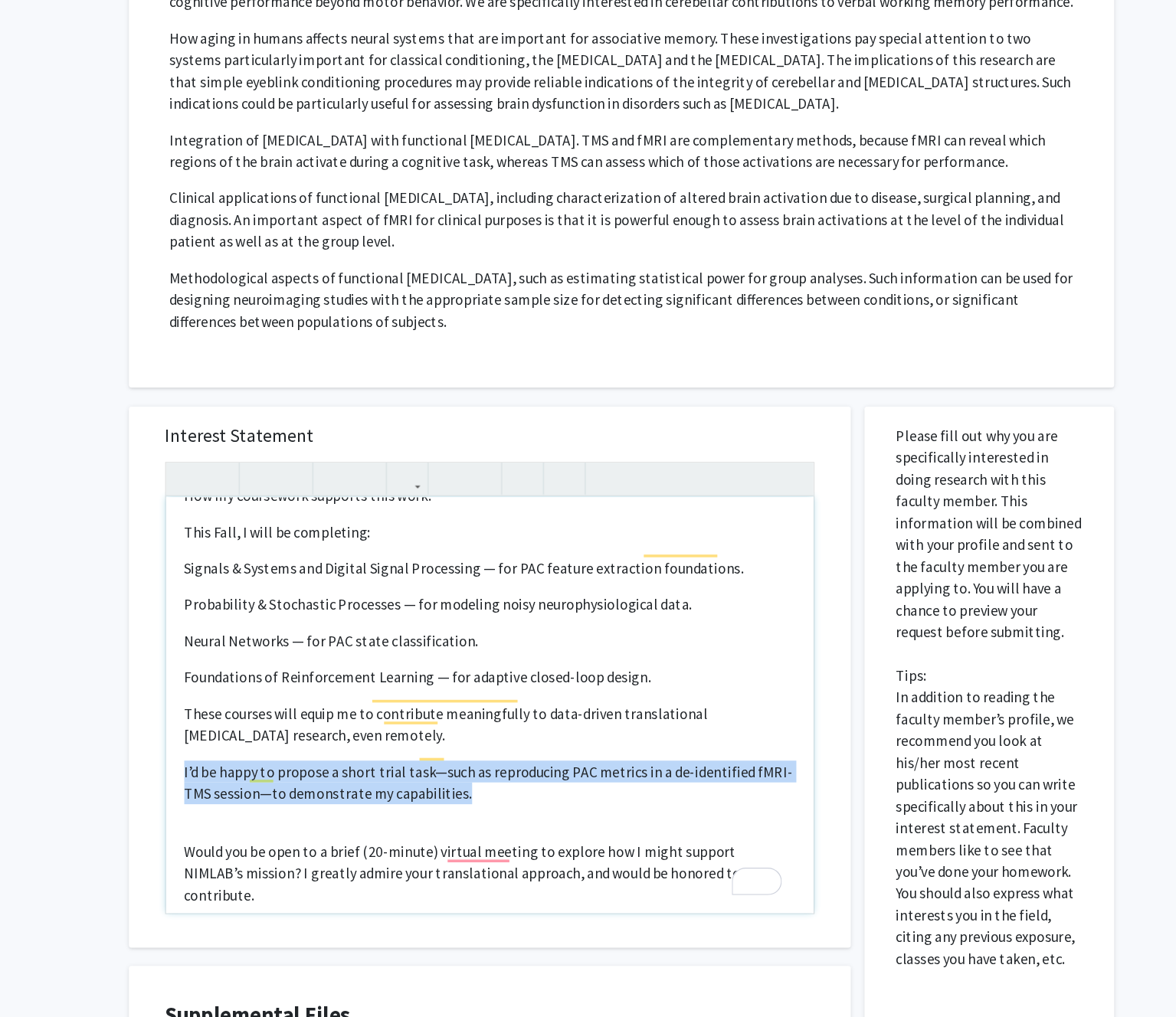
drag, startPoint x: 461, startPoint y: 672, endPoint x: 222, endPoint y: 652, distance: 239.8
click at [222, 652] on div "Dear Dr. Desmond, I hope you’re well. My name is Cody Moxam, and I’m an incomin…" at bounding box center [482, 594] width 546 height 350
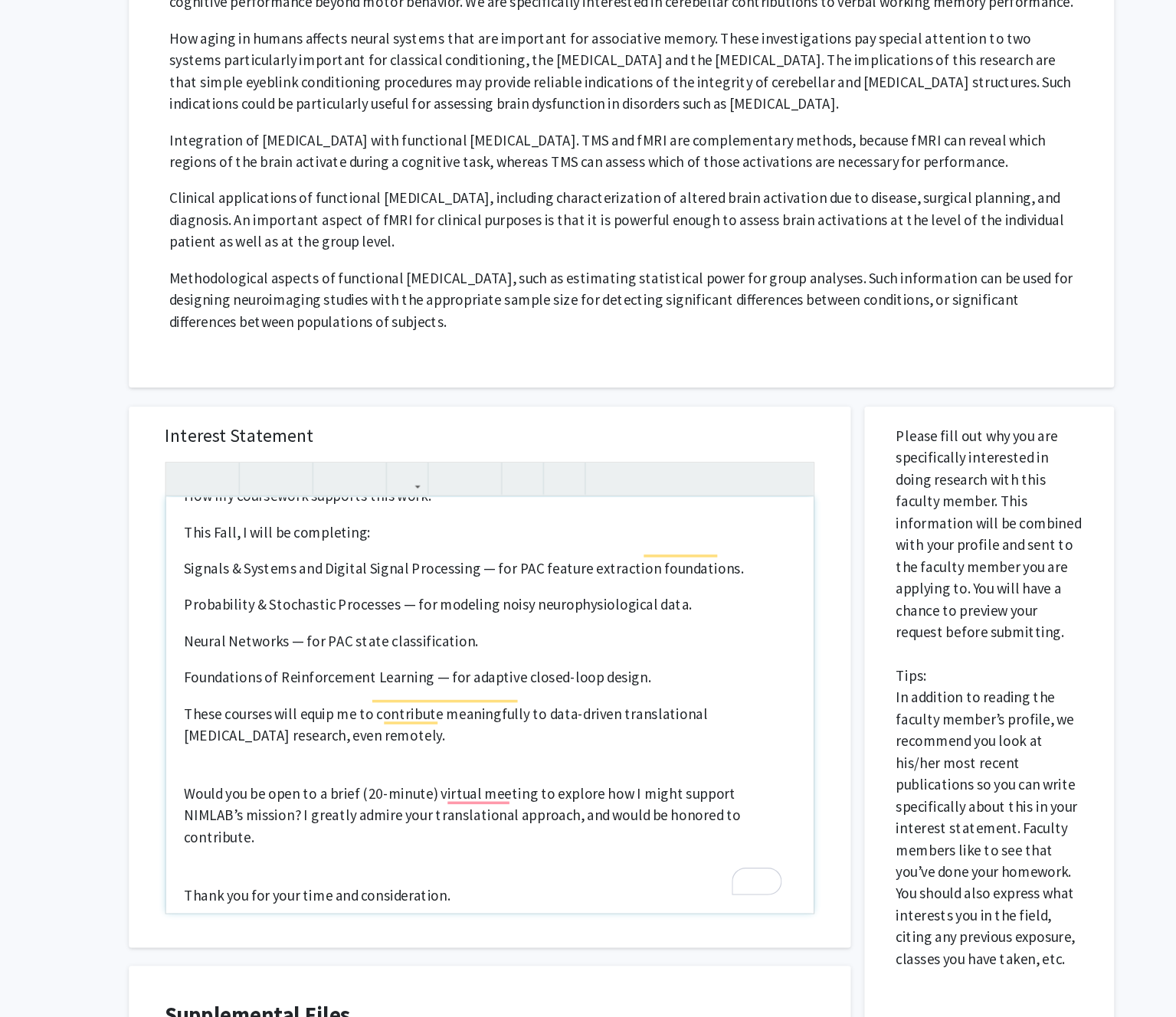
click at [398, 638] on p "Participant Recruitment and Screening Data entry/transfer Synthesizing literatu…" at bounding box center [482, 562] width 515 height 625
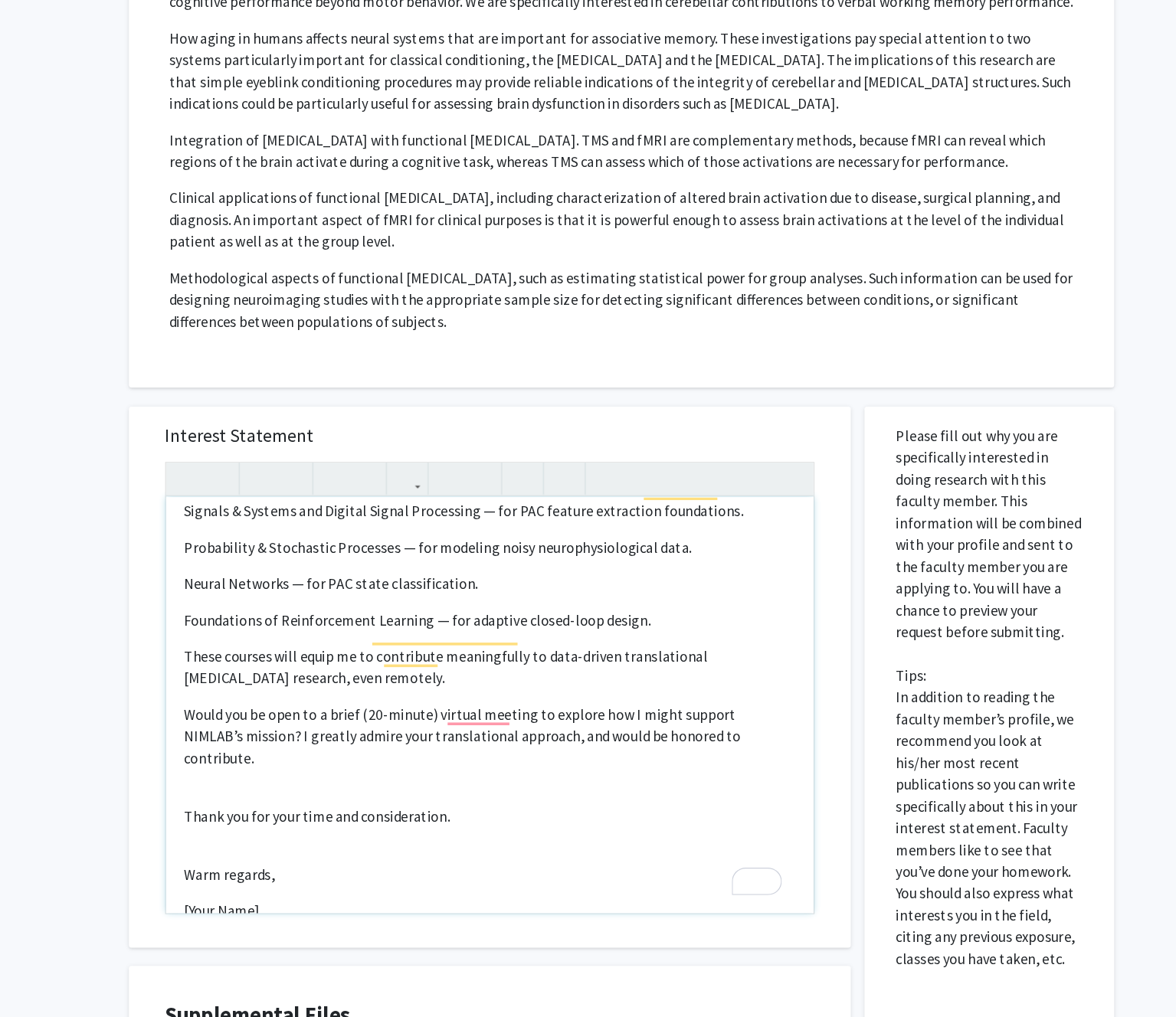
scroll to position [636, 0]
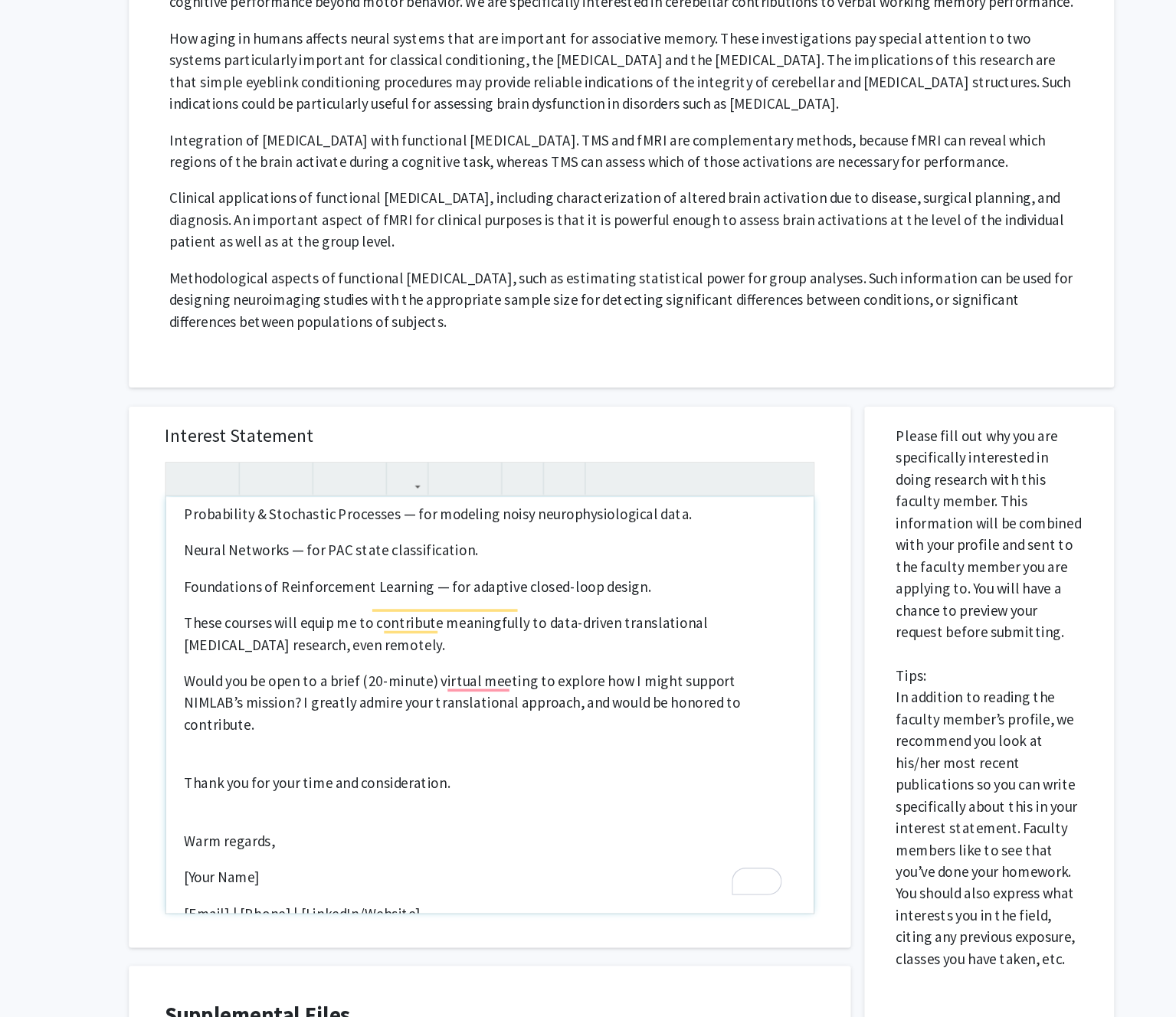
click at [375, 619] on p "Participant Recruitment and Screening Data entry/transfer Synthesizing literatu…" at bounding box center [482, 476] width 515 height 607
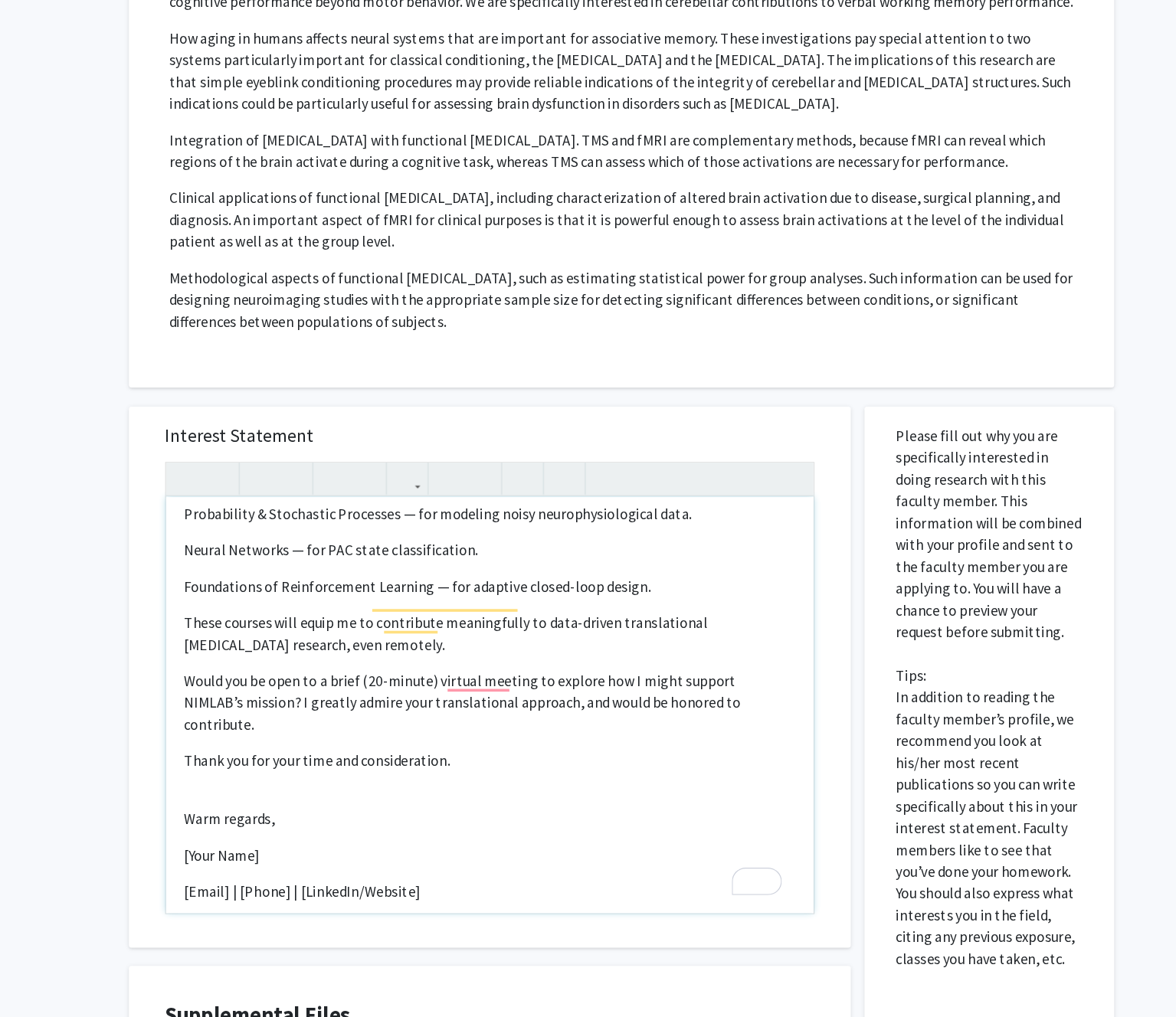
scroll to position [617, 0]
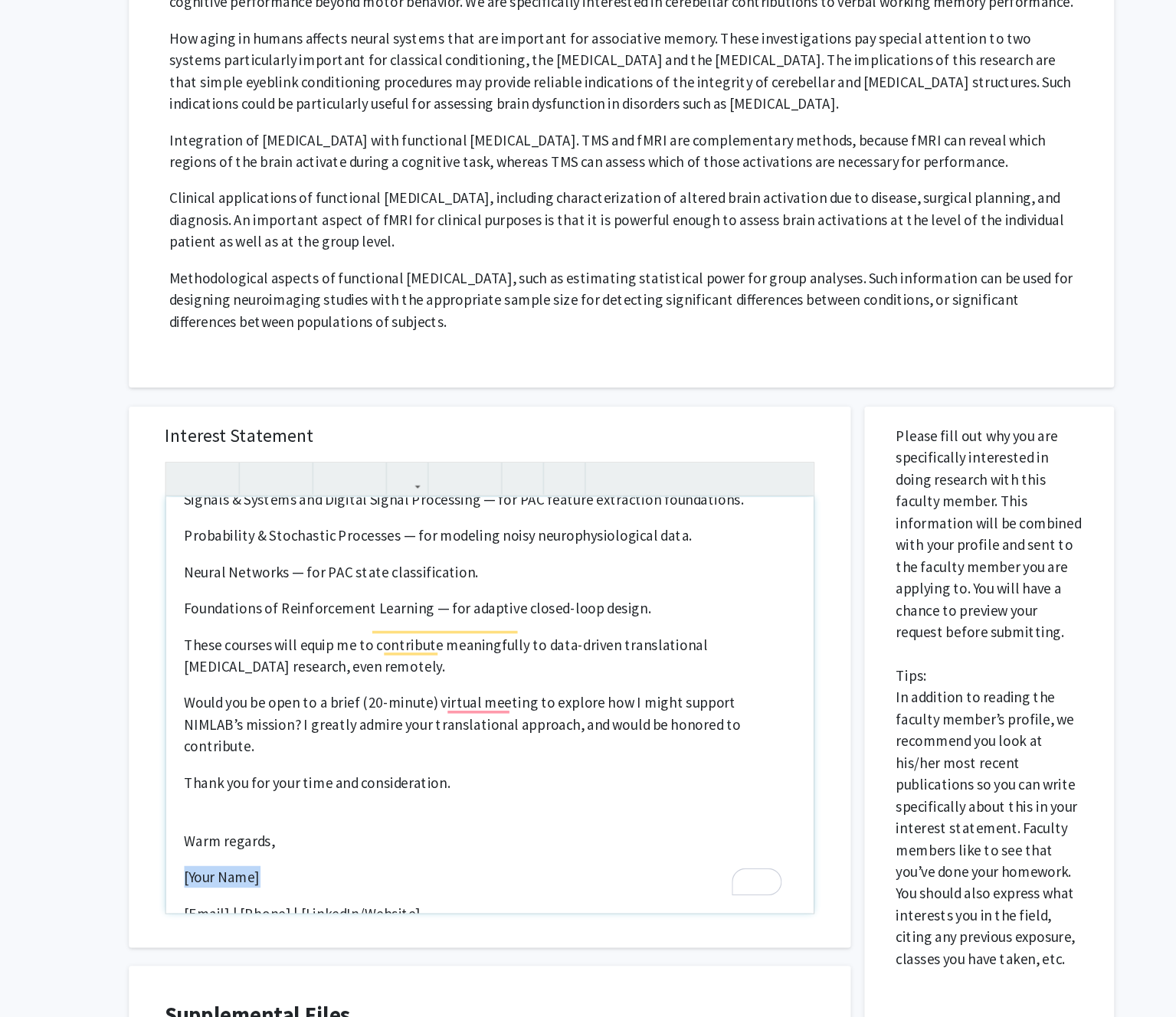
drag, startPoint x: 294, startPoint y: 725, endPoint x: 224, endPoint y: 720, distance: 70.2
click at [225, 731] on p "[Your Name]" at bounding box center [482, 740] width 515 height 19
drag, startPoint x: 310, startPoint y: 755, endPoint x: 200, endPoint y: 754, distance: 110.0
click at [200, 754] on div "Interest Statement Dear Dr. Desmond, I hope you’re well. My name is Cody Moxam,…" at bounding box center [482, 571] width 578 height 456
click at [363, 761] on p "cody.moxam@gmail.com 808-978-7787 | [LinkedIn/Website]" at bounding box center [482, 780] width 515 height 37
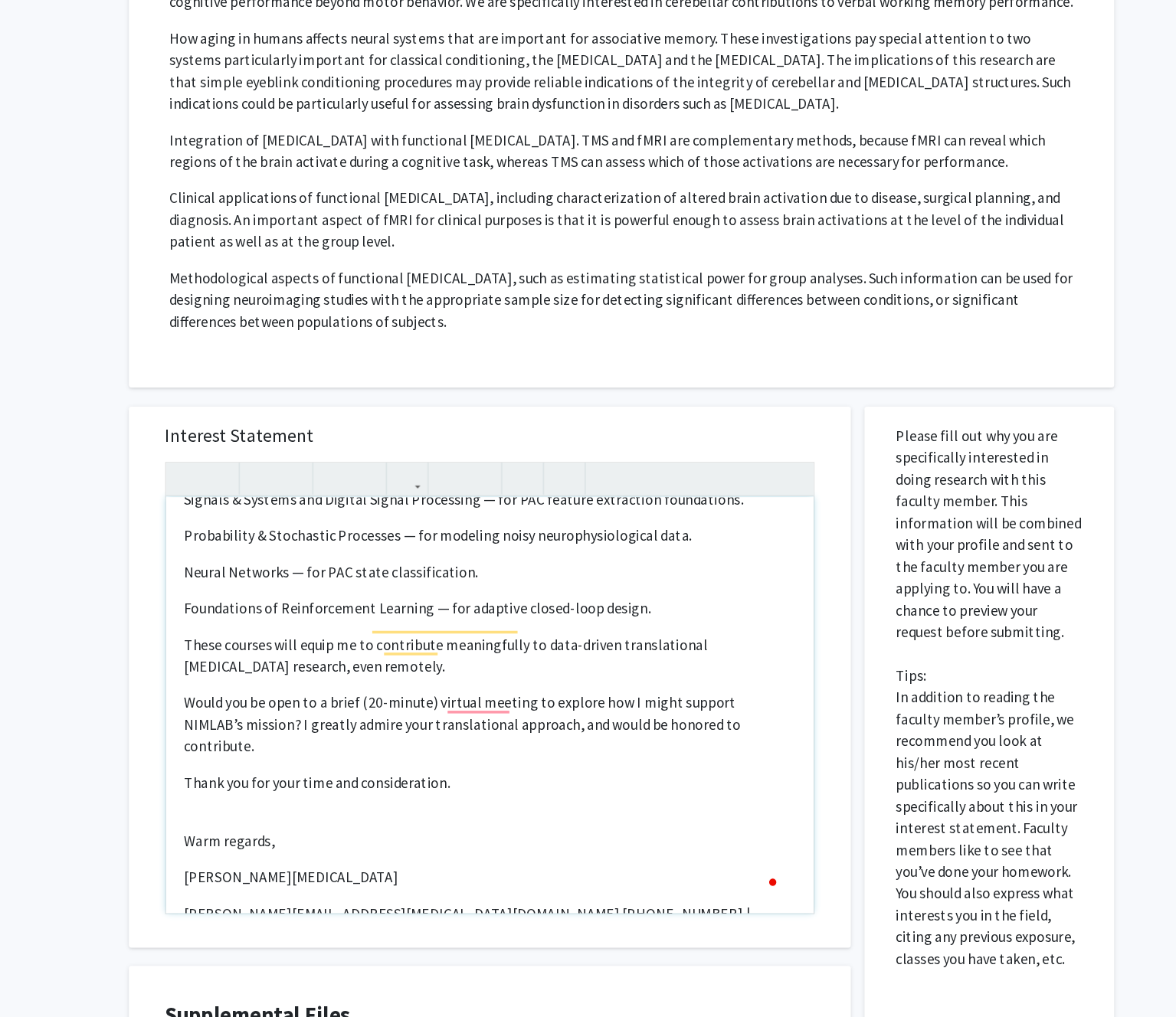
scroll to position [636, 0]
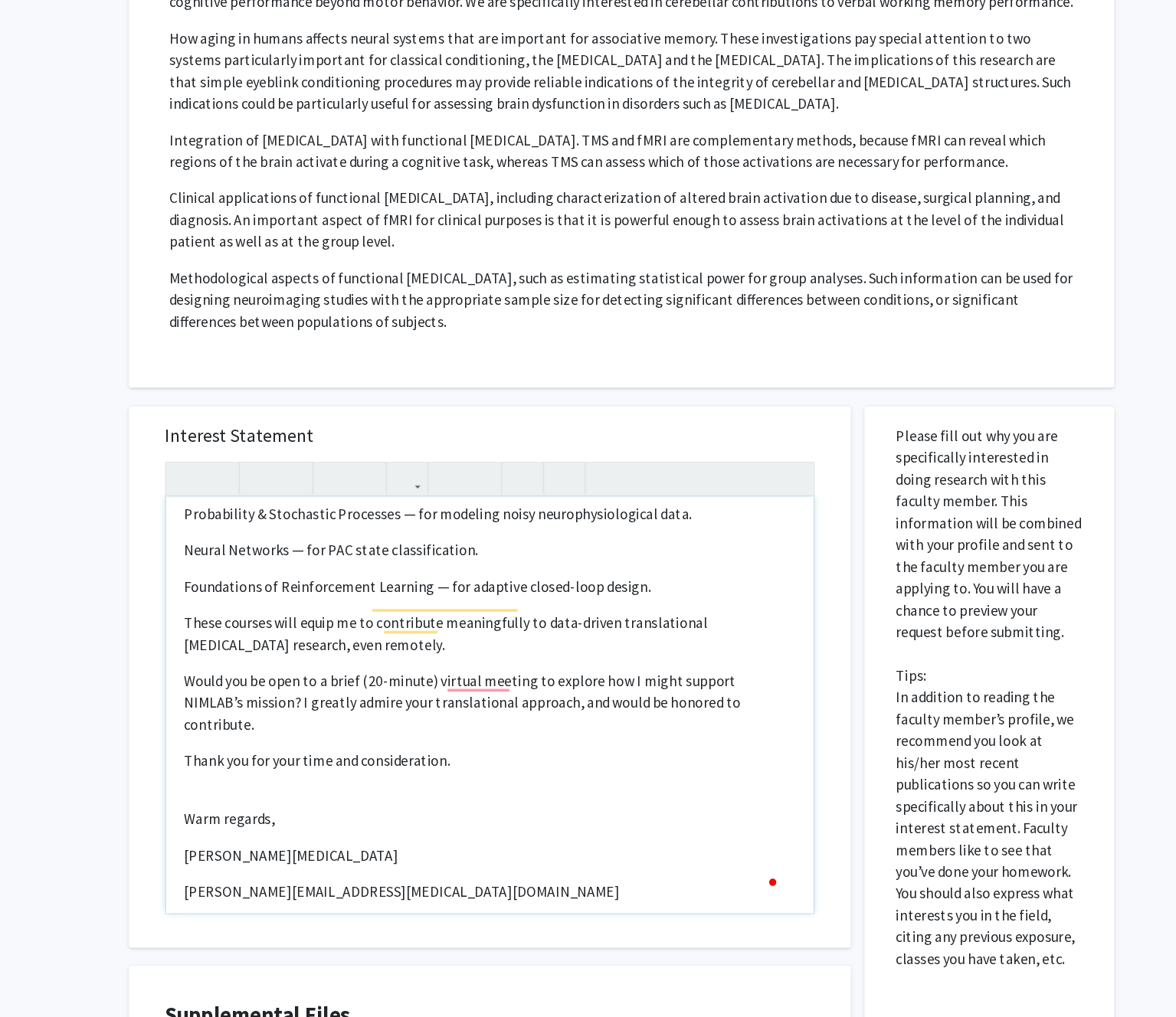
drag, startPoint x: 429, startPoint y: 771, endPoint x: 336, endPoint y: 771, distance: 93.0
click at [336, 773] on p "808-978-7787 | [LinkedIn/Website]" at bounding box center [482, 783] width 515 height 19
type textarea "<p>Dear Dr. Desmond,</p><br><p>I hope you’re well. My name is Cody Moxam, and I…"
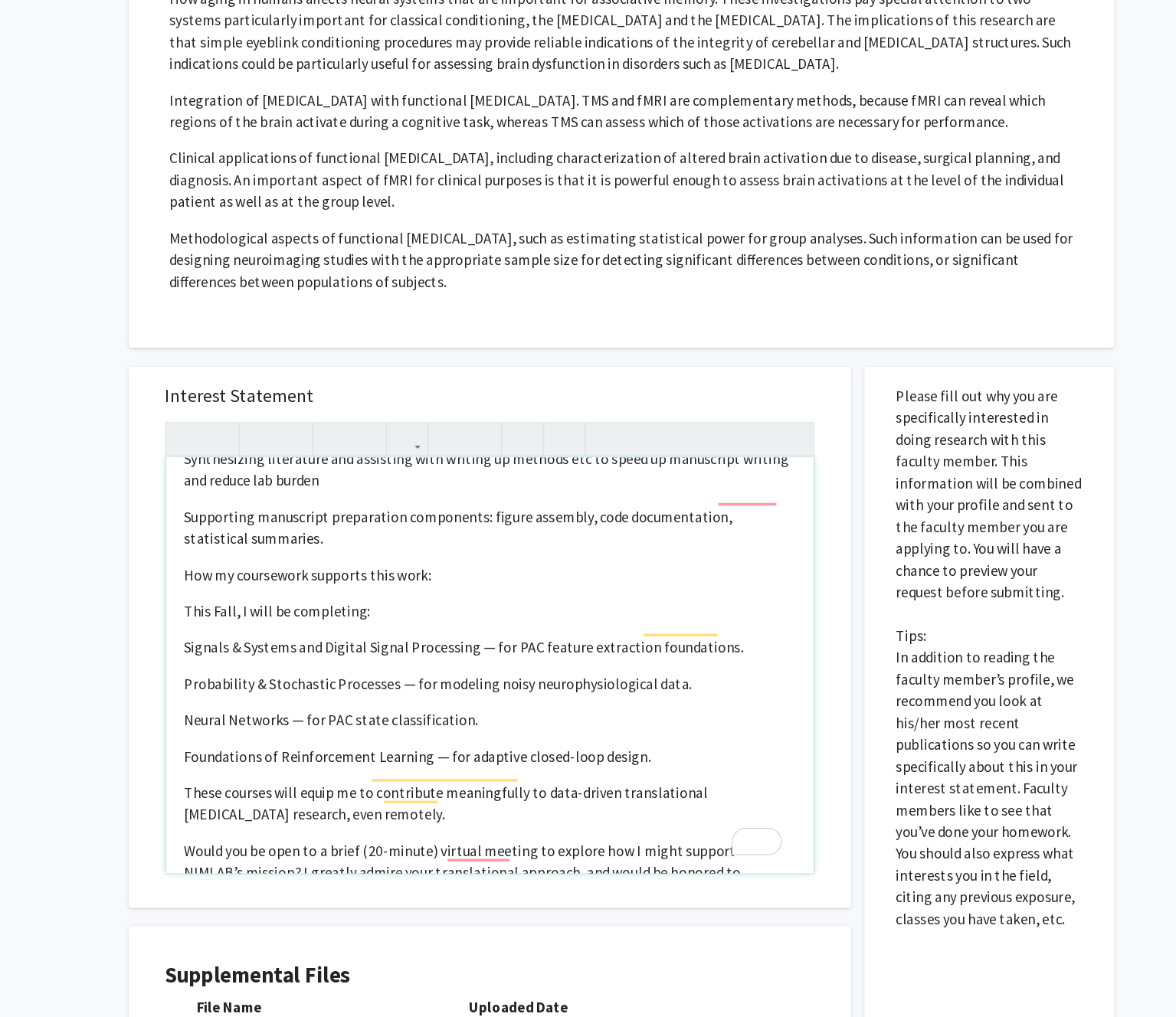
scroll to position [426, 0]
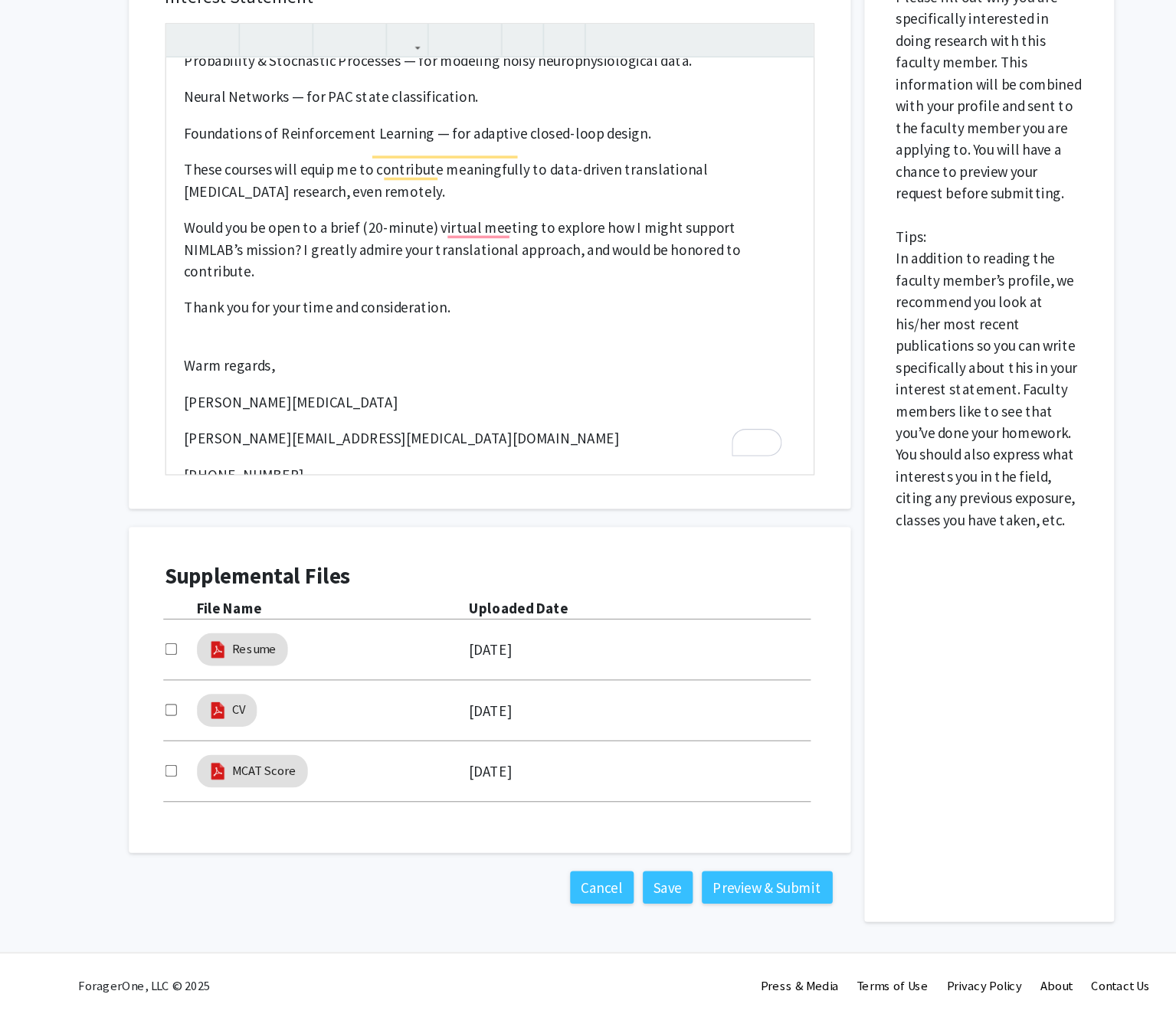
click at [216, 755] on input "checkbox" at bounding box center [214, 758] width 10 height 10
checkbox input "true"
click at [215, 804] on input "checkbox" at bounding box center [214, 809] width 10 height 10
checkbox input "true"
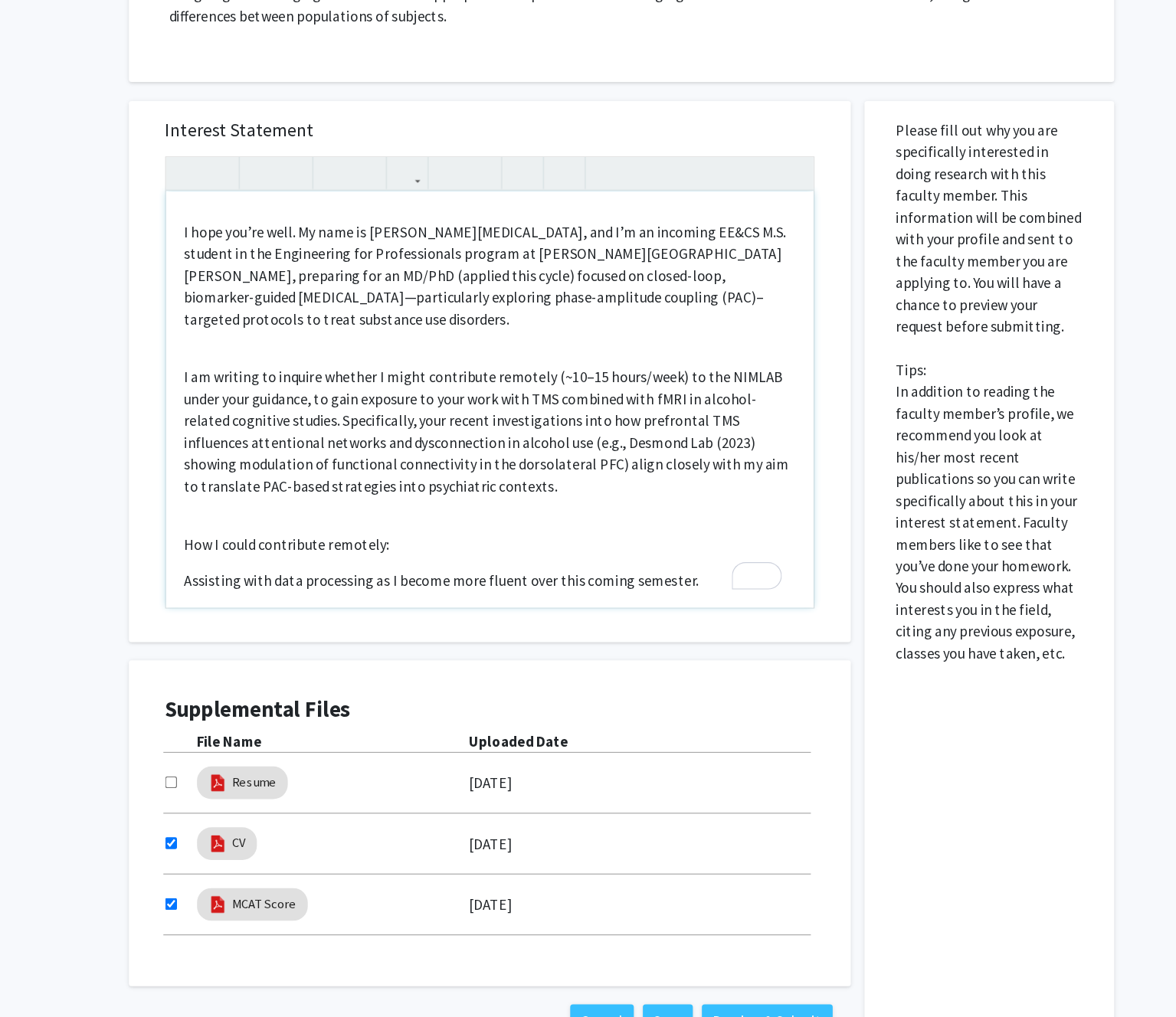
click at [454, 460] on div "Dear Dr. Desmond, I hope you’re well. My name is Cody Moxam, and I’m an incomin…" at bounding box center [482, 383] width 546 height 350
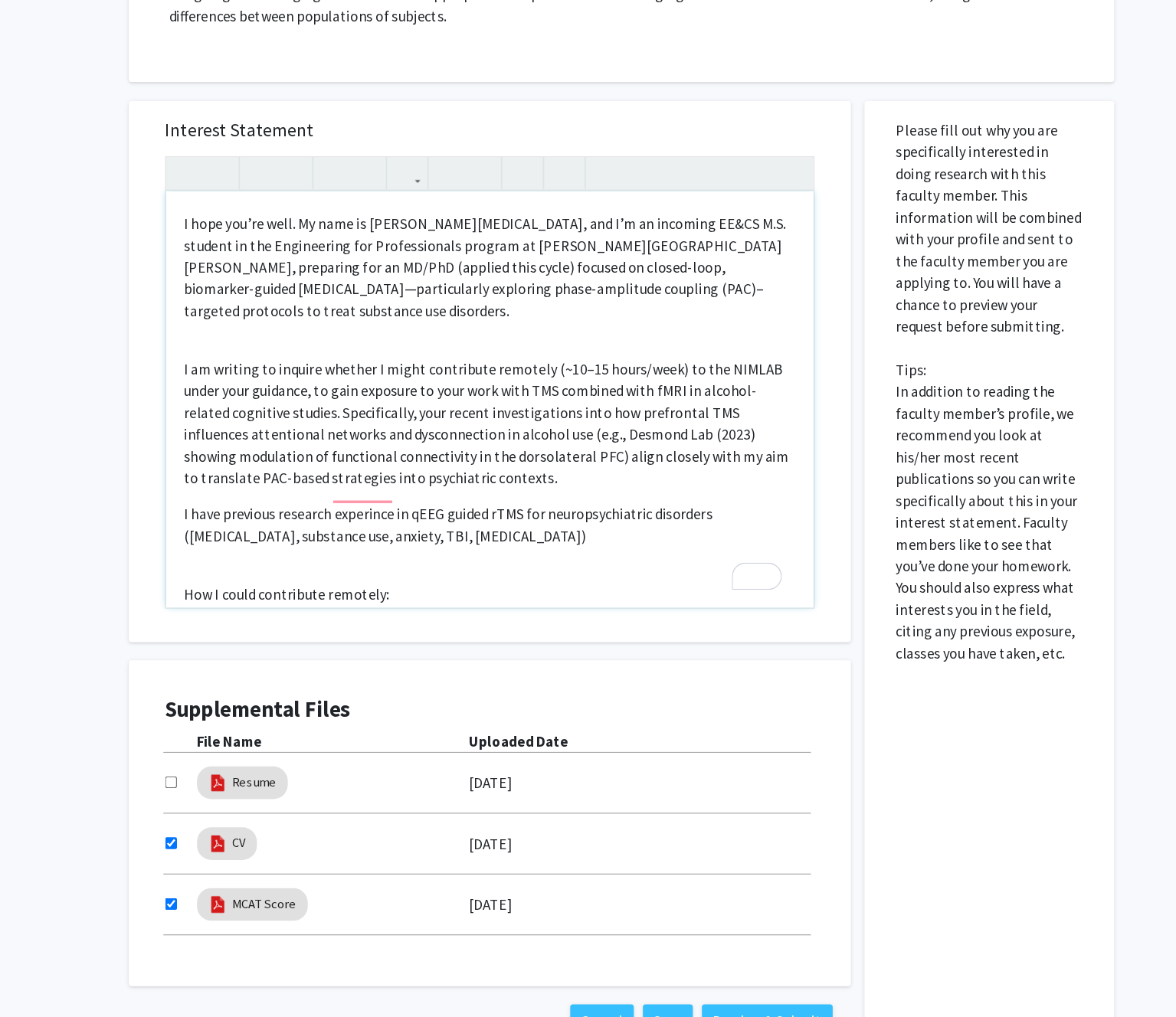
click at [231, 481] on p "I have previous research experince in qEEG guided rTMS for neuropsychiatric dis…" at bounding box center [482, 490] width 515 height 37
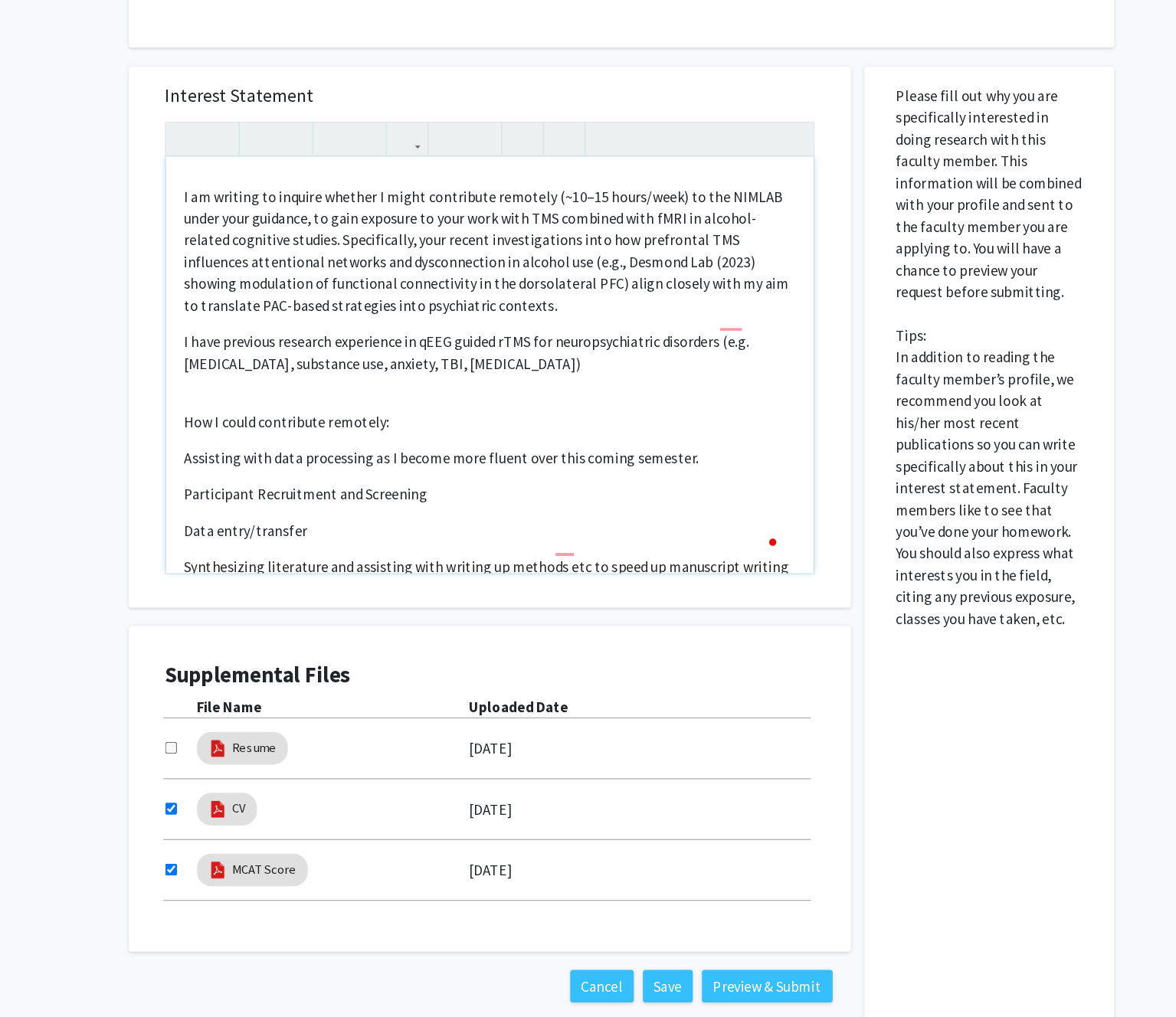
click at [528, 453] on p "I have previous research experience in qEEG guided rTMS for neuropsychiatric di…" at bounding box center [482, 445] width 515 height 37
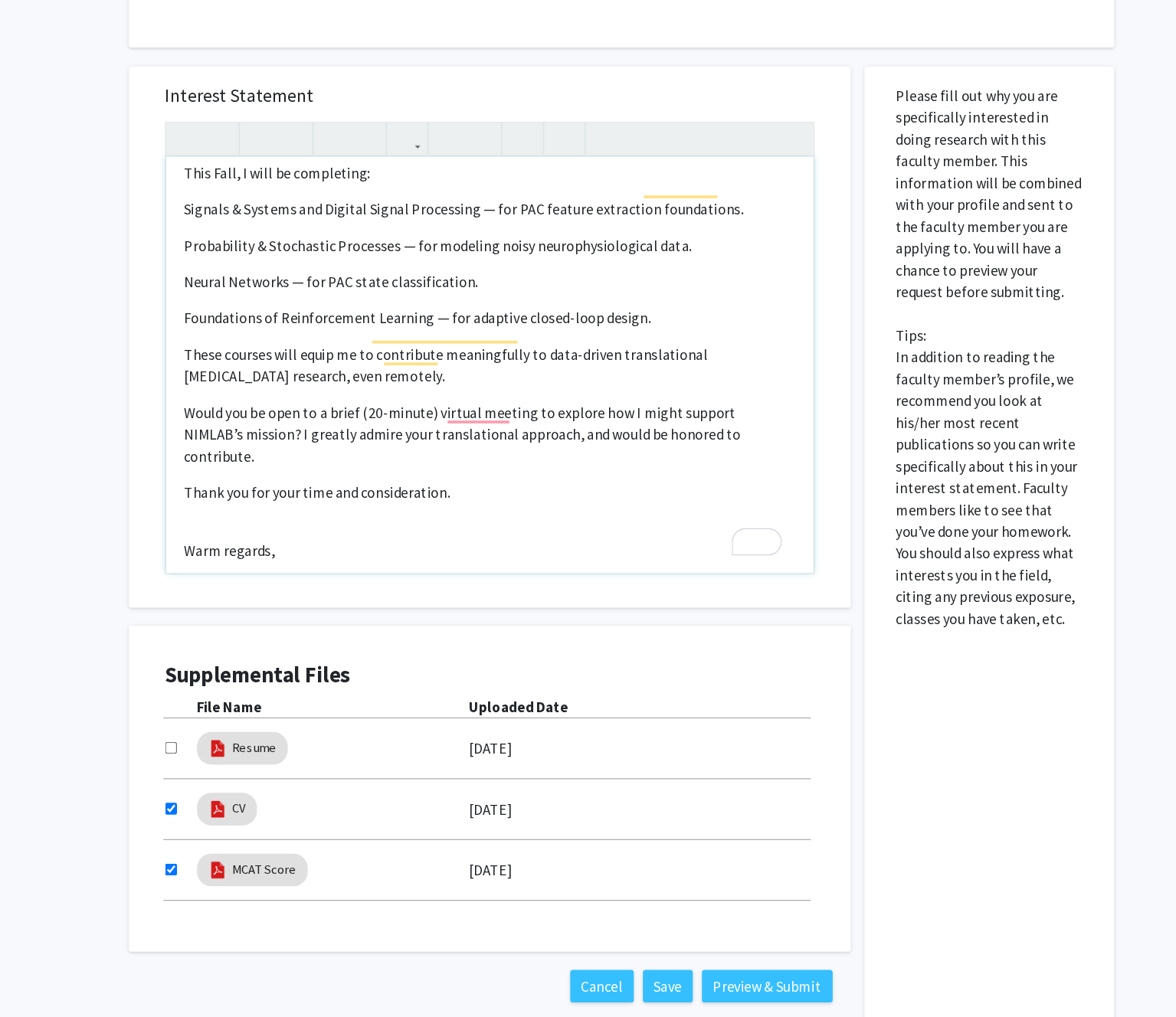
click at [714, 512] on p "Would you be open to a brief (20-minute) virtual meeting to explore how I might…" at bounding box center [482, 513] width 515 height 55
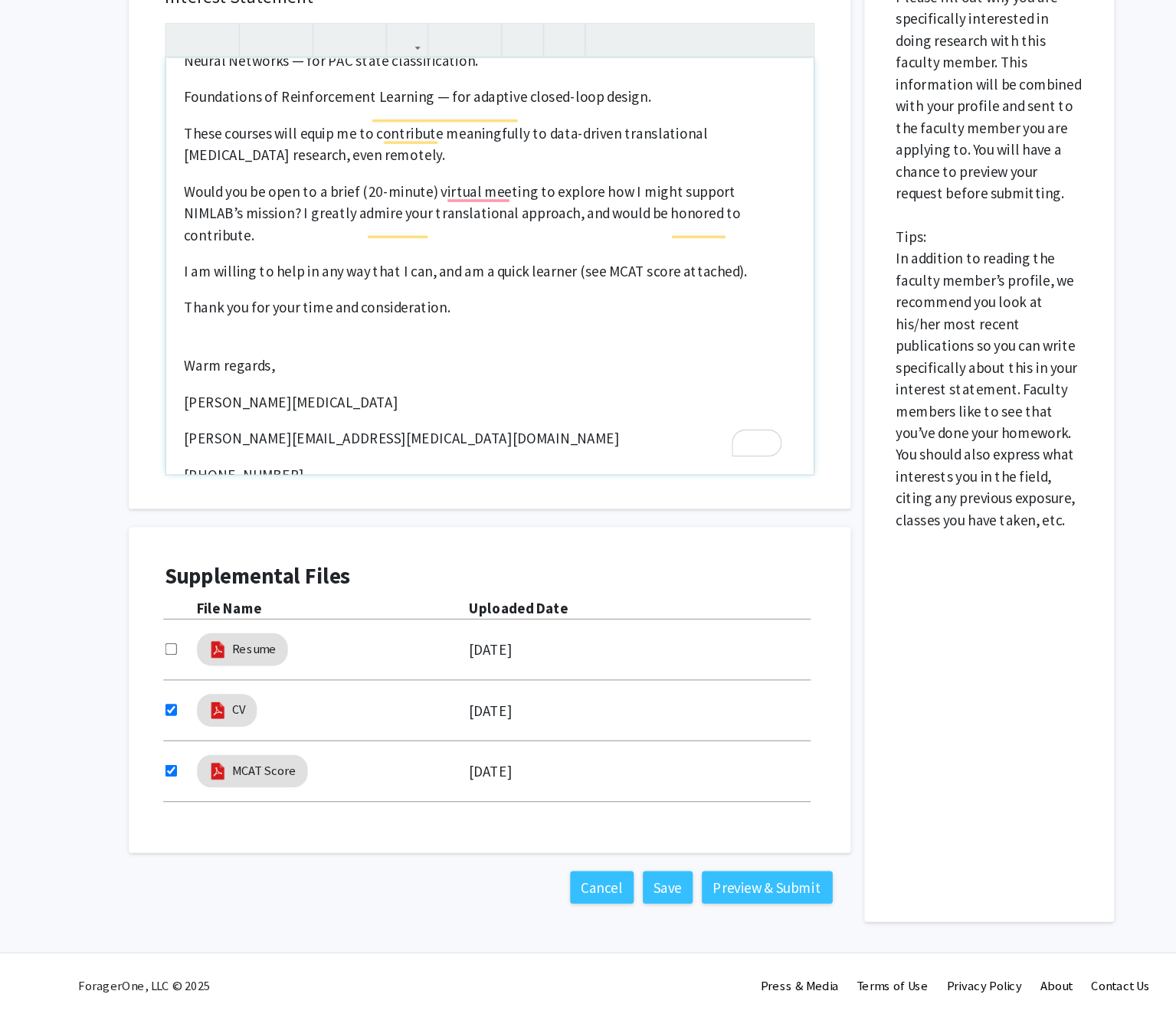
click at [575, 378] on p "I am willing to help in any way that I can, and am a quick learner (see MCAT sc…" at bounding box center [482, 388] width 515 height 19
click at [551, 458] on p "Warm regards," at bounding box center [482, 468] width 515 height 19
click at [346, 411] on p "Participant Recruitment and Screening Data entry/transfer Synthesizing literatu…" at bounding box center [482, 244] width 515 height 650
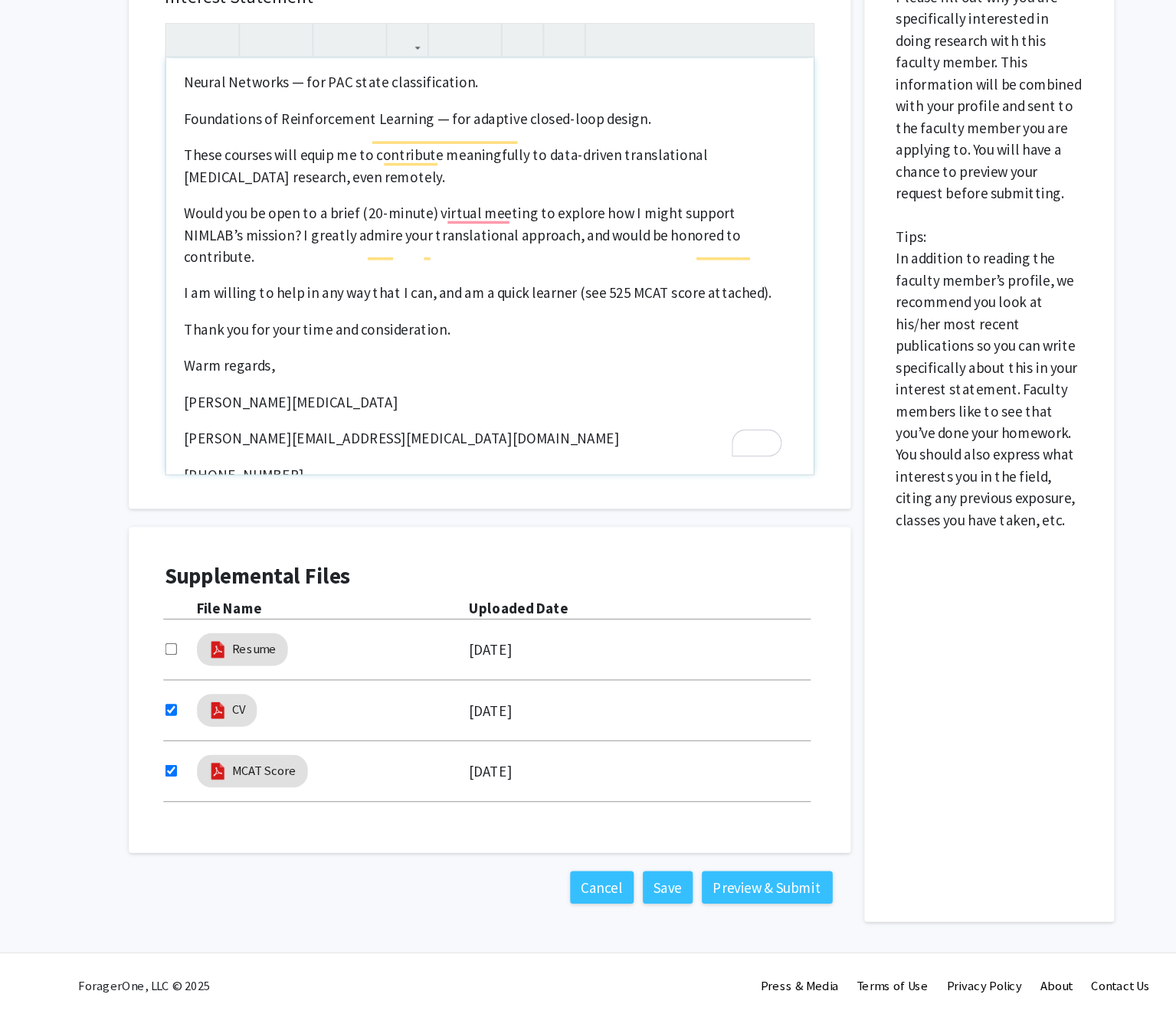
type textarea "<p>Dear Dr. Desmond,</p><br><p>I hope you’re well. My name is Cody Moxam, and I…"
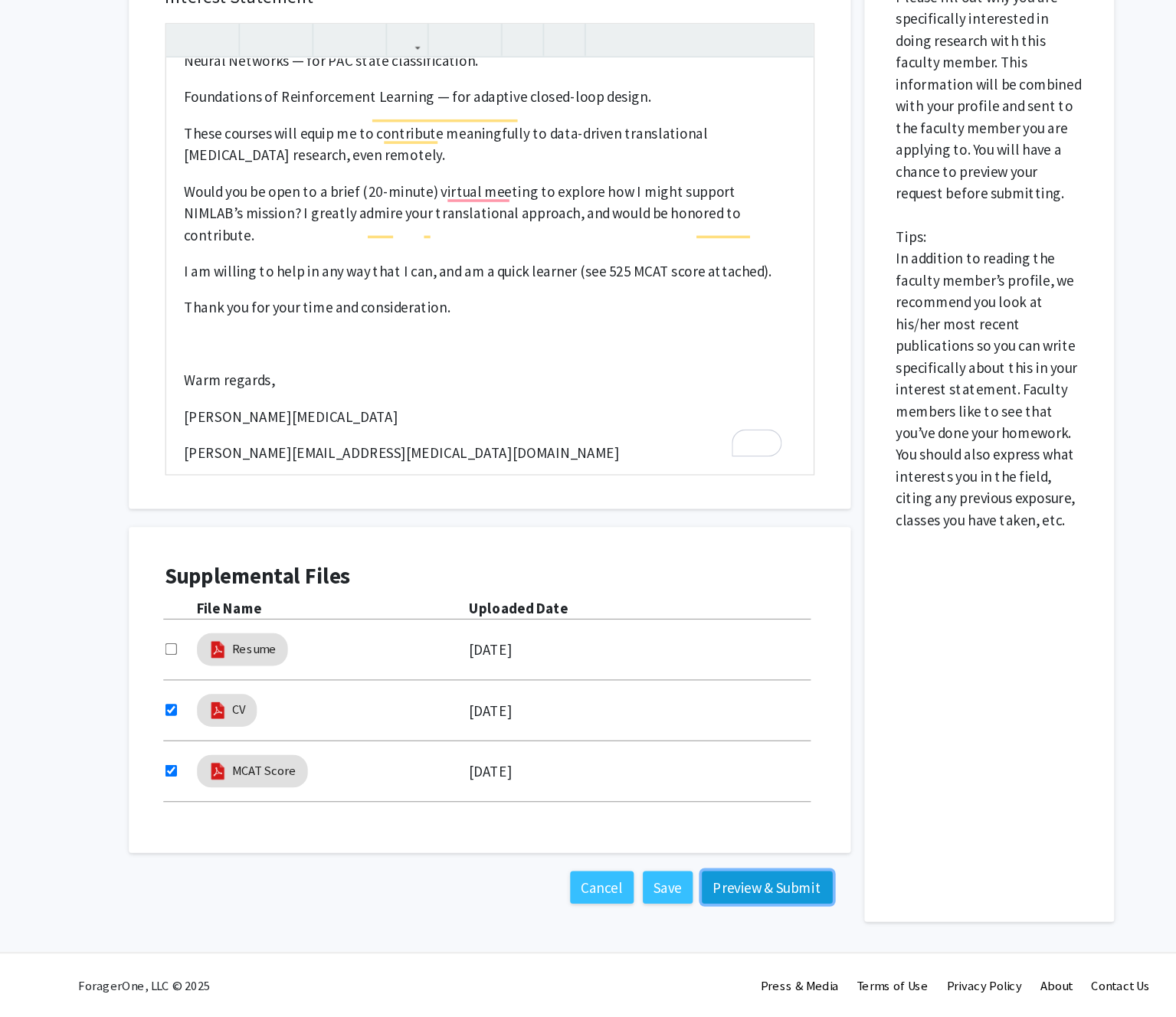
click at [702, 903] on button "Preview & Submit" at bounding box center [717, 907] width 111 height 28
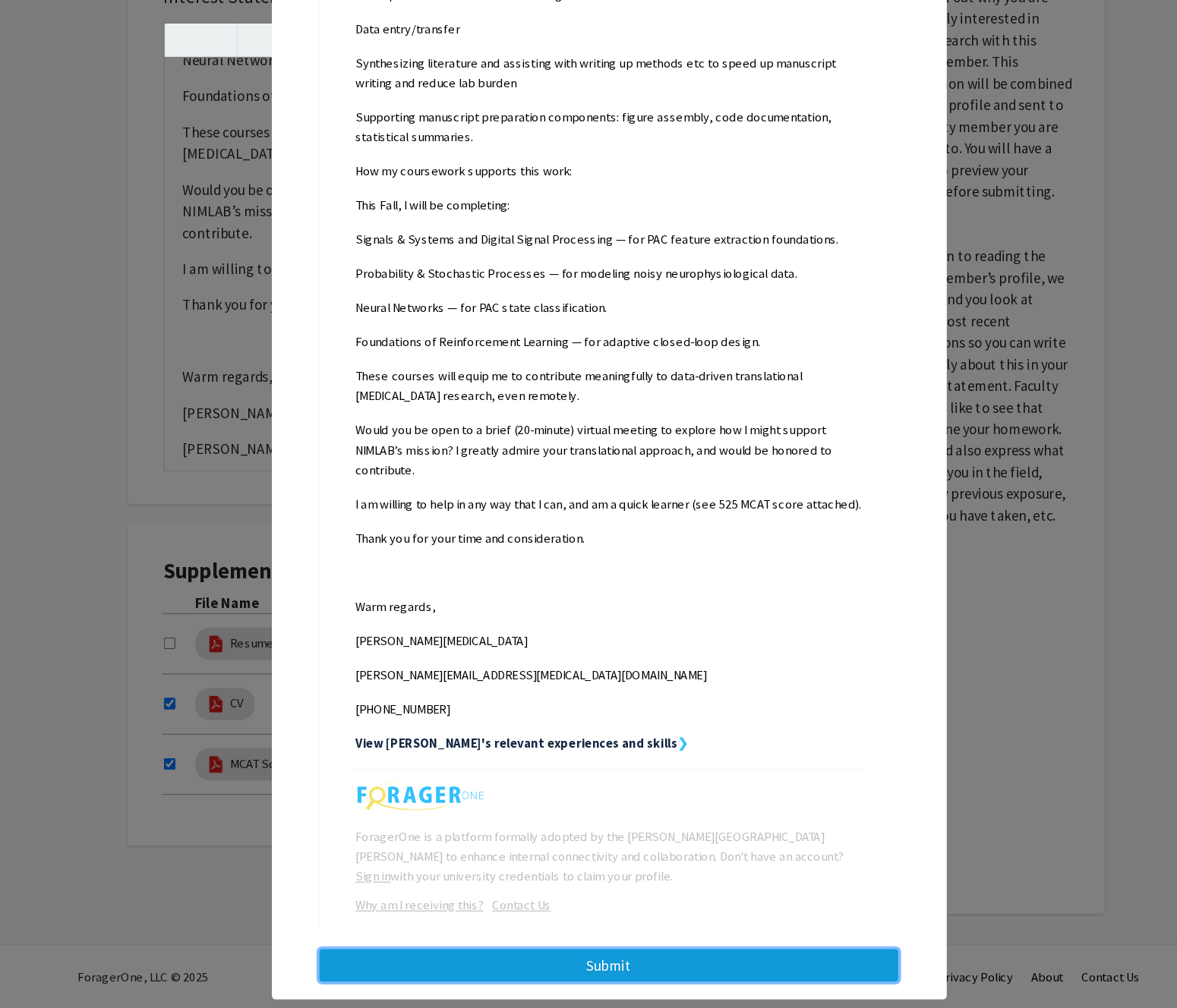
click at [717, 958] on button "Submit" at bounding box center [583, 972] width 488 height 28
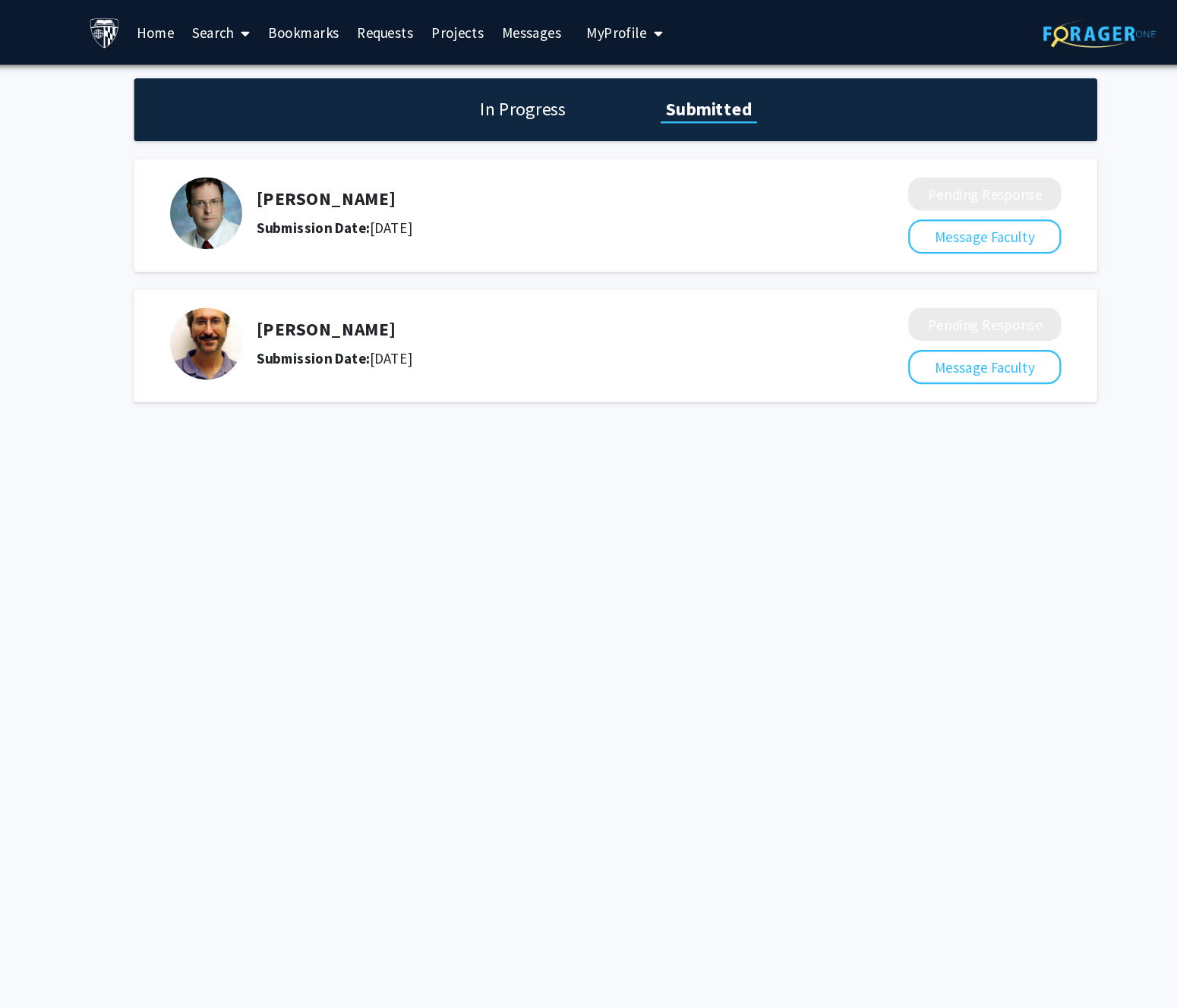
click at [264, 29] on link "Search" at bounding box center [255, 28] width 64 height 53
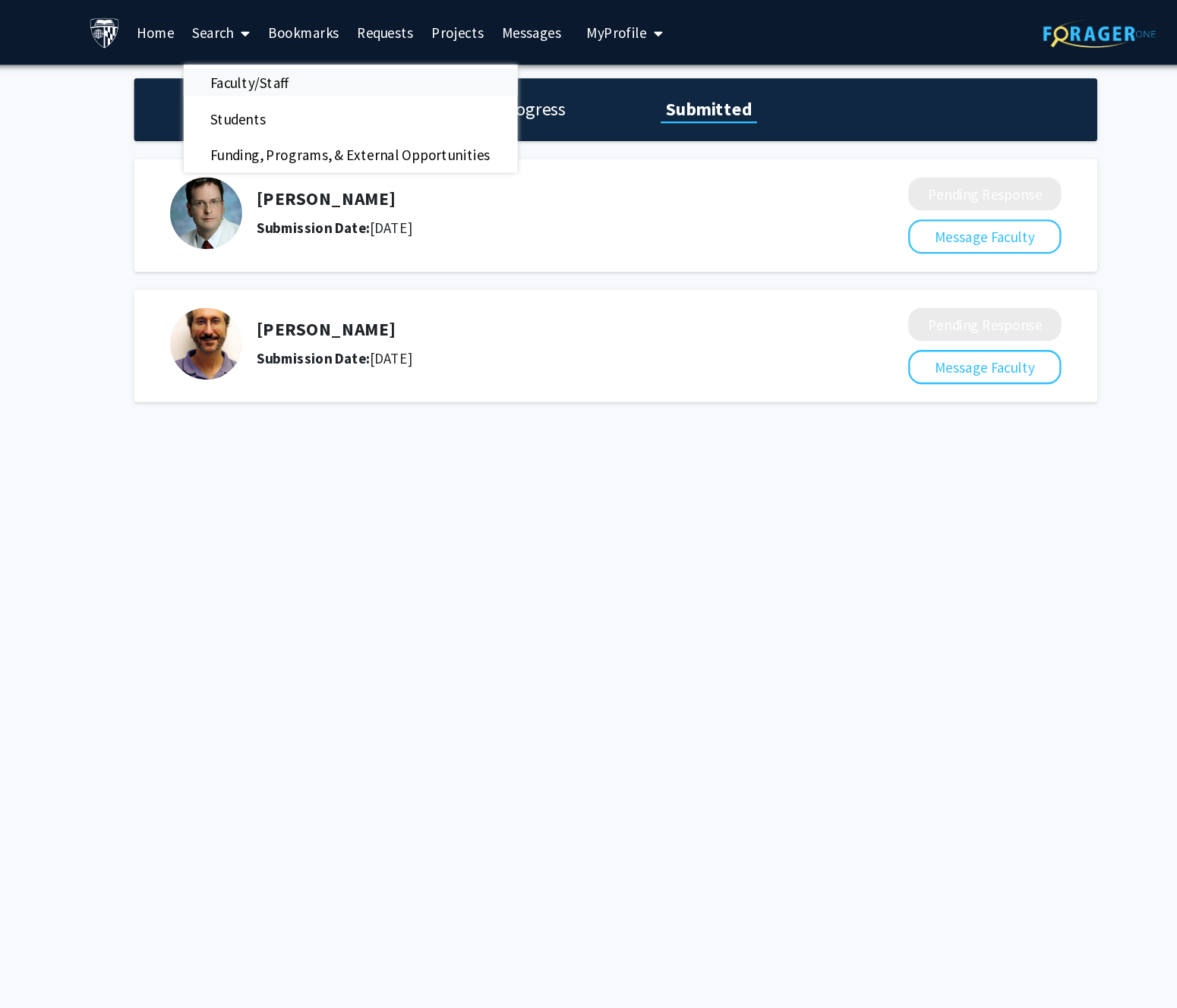
click at [277, 57] on span "Faculty/Staff" at bounding box center [279, 69] width 112 height 30
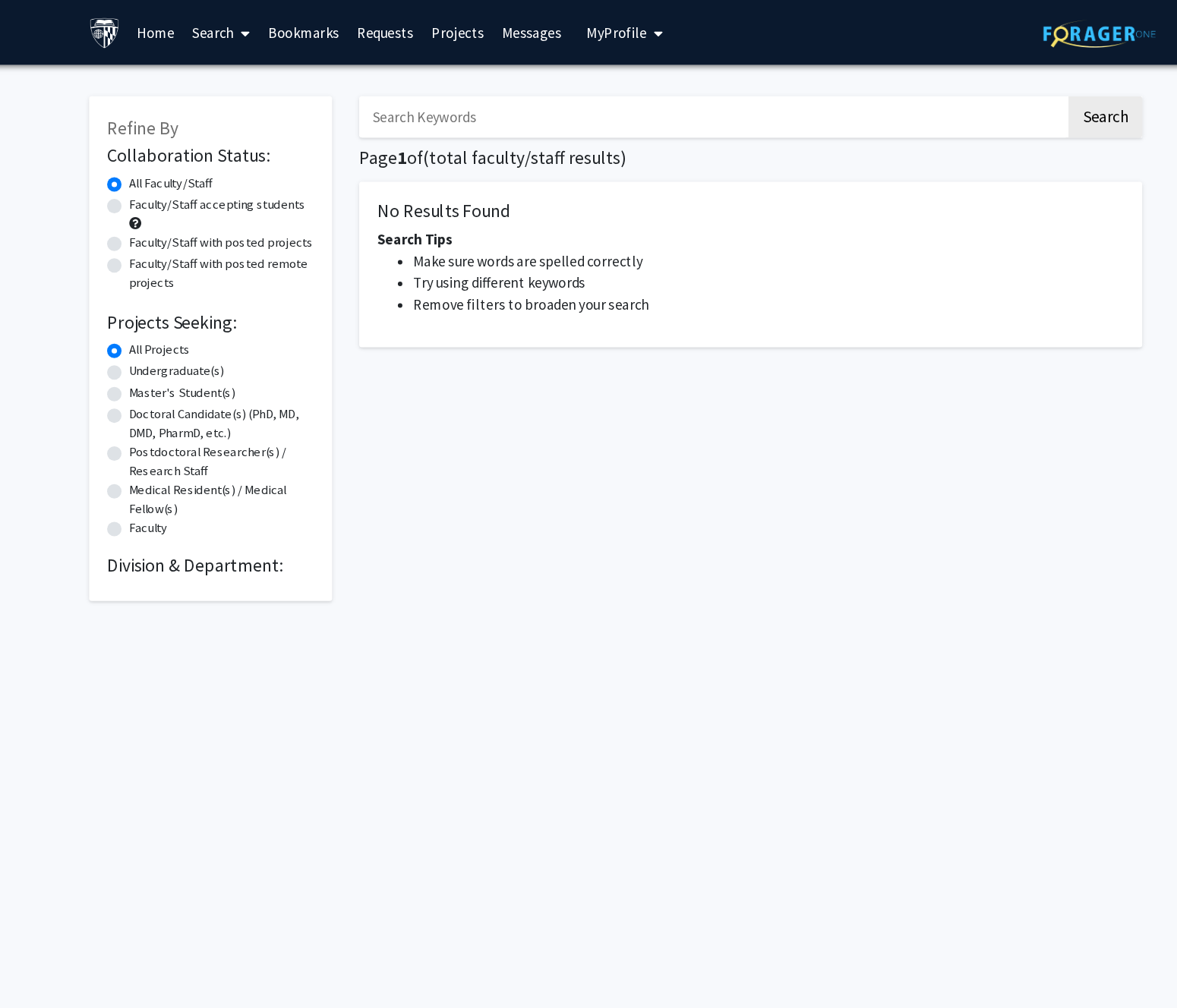
click at [450, 105] on input "Search Keywords" at bounding box center [670, 99] width 596 height 35
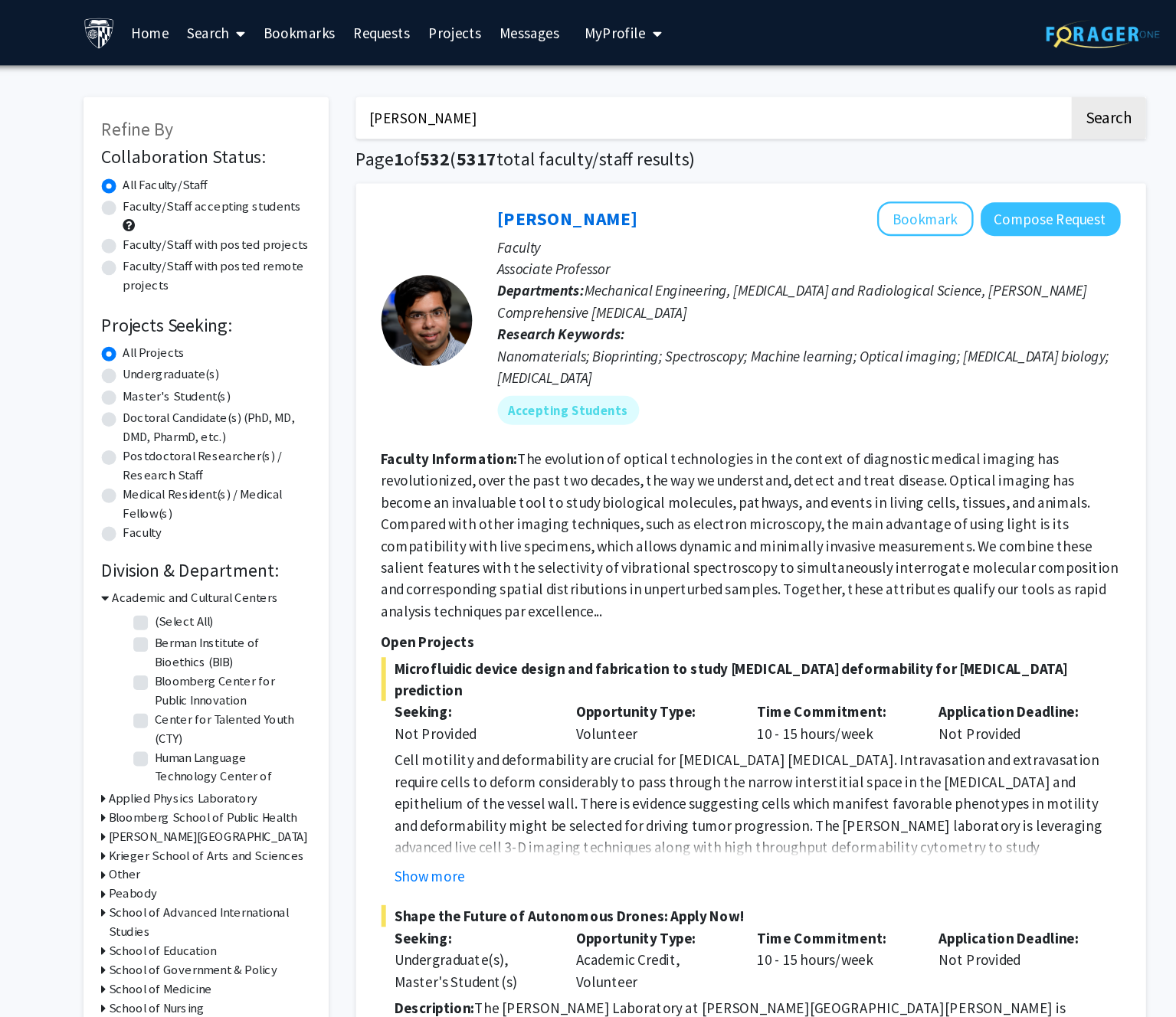
click at [973, 82] on button "Search" at bounding box center [1005, 99] width 63 height 35
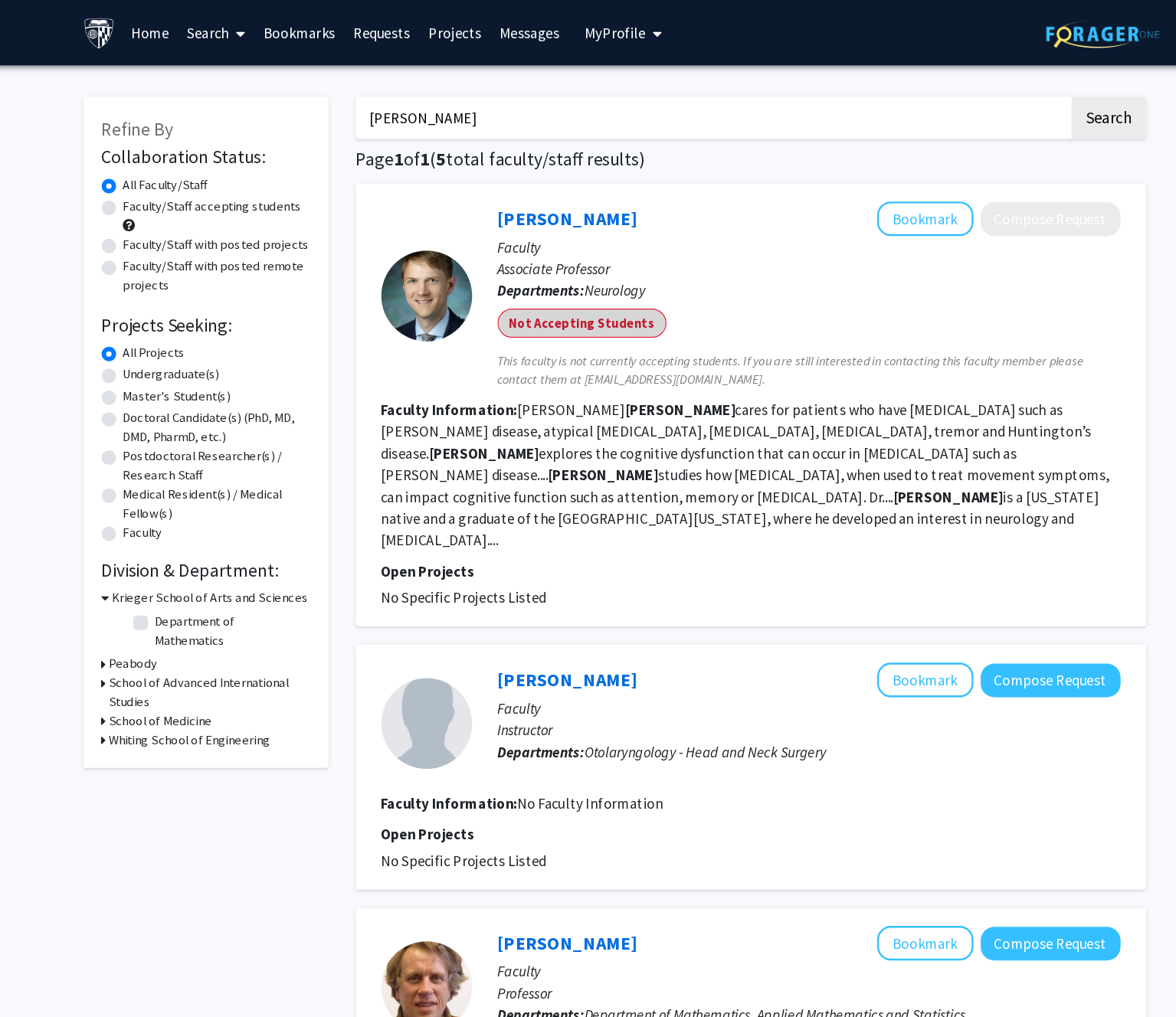
click at [568, 258] on div "Not Accepting Students" at bounding box center [752, 272] width 532 height 31
click at [573, 298] on span "This faculty is not currently accepting students. If you are still interested i…" at bounding box center [751, 312] width 525 height 33
click at [443, 102] on input "mills" at bounding box center [670, 99] width 601 height 35
type input "sarma"
click at [973, 82] on button "Search" at bounding box center [1005, 99] width 63 height 35
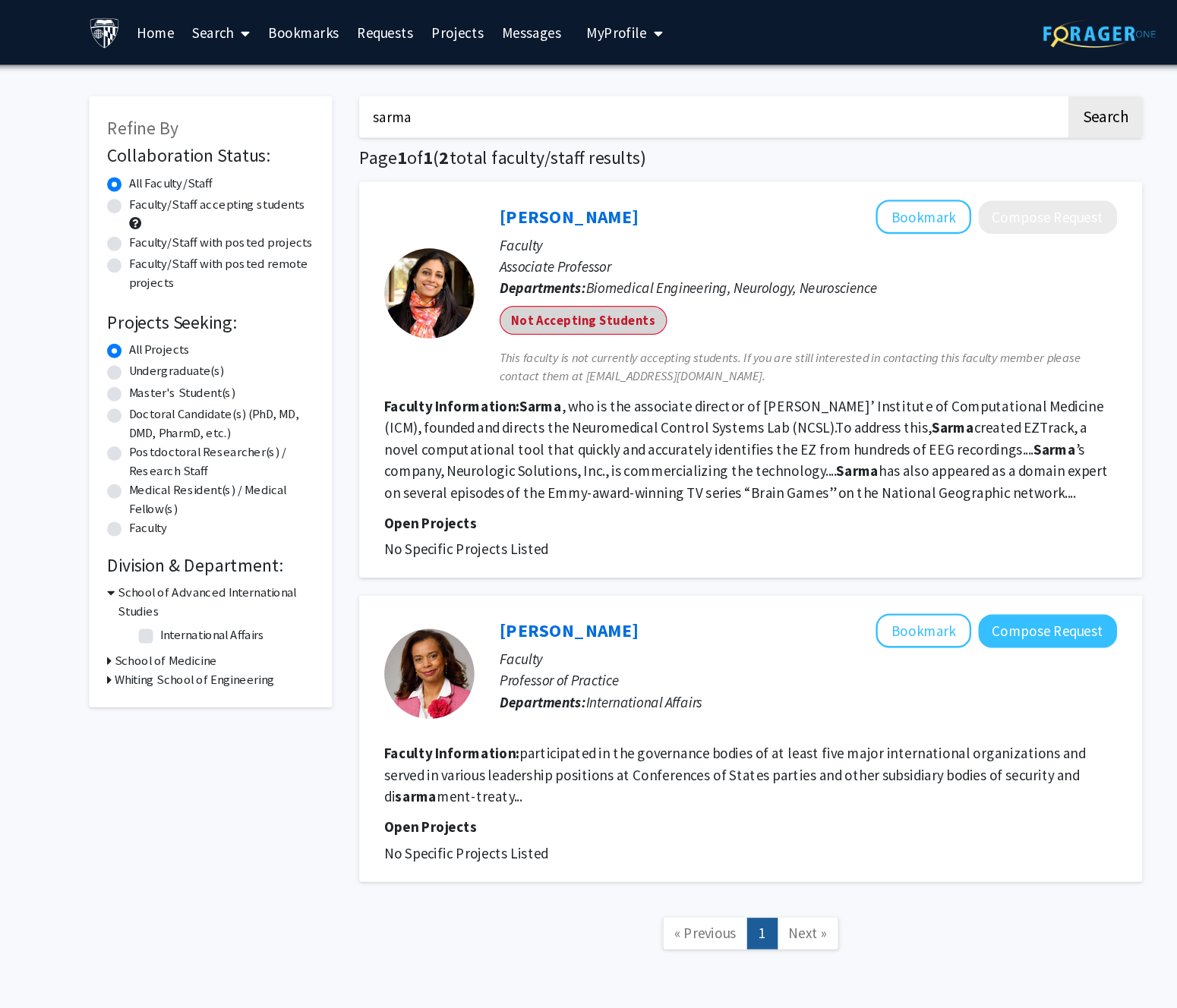
click at [573, 273] on mat-chip "Not Accepting Students" at bounding box center [560, 270] width 141 height 24
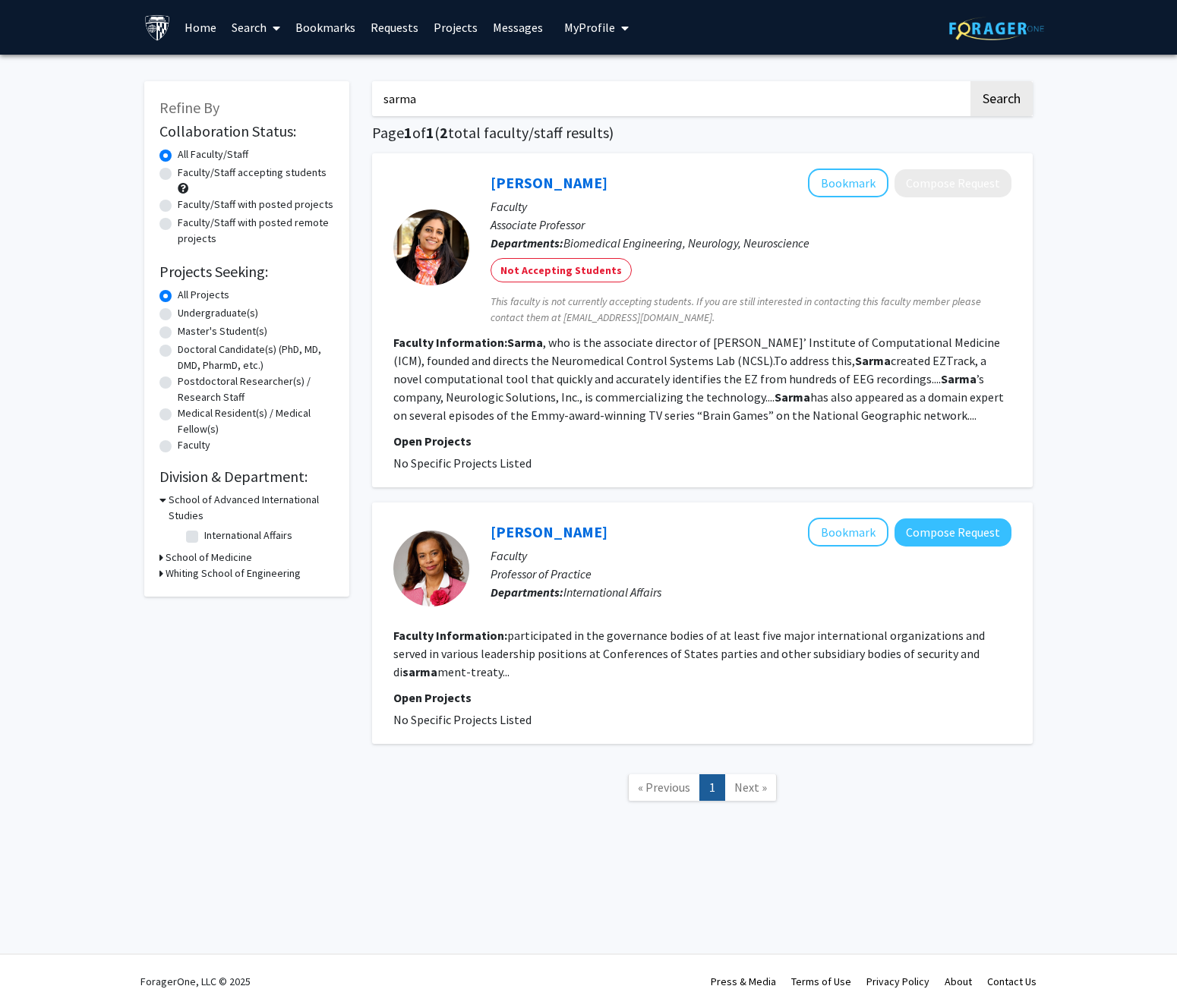
click at [649, 305] on span "This faculty is not currently accepting students. If you are still interested i…" at bounding box center [750, 310] width 521 height 32
click at [643, 407] on fg-read-more "Sarma , who is the associate director of Hopkins’ Institute of Computational Me…" at bounding box center [699, 379] width 610 height 88
click at [728, 390] on fg-read-more "Sarma , who is the associate director of Hopkins’ Institute of Computational Me…" at bounding box center [699, 379] width 610 height 88
click at [541, 184] on link "[PERSON_NAME]" at bounding box center [548, 182] width 117 height 19
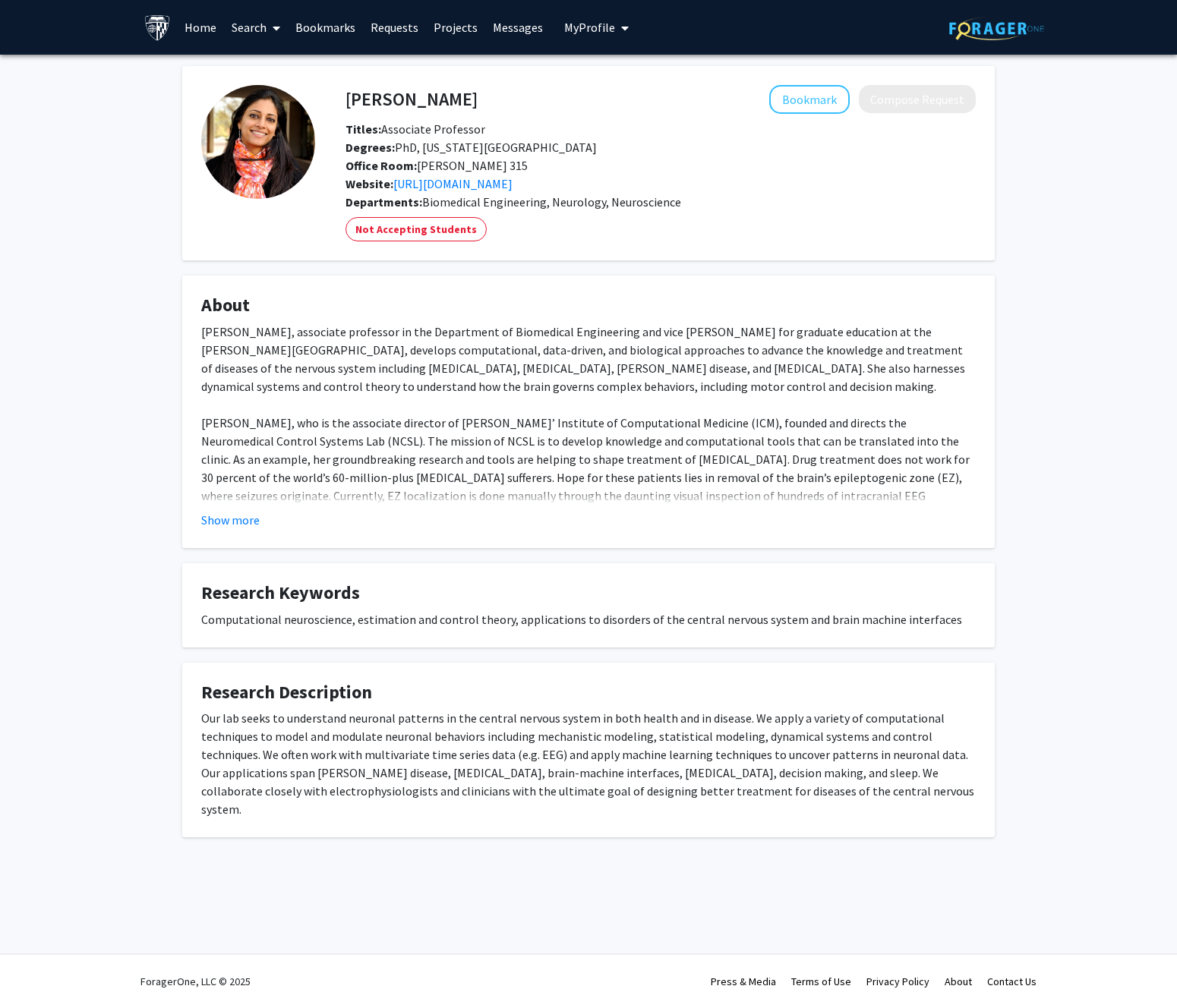
click at [241, 509] on fg-read-more "Sridevi Sarma, associate professor in the Department of Biomedical Engineering …" at bounding box center [588, 426] width 774 height 206
click at [242, 522] on button "Show more" at bounding box center [230, 520] width 58 height 18
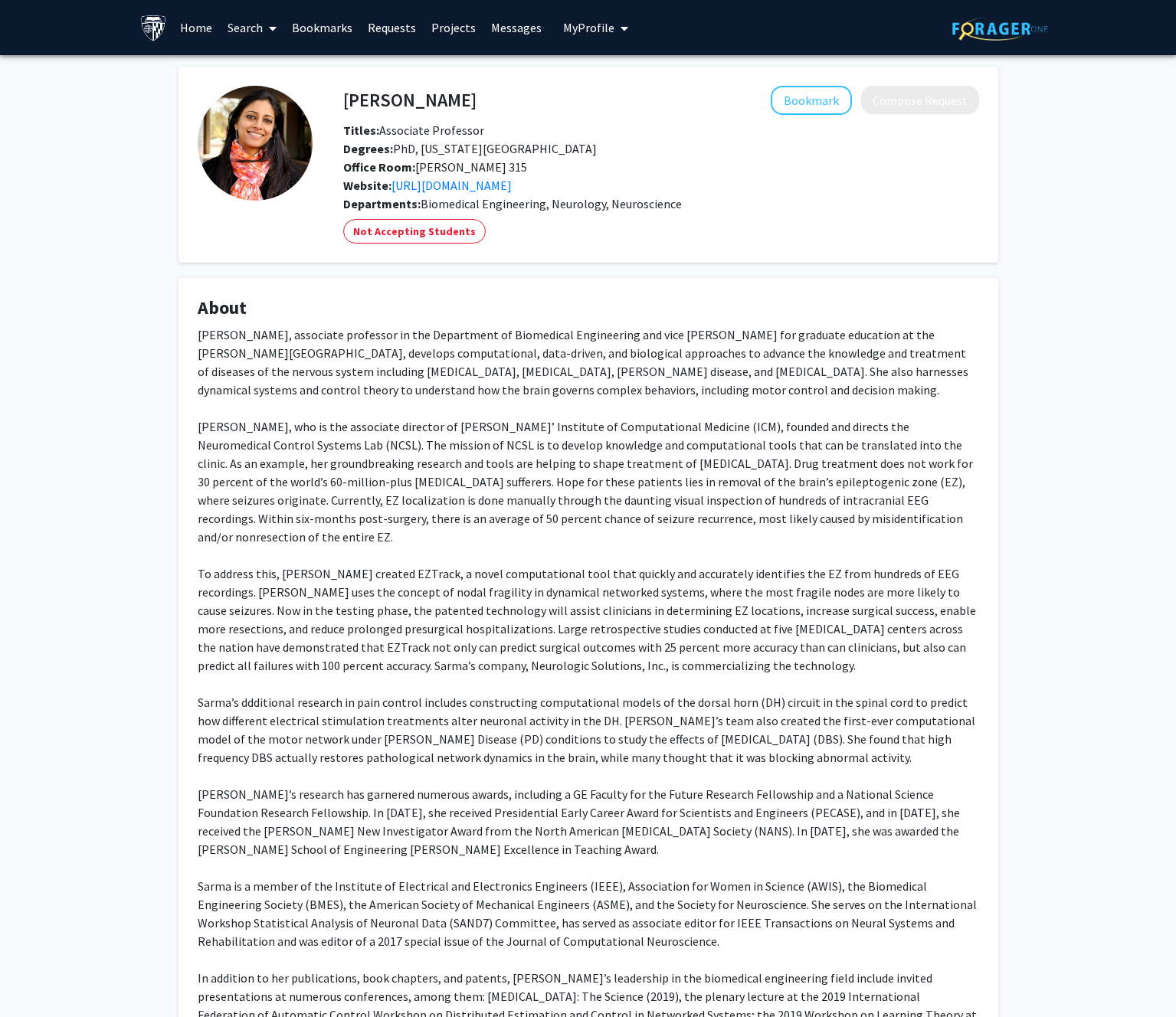
click at [241, 30] on link "Search" at bounding box center [251, 28] width 64 height 54
click at [273, 71] on span "Faculty/Staff" at bounding box center [275, 70] width 112 height 31
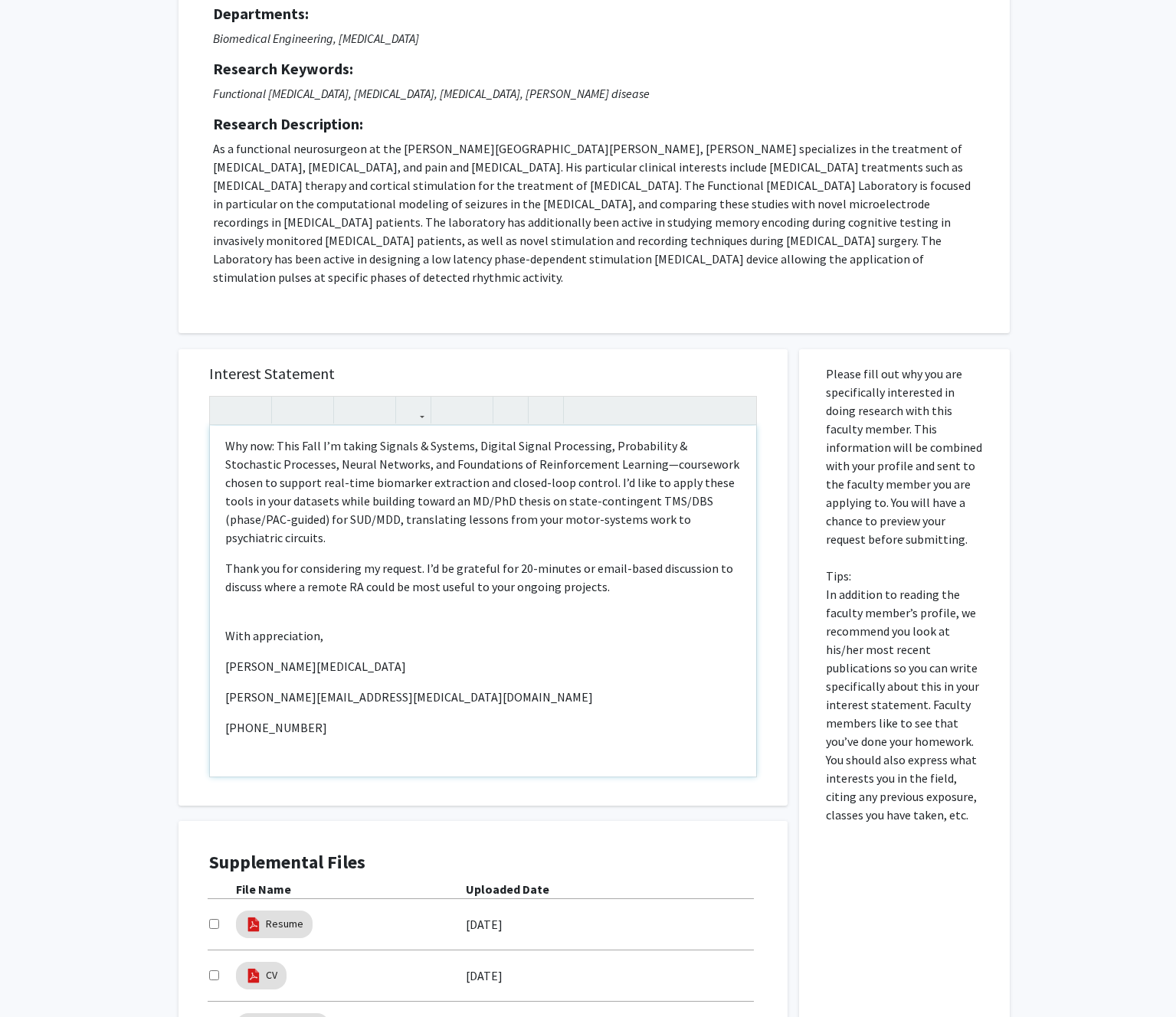
scroll to position [356, 0]
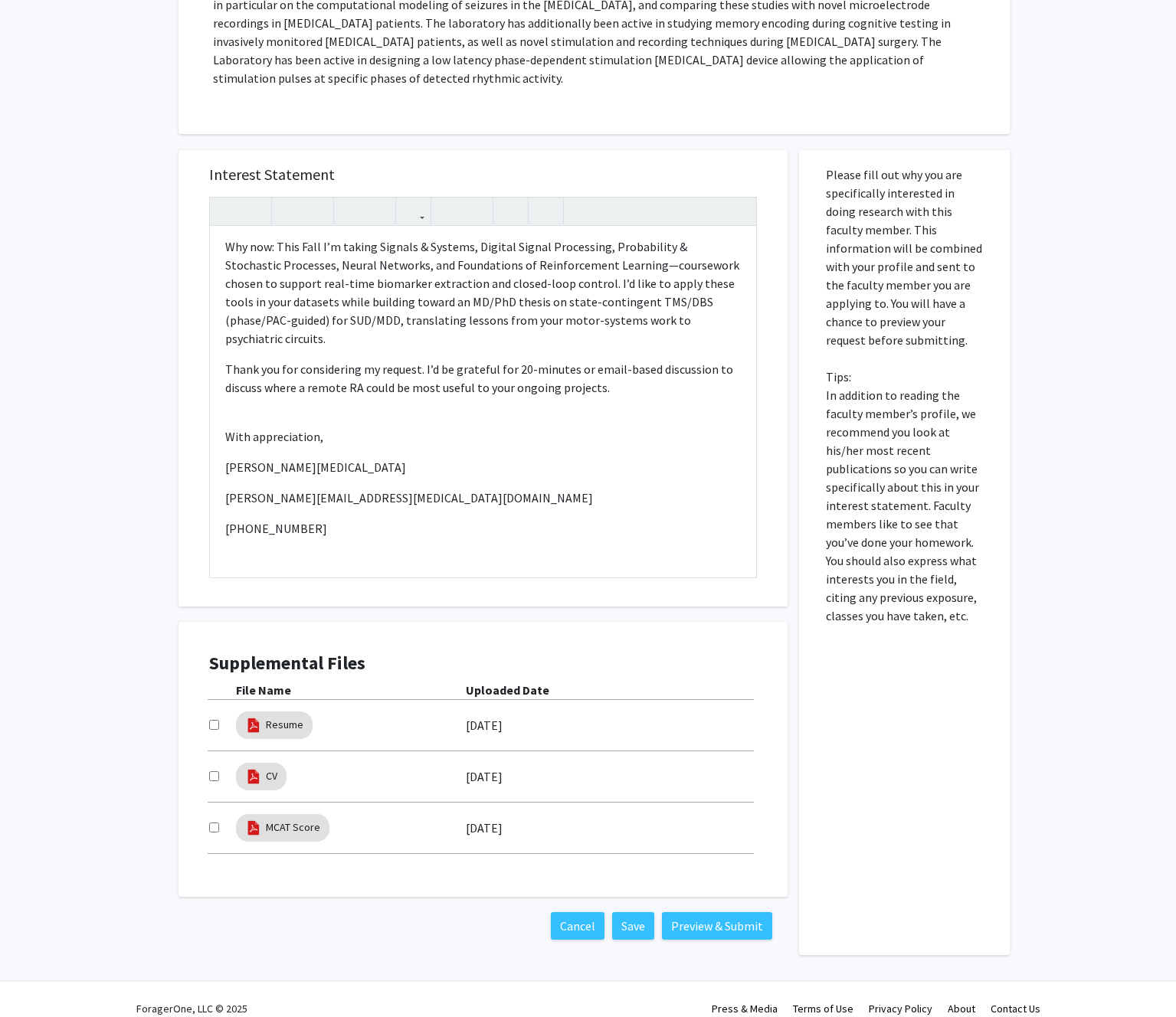
click at [212, 772] on input "checkbox" at bounding box center [214, 776] width 10 height 10
checkbox input "true"
click at [219, 819] on div at bounding box center [222, 828] width 27 height 19
click at [216, 823] on input "checkbox" at bounding box center [214, 827] width 10 height 10
checkbox input "true"
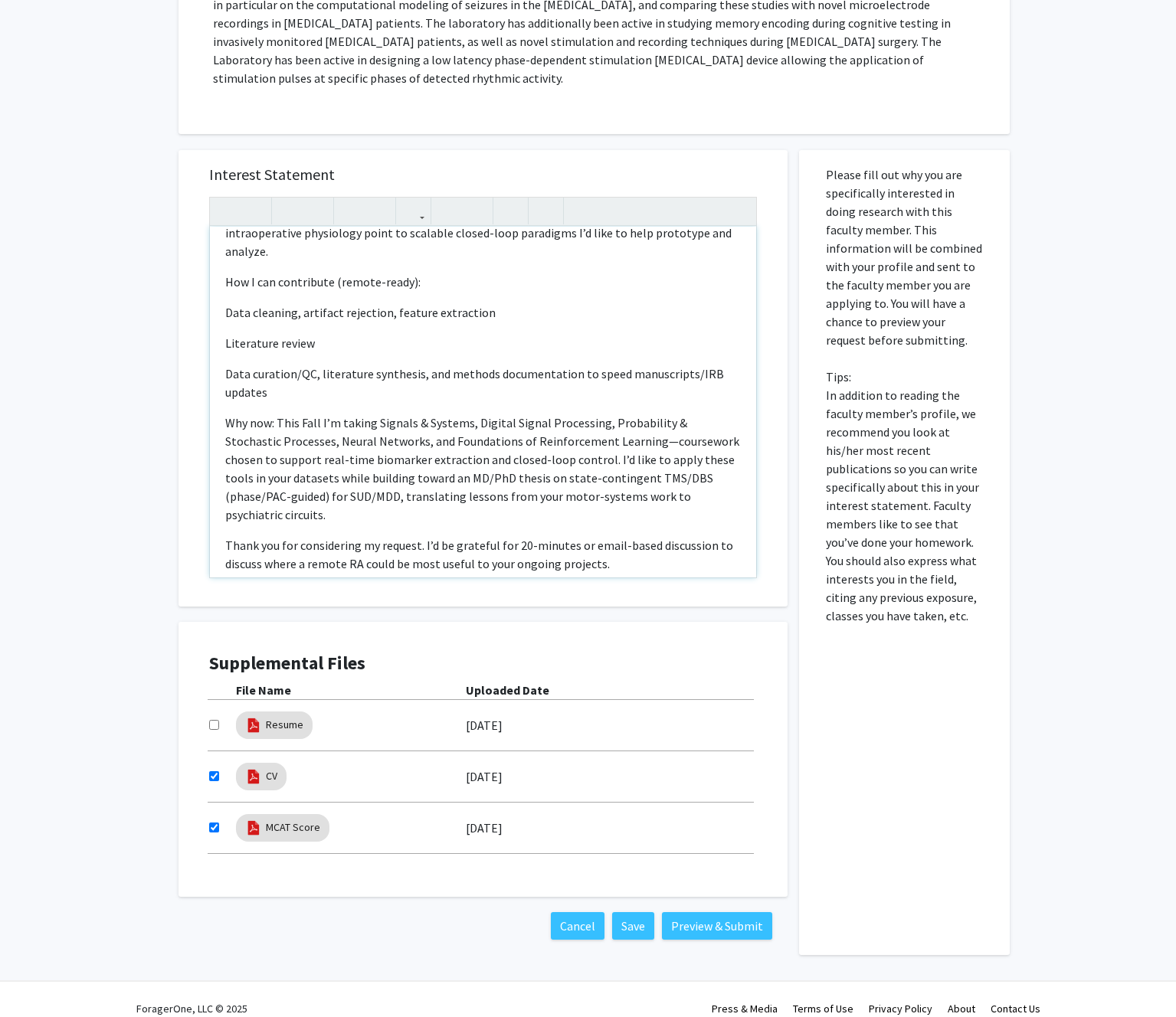
scroll to position [340, 0]
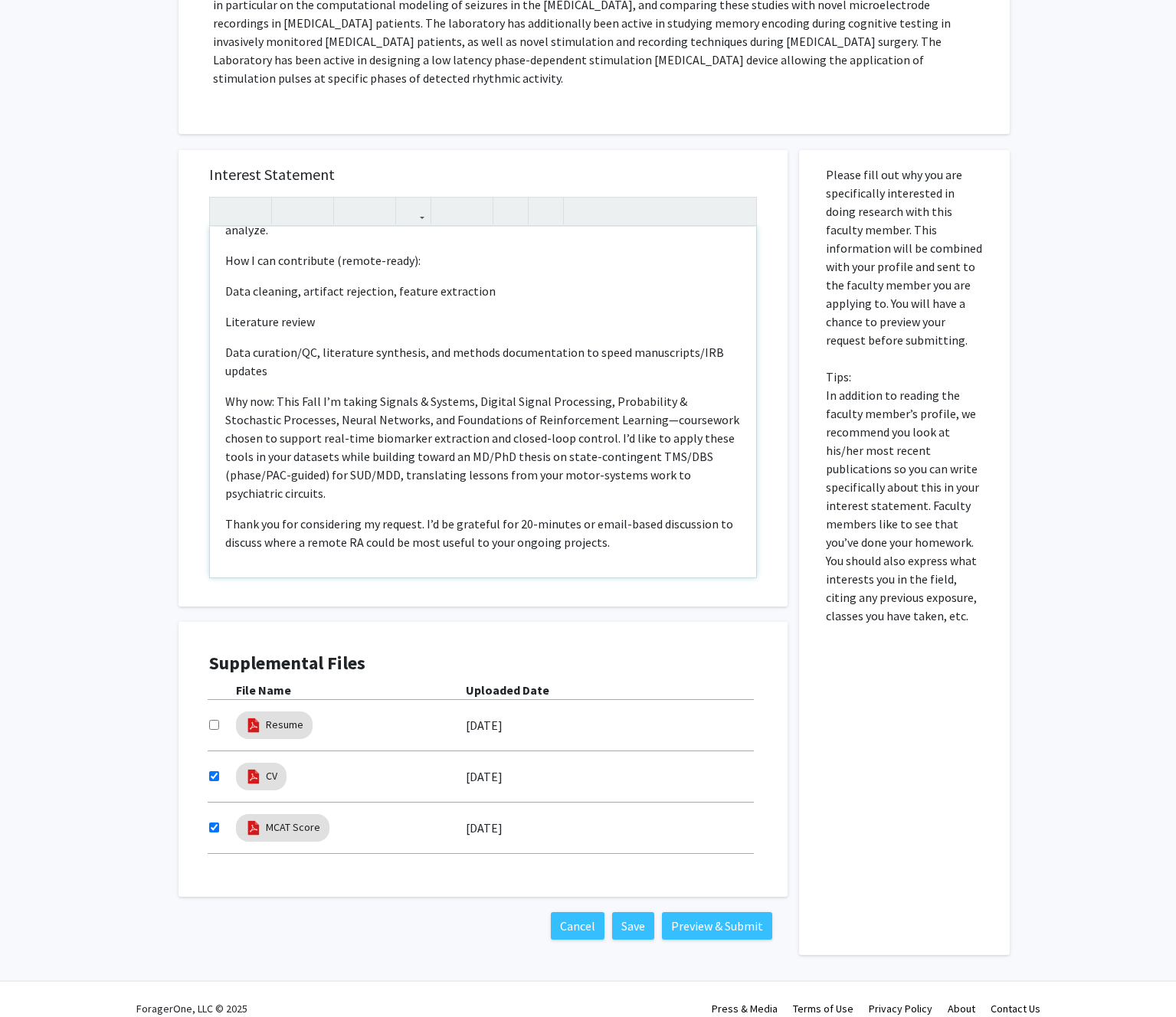
click at [617, 515] on p "Thank you for considering my request. I’d be grateful for 20-minutes or email-b…" at bounding box center [482, 534] width 515 height 37
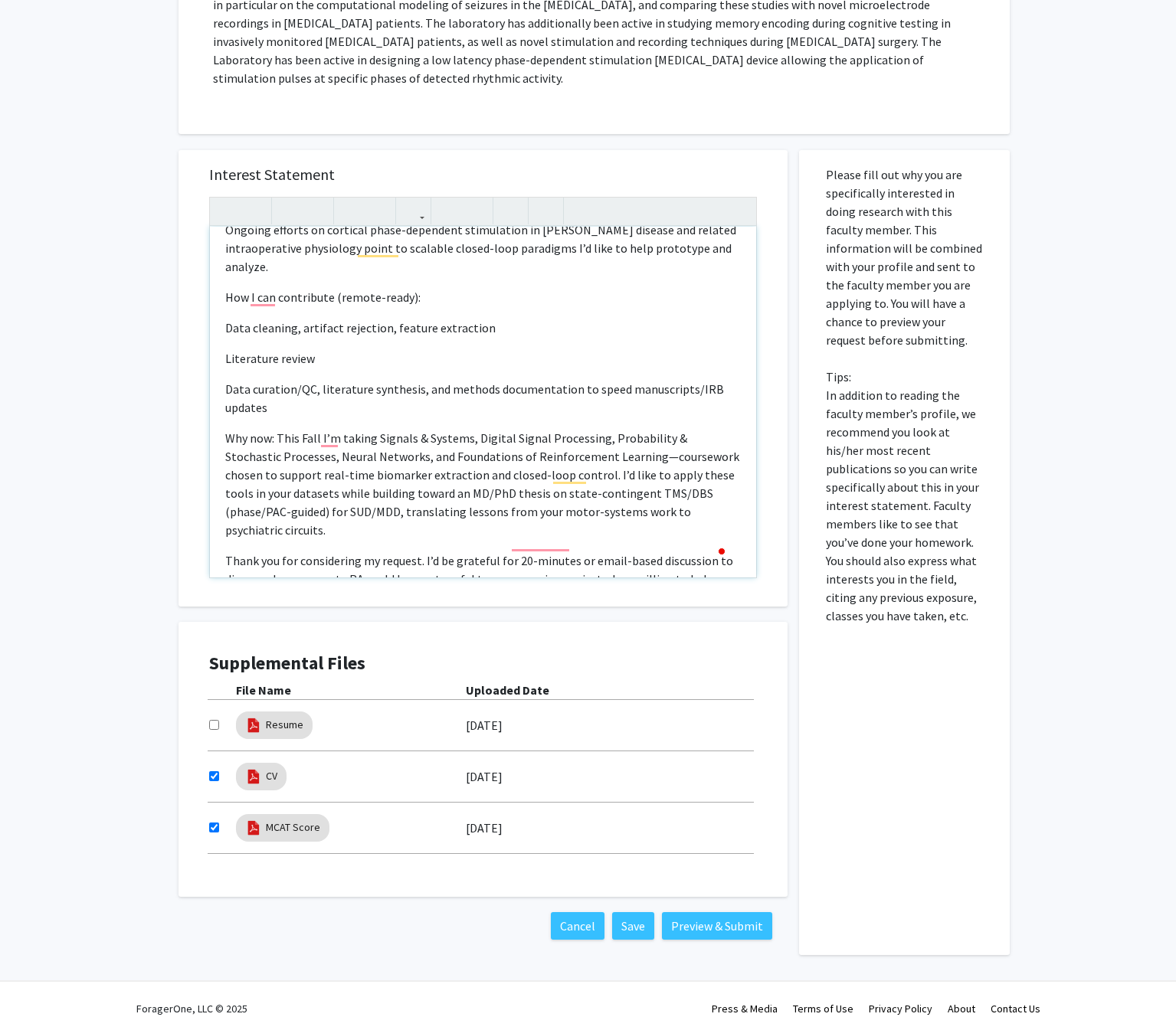
scroll to position [206, 0]
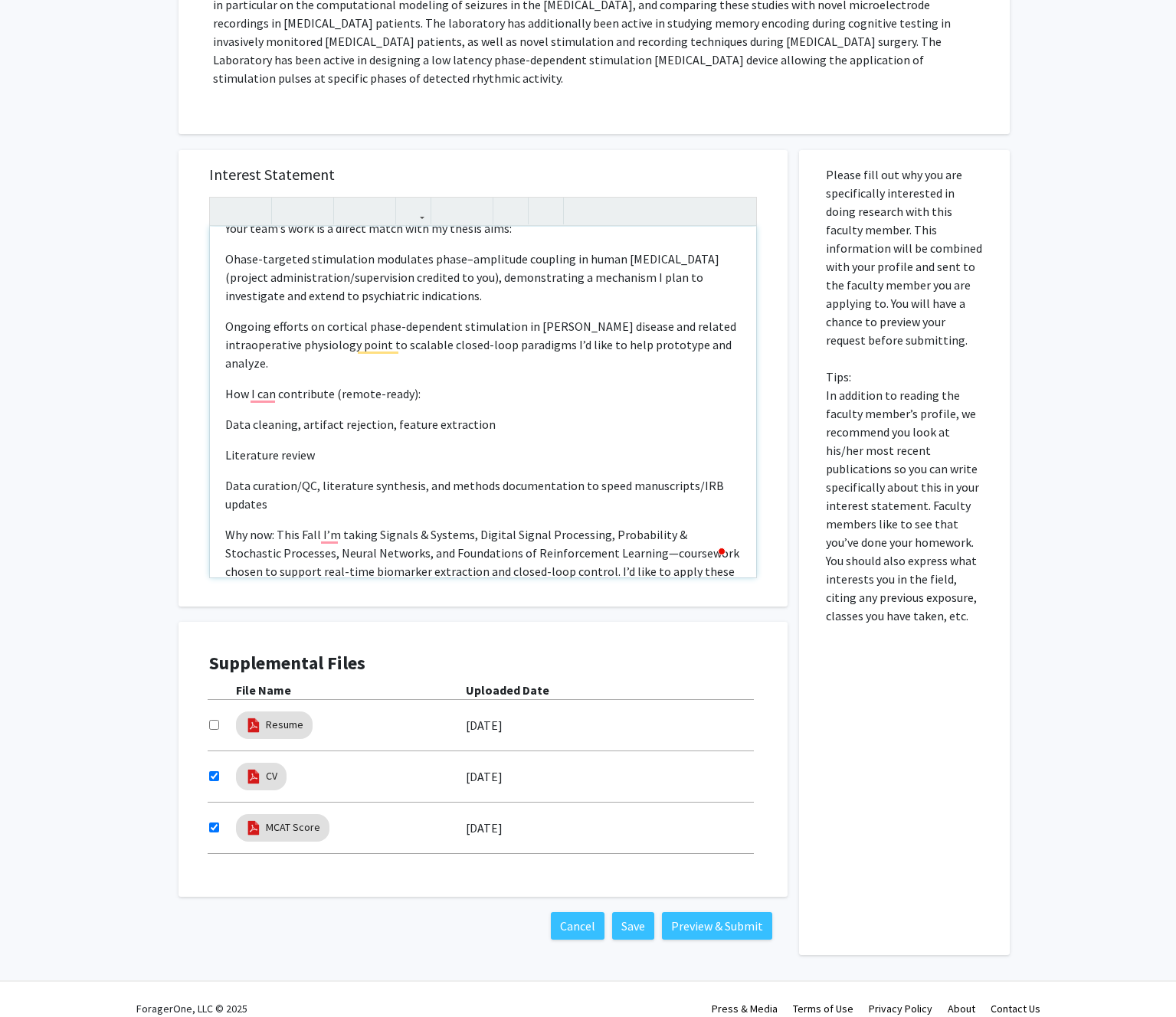
click at [432, 385] on p "How I can contribute (remote-ready):" at bounding box center [482, 394] width 515 height 19
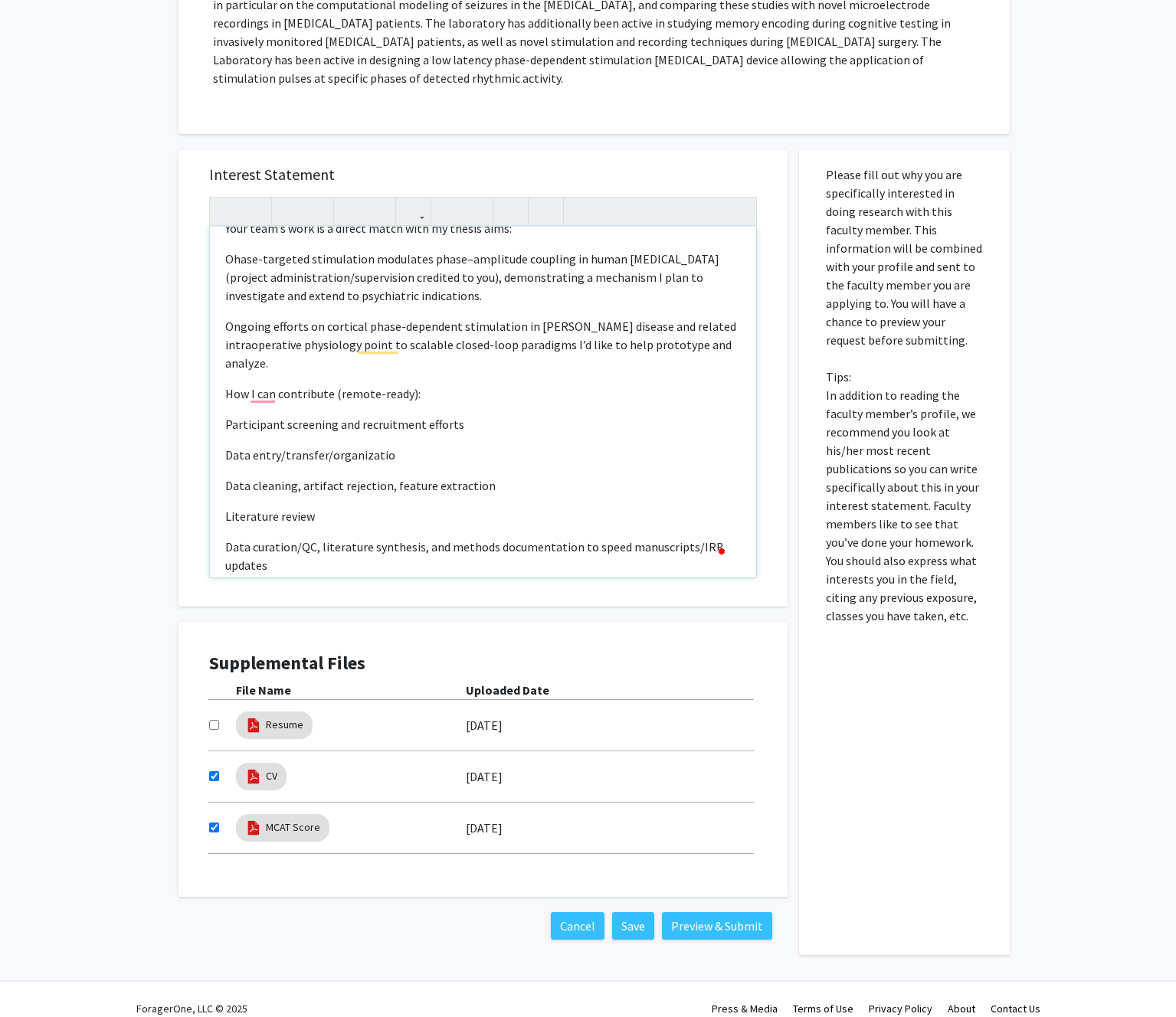
type textarea "<l>Ipsu Do. Sitametc,</a><el><s>D’e te incididu UT laboree (DOL magnaaliqu enim…"
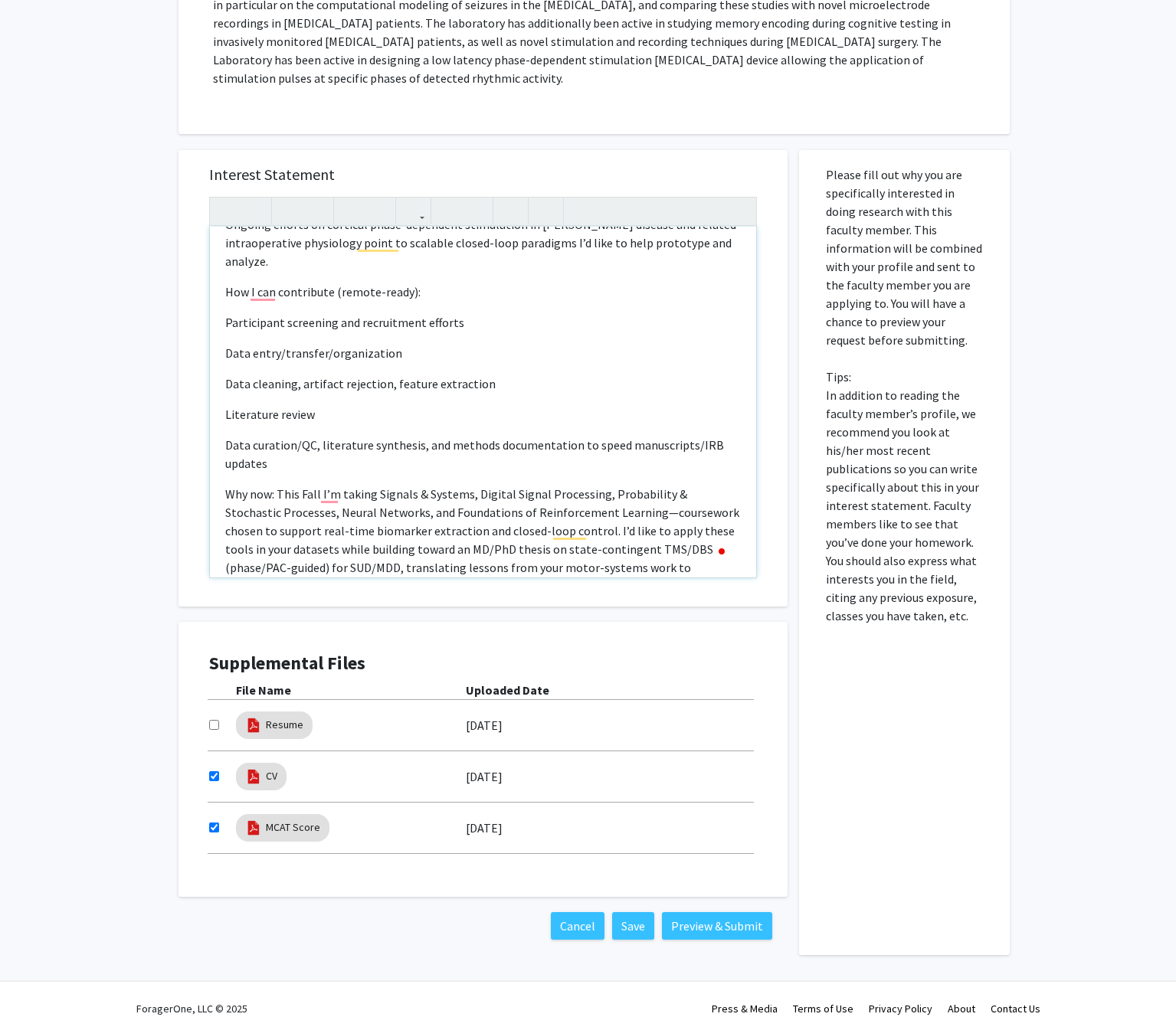
scroll to position [0, 0]
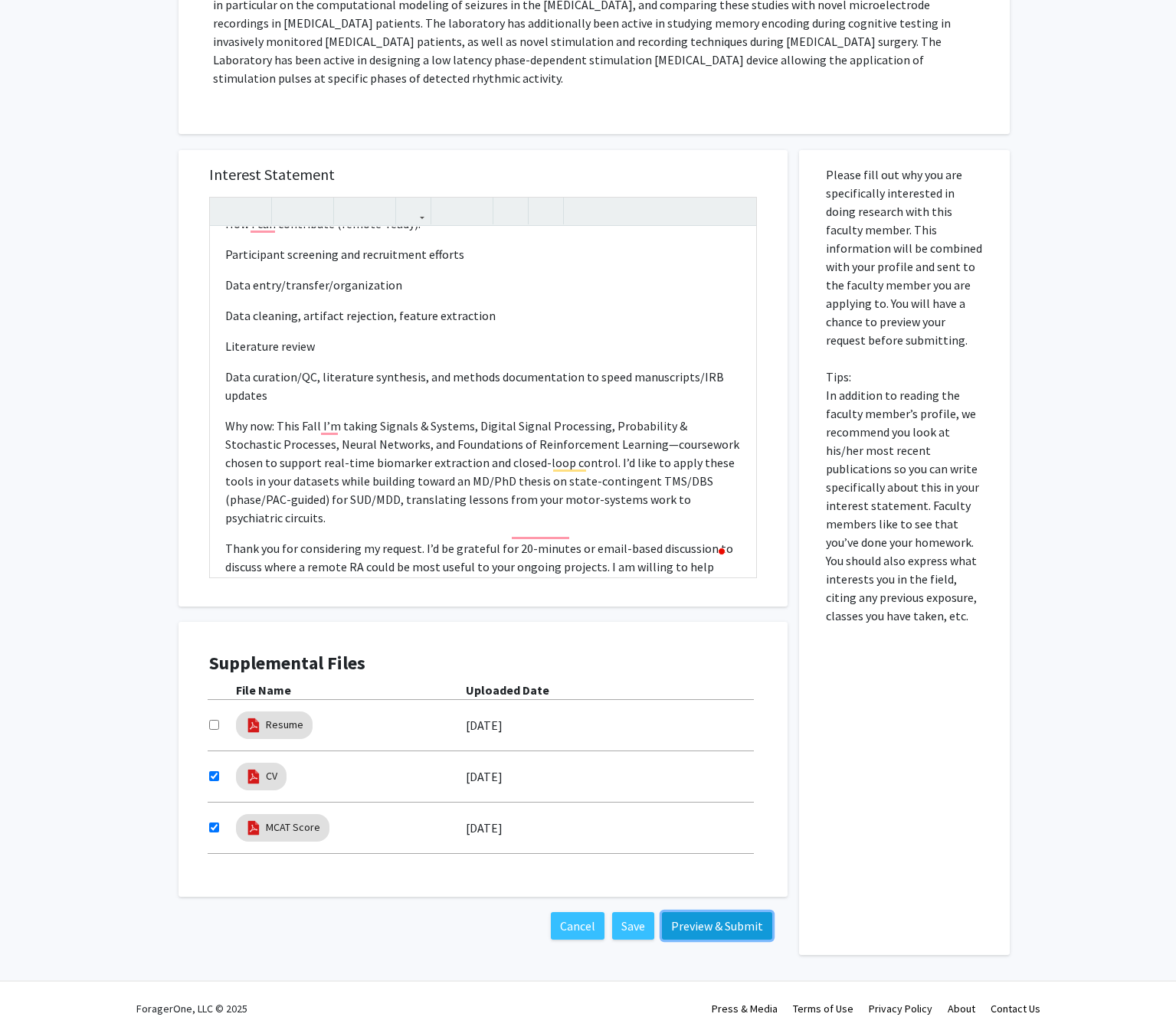
click at [697, 913] on button "Preview & Submit" at bounding box center [717, 926] width 111 height 28
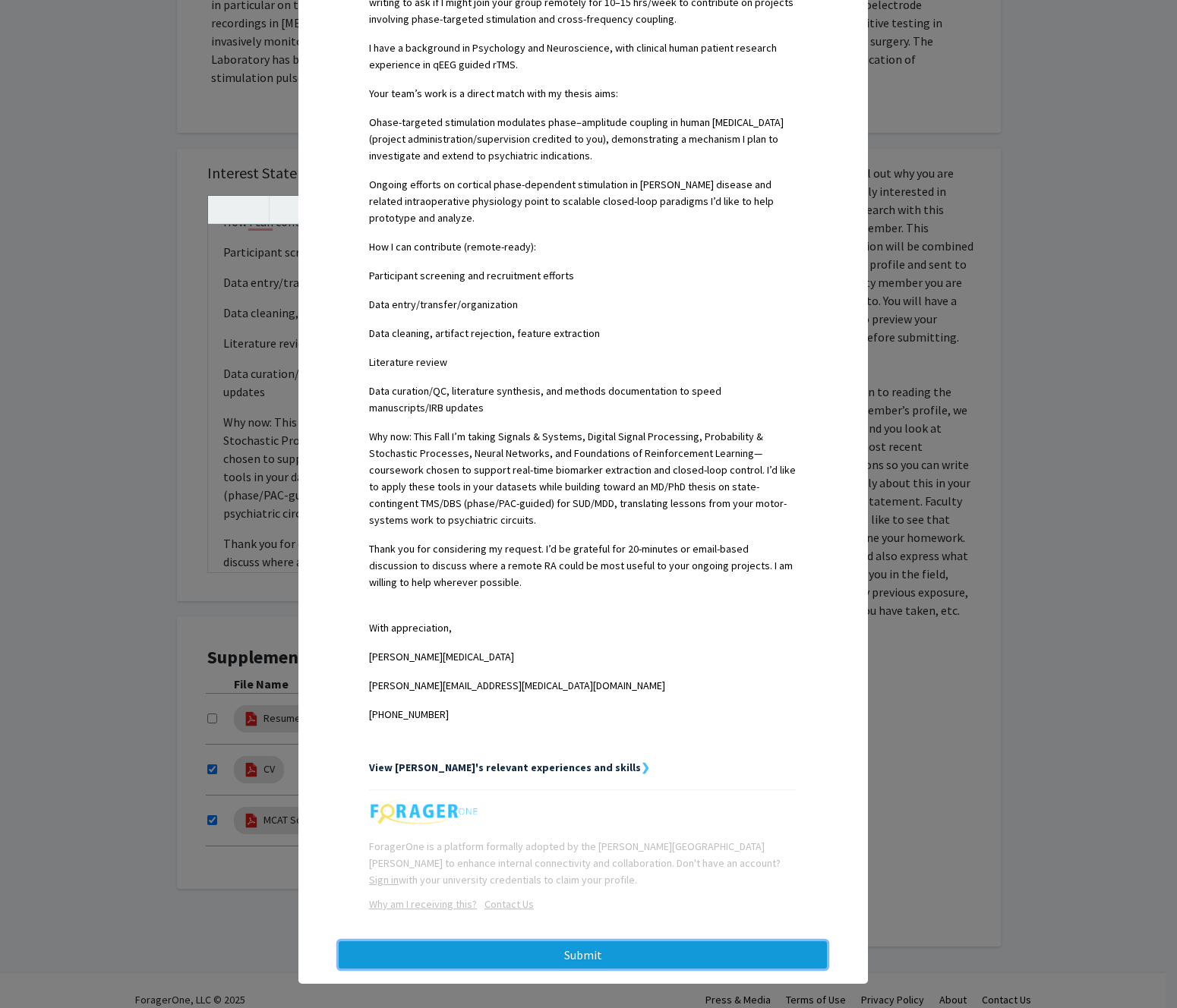
click at [664, 942] on button "Submit" at bounding box center [583, 955] width 488 height 28
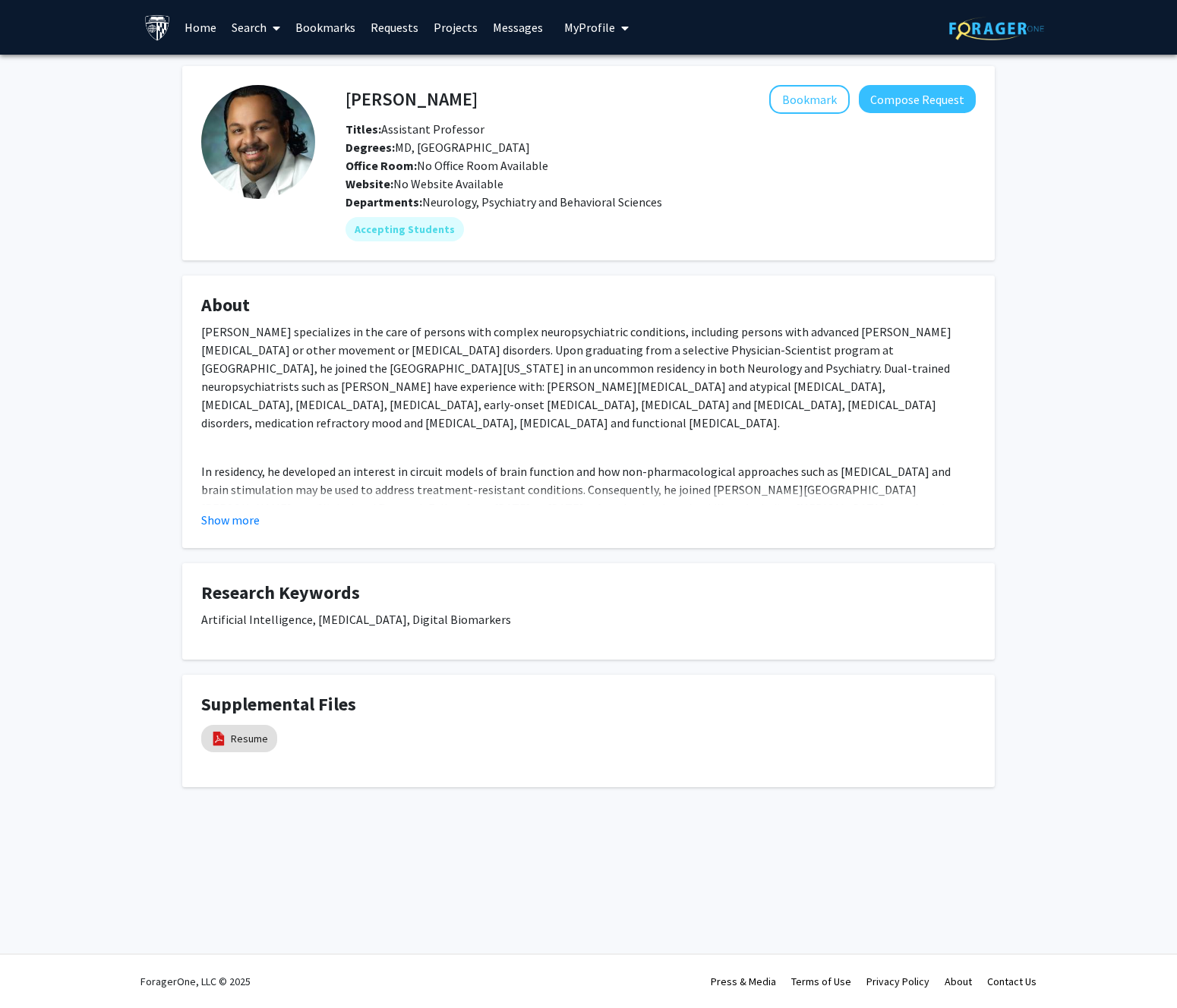
click at [302, 429] on p "[PERSON_NAME] specializes in the care of persons with complex neuropsychiatric …" at bounding box center [588, 377] width 774 height 110
click at [255, 521] on button "Show more" at bounding box center [230, 520] width 58 height 18
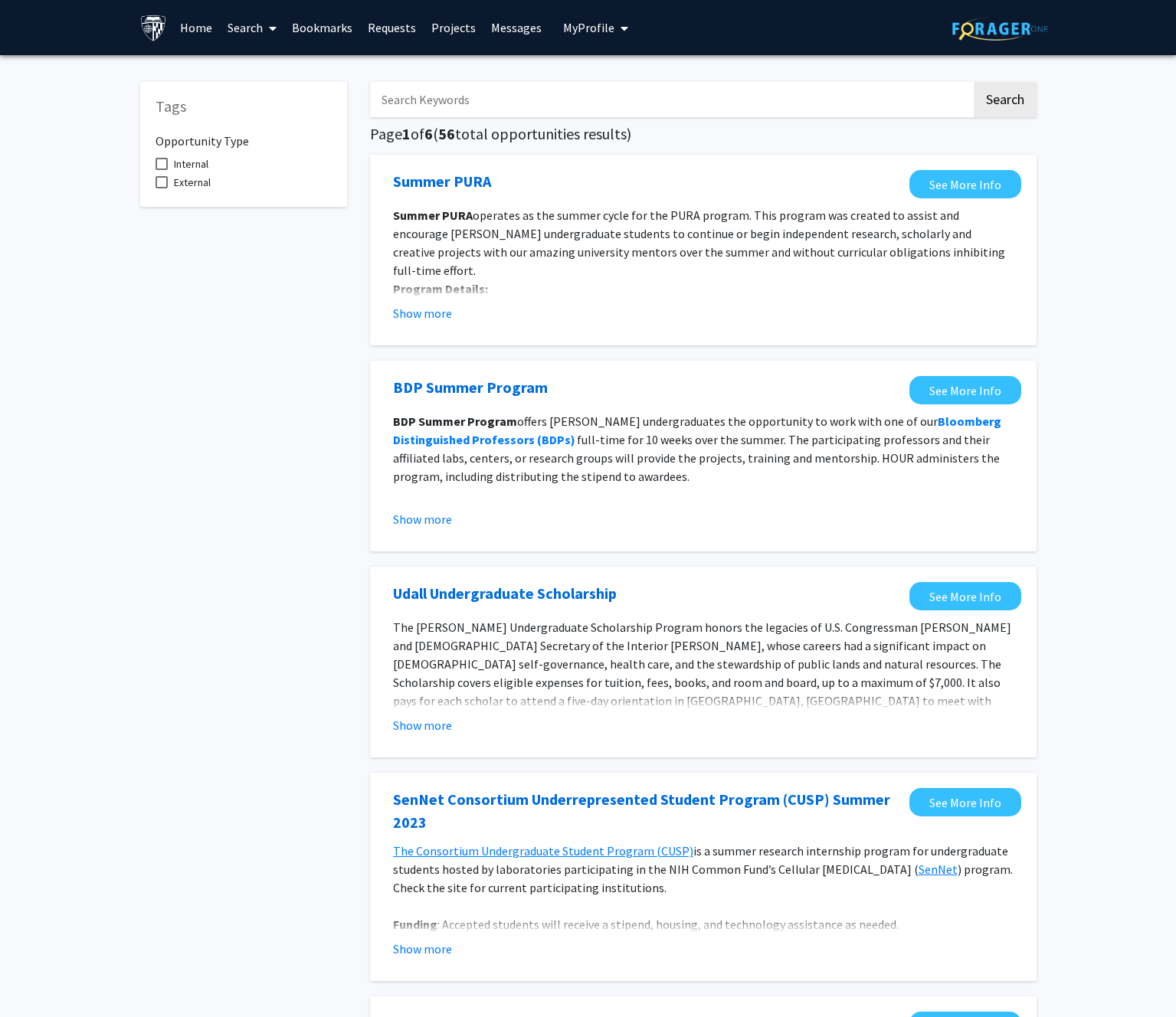
click at [419, 88] on input "Search Keywords" at bounding box center [670, 99] width 601 height 35
click at [973, 82] on button "Search" at bounding box center [1005, 99] width 63 height 35
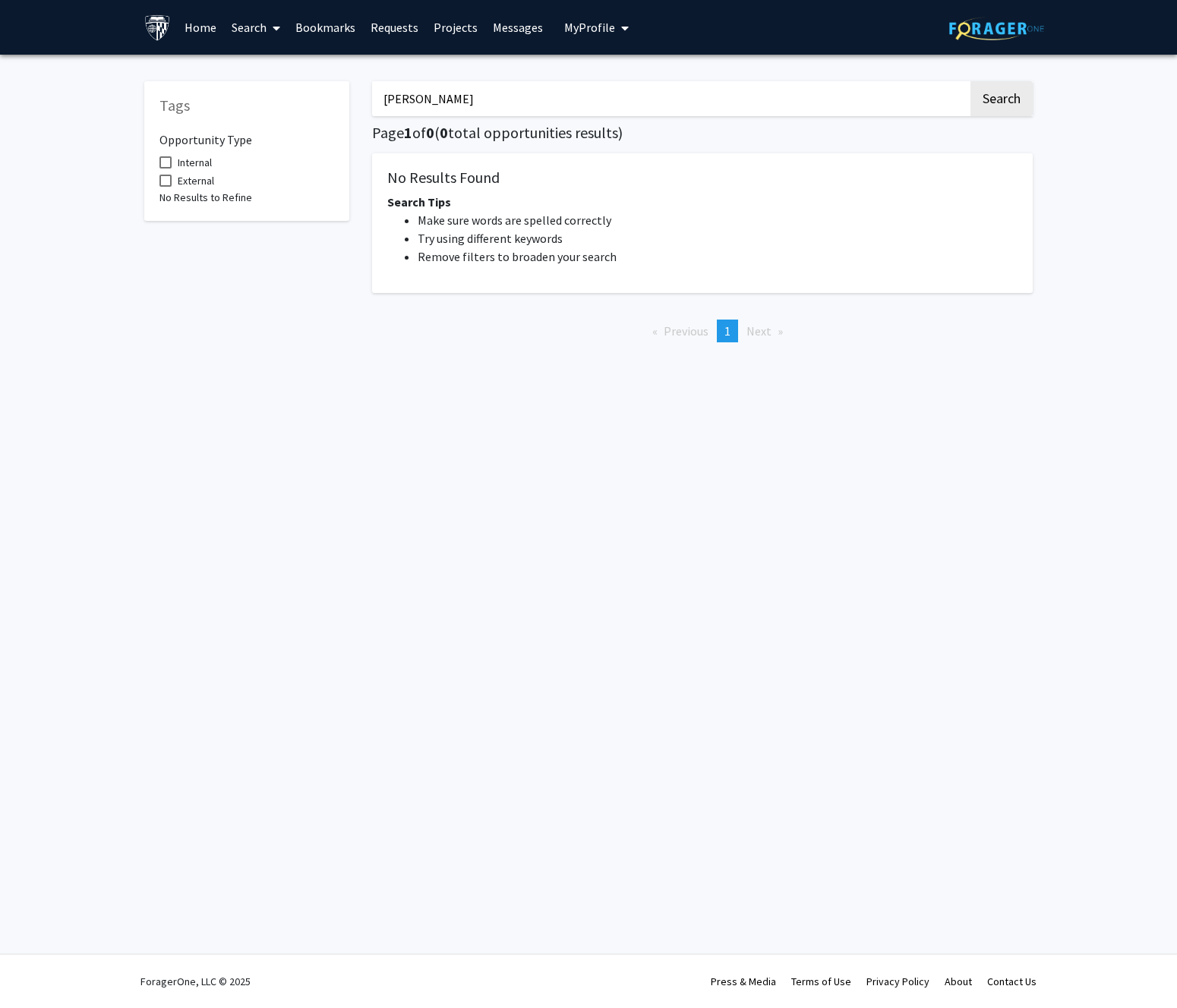
click at [453, 103] on input "[PERSON_NAME]" at bounding box center [670, 99] width 596 height 35
type input "[PERSON_NAME]"
click at [971, 81] on button "Search" at bounding box center [1002, 99] width 63 height 35
click at [527, 111] on input "[PERSON_NAME]" at bounding box center [670, 99] width 596 height 35
click at [971, 81] on button "Search" at bounding box center [1002, 99] width 63 height 35
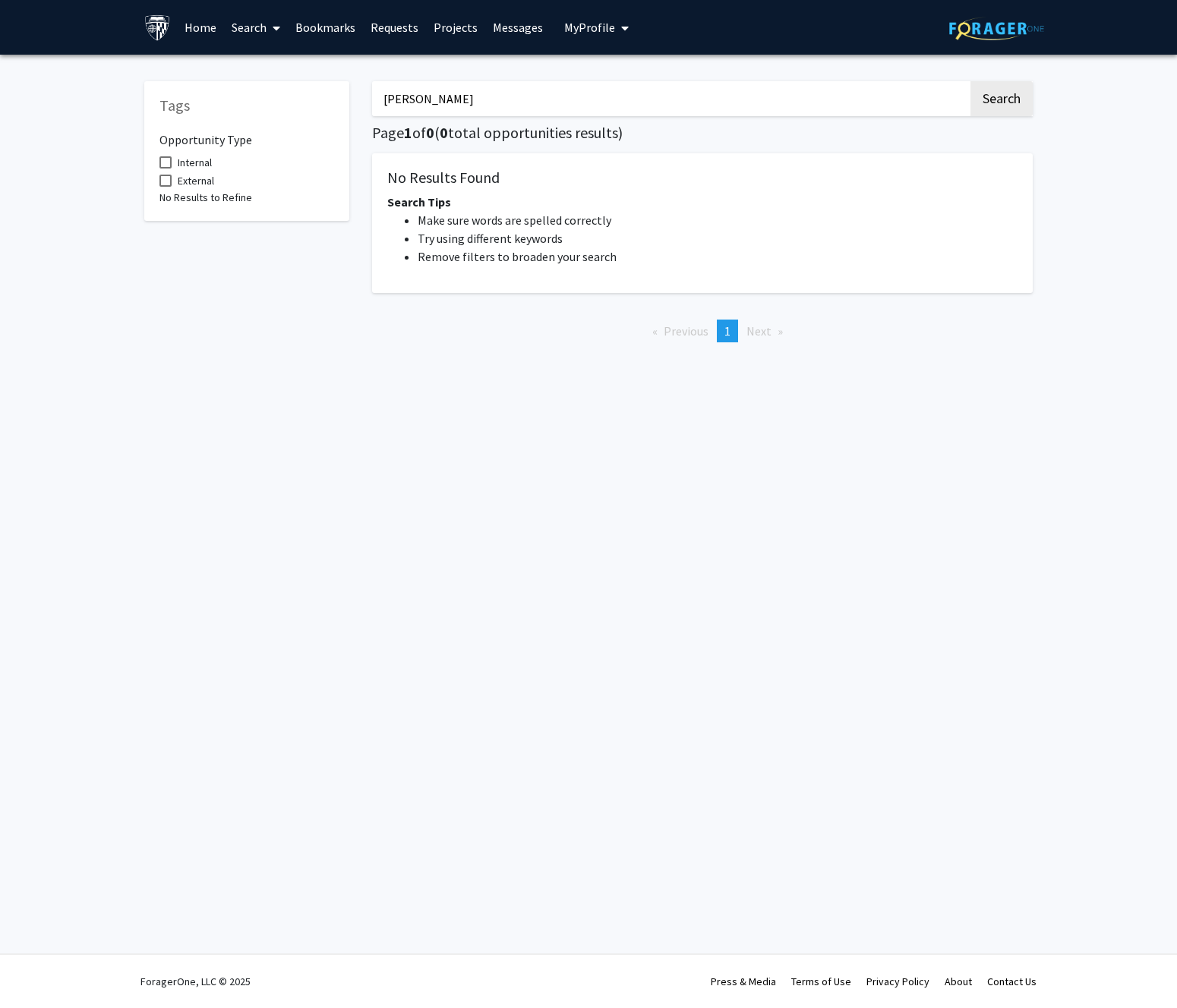
click at [451, 85] on input "mills" at bounding box center [670, 99] width 596 height 35
click at [253, 30] on link "Search" at bounding box center [255, 28] width 64 height 53
click at [279, 61] on span "Faculty/Staff" at bounding box center [279, 69] width 112 height 30
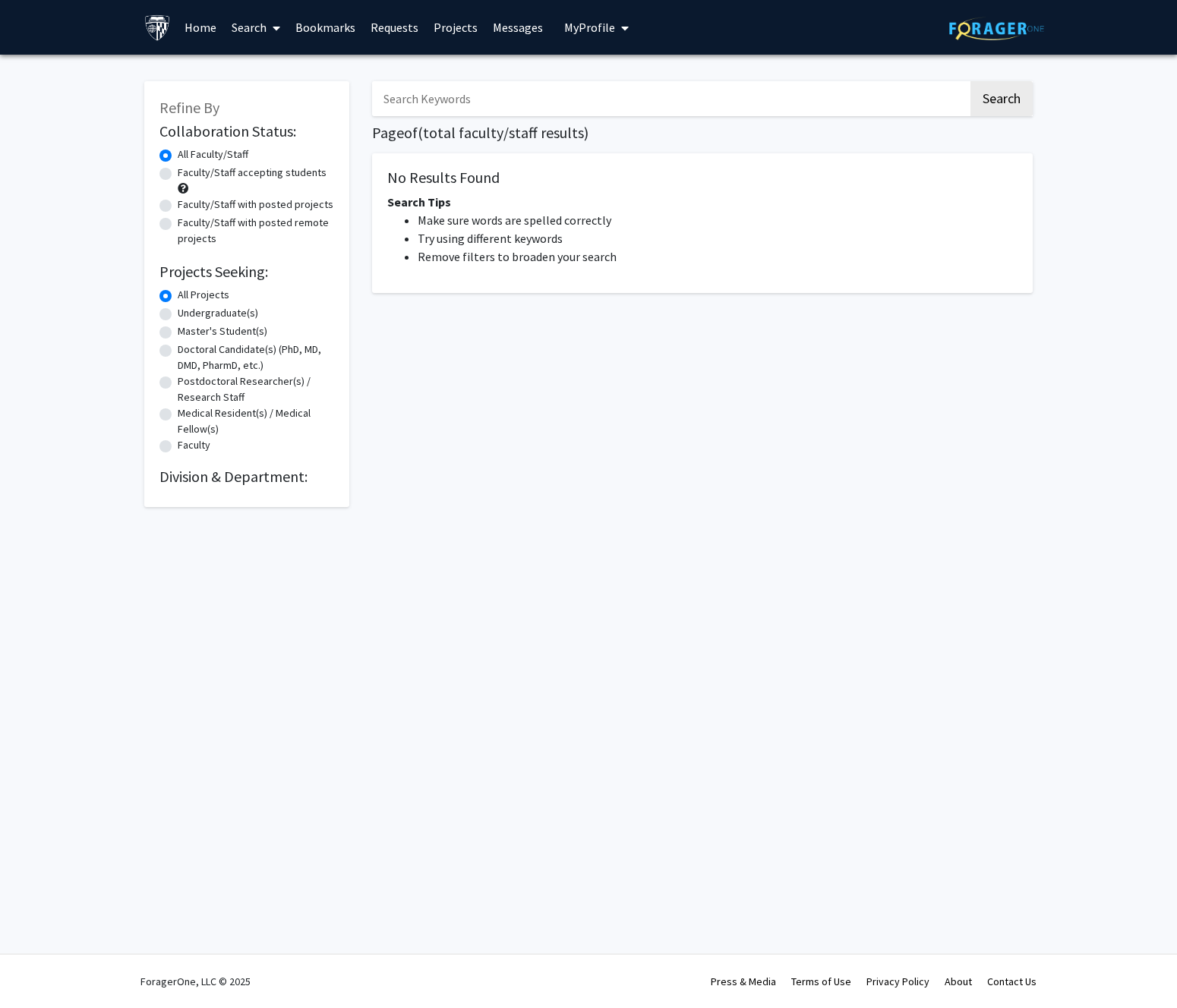
click at [433, 93] on input "Search Keywords" at bounding box center [670, 99] width 596 height 35
click at [971, 81] on button "Search" at bounding box center [1002, 99] width 63 height 35
type input "vogelstein"
click at [971, 81] on button "Search" at bounding box center [1002, 99] width 63 height 35
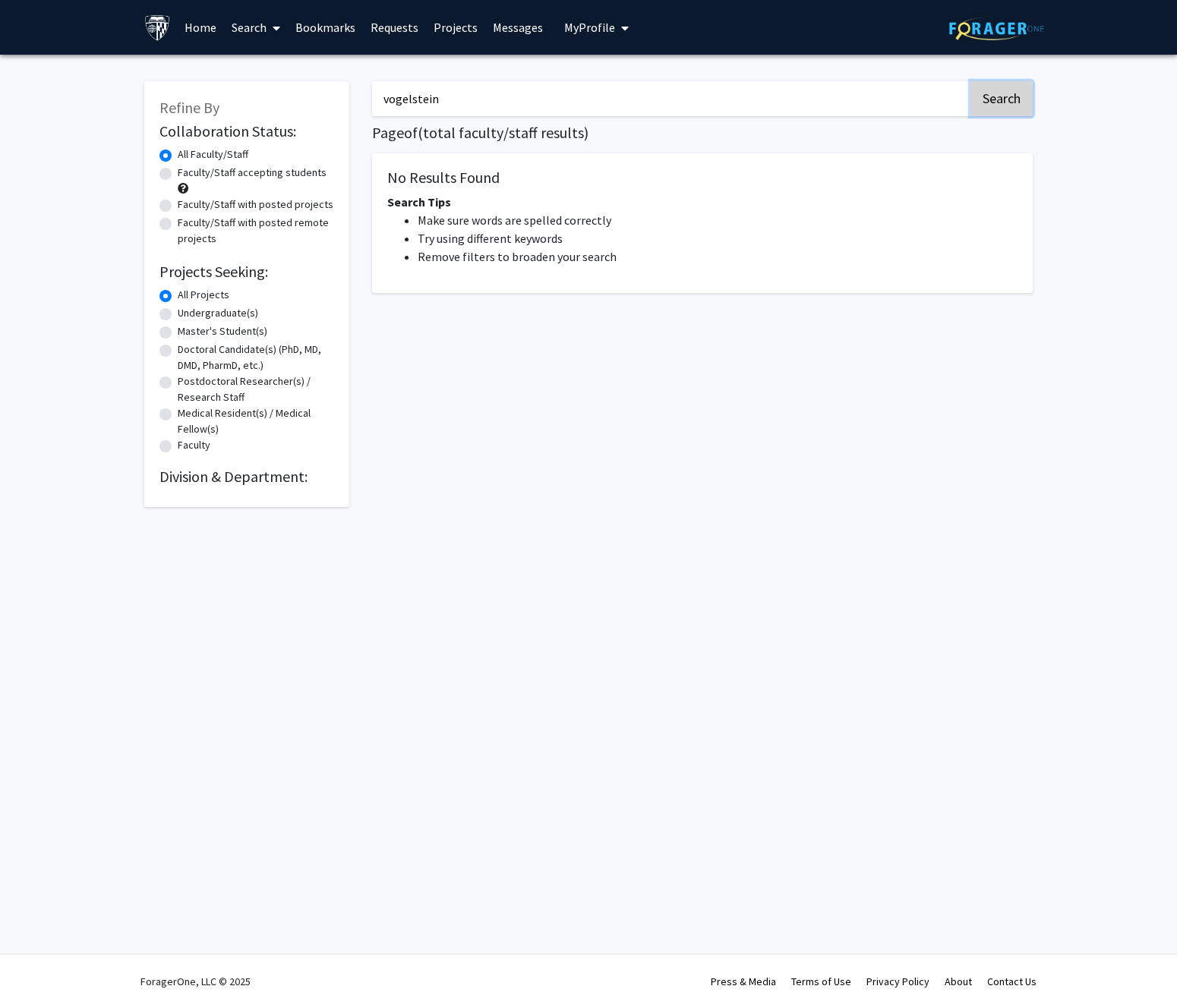
click at [1010, 90] on button "Search" at bounding box center [1002, 99] width 63 height 35
click at [501, 111] on input "vogelstein" at bounding box center [670, 99] width 596 height 35
click at [464, 111] on input "Search Keywords" at bounding box center [670, 99] width 596 height 35
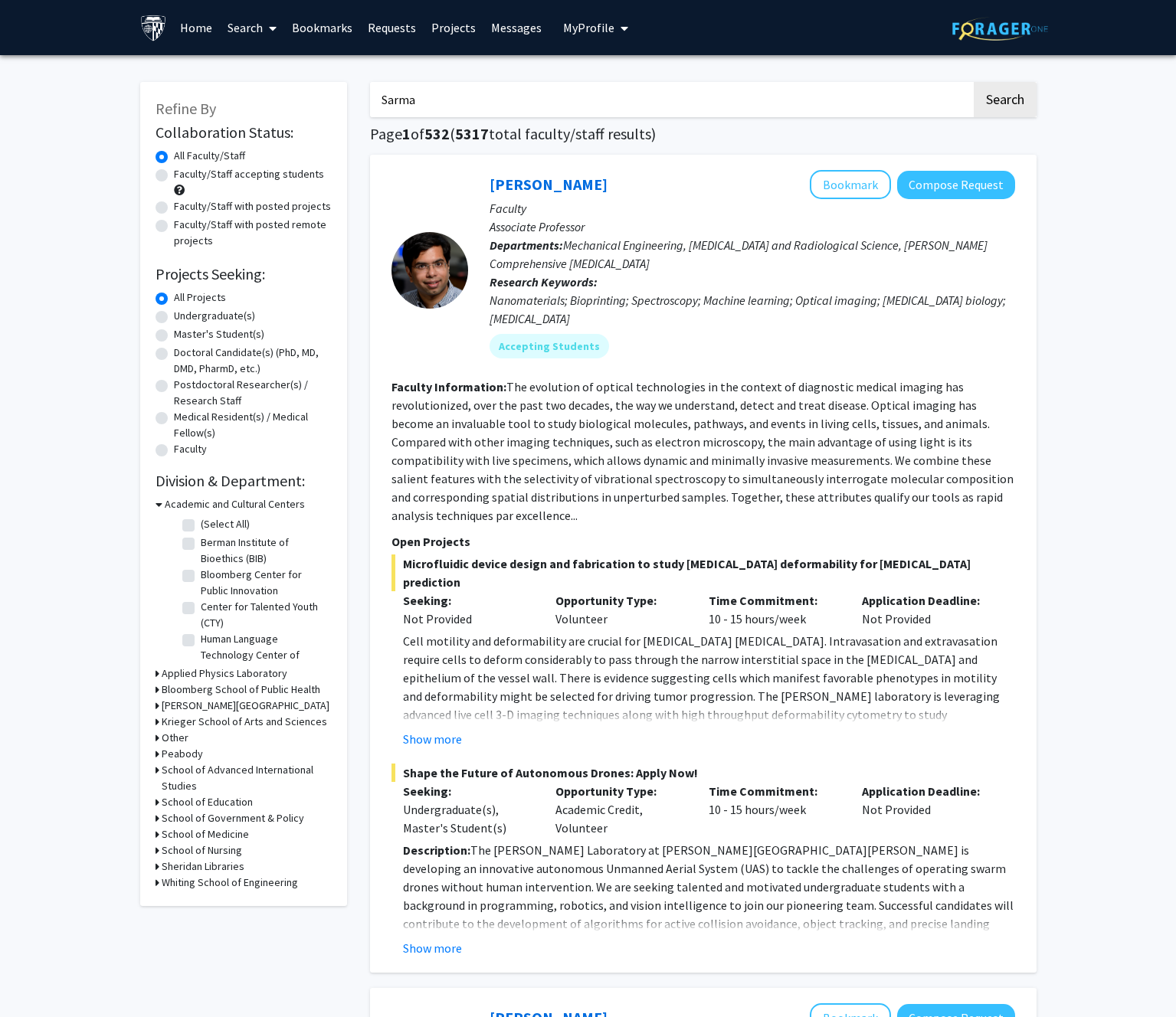
type input "Sarma"
click at [973, 82] on button "Search" at bounding box center [1005, 99] width 63 height 35
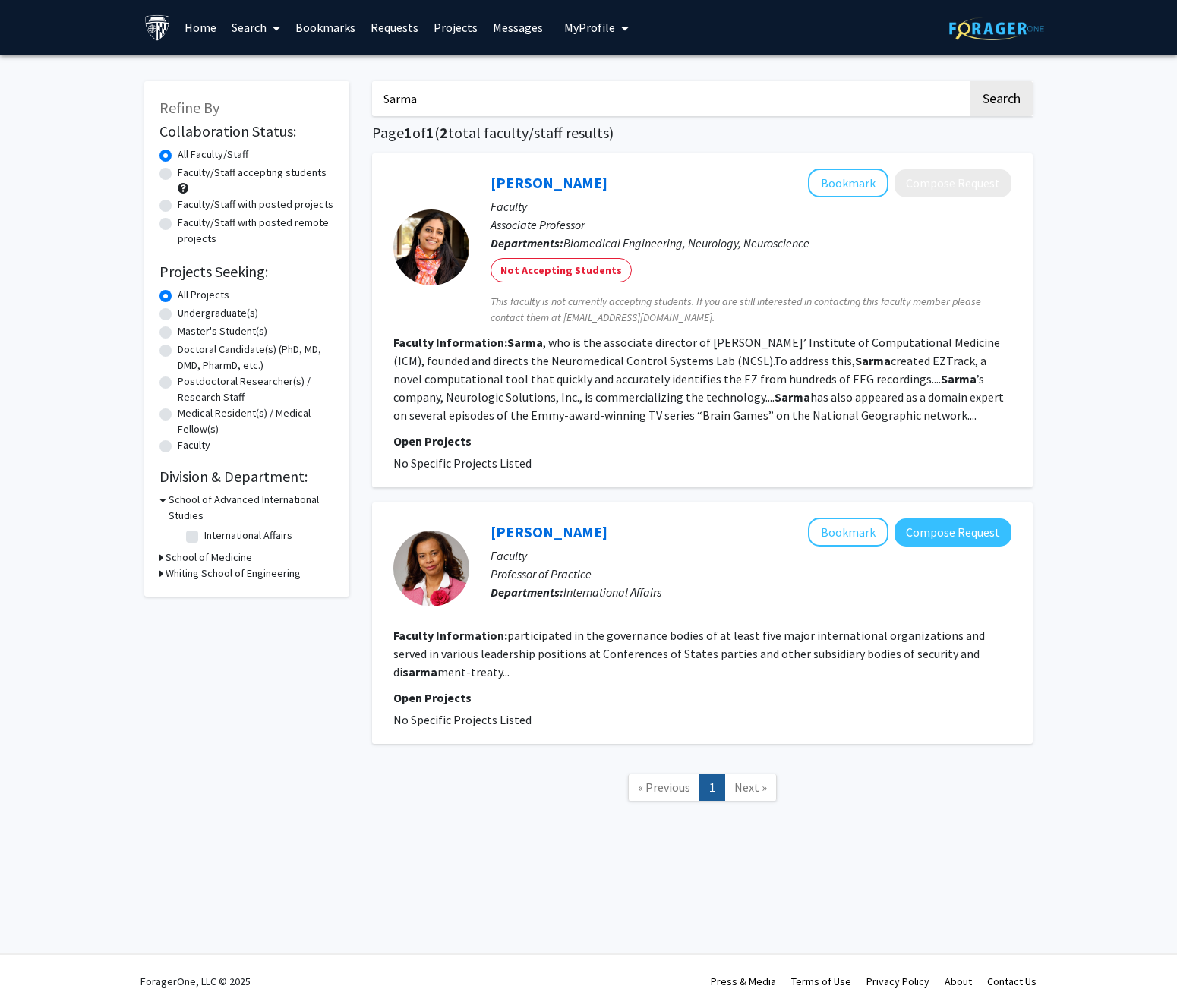
click at [500, 461] on span "No Specific Projects Listed" at bounding box center [463, 463] width 138 height 15
drag, startPoint x: 639, startPoint y: 317, endPoint x: 563, endPoint y: 322, distance: 76.2
click at [563, 322] on span "This faculty is not currently accepting students. If you are still interested i…" at bounding box center [750, 310] width 521 height 32
copy span "[EMAIL_ADDRESS][DOMAIN_NAME]"
